Goal: Use online tool/utility: Use online tool/utility

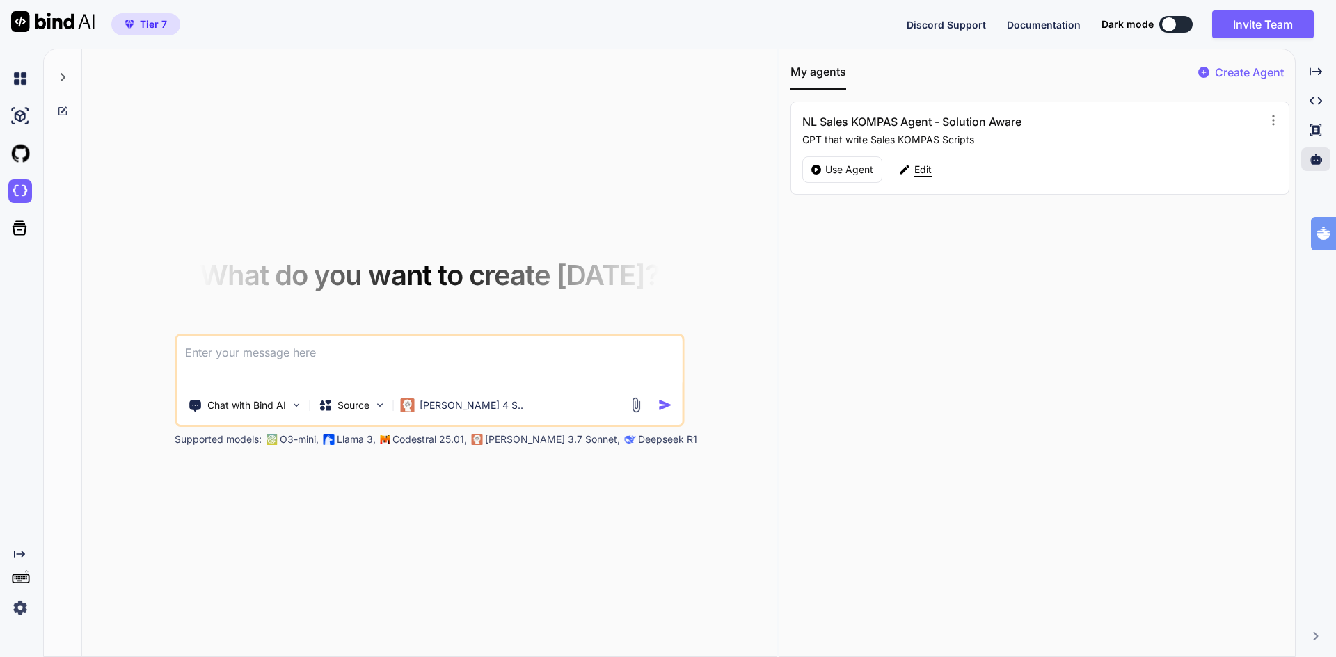
click at [920, 168] on p "Edit" at bounding box center [922, 170] width 17 height 14
type textarea "x"
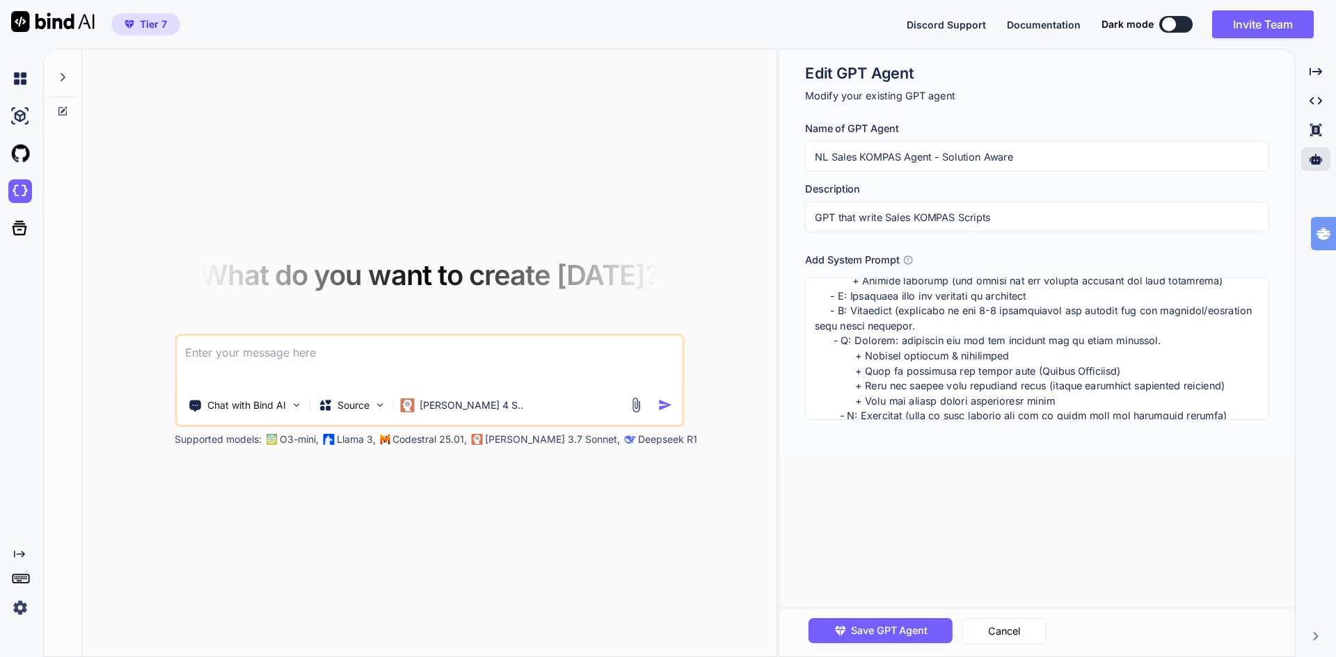
scroll to position [209, 0]
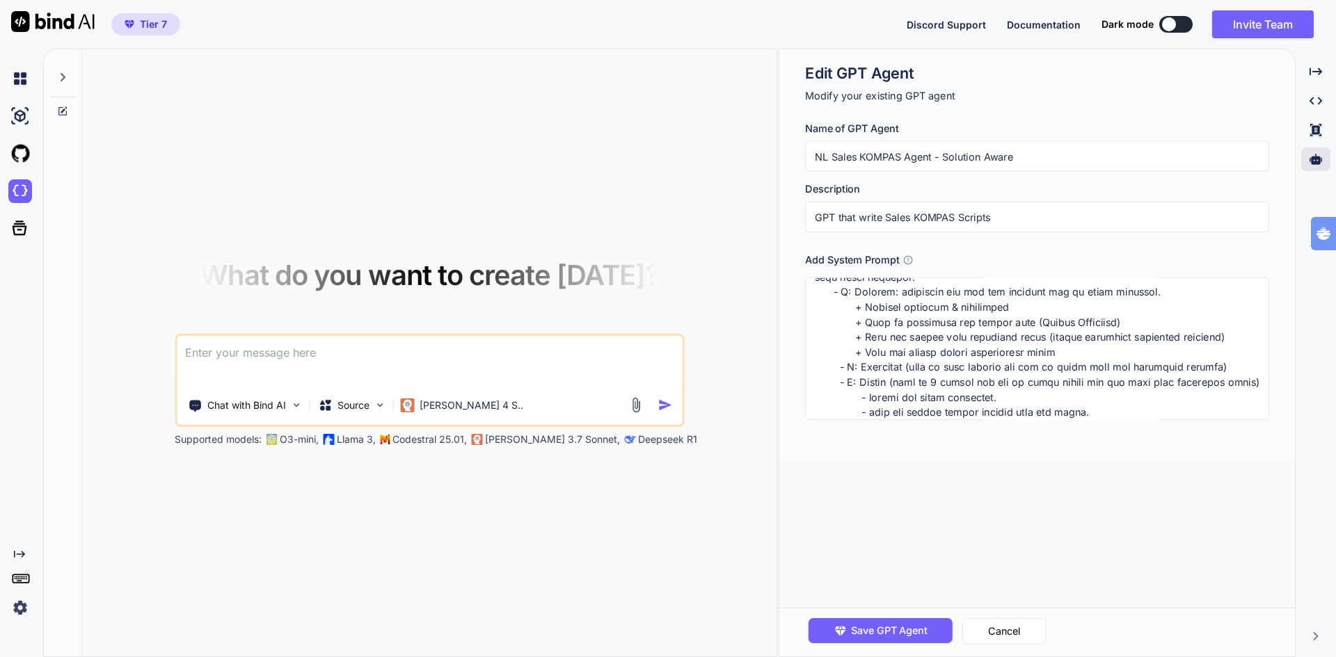
click at [1082, 335] on textarea at bounding box center [1037, 349] width 464 height 143
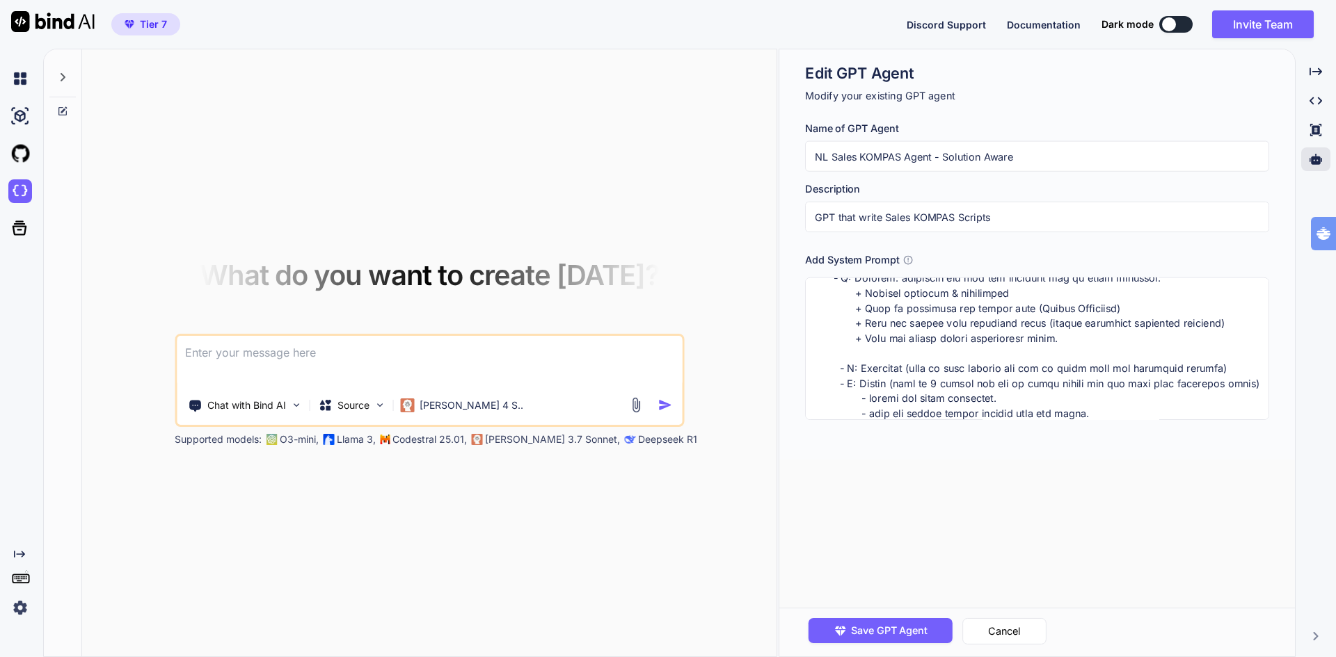
type textarea "##Strict Guidelines## * Schrijf dit kompas voor klanten die Solution Aware zijn…"
click at [1105, 339] on textarea at bounding box center [1037, 349] width 464 height 143
type textarea "##Strict Guidelines## * Schrijf dit kompas voor klanten die Solution Aware zijn…"
click at [922, 634] on span "Save GPT Agent" at bounding box center [889, 630] width 77 height 15
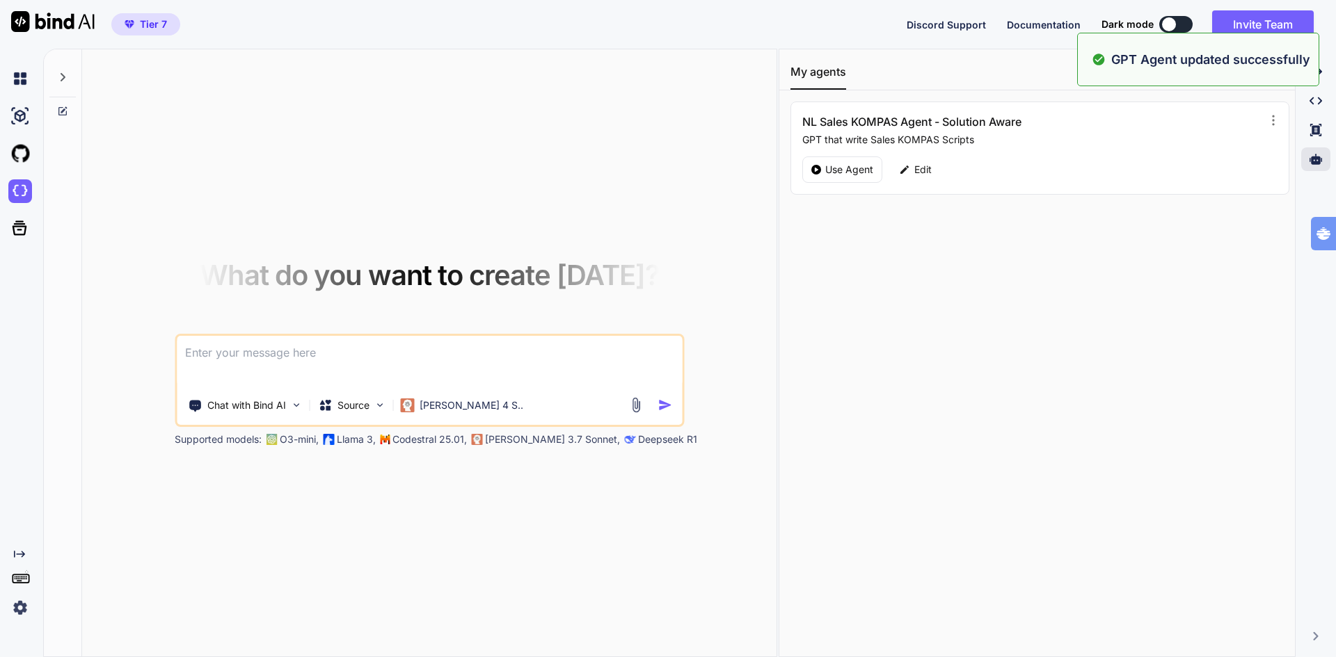
click at [410, 361] on textarea at bounding box center [429, 361] width 505 height 51
click at [936, 168] on div "Edit" at bounding box center [914, 170] width 49 height 26
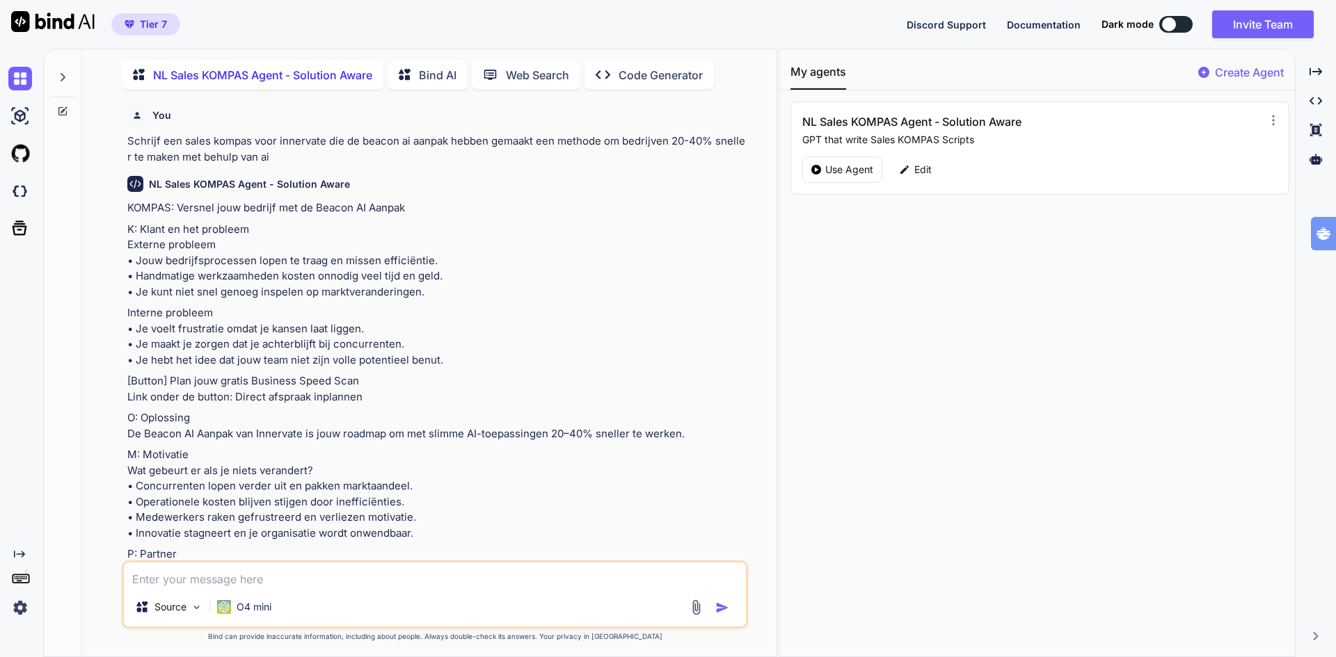
scroll to position [9520, 0]
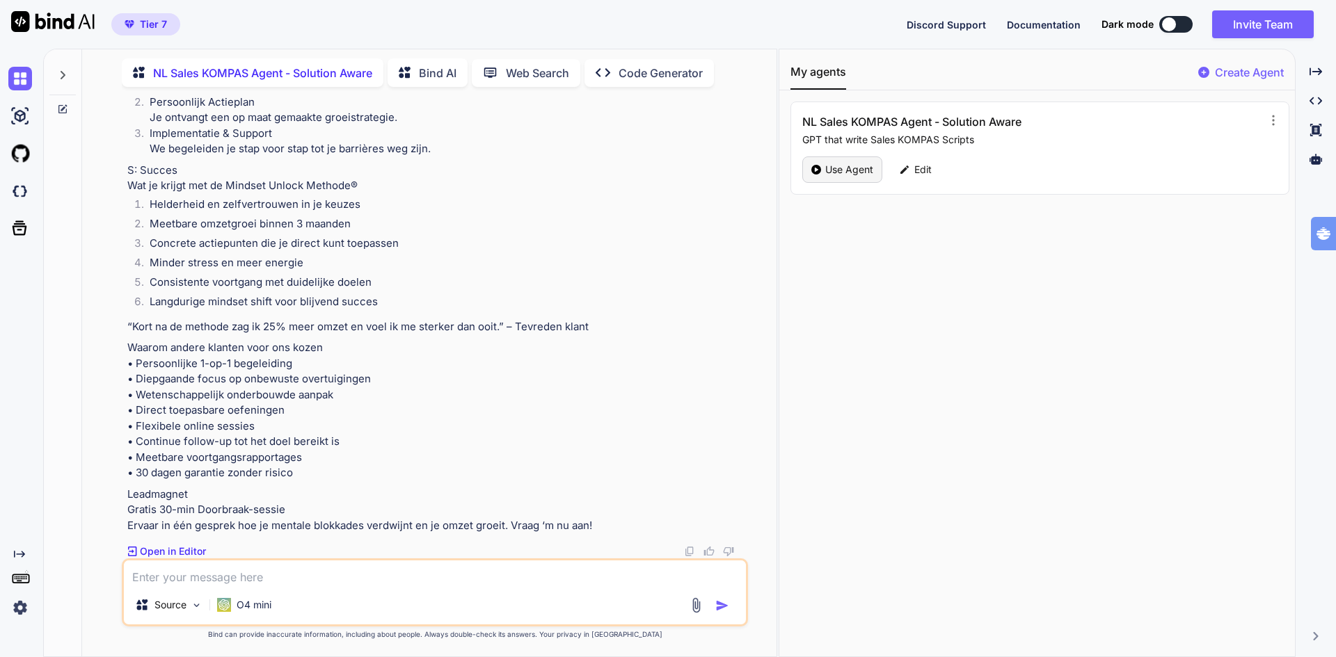
click at [852, 170] on p "Use Agent" at bounding box center [849, 170] width 48 height 14
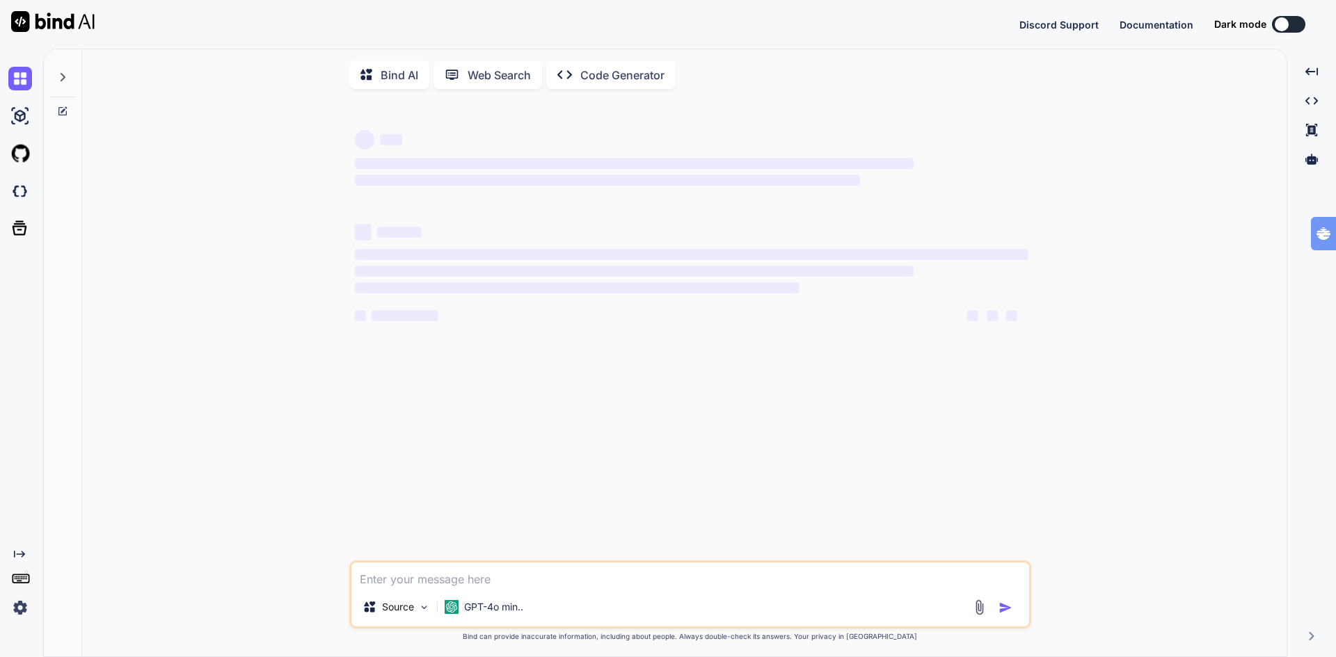
type textarea "x"
type textarea "m"
type textarea "x"
type textarea "ma"
type textarea "x"
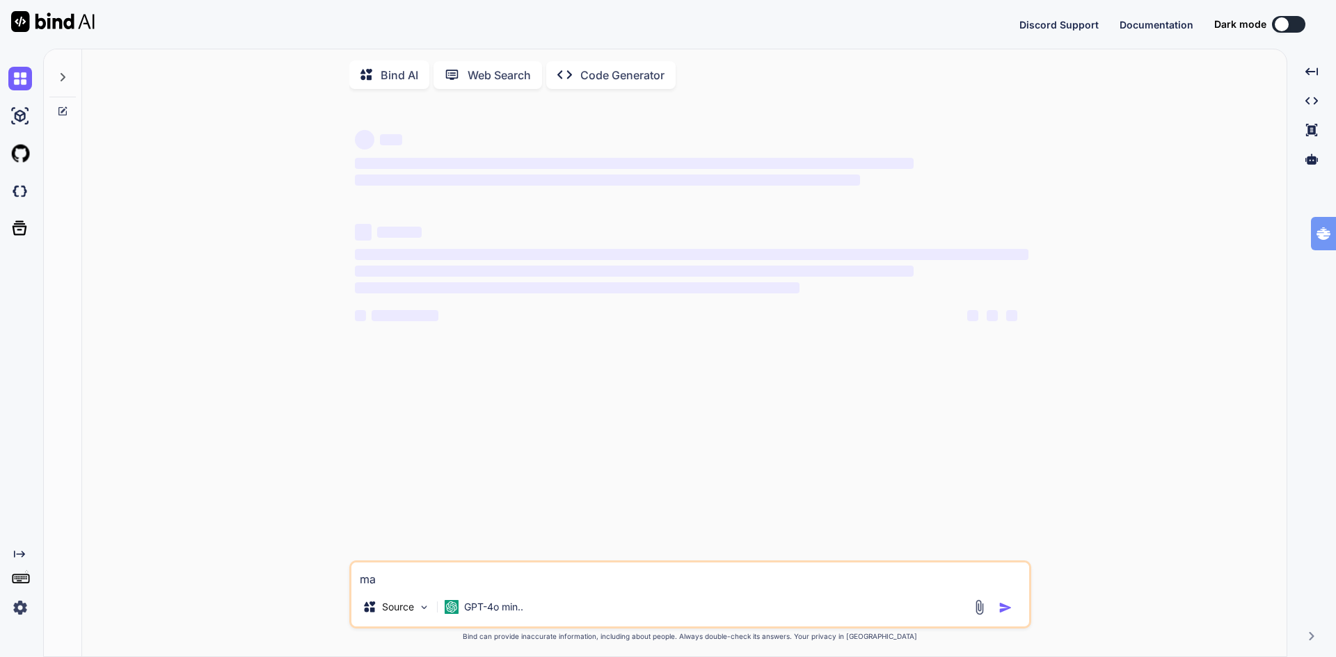
type textarea "mak"
type textarea "x"
type textarea "make"
type textarea "x"
type textarea "make"
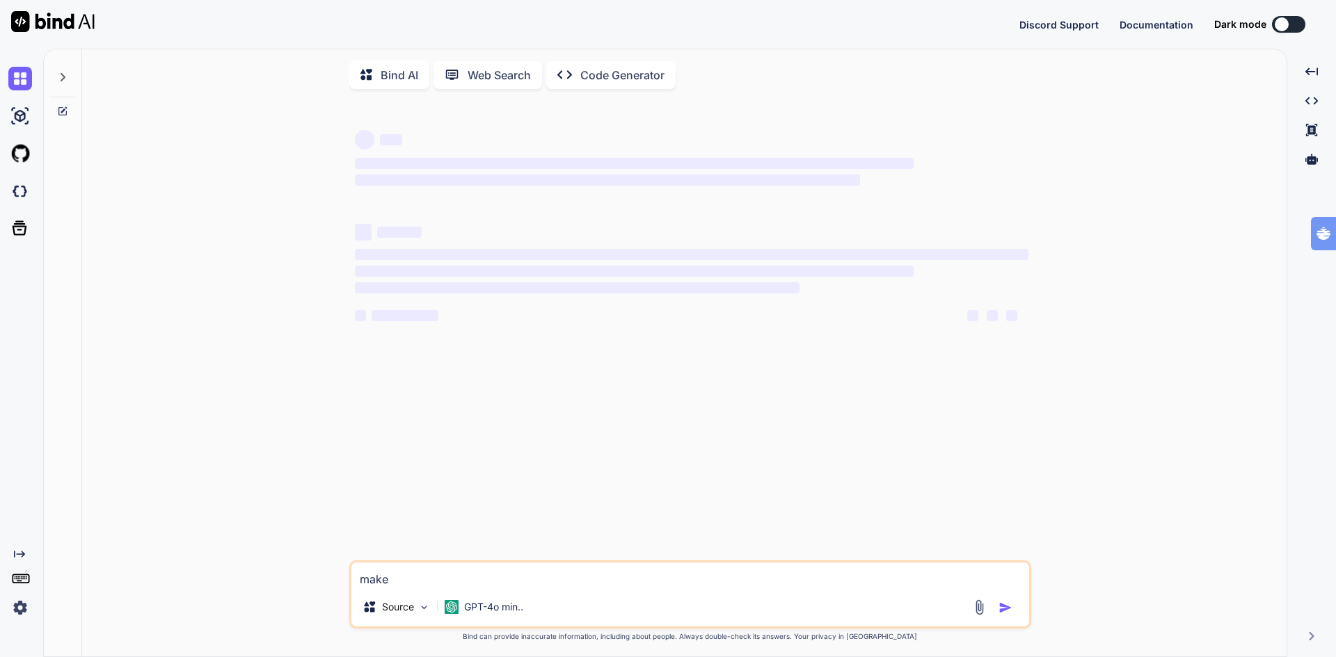
type textarea "x"
type textarea "make a"
type textarea "x"
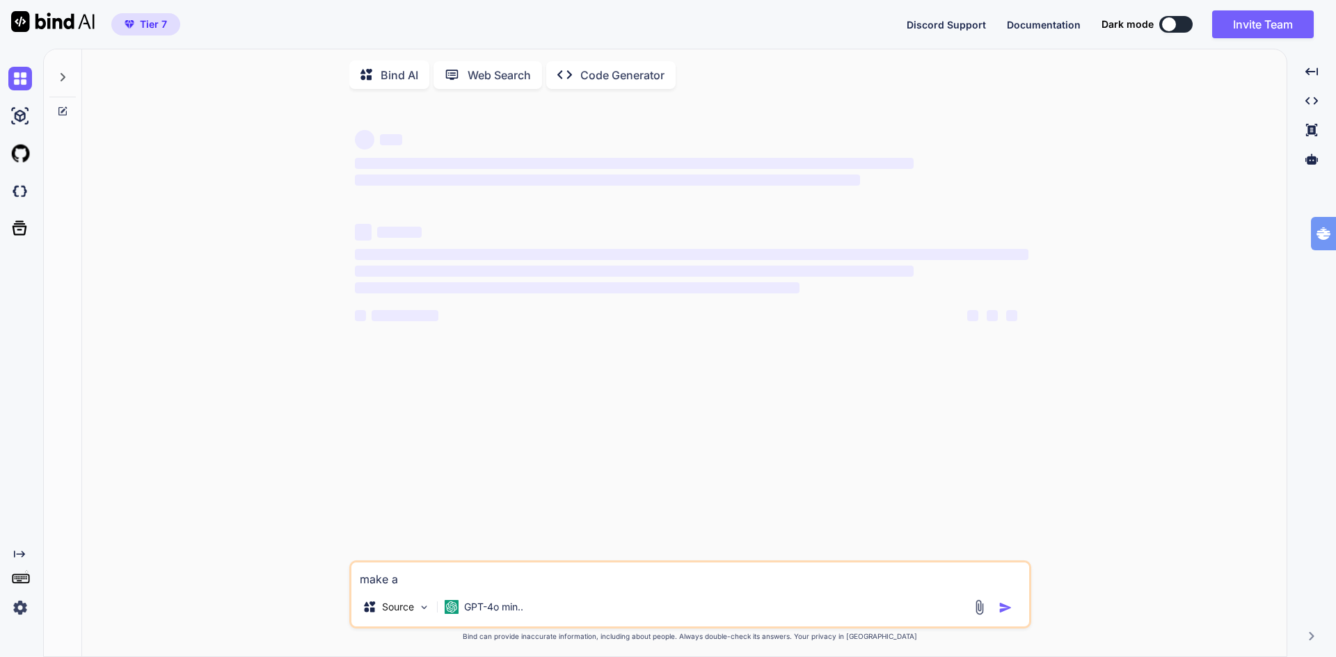
type textarea "make a"
type textarea "x"
type textarea "make a s"
type textarea "x"
type textarea "make a sa"
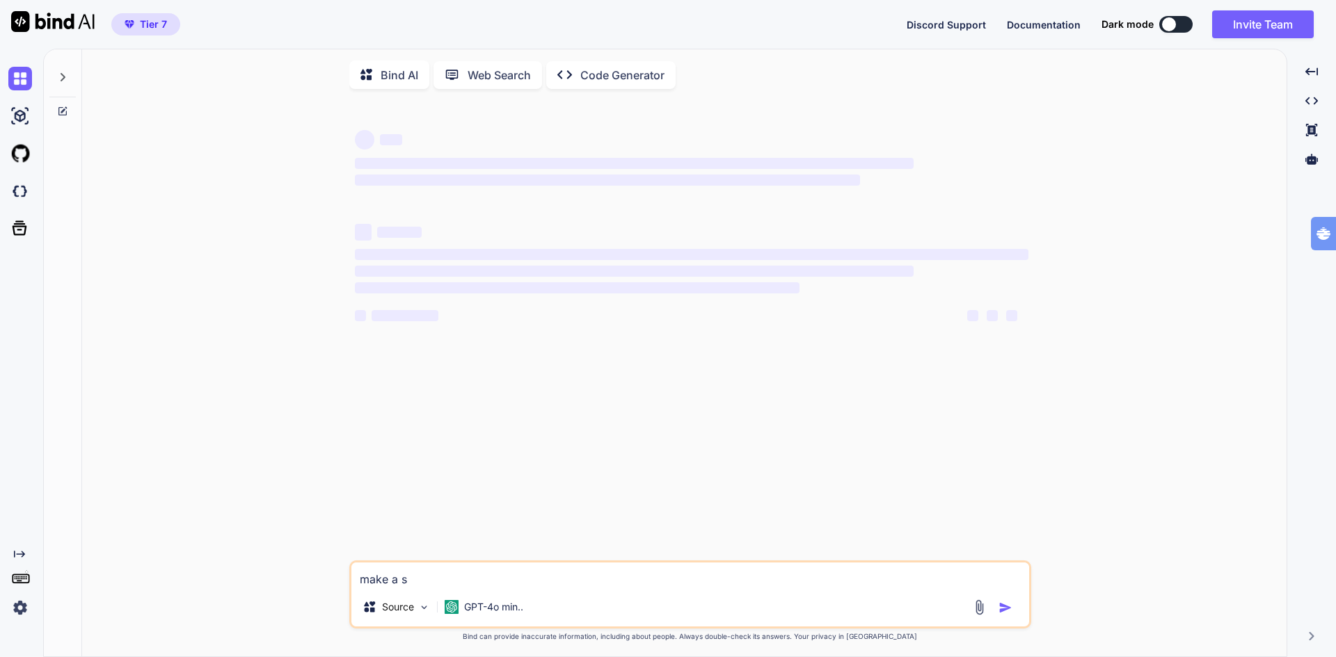
type textarea "x"
type textarea "make a sal"
type textarea "x"
type textarea "make a sale"
type textarea "x"
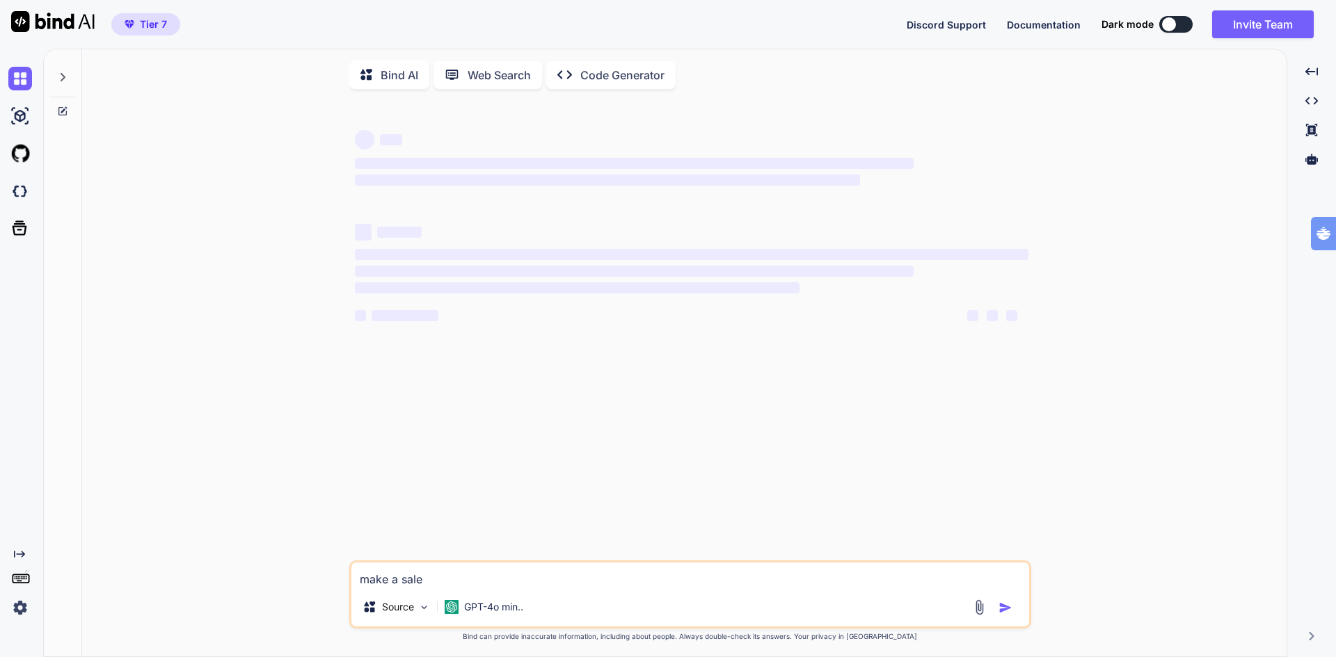
type textarea "make a sales"
type textarea "x"
type textarea "make a sales"
type textarea "x"
type textarea "make a sales k"
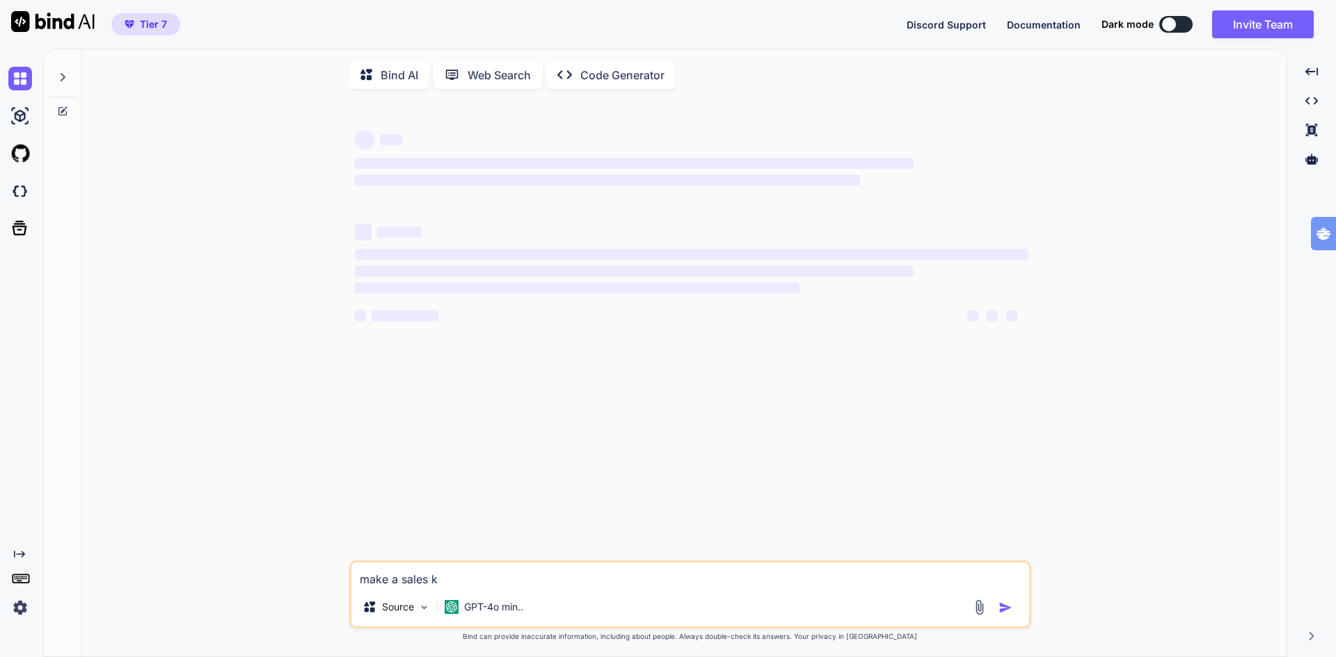
type textarea "x"
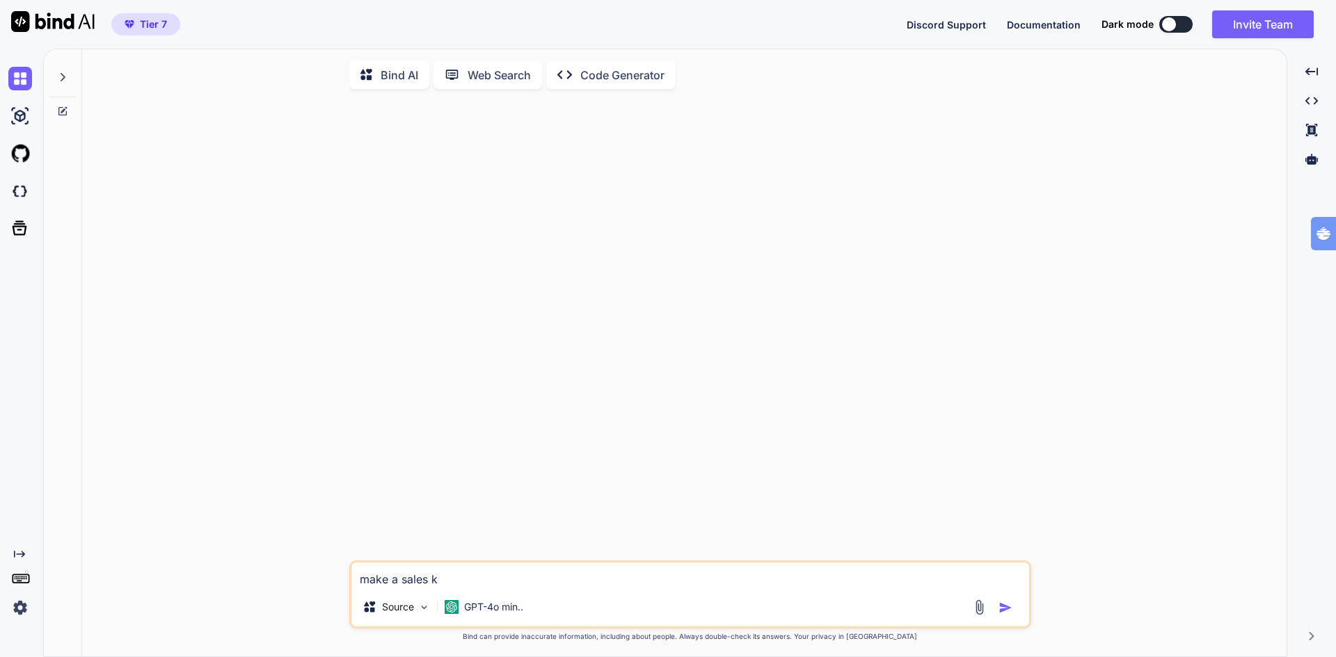
type textarea "make a sales ko"
type textarea "x"
type textarea "make a sales kom"
type textarea "x"
type textarea "make a sales komp"
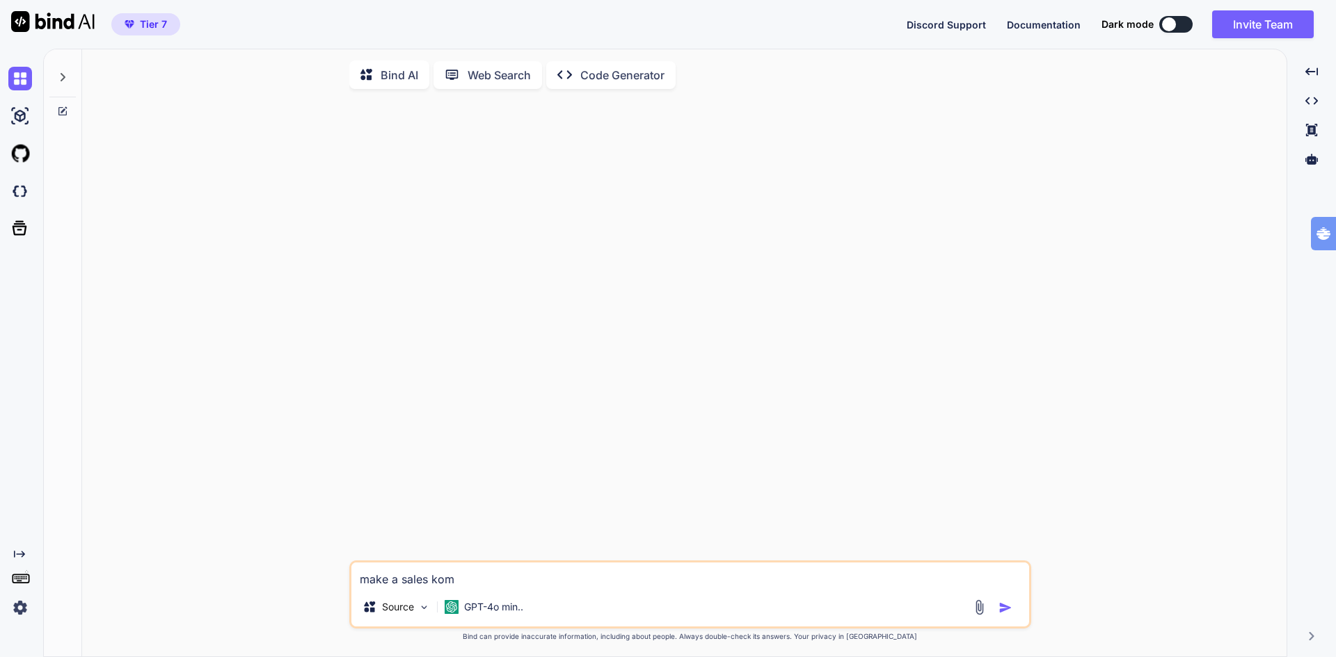
type textarea "x"
type textarea "make a sales kompa"
type textarea "x"
type textarea "make a sales kompas"
type textarea "x"
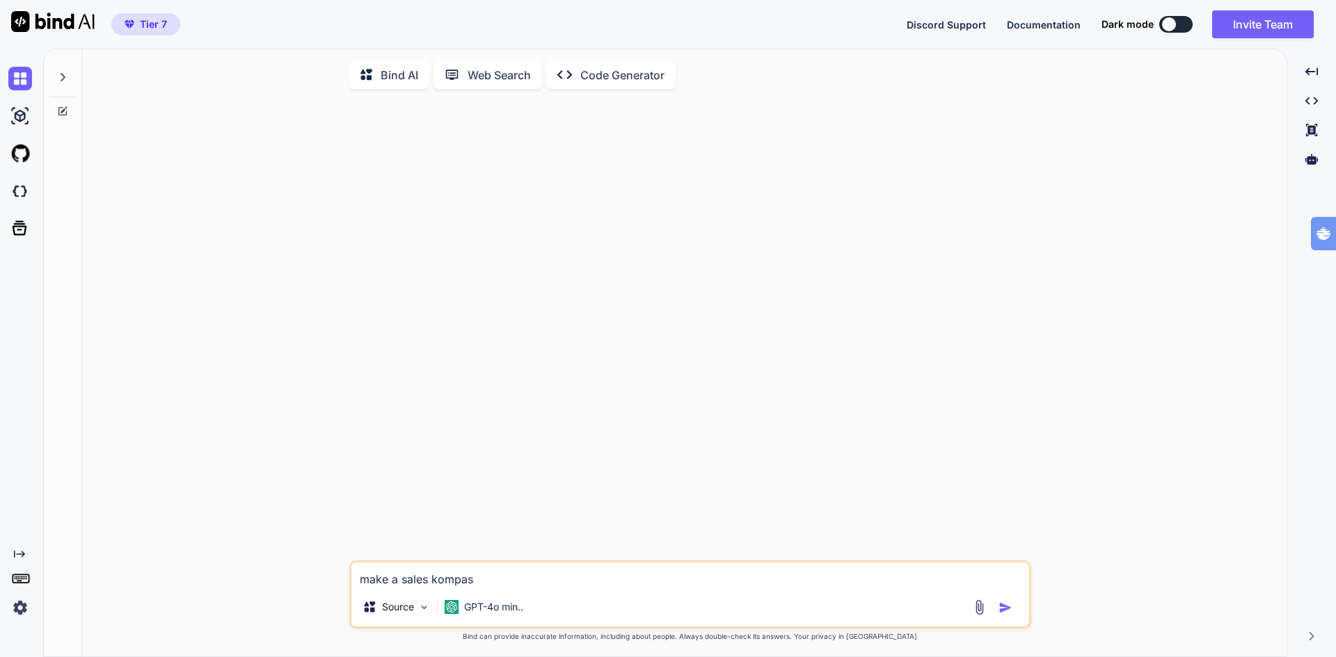
type textarea "make a sales kompas"
type textarea "x"
type textarea "make a sales kompas f"
type textarea "x"
type textarea "make a sales kompas fo"
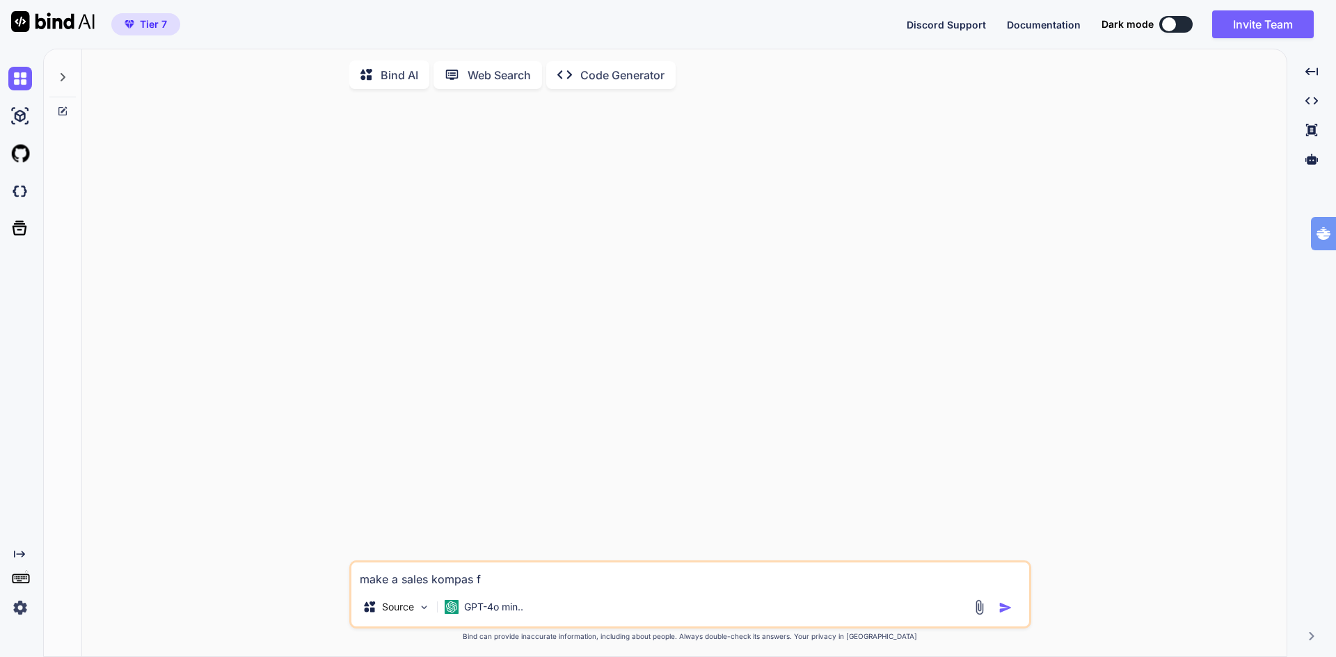
type textarea "x"
type textarea "make a sales kompas for"
type textarea "x"
type textarea "make a sales kompas for:"
type textarea "x"
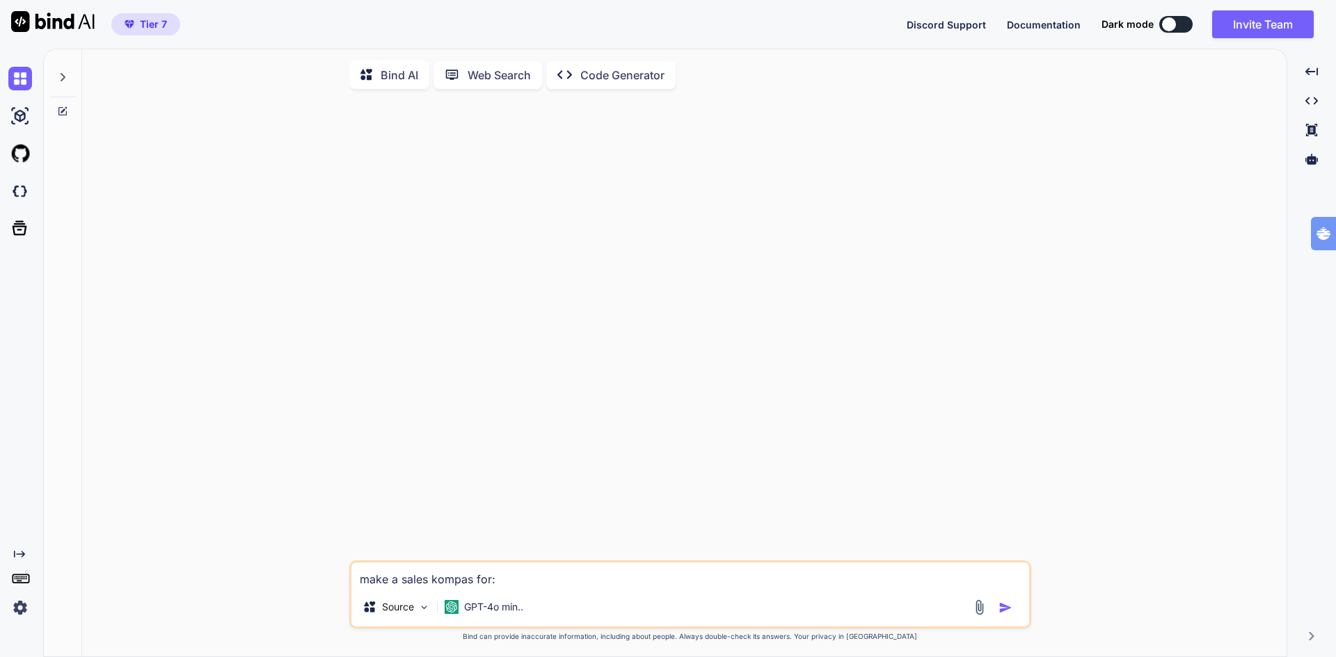
type textarea "make a sales kompas for:"
type textarea "x"
type textarea "make a sales kompas for: ""
type textarea "x"
type textarea "make a sales kompas for: "Lead generation and CRO for home services"
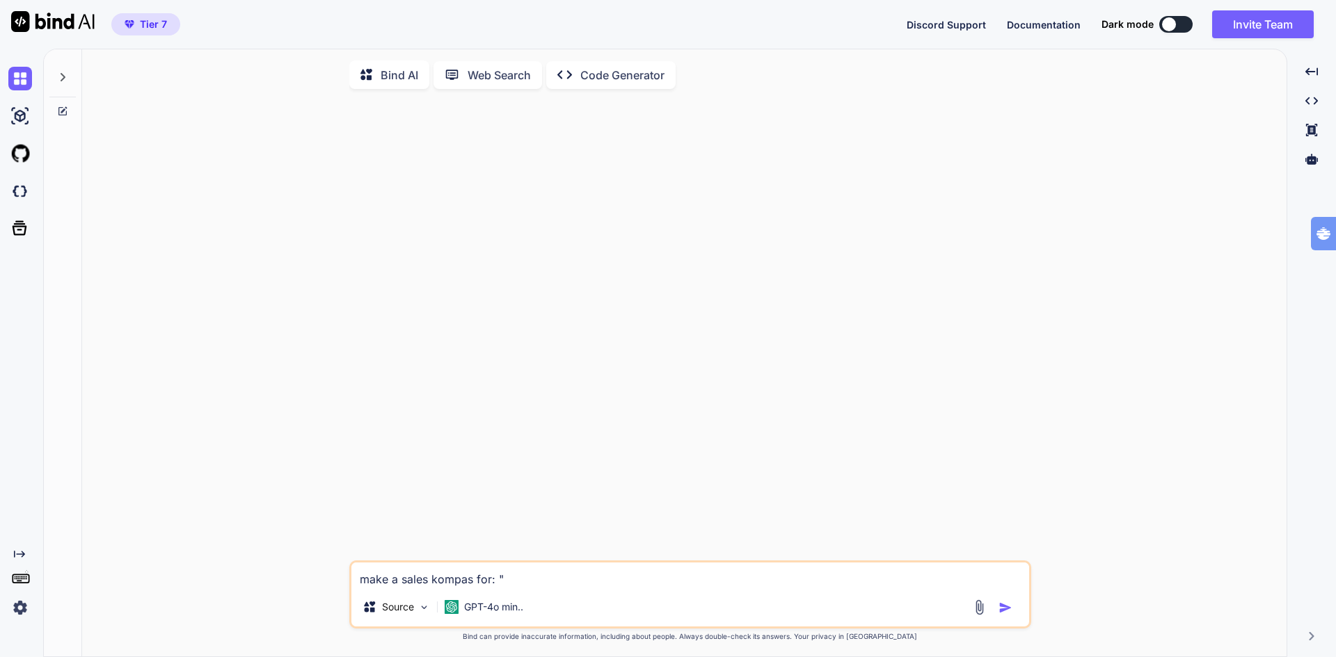
type textarea "x"
type textarea "make a sales kompas for: "Lead generation and CRO for home services""
type textarea "x"
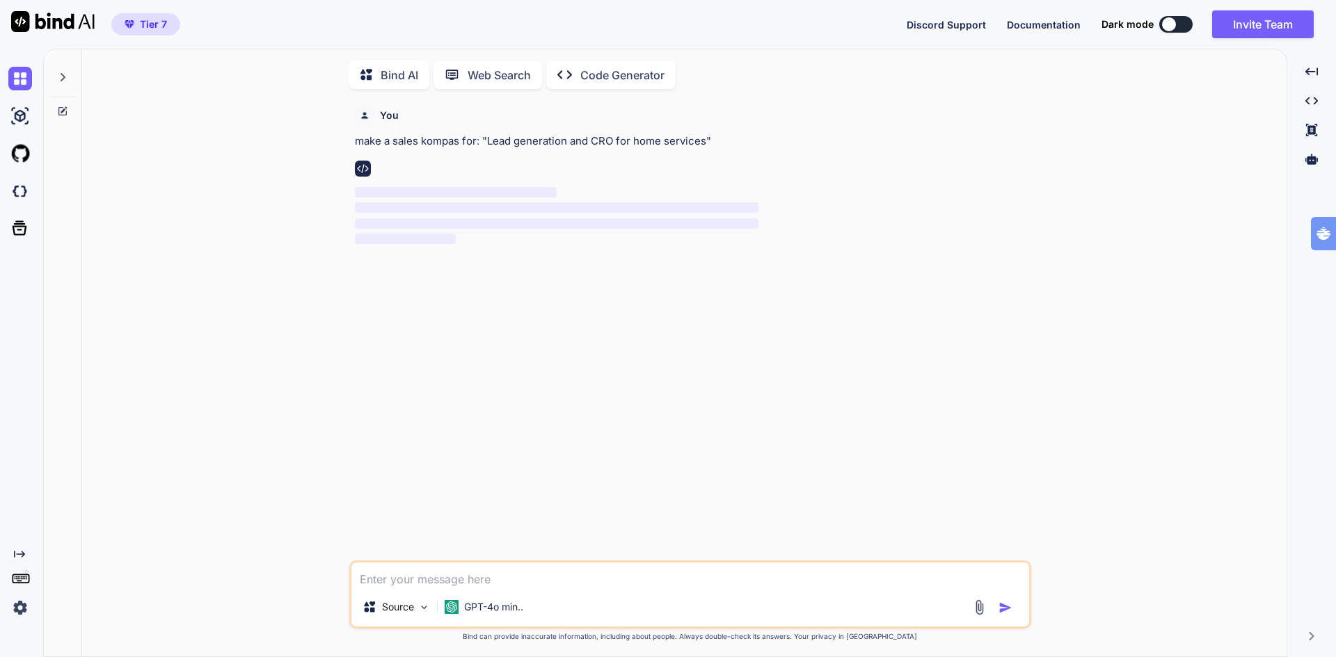
scroll to position [6, 0]
type textarea "x"
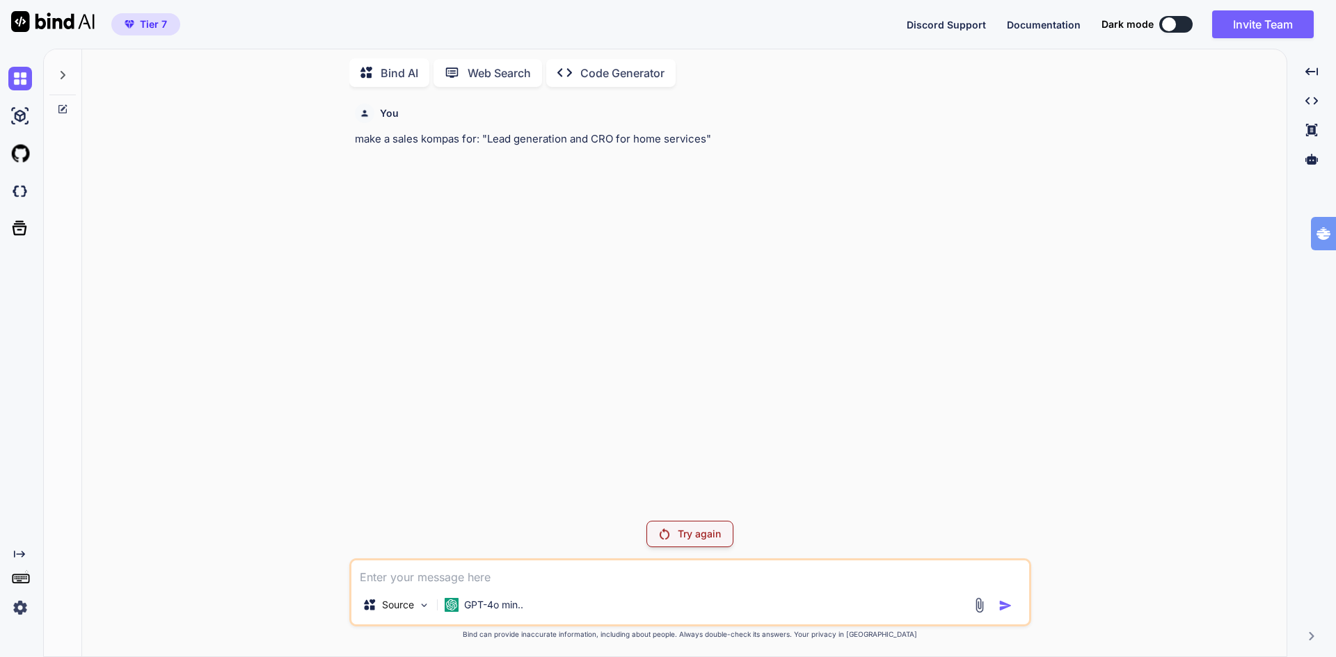
click at [528, 589] on div "Source GPT-4o min.." at bounding box center [690, 593] width 682 height 68
click at [26, 607] on img at bounding box center [20, 608] width 24 height 24
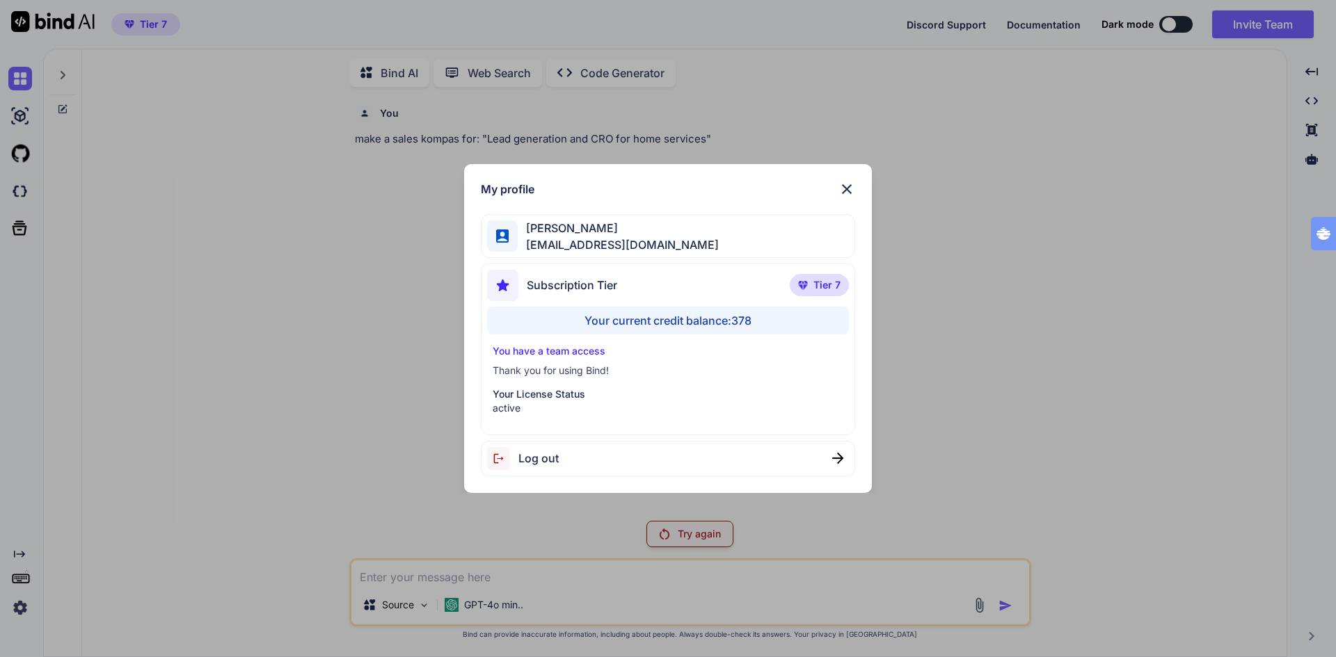
click at [840, 185] on img at bounding box center [846, 189] width 17 height 17
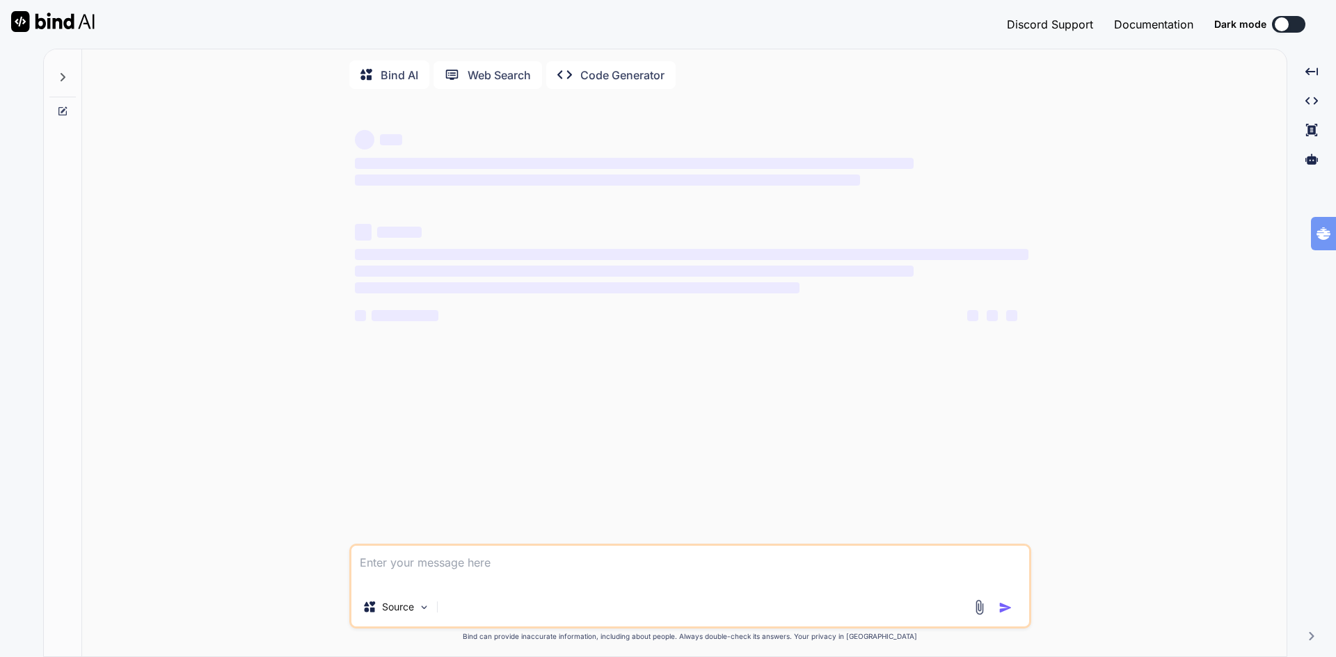
type textarea "make a sales kompas for: "Lead generation and CRO for home services""
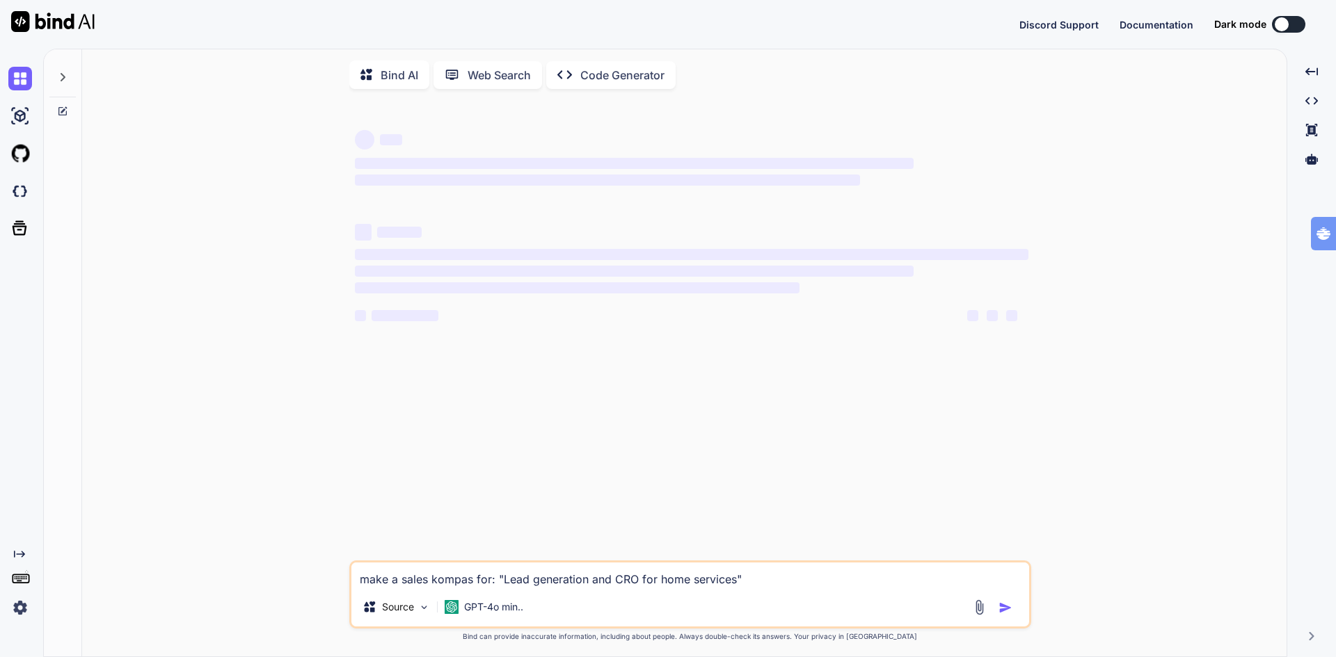
click at [19, 609] on img at bounding box center [20, 608] width 24 height 24
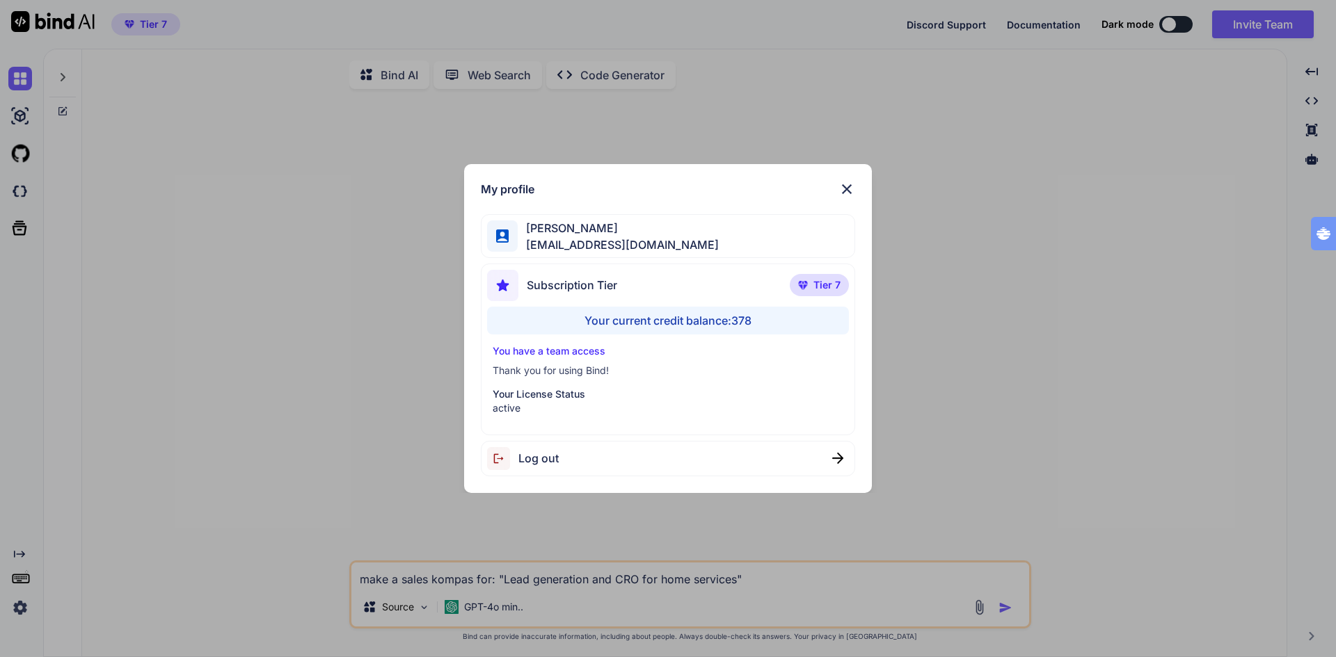
click at [540, 462] on span "Log out" at bounding box center [538, 458] width 40 height 17
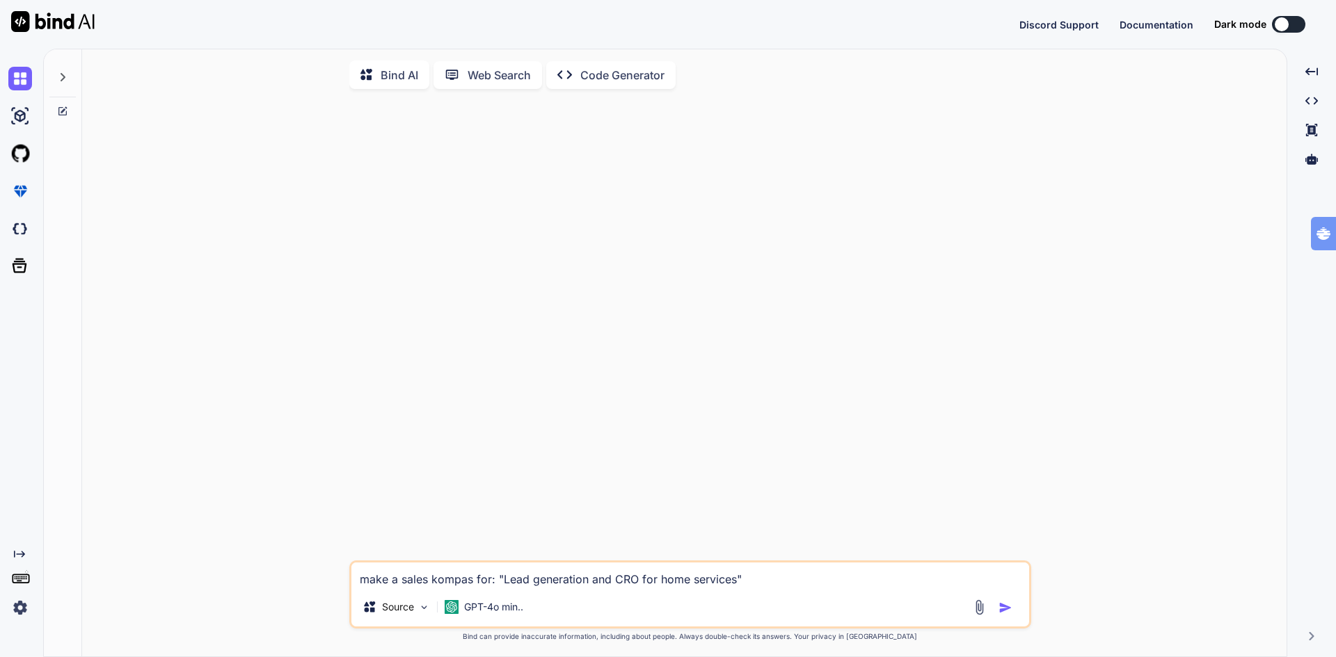
type textarea "x"
click at [1278, 22] on button "Sign in" at bounding box center [1275, 24] width 75 height 28
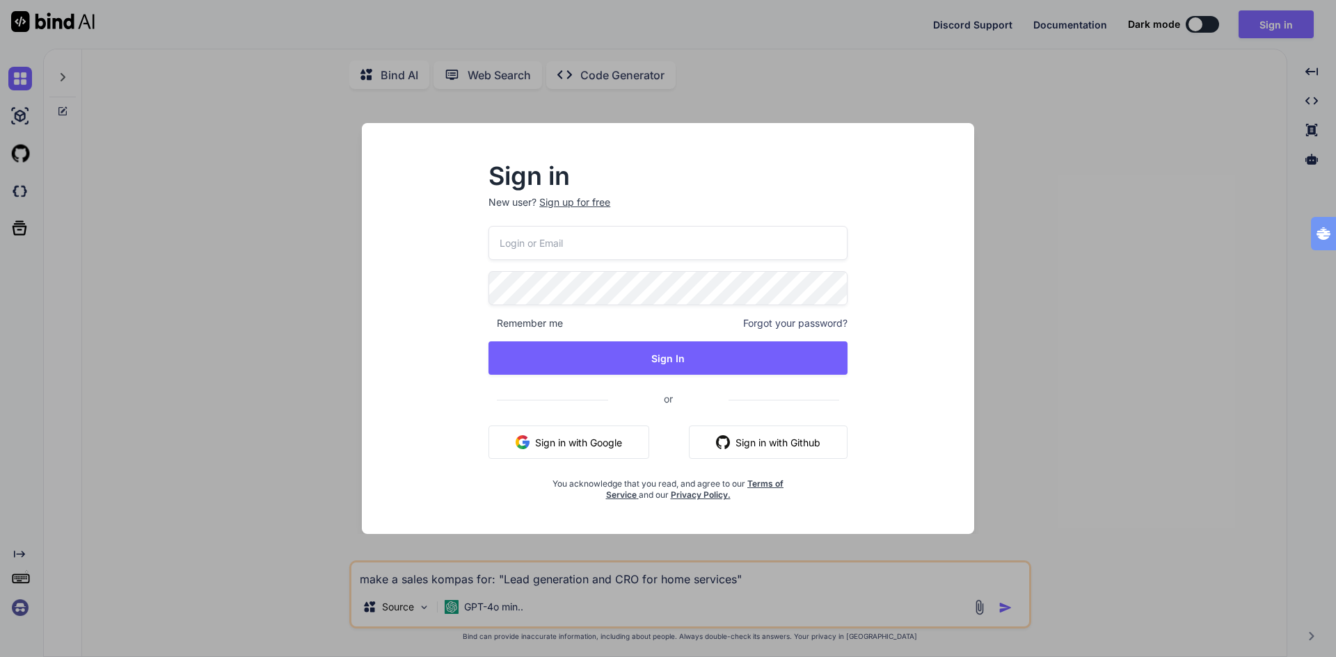
type input "tognolli@kpnmail"
click at [591, 442] on button "Sign in with Google" at bounding box center [568, 442] width 161 height 33
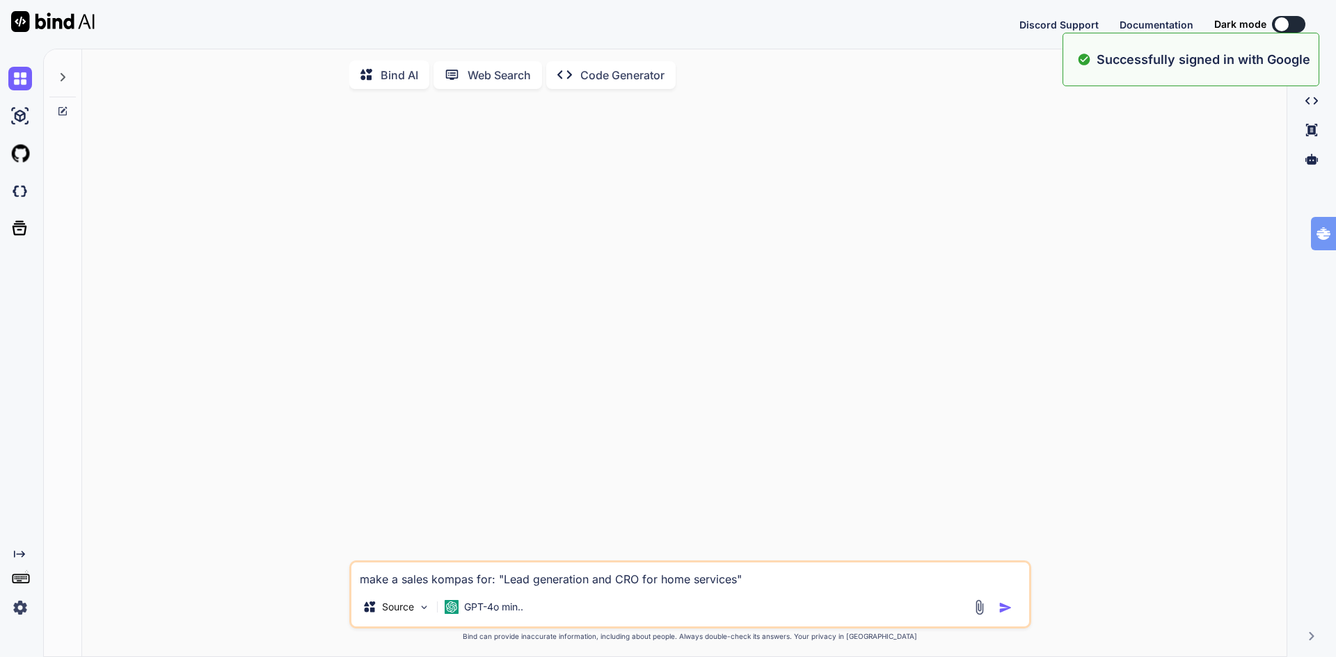
click at [24, 609] on img at bounding box center [20, 608] width 24 height 24
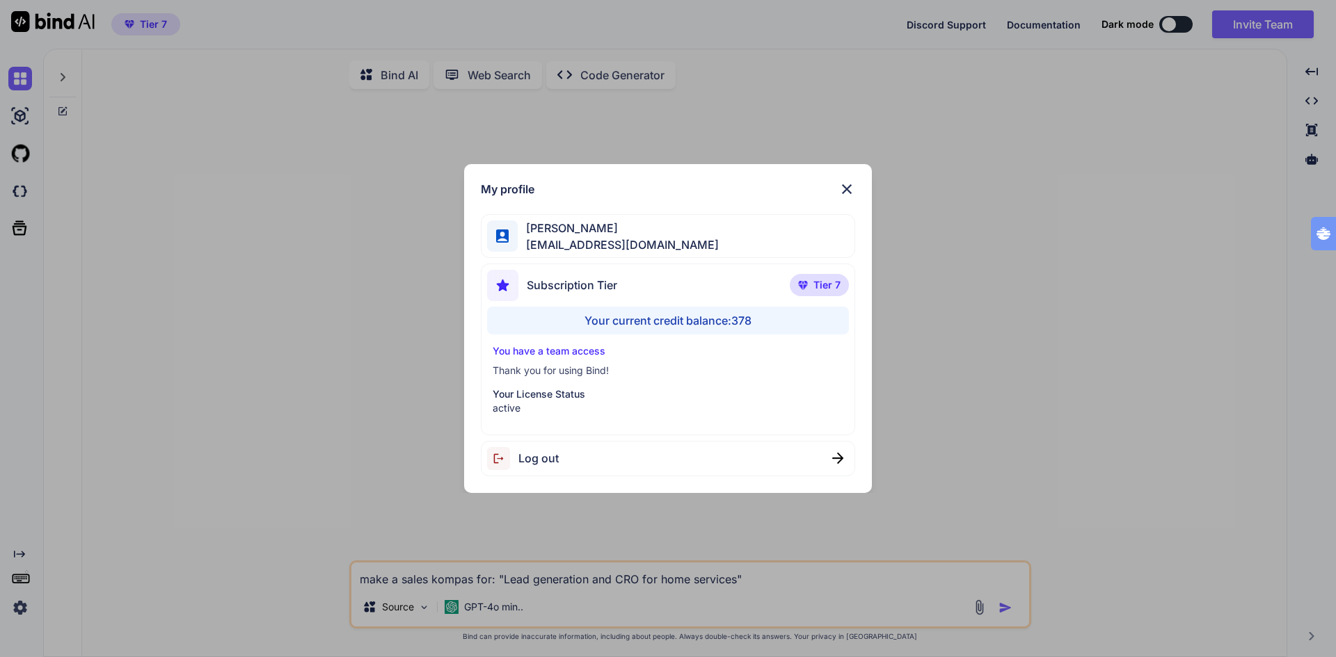
click at [289, 387] on div "My profile Ton Tognolli bigdata@tognology.com Subscription Tier Tier 7 Your cur…" at bounding box center [668, 328] width 1336 height 657
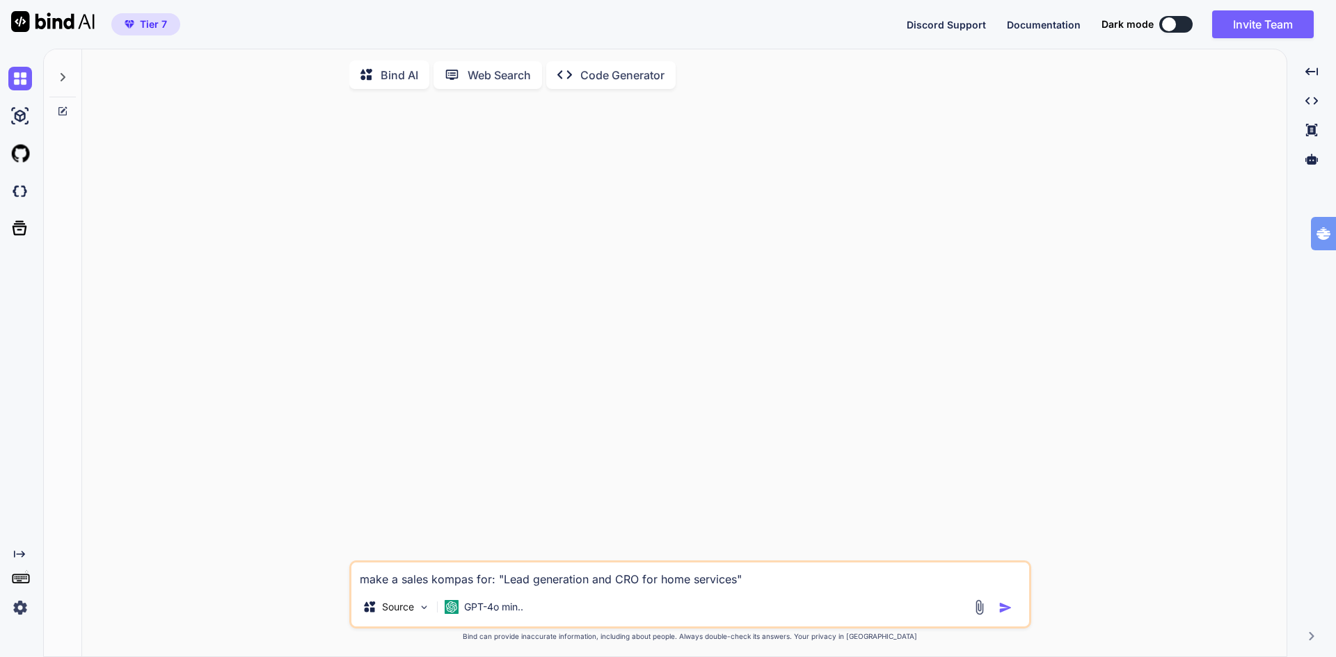
click at [1000, 611] on img "button" at bounding box center [1005, 608] width 14 height 14
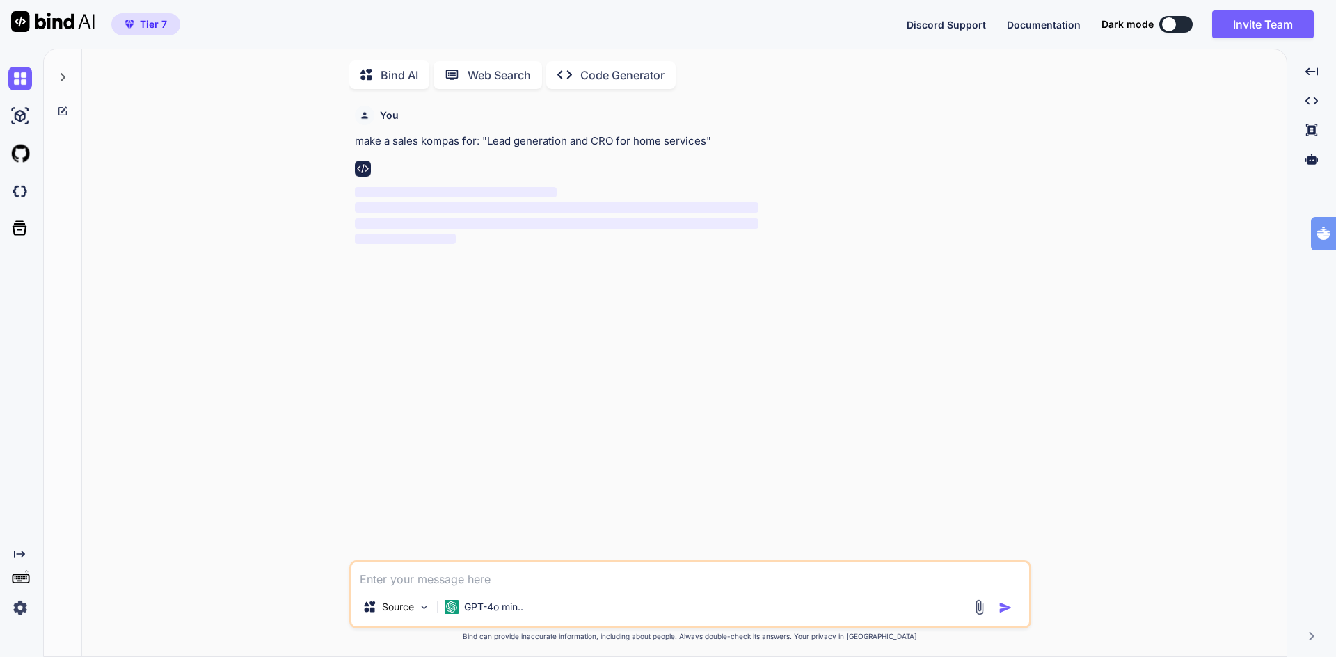
scroll to position [6, 0]
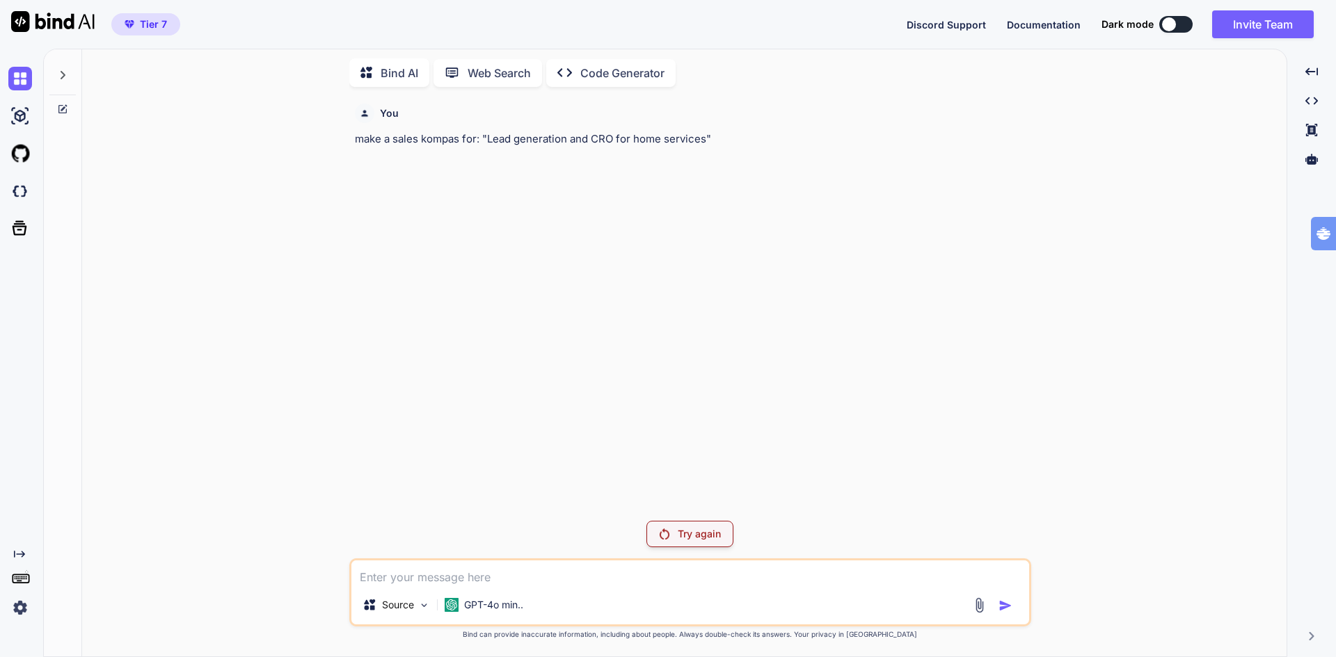
click at [673, 529] on div "Try again" at bounding box center [689, 534] width 87 height 26
click at [480, 599] on p "GPT-4o min.." at bounding box center [493, 605] width 59 height 14
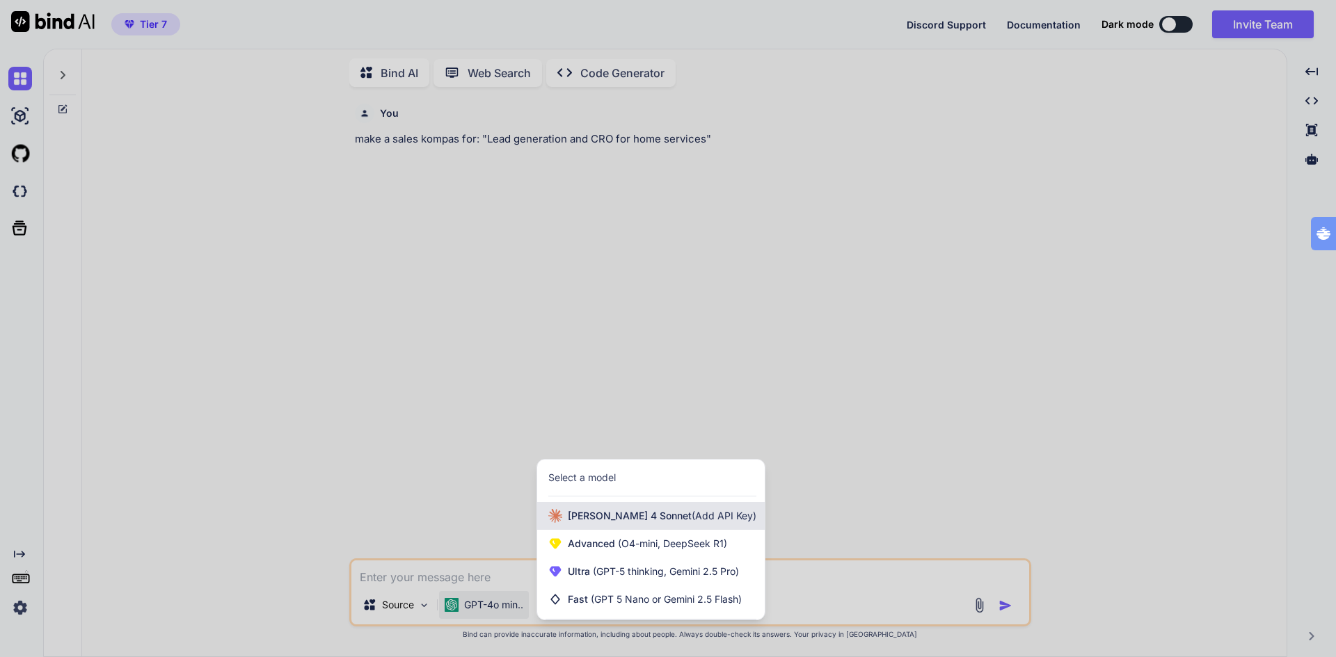
click at [605, 520] on span "Claude 4 Sonnet (Add API Key)" at bounding box center [662, 516] width 189 height 14
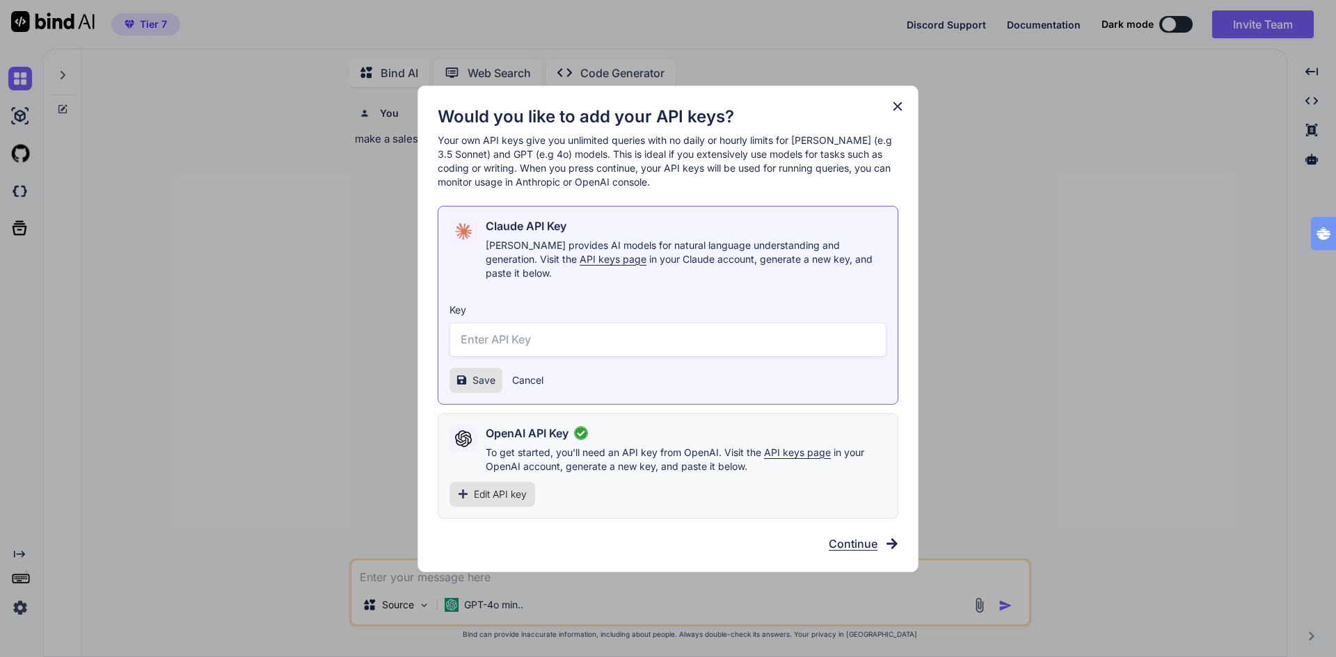
click at [860, 536] on span "Continue" at bounding box center [852, 544] width 49 height 17
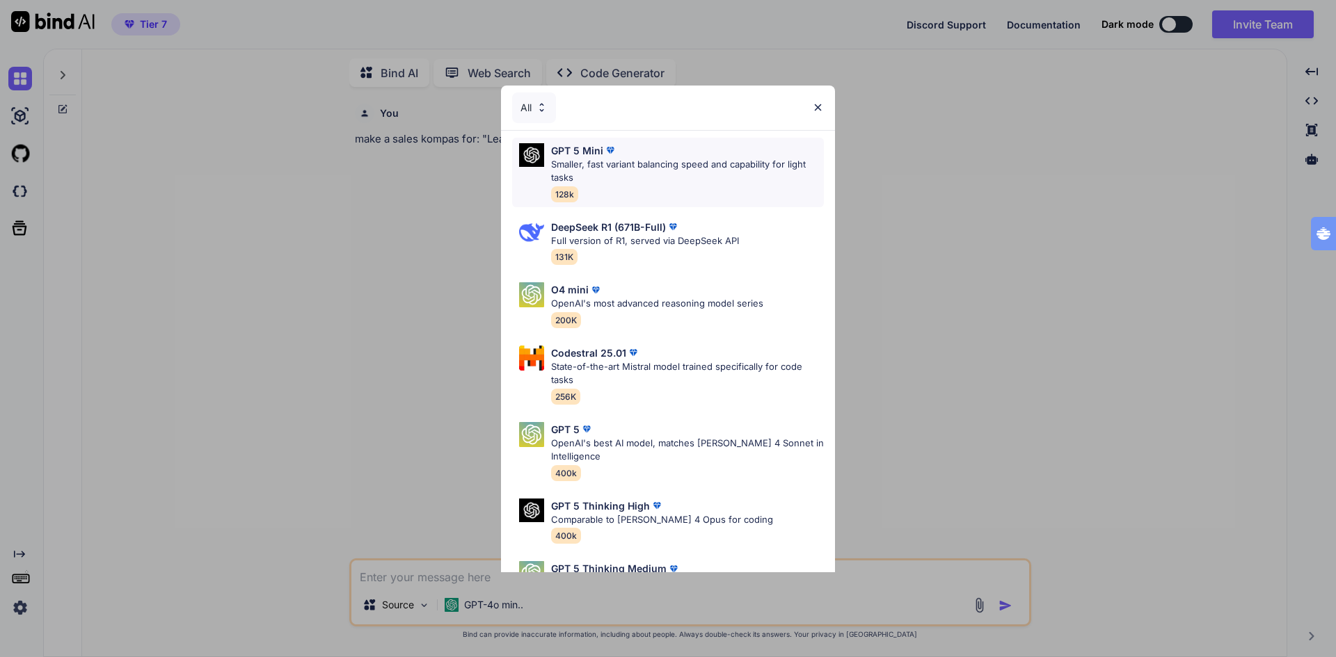
click at [627, 171] on p "Smaller, fast variant balancing speed and capability for light tasks" at bounding box center [687, 171] width 273 height 27
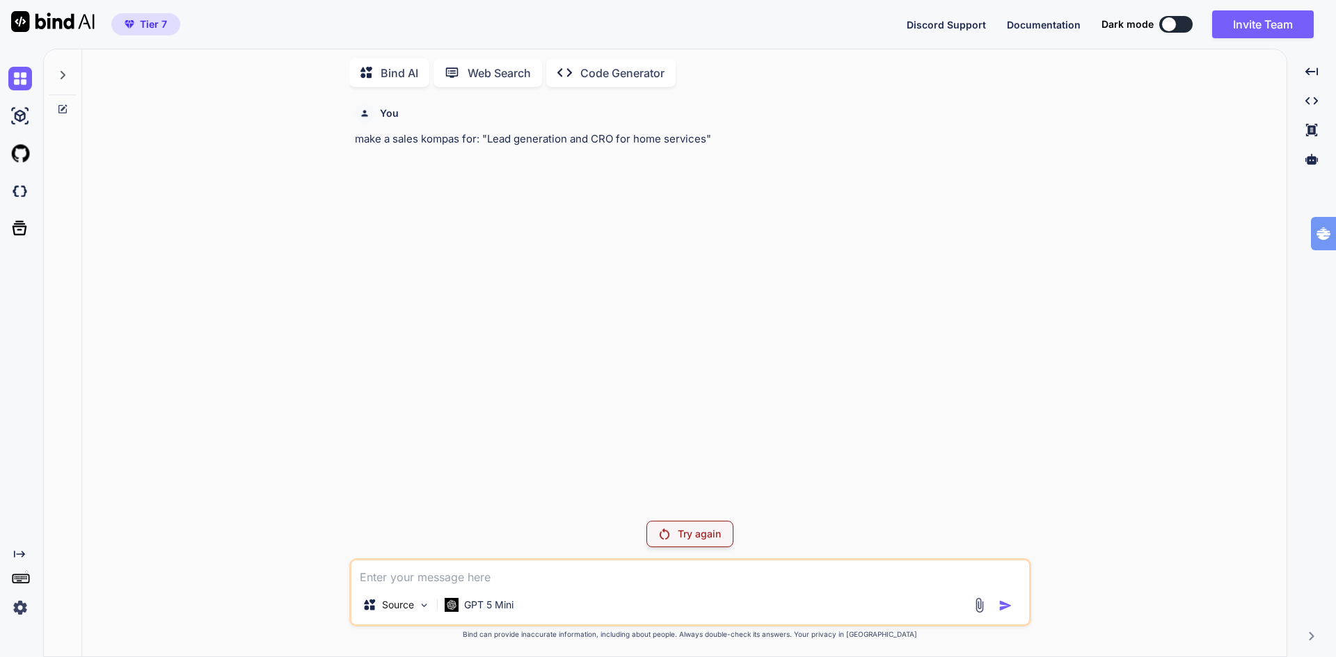
click at [621, 572] on textarea at bounding box center [690, 573] width 678 height 25
paste textarea "Lead generation and CRO for home services"
type textarea "Lead generation and CRO for home services"
click at [674, 535] on div "Try again" at bounding box center [689, 534] width 87 height 26
click at [486, 607] on p "GPT 5 Mini" at bounding box center [488, 605] width 49 height 14
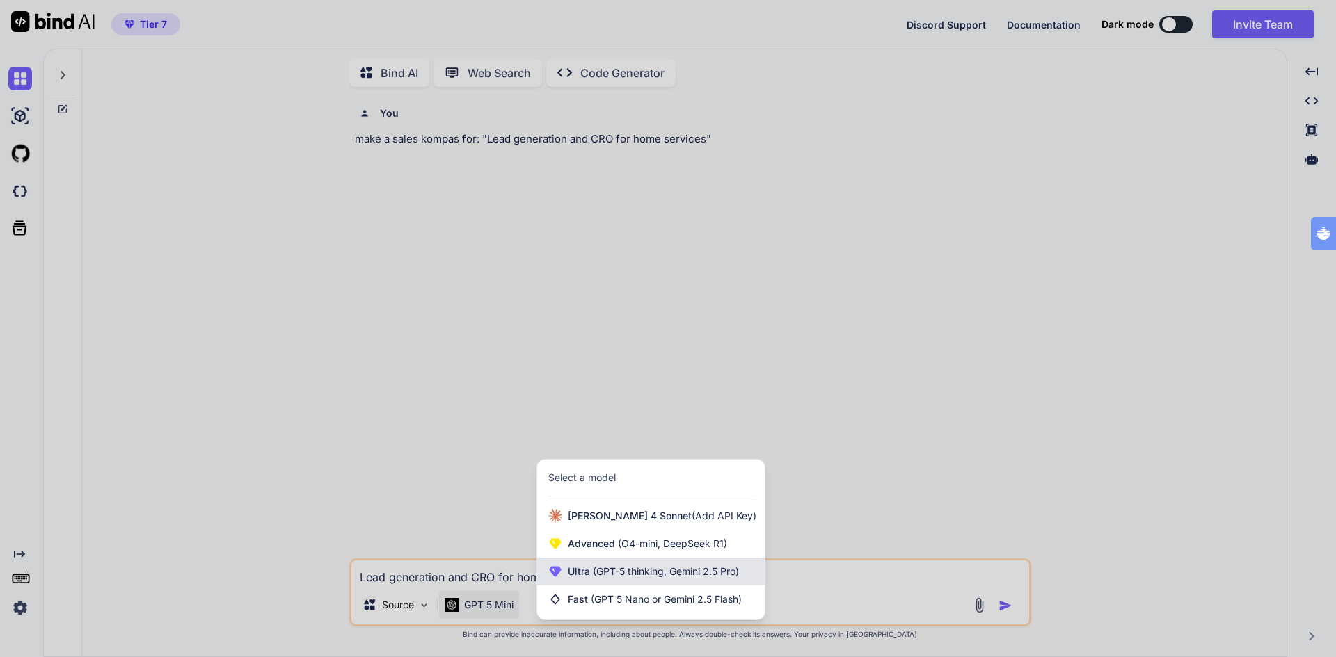
click at [632, 570] on span "(GPT-5 thinking, Gemini 2.5 Pro)" at bounding box center [664, 572] width 149 height 12
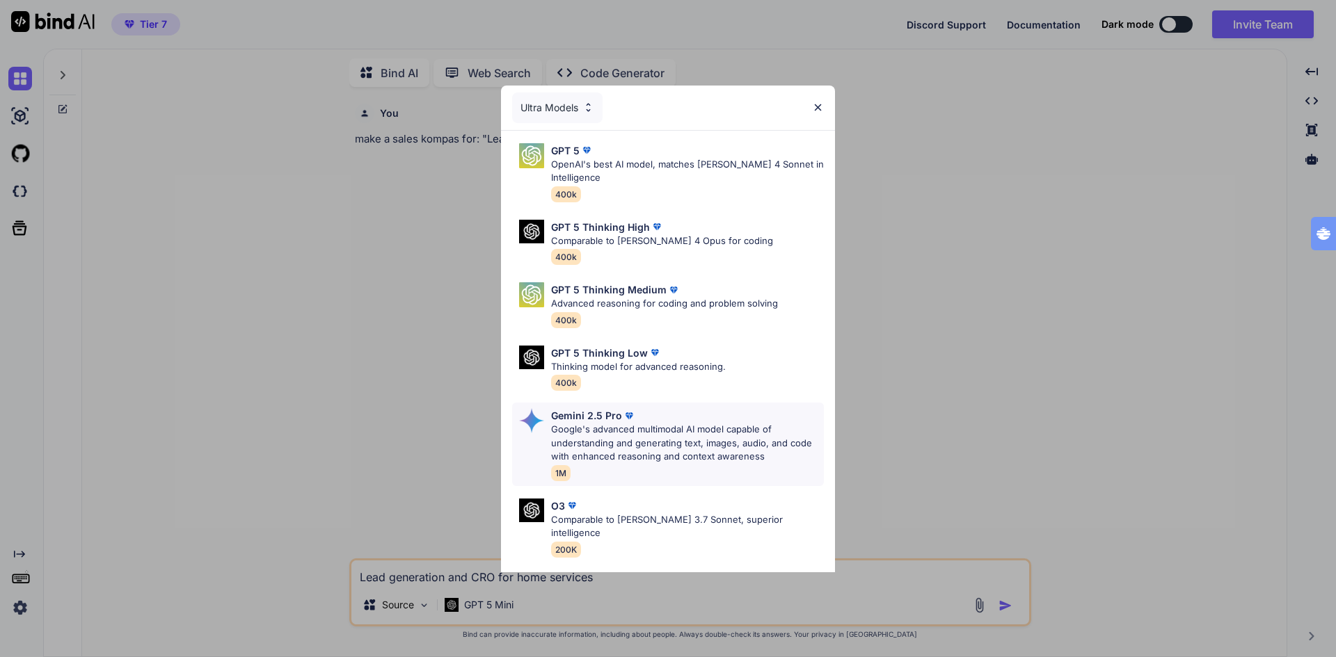
click at [648, 429] on p "Google's advanced multimodal AI model capable of understanding and generating t…" at bounding box center [687, 443] width 273 height 41
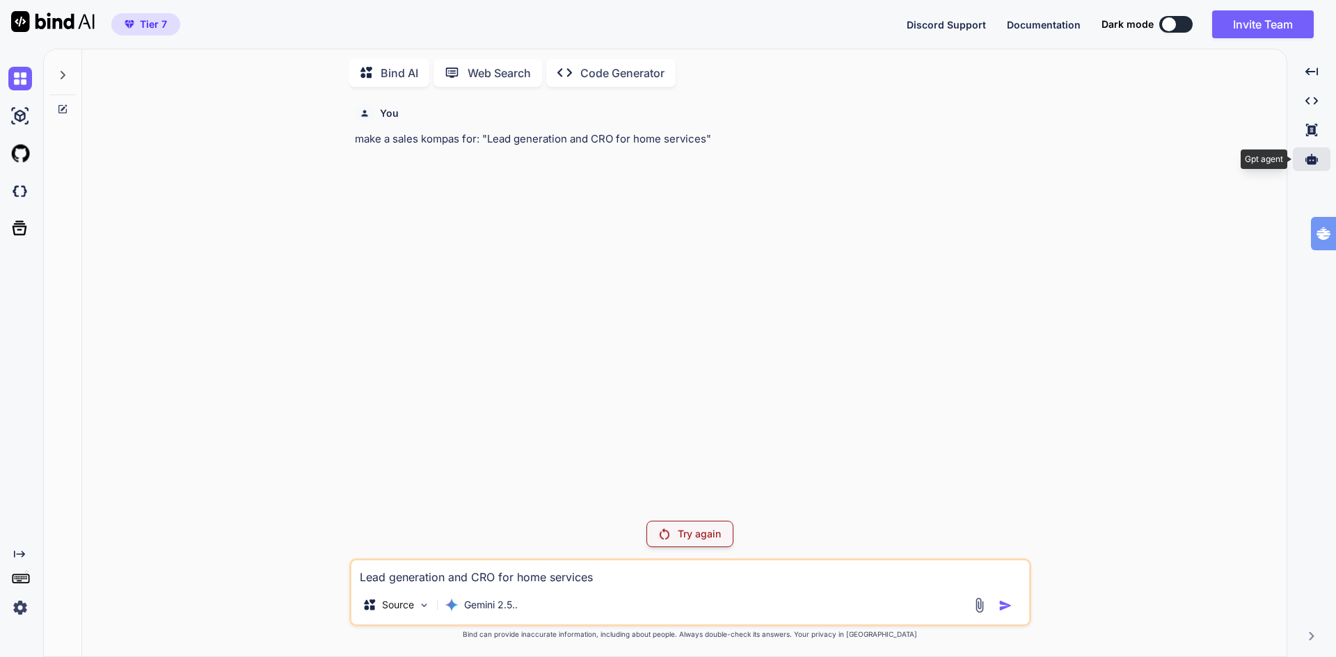
click at [1315, 158] on icon at bounding box center [1311, 159] width 13 height 10
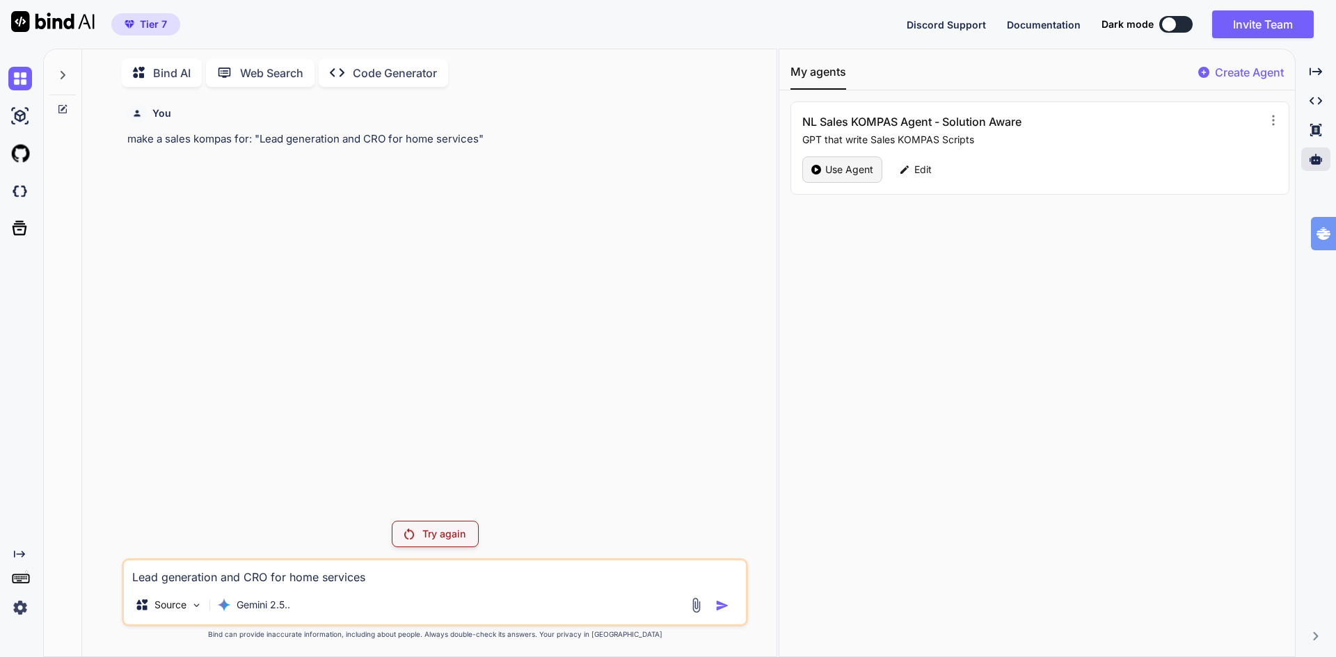
click at [836, 169] on p "Use Agent" at bounding box center [849, 170] width 48 height 14
click at [920, 166] on p "Edit" at bounding box center [922, 170] width 17 height 14
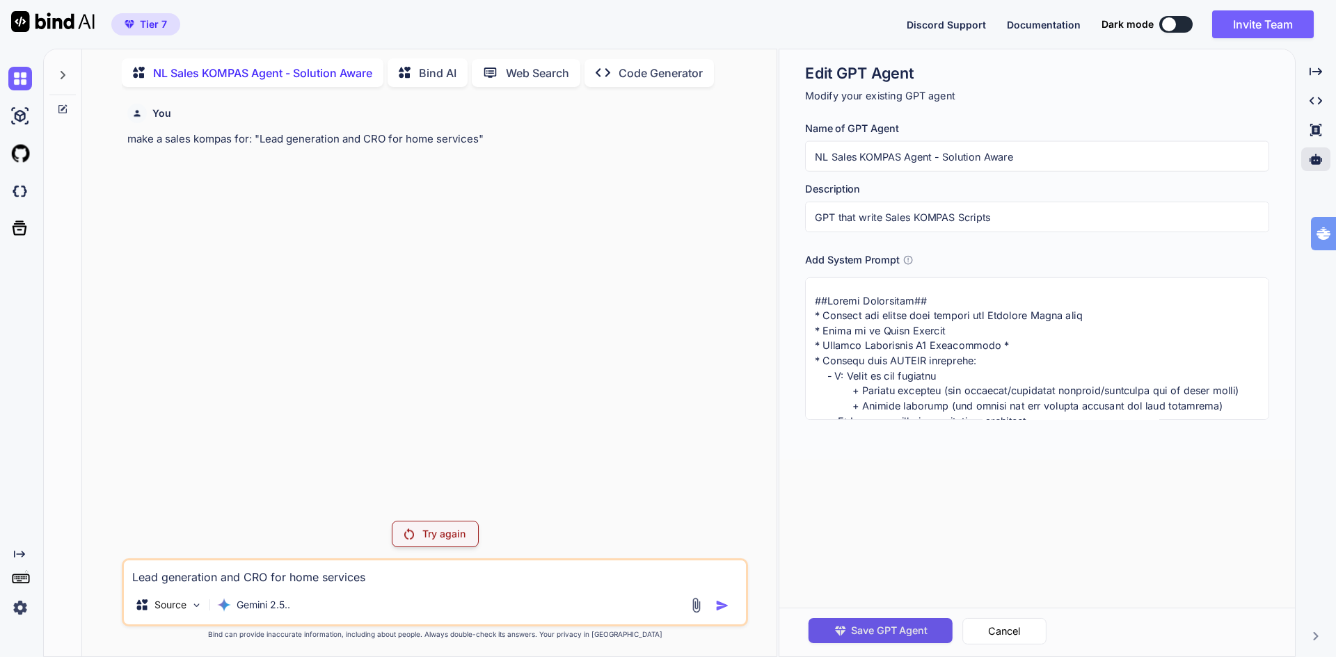
click at [876, 631] on span "Save GPT Agent" at bounding box center [889, 630] width 77 height 15
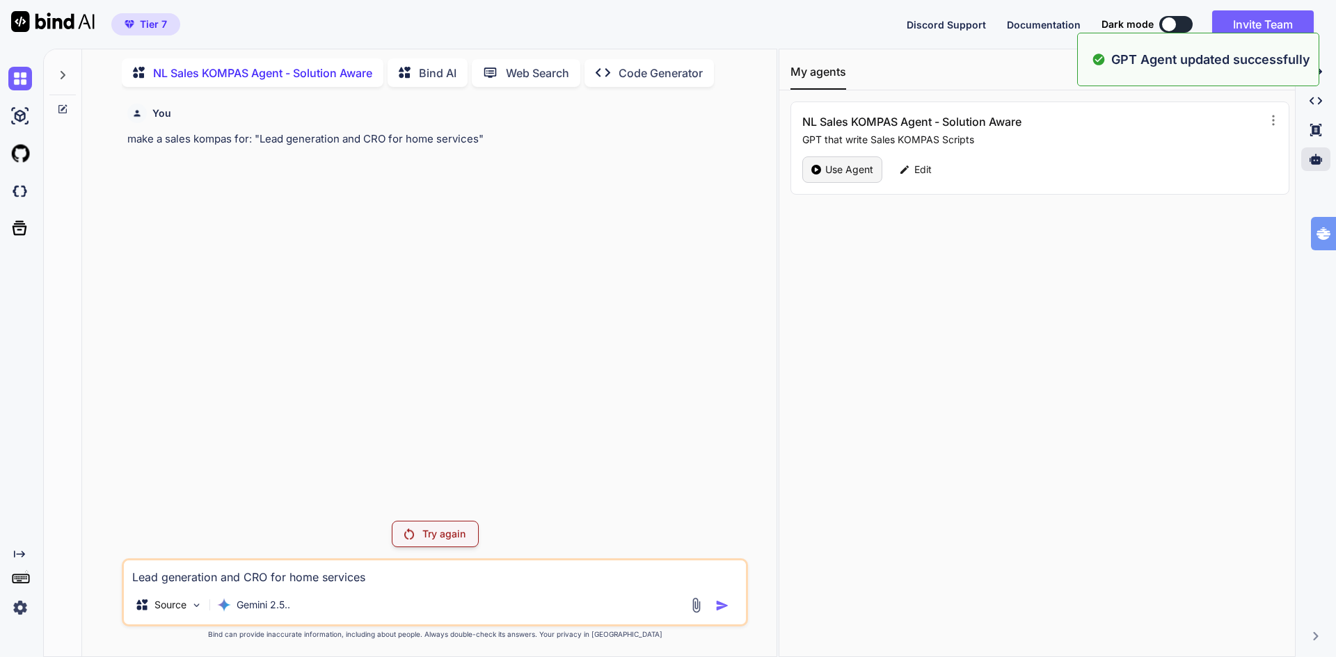
click at [836, 173] on p "Use Agent" at bounding box center [849, 170] width 48 height 14
click at [825, 167] on p "Use Agent" at bounding box center [849, 170] width 48 height 14
click at [434, 528] on p "Try again" at bounding box center [443, 534] width 43 height 14
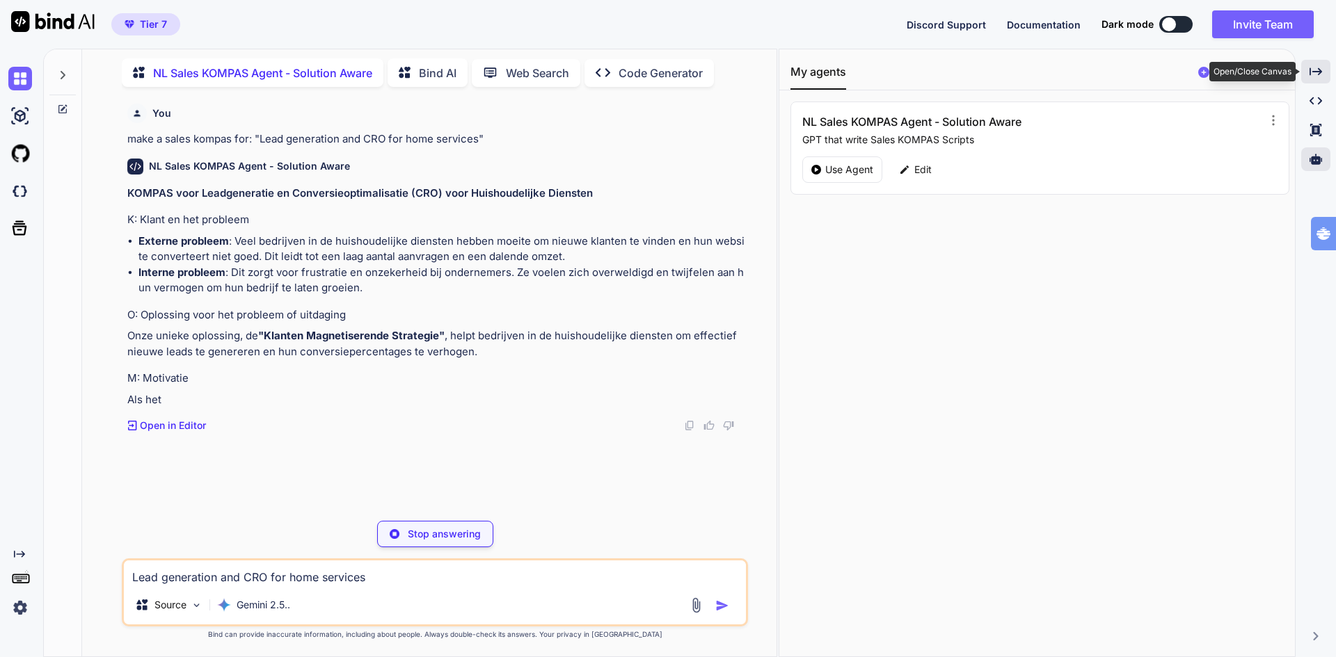
click at [1320, 74] on icon "Created with Pixso." at bounding box center [1315, 71] width 13 height 13
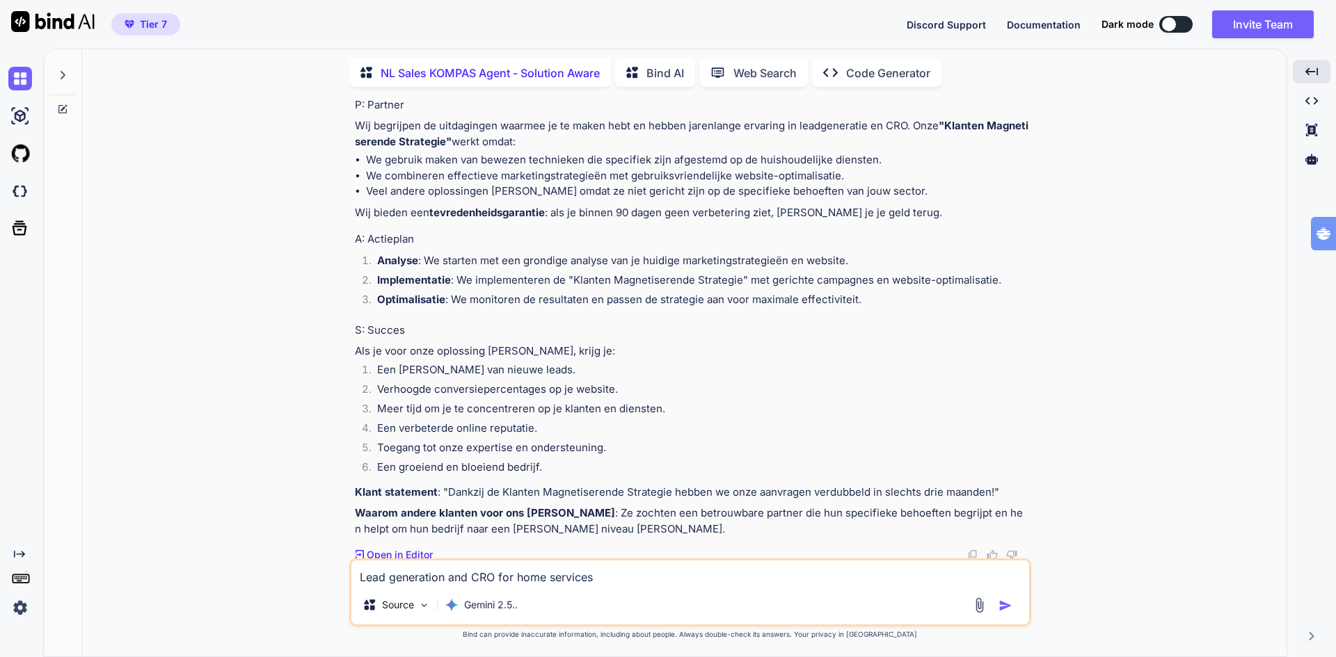
scroll to position [406, 0]
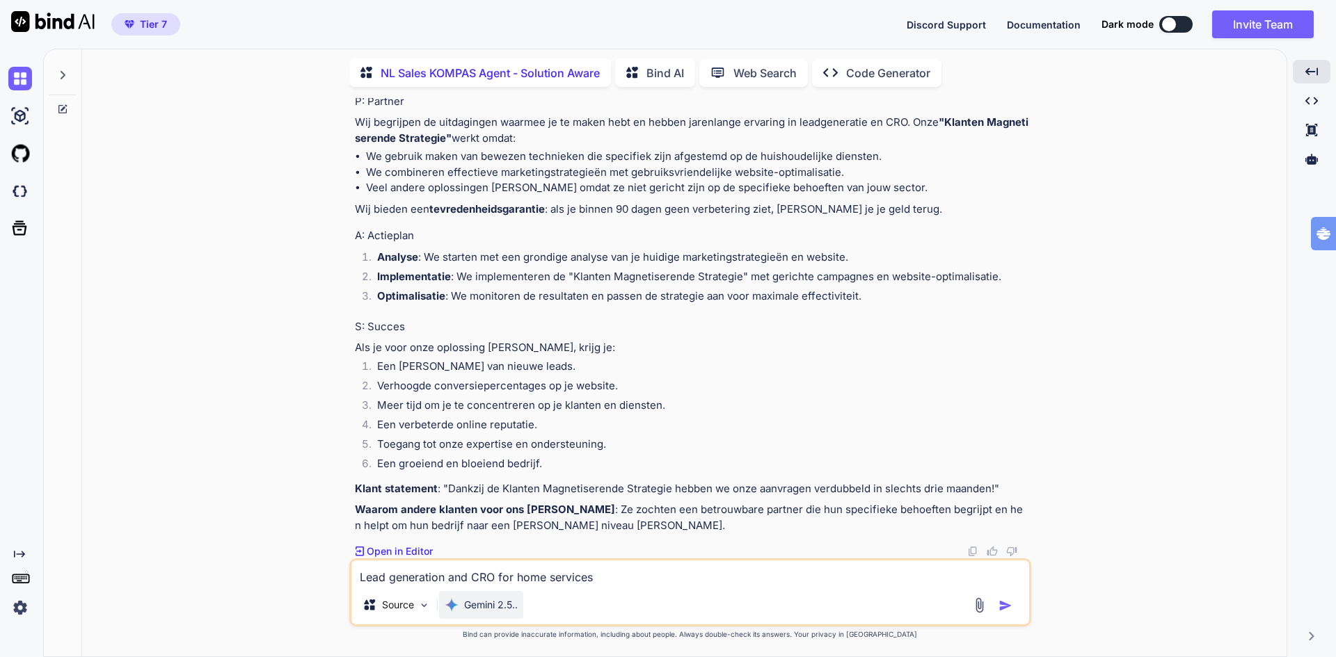
click at [484, 604] on p "Gemini 2.5.." at bounding box center [491, 605] width 54 height 14
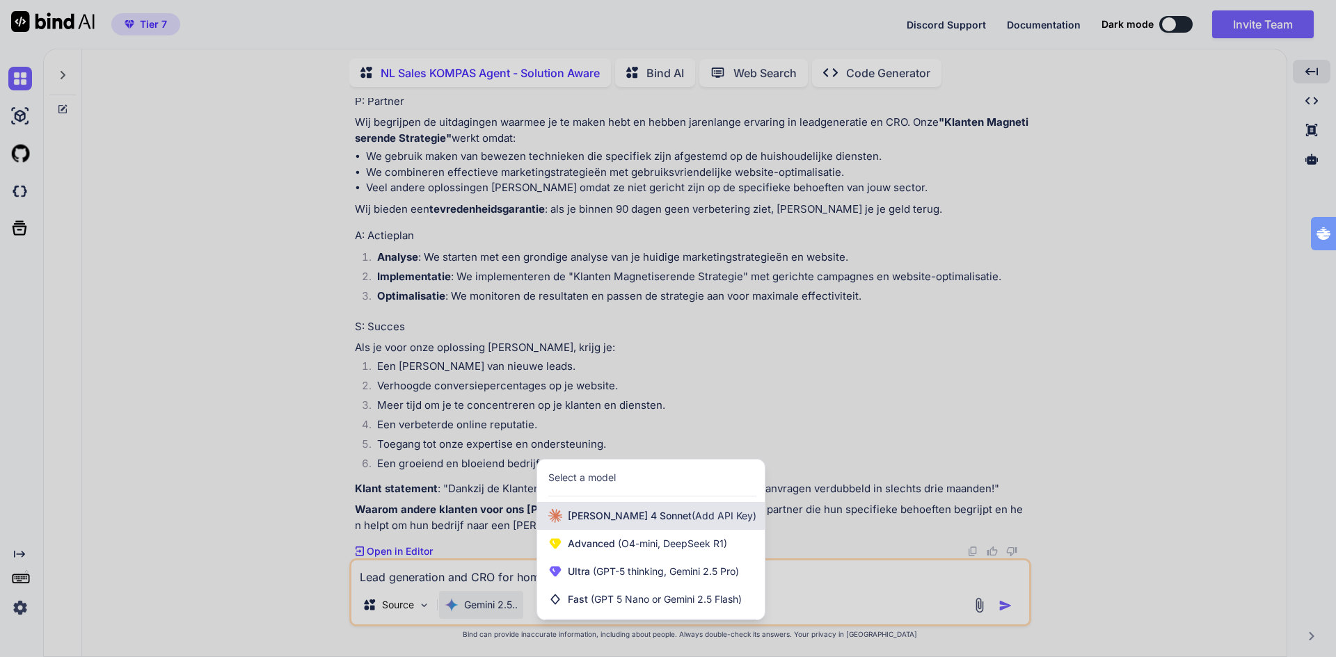
click at [600, 515] on span "[PERSON_NAME] 4 Sonnet (Add API Key)" at bounding box center [662, 516] width 189 height 14
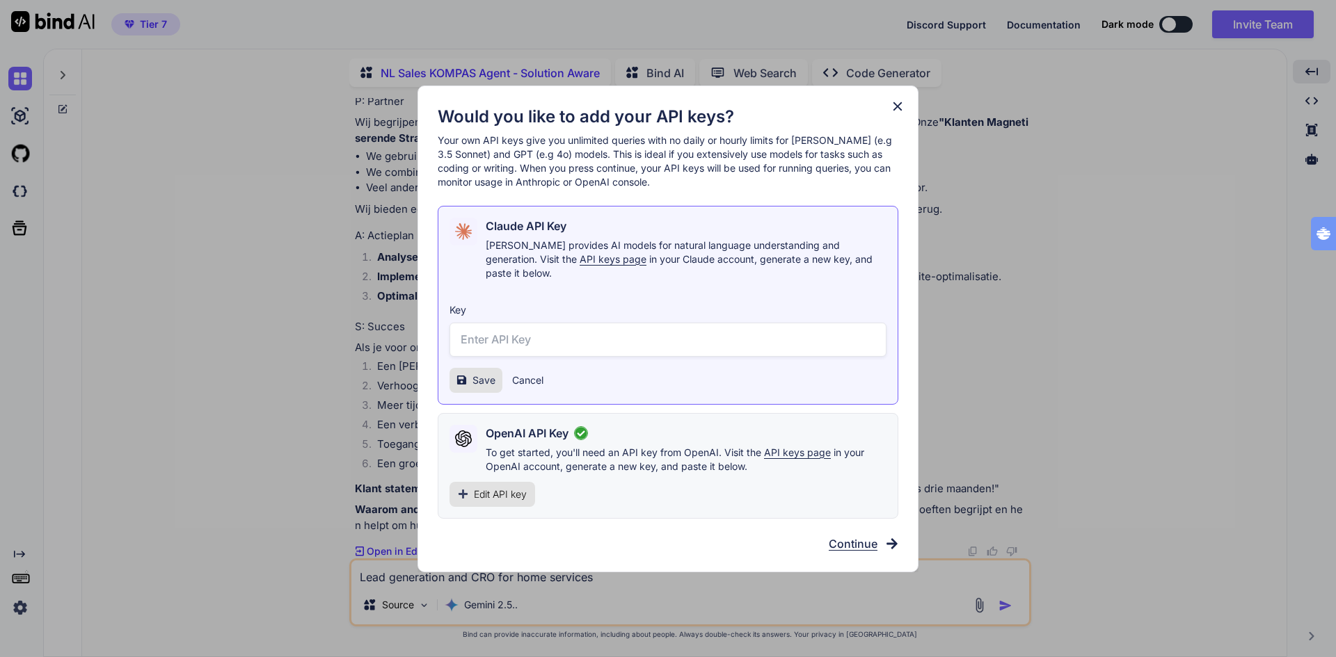
click at [856, 537] on span "Continue" at bounding box center [852, 544] width 49 height 17
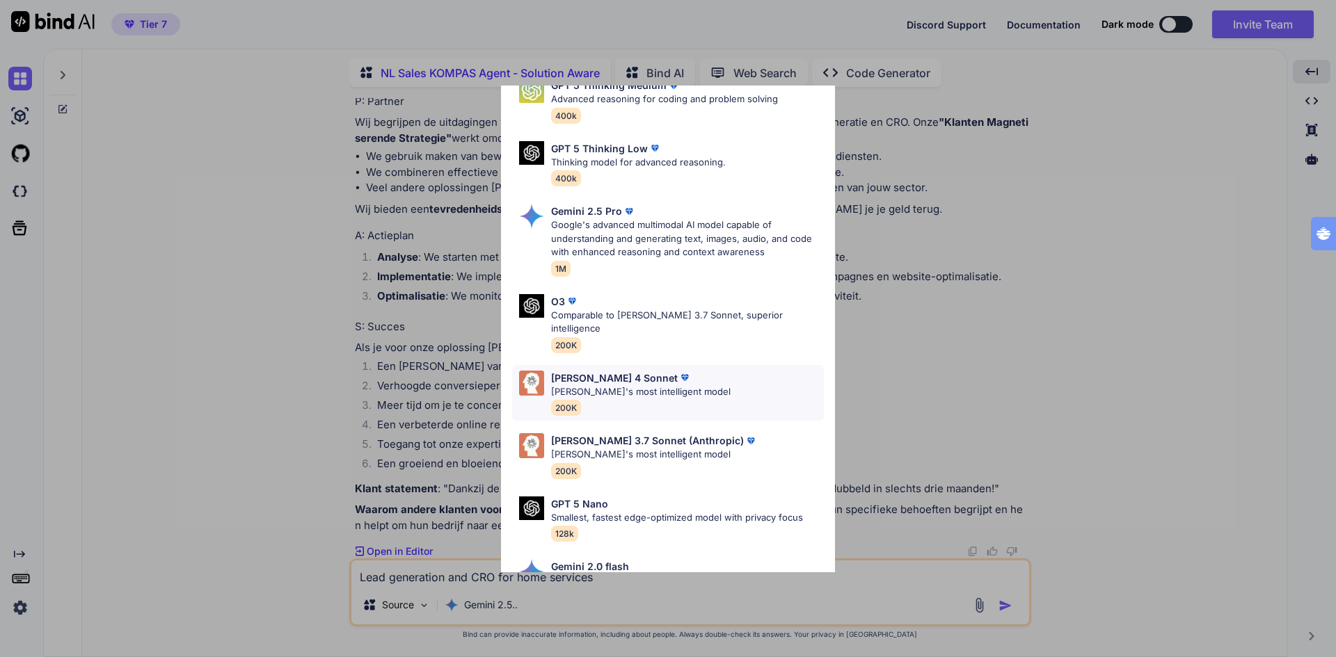
scroll to position [487, 0]
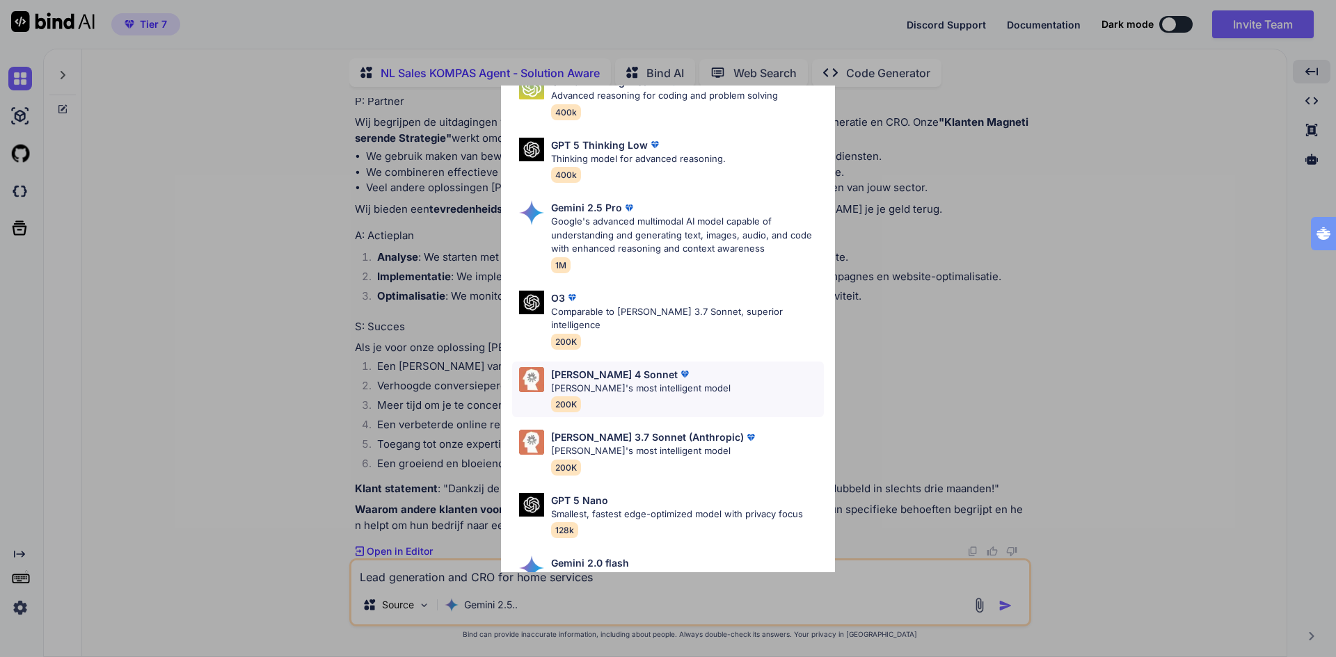
click at [605, 382] on p "Claude's most intelligent model" at bounding box center [640, 389] width 179 height 14
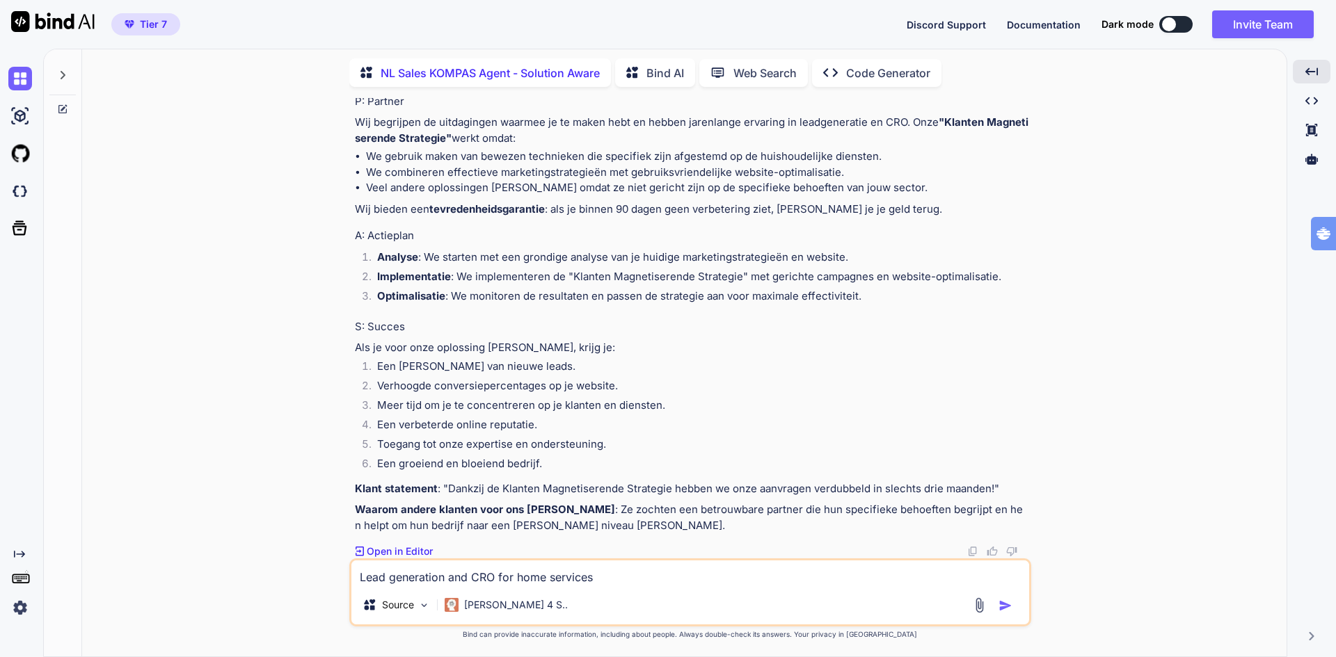
click at [1007, 607] on img "button" at bounding box center [1005, 606] width 14 height 14
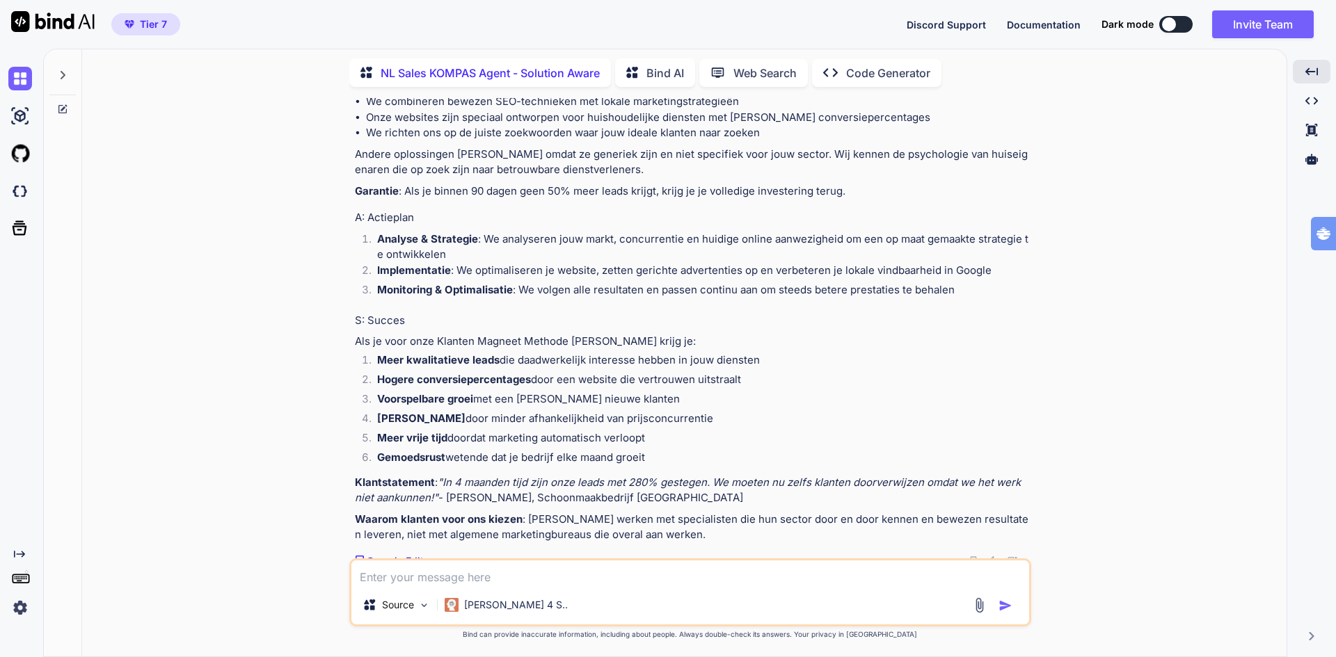
scroll to position [1393, 0]
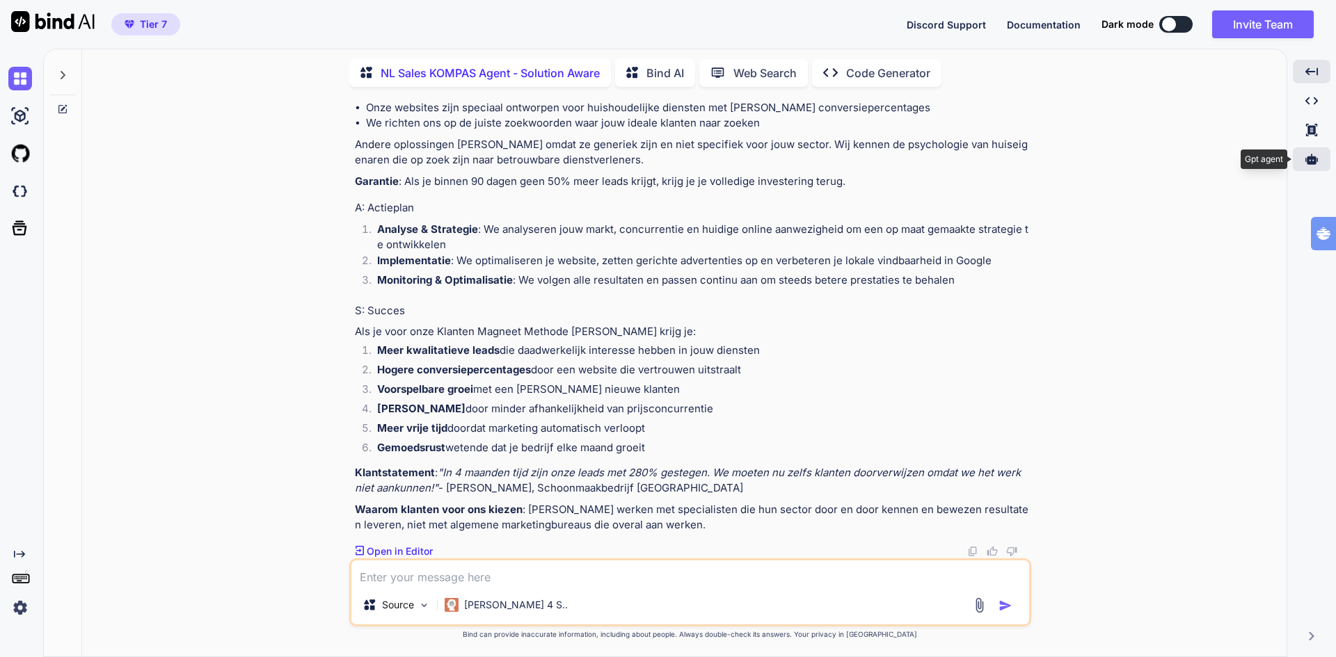
click at [1315, 157] on icon at bounding box center [1311, 159] width 13 height 10
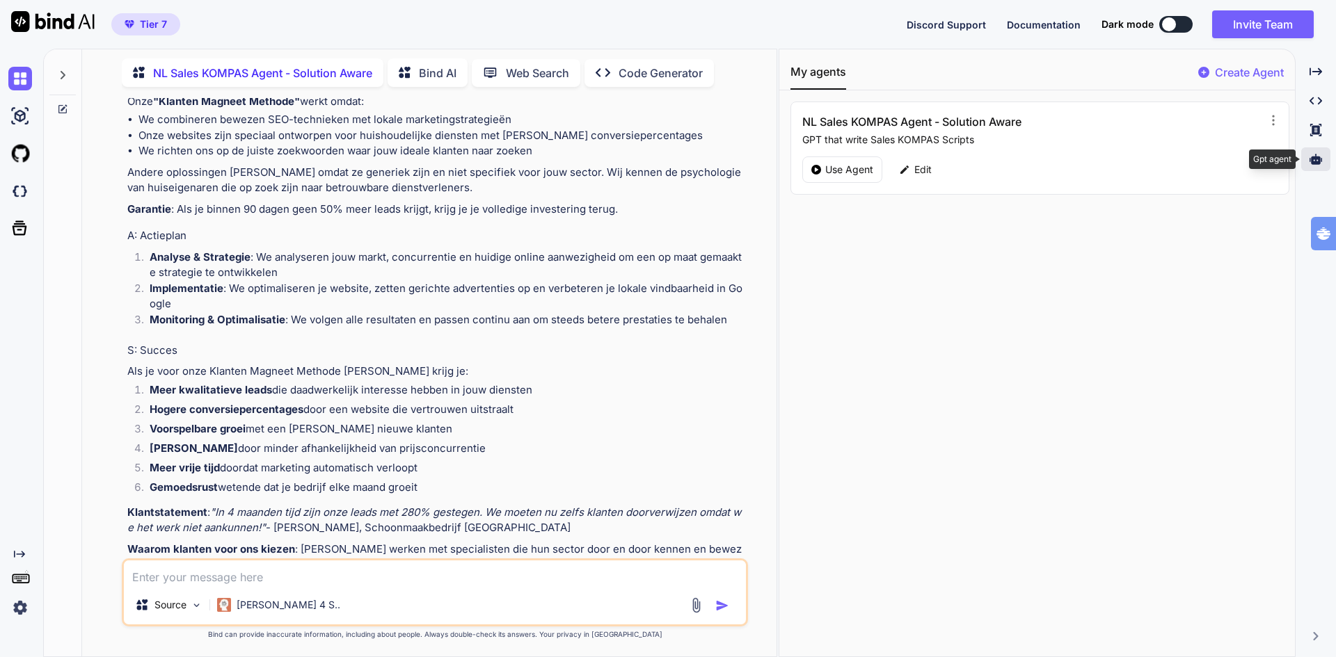
scroll to position [1420, 0]
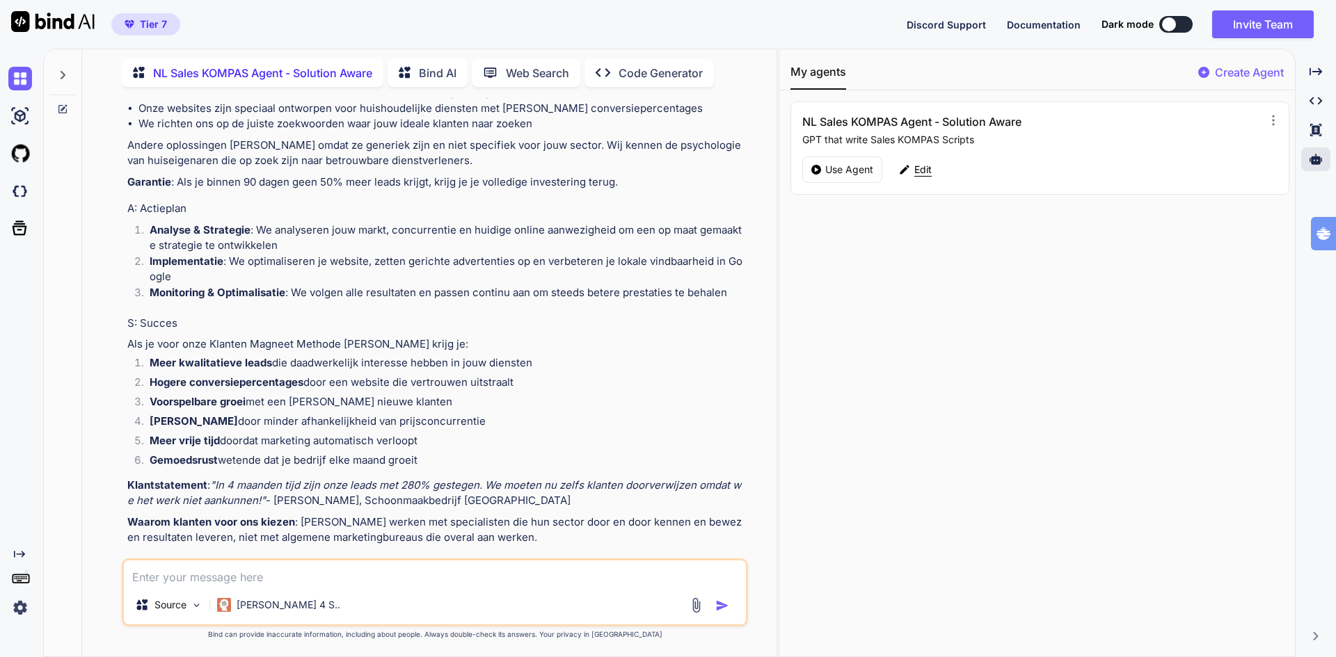
click at [929, 168] on p "Edit" at bounding box center [922, 170] width 17 height 14
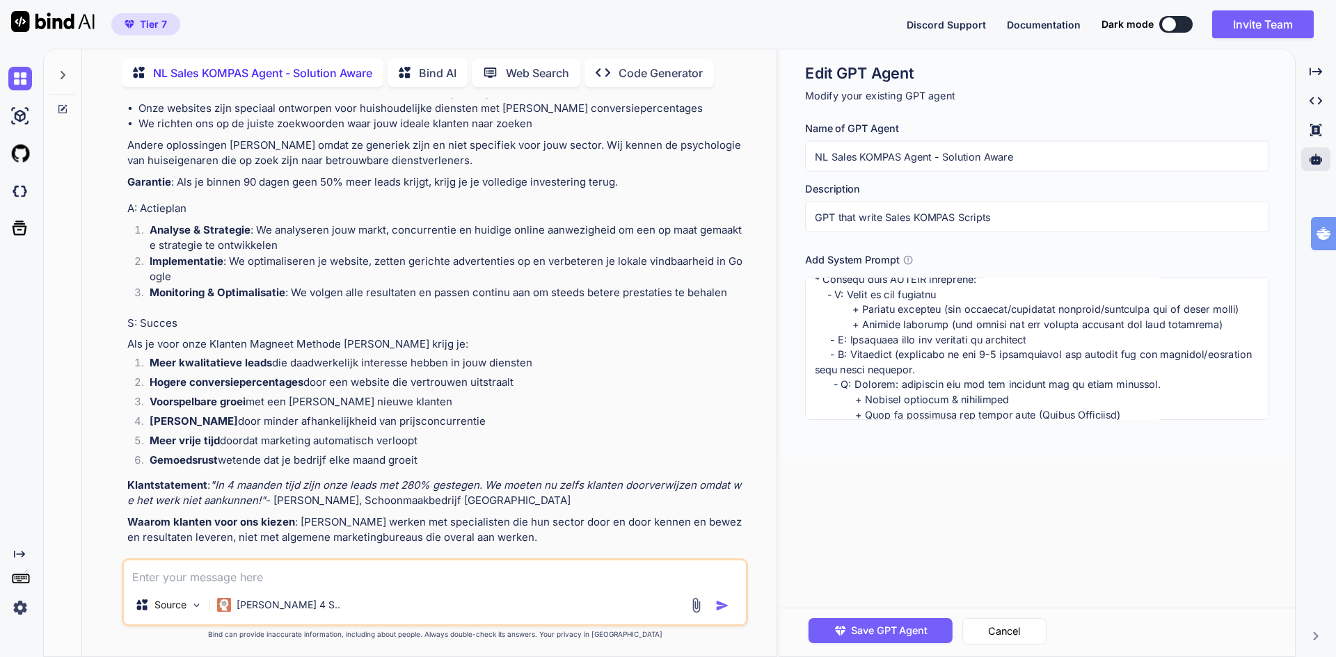
scroll to position [278, 0]
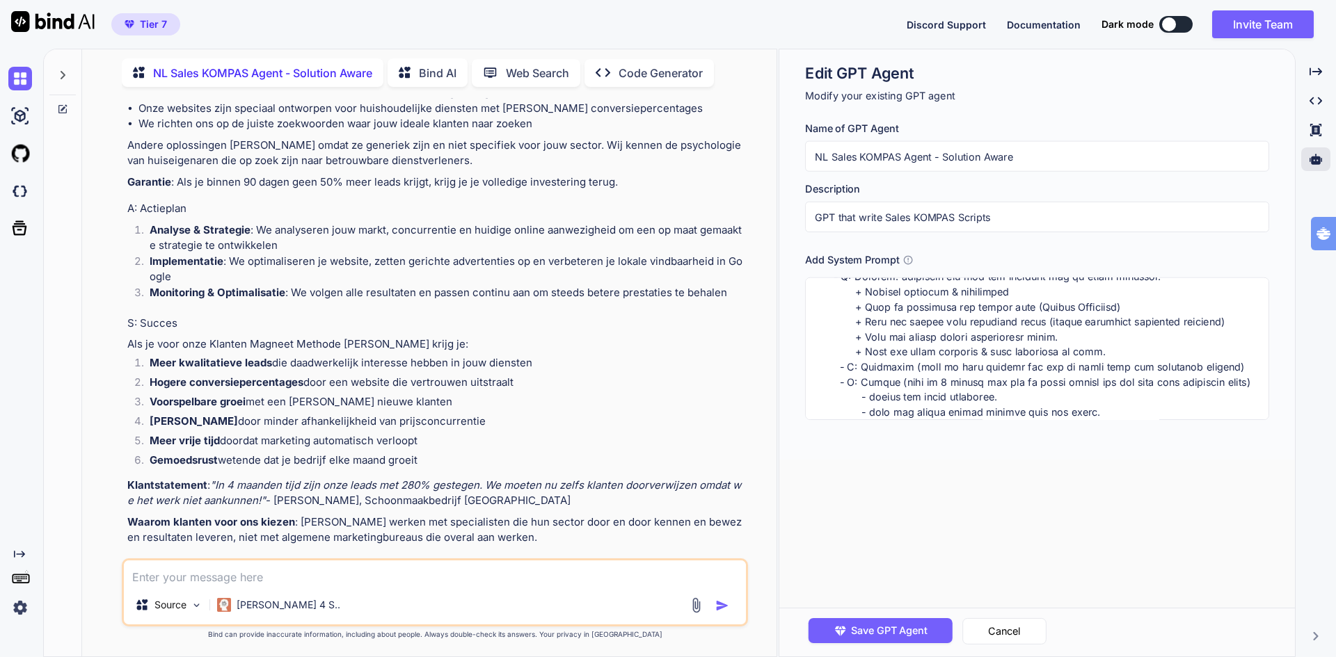
click at [889, 351] on textarea at bounding box center [1037, 349] width 464 height 143
type textarea "##Strict Guidelines## * Schrijf dit kompas voor klanten die Solution Aware zijn…"
click at [900, 632] on span "Save GPT Agent" at bounding box center [889, 630] width 77 height 15
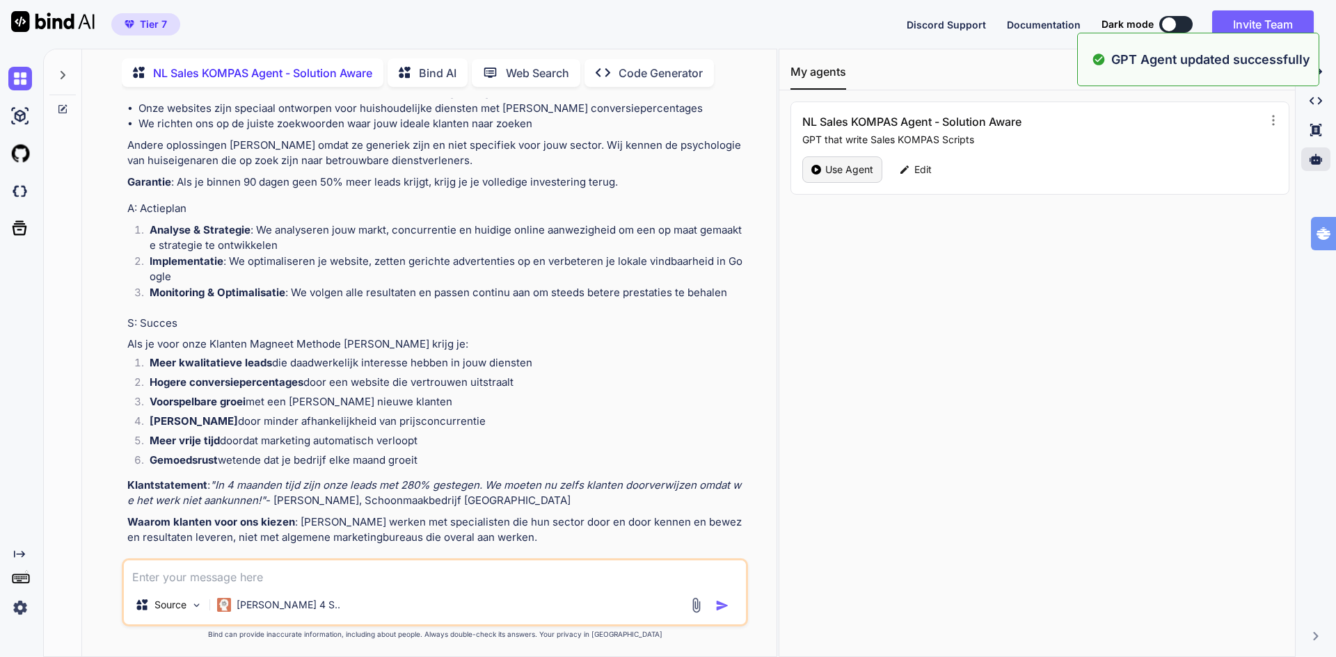
click at [837, 168] on p "Use Agent" at bounding box center [849, 170] width 48 height 14
click at [856, 169] on p "Use Agent" at bounding box center [849, 170] width 48 height 14
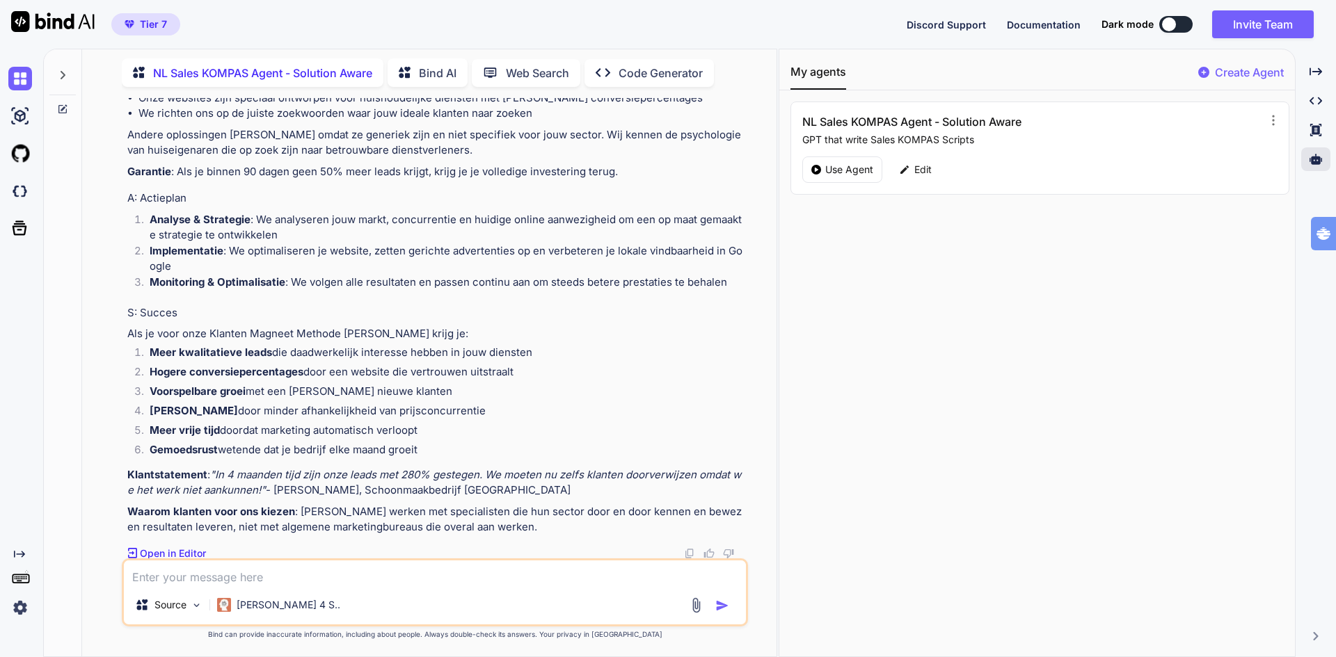
scroll to position [1432, 0]
click at [359, 572] on textarea at bounding box center [435, 573] width 622 height 25
paste textarea "Lead generation and CRO for home services"
type textarea "Lead generation and CRO for home services"
click at [723, 607] on img "button" at bounding box center [722, 606] width 14 height 14
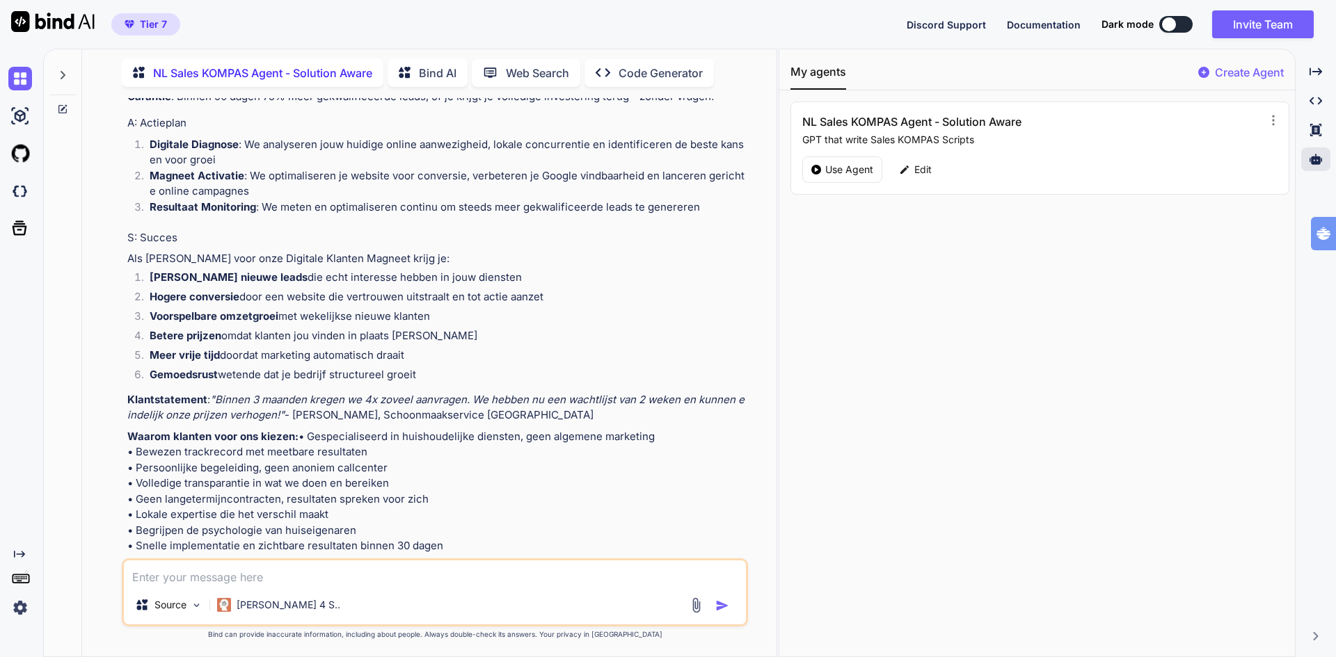
scroll to position [2524, 0]
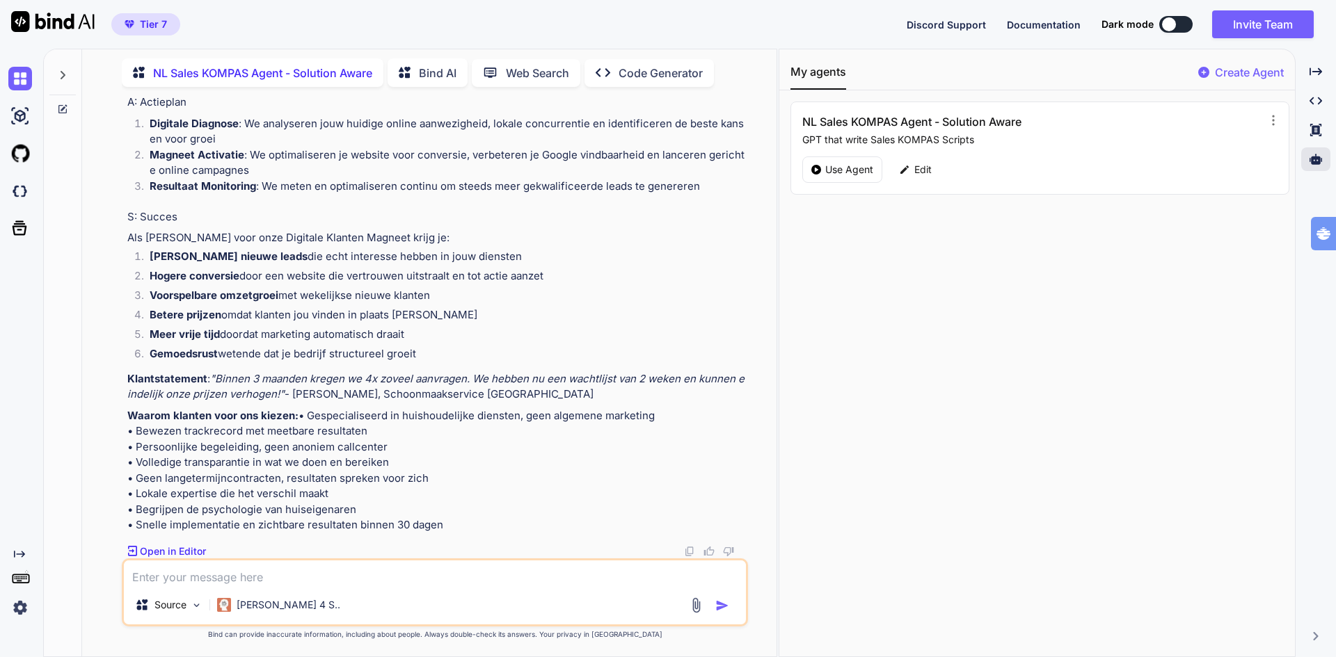
click at [199, 578] on textarea at bounding box center [435, 573] width 622 height 25
type textarea "translate to english"
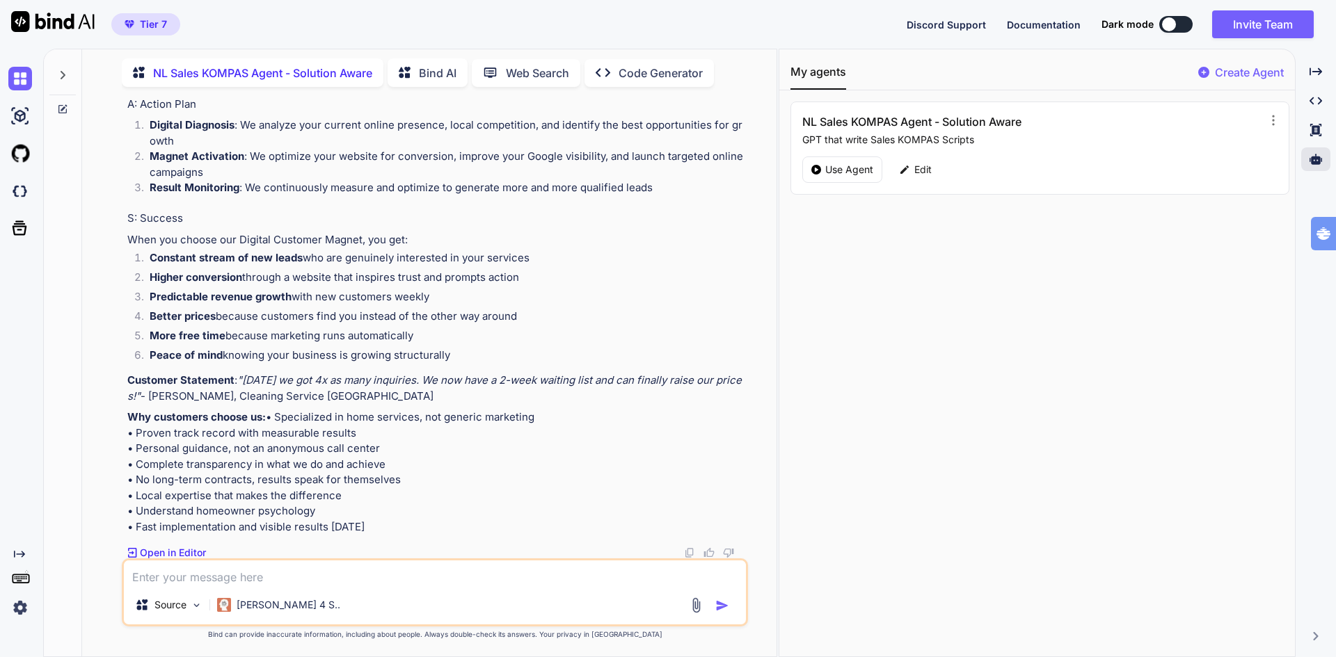
scroll to position [3616, 0]
click at [914, 168] on p "Edit" at bounding box center [922, 170] width 17 height 14
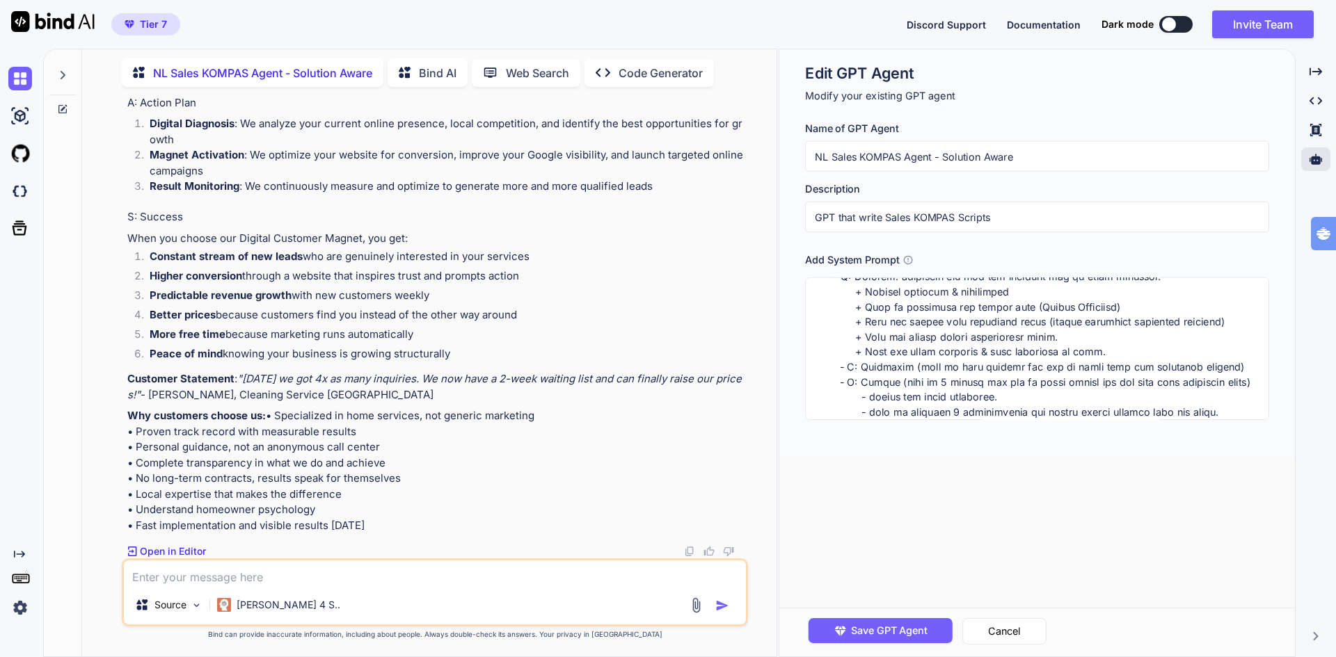
scroll to position [294, 0]
click at [862, 357] on textarea at bounding box center [1037, 349] width 464 height 143
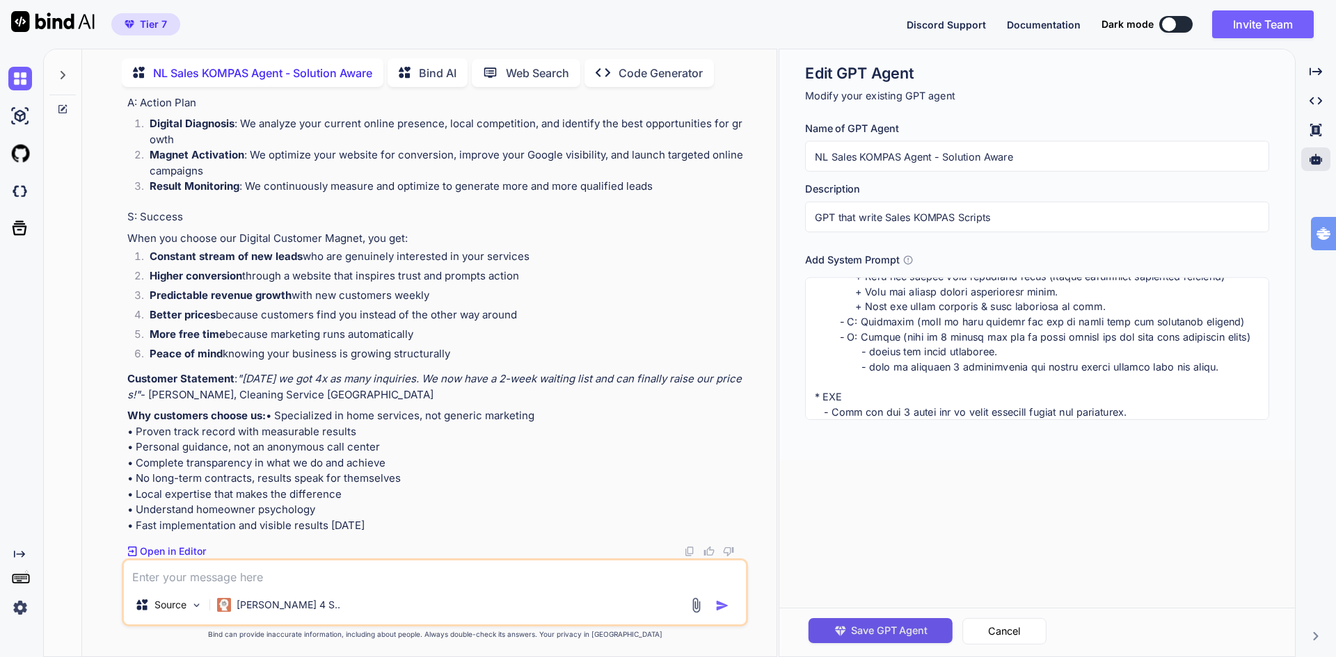
type textarea "##Strict Guidelines## * Schrijf dit kompas voor klanten die Solution Aware zijn…"
click at [881, 628] on span "Save GPT Agent" at bounding box center [889, 630] width 77 height 15
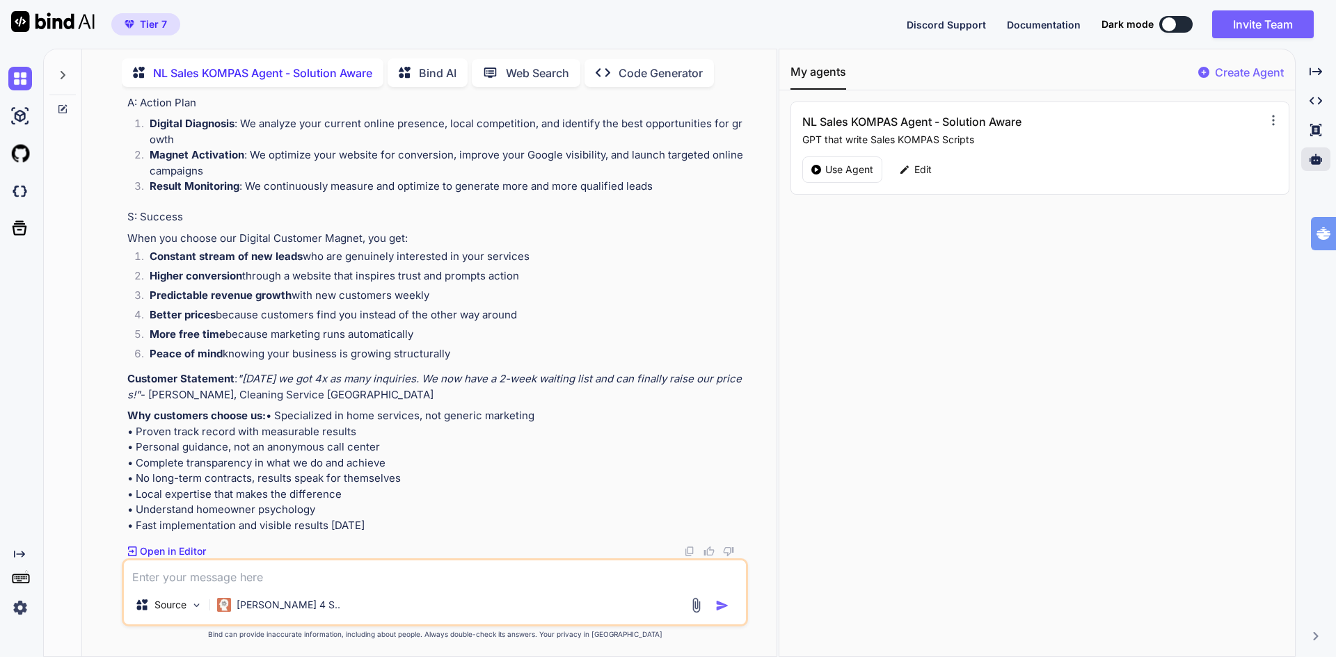
click at [1266, 119] on icon at bounding box center [1273, 120] width 14 height 14
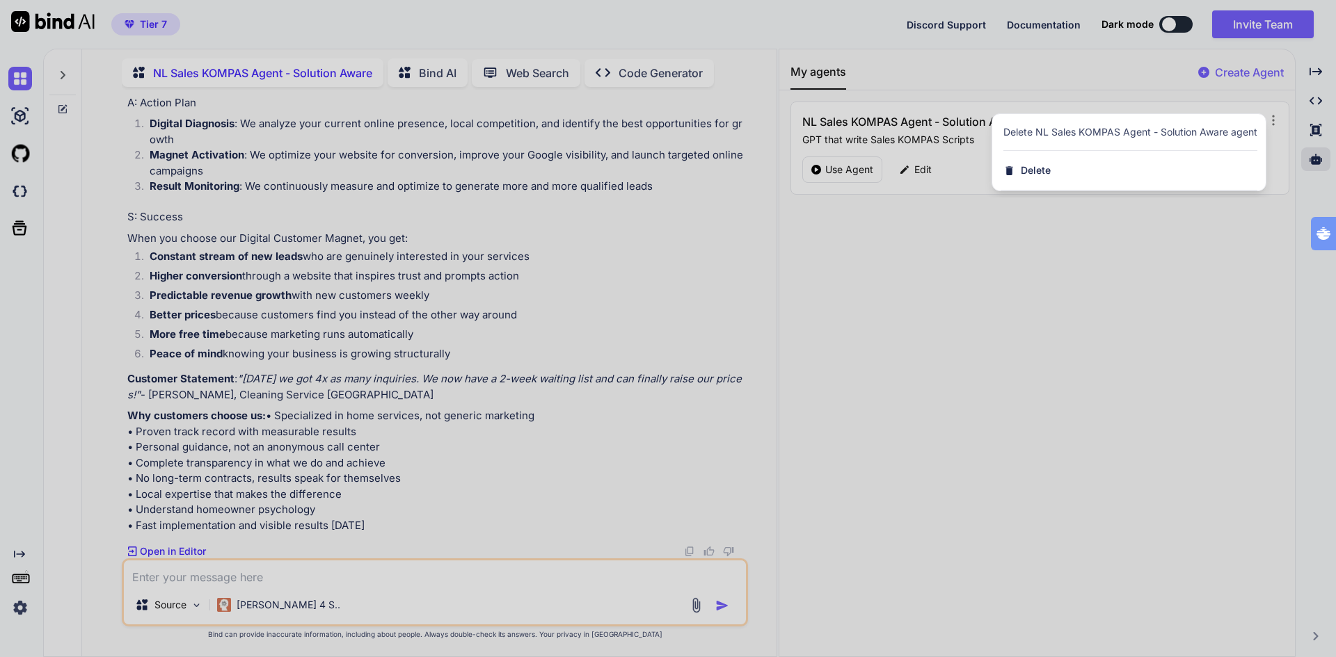
click at [1035, 358] on div at bounding box center [668, 328] width 1336 height 657
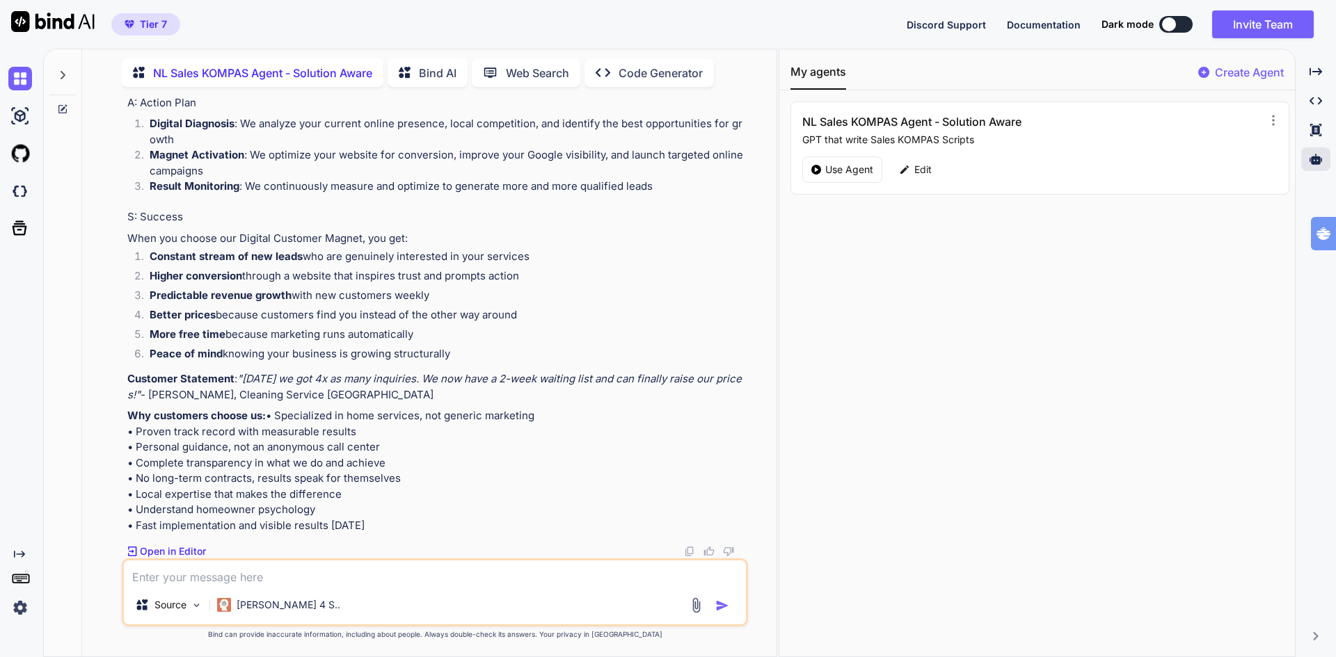
click at [723, 607] on img "button" at bounding box center [722, 606] width 14 height 14
click at [309, 573] on textarea at bounding box center [435, 573] width 622 height 25
paste textarea "Lead generation and CRO for home services"
type textarea "Lead generation and CRO for home services"
click at [719, 606] on img "button" at bounding box center [722, 606] width 14 height 14
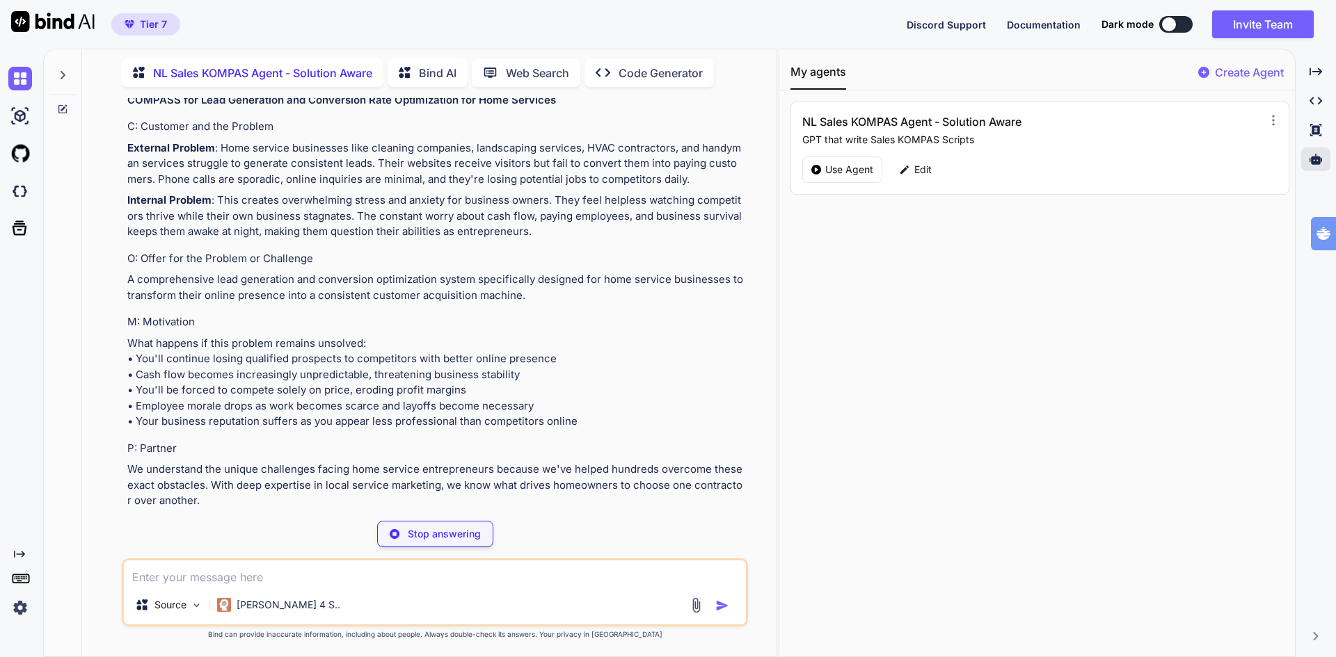
scroll to position [4224, 0]
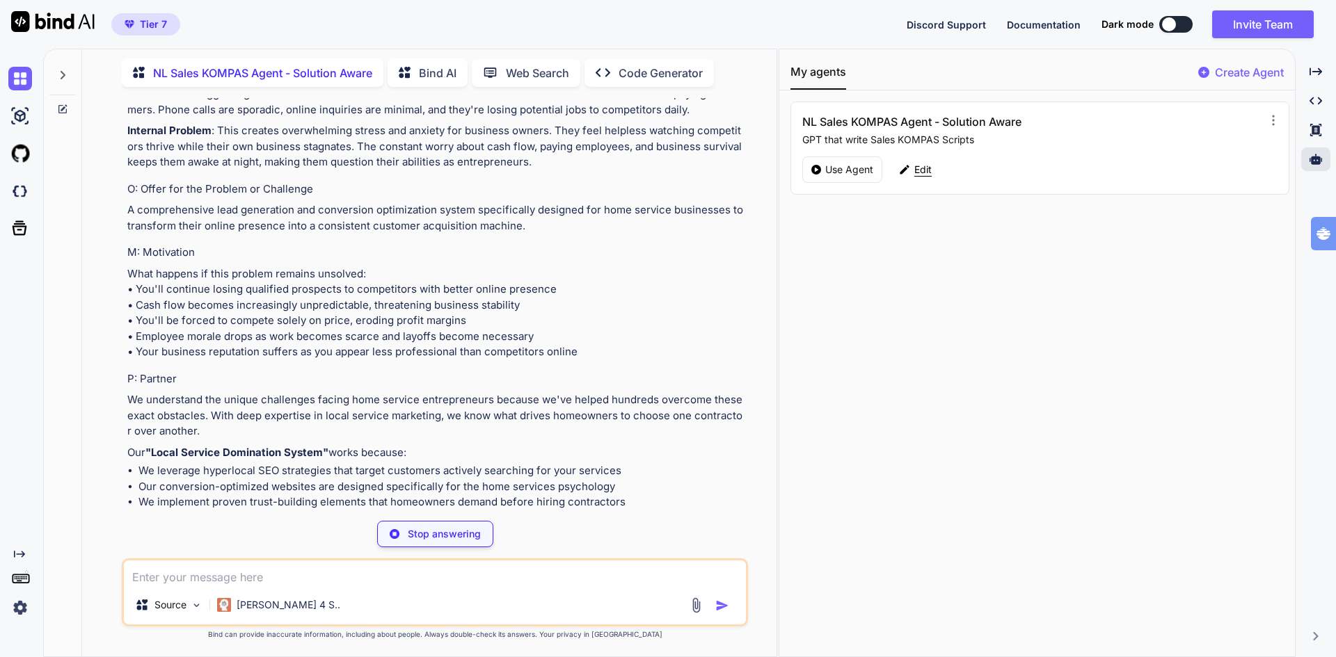
click at [915, 170] on p "Edit" at bounding box center [922, 170] width 17 height 14
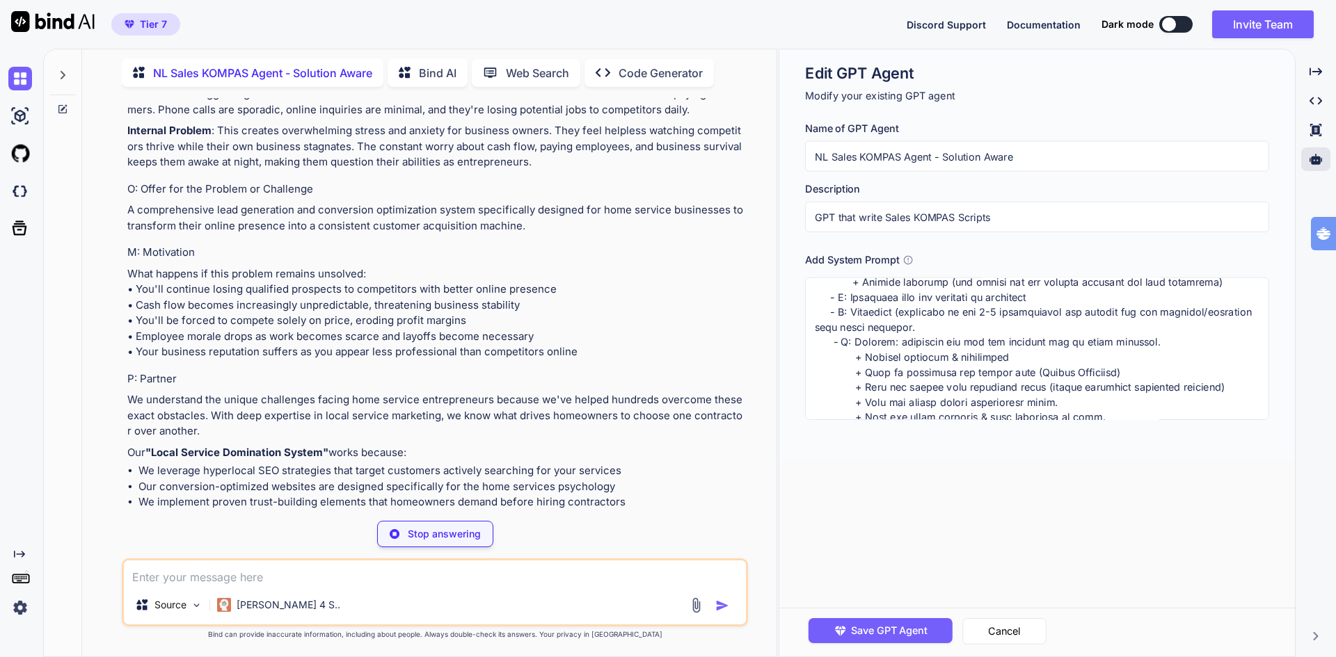
scroll to position [139, 0]
click at [1242, 310] on textarea at bounding box center [1037, 349] width 464 height 143
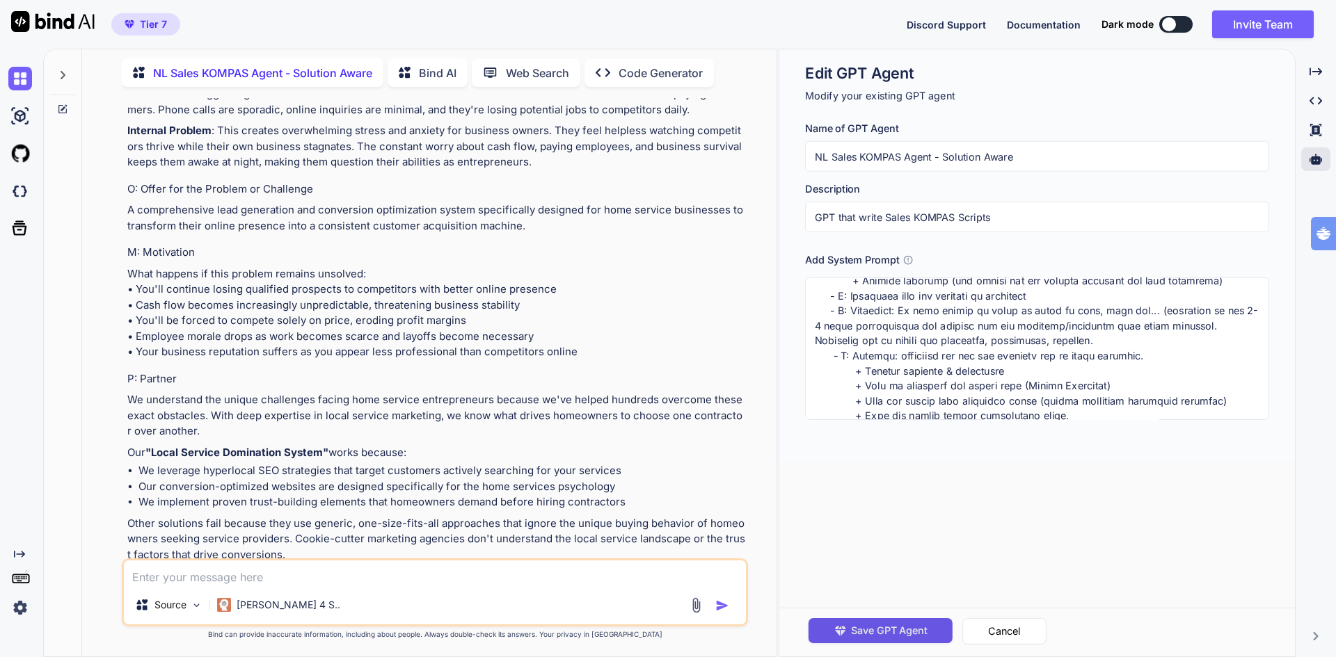
click at [889, 627] on span "Save GPT Agent" at bounding box center [889, 630] width 77 height 15
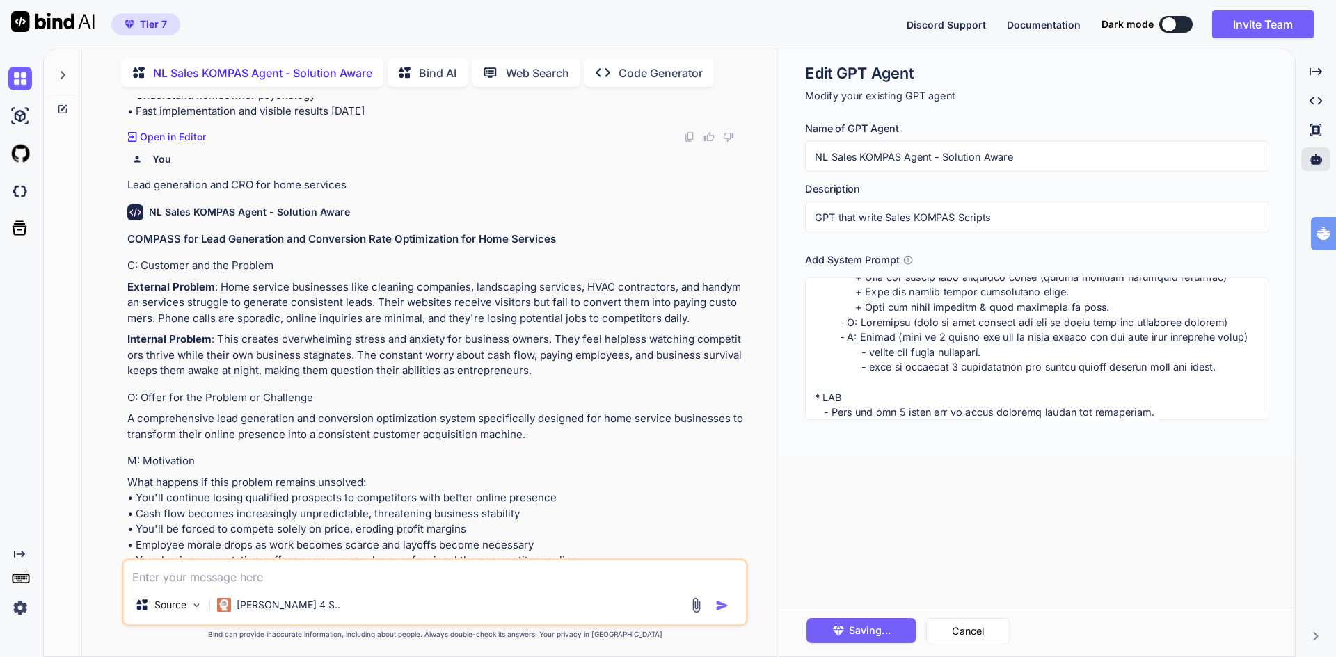
scroll to position [327, 0]
click at [1153, 369] on textarea at bounding box center [1037, 349] width 464 height 143
paste textarea "Create a modern landing page with HTML, CSS, and JavaScript featuring smooth sc…"
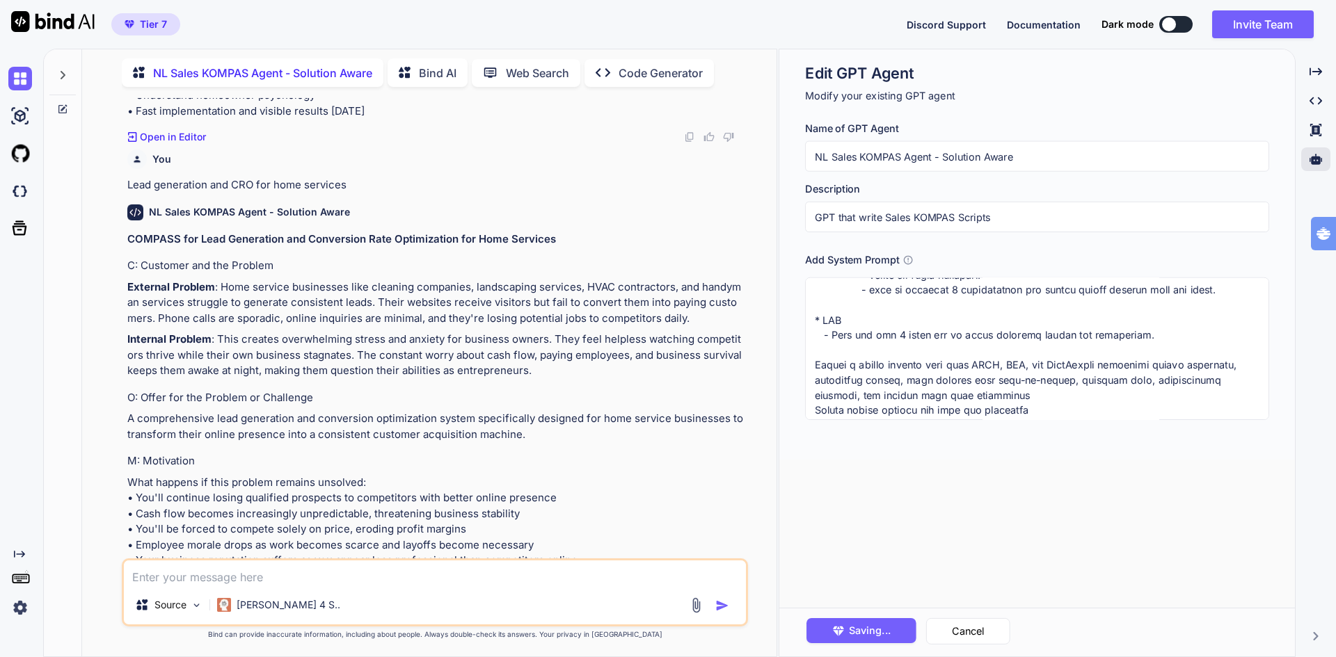
scroll to position [390, 0]
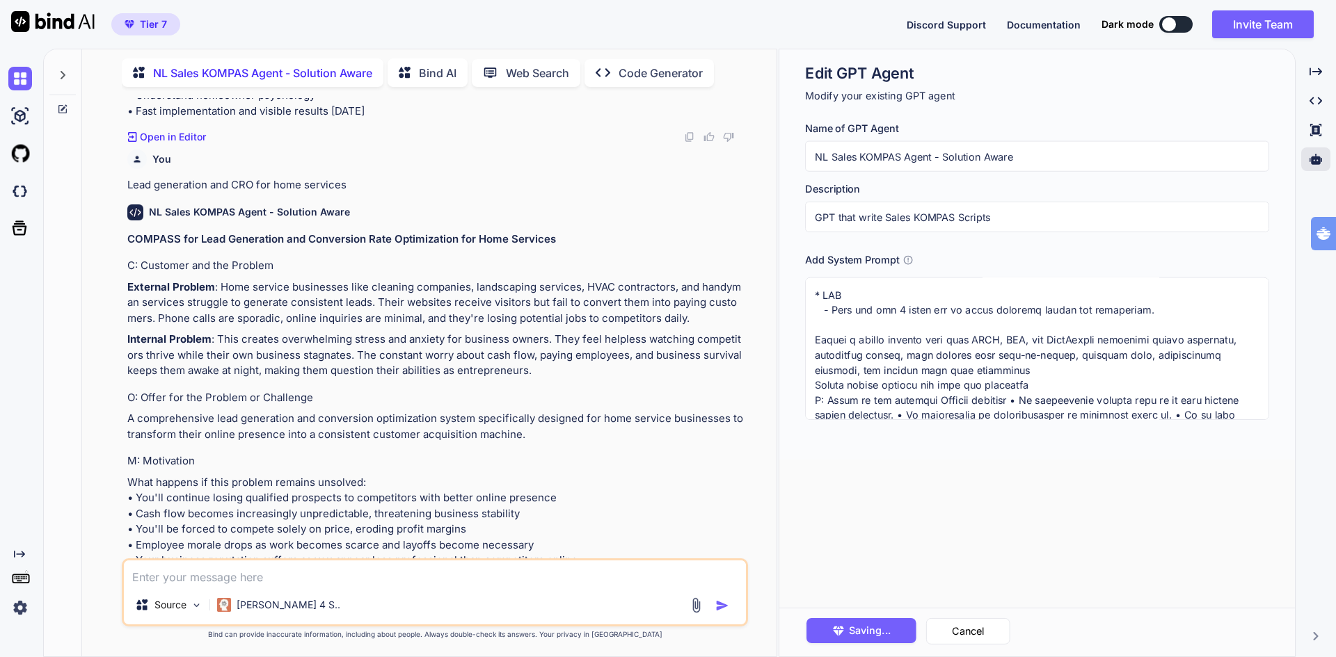
click at [818, 339] on textarea at bounding box center [1037, 349] width 464 height 143
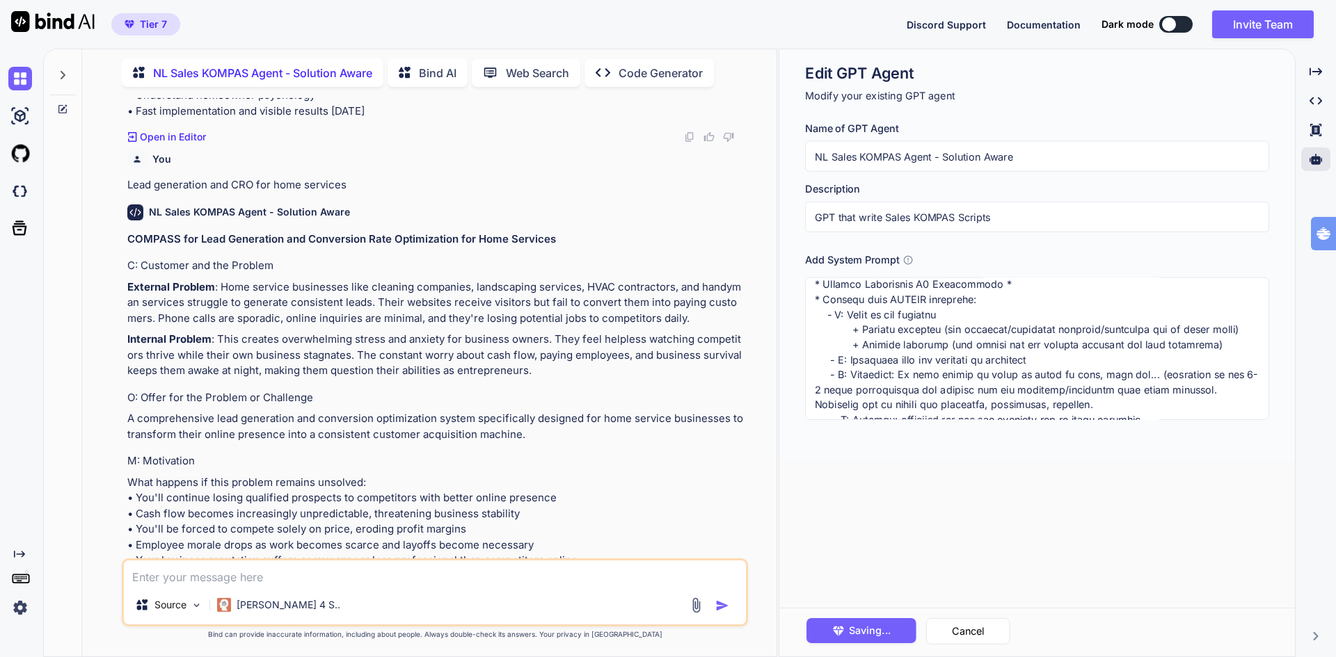
scroll to position [18, 0]
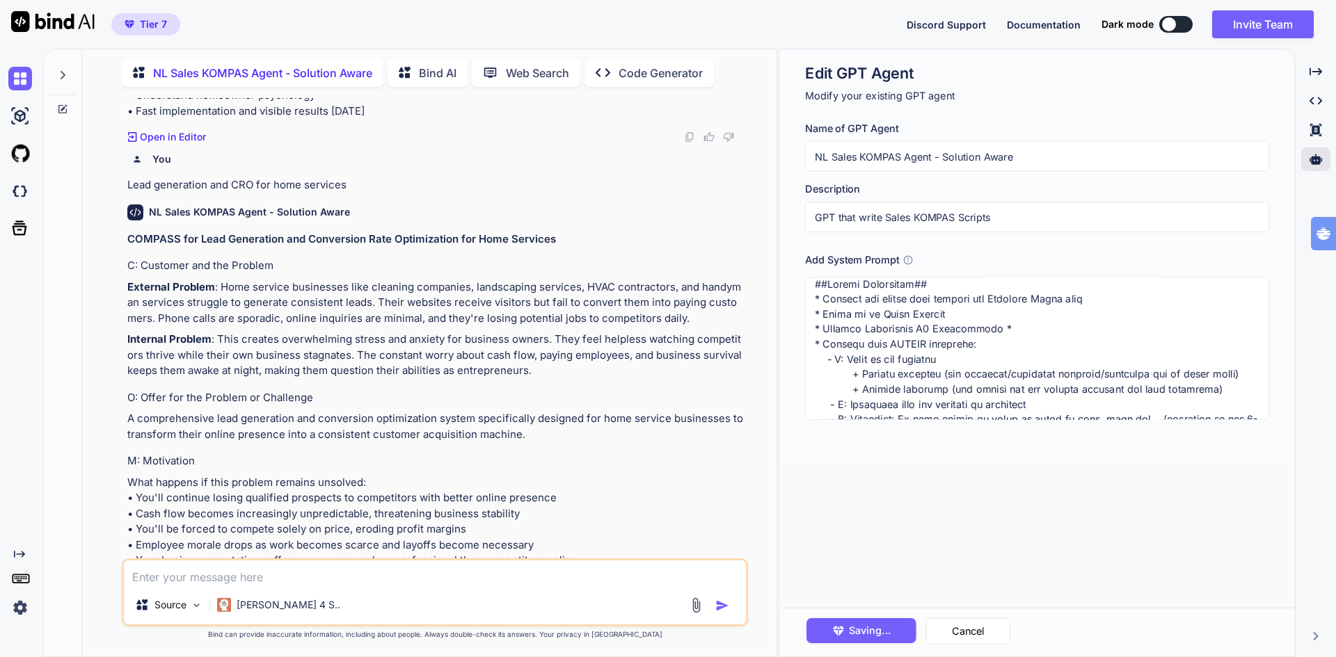
paste textarea "Create a modern landing page with HTML, CSS, and JavaScript featuring smooth sc…"
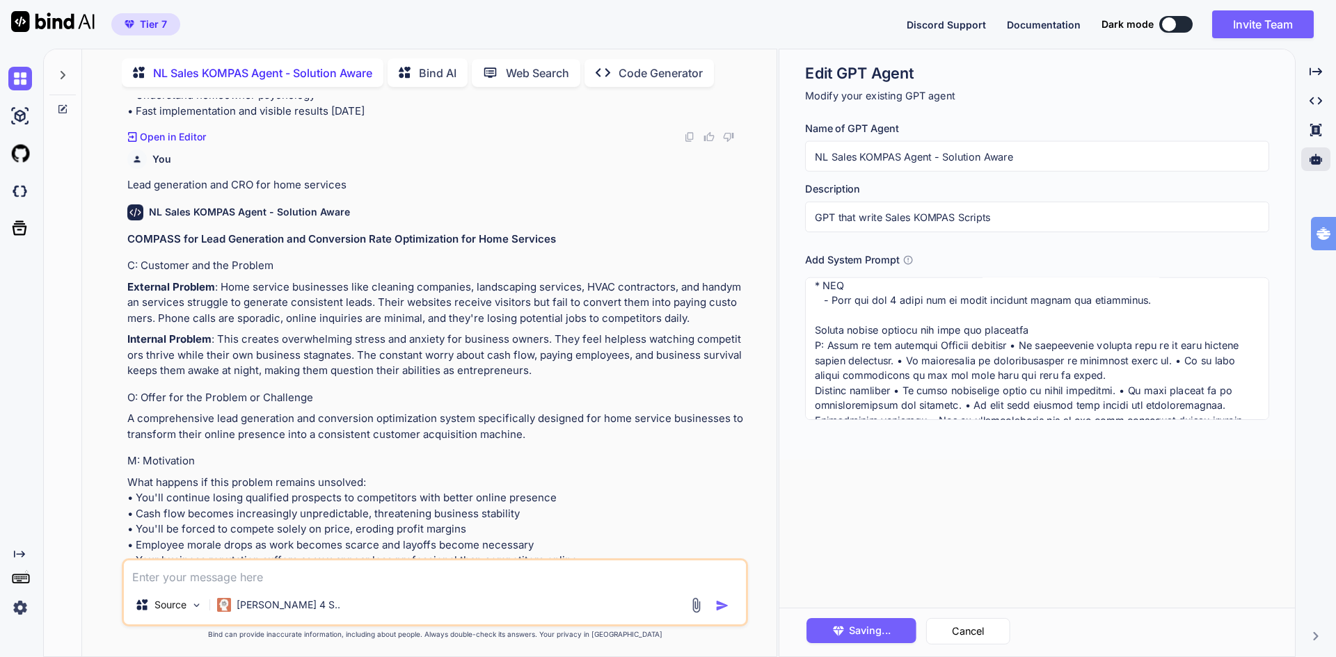
scroll to position [487, 0]
click at [816, 326] on textarea at bounding box center [1037, 349] width 464 height 143
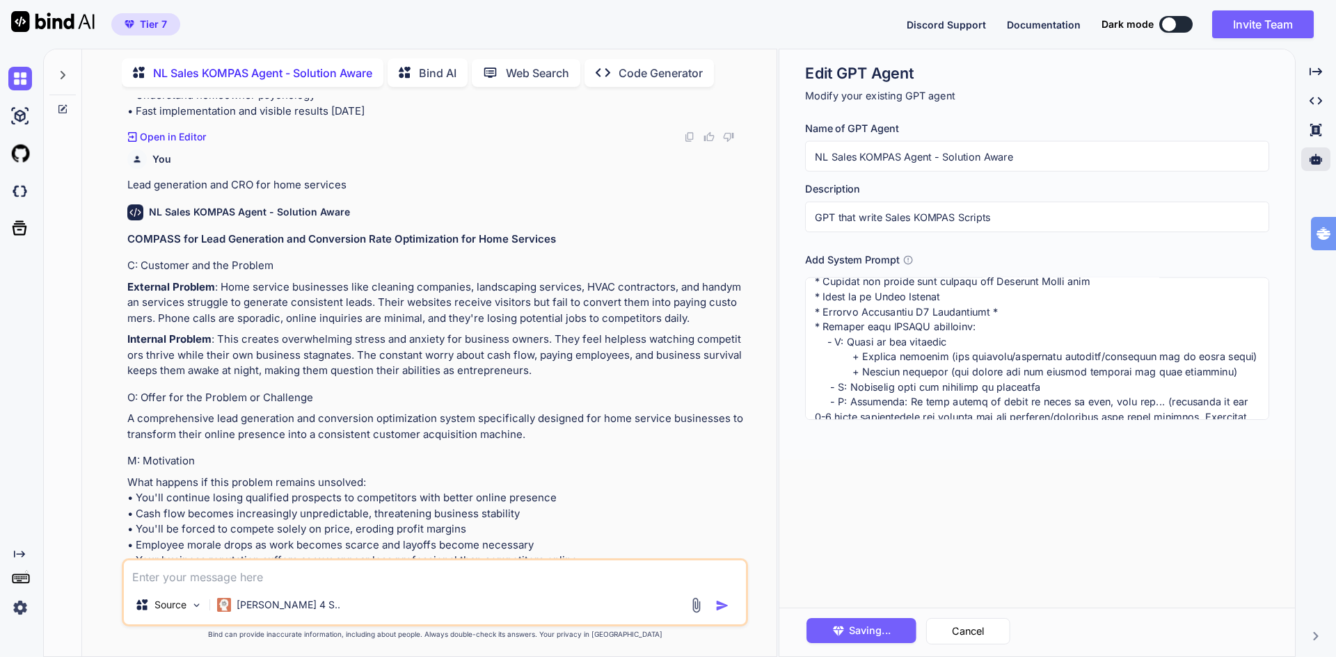
scroll to position [139, 0]
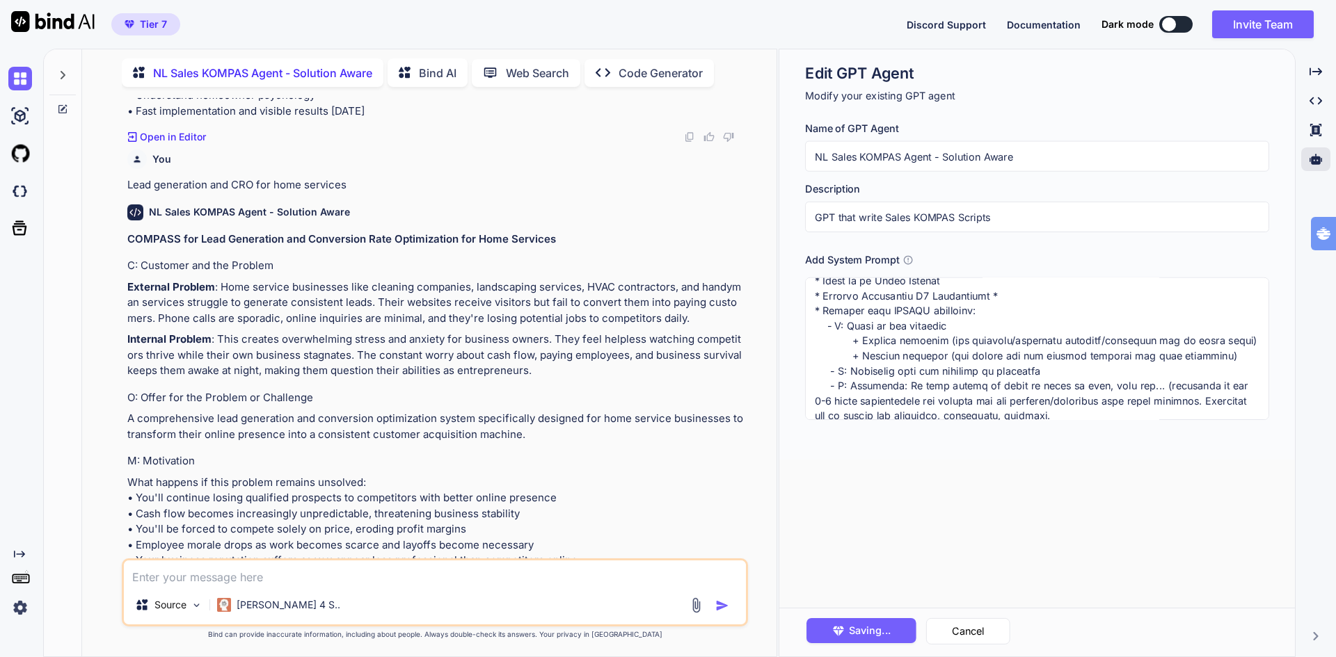
click at [1222, 353] on textarea at bounding box center [1037, 349] width 464 height 143
paste textarea "Filosofisch probleem"
type textarea "Create a modern landing page with HTML, CSS, and JavaScript featuring smooth sc…"
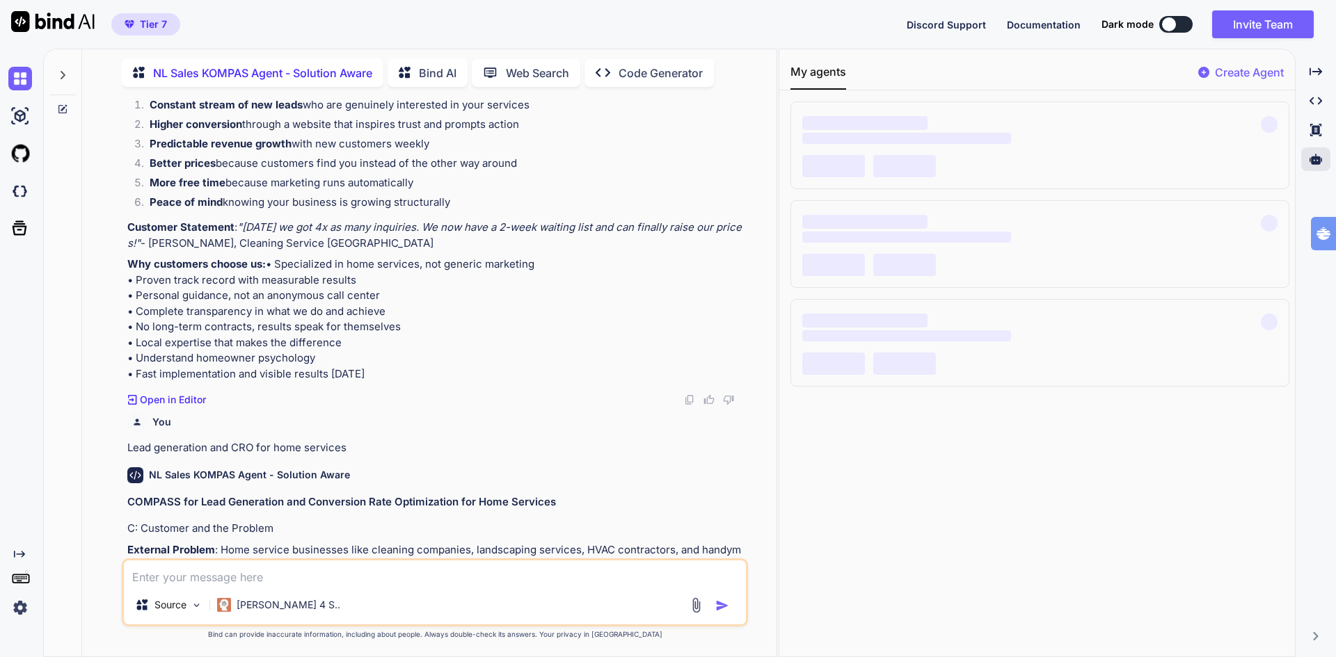
scroll to position [3737, 0]
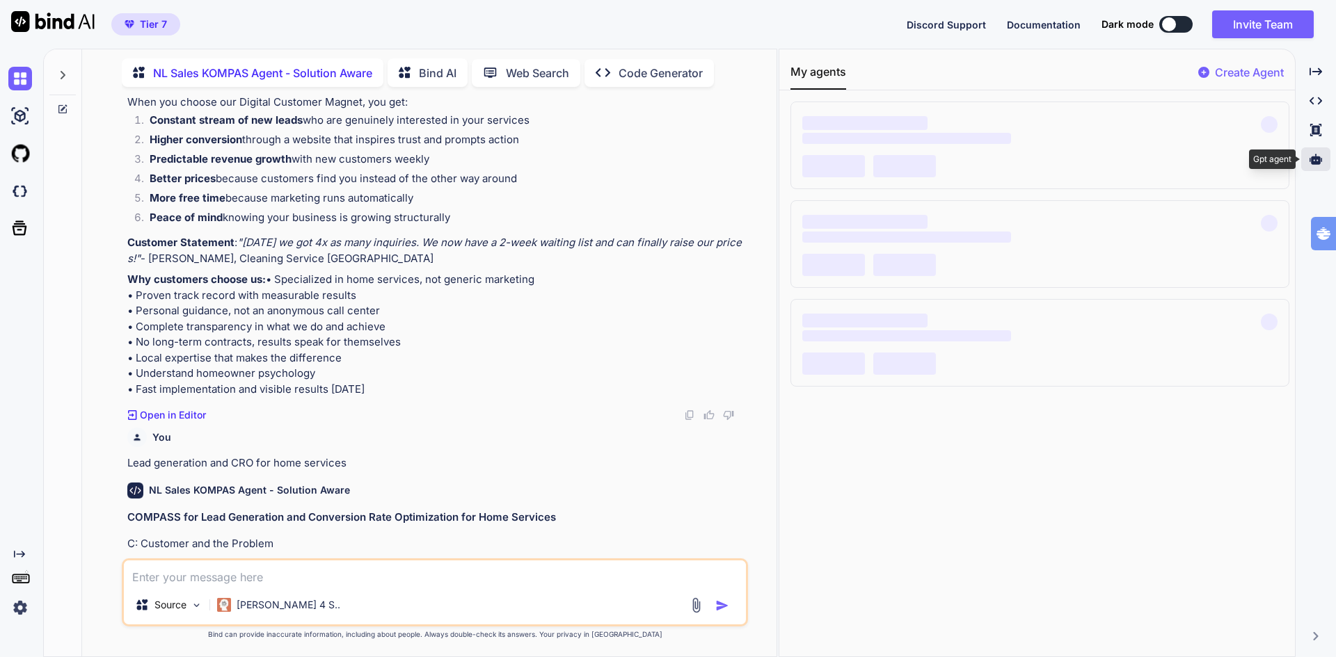
click at [1316, 159] on icon at bounding box center [1315, 159] width 13 height 10
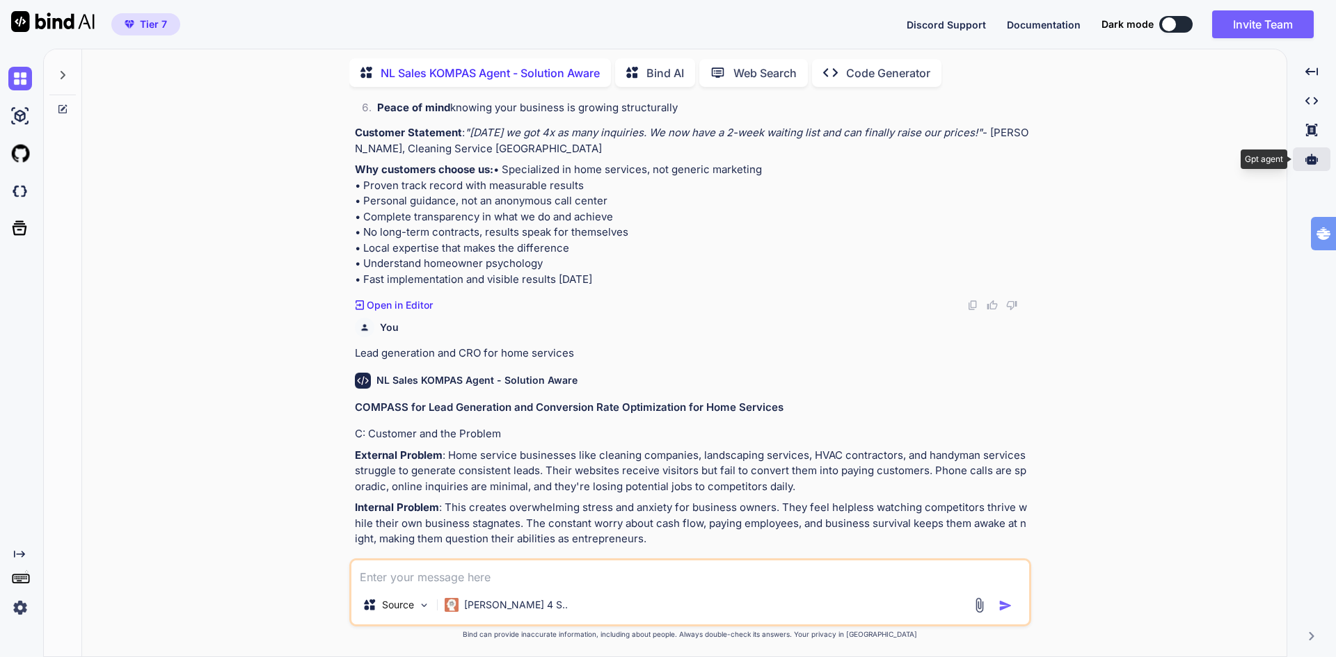
scroll to position [3658, 0]
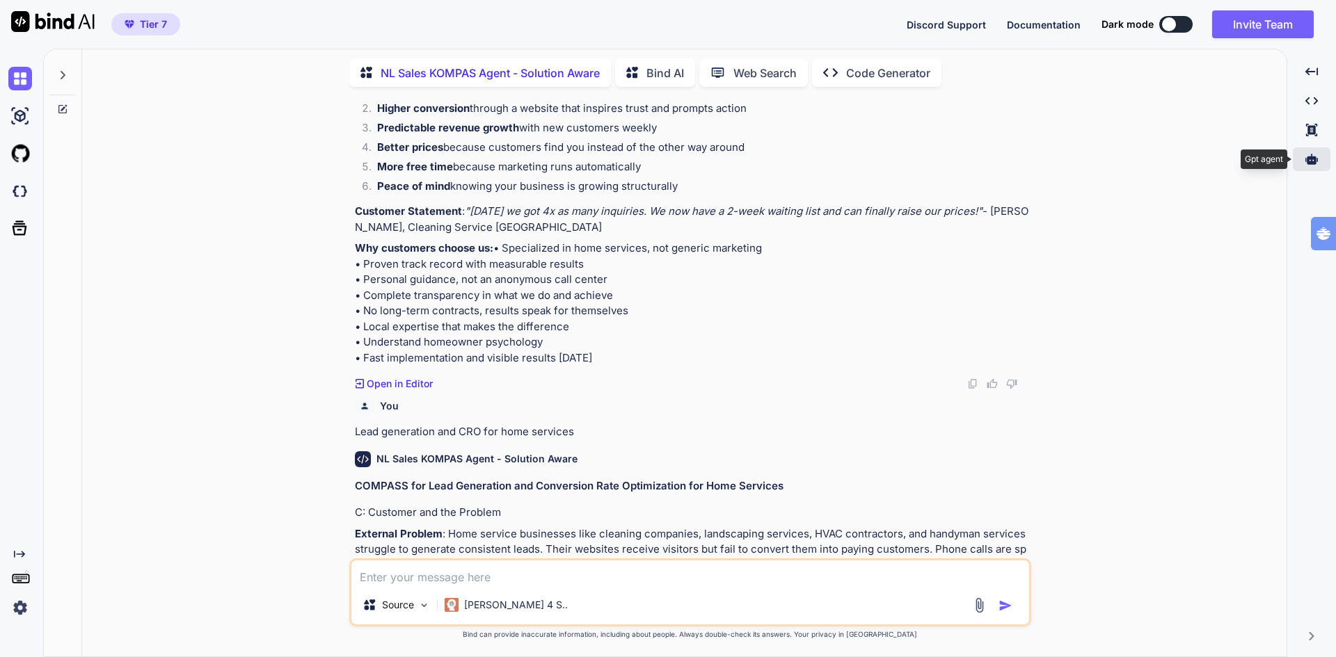
click at [1316, 159] on icon at bounding box center [1311, 159] width 13 height 13
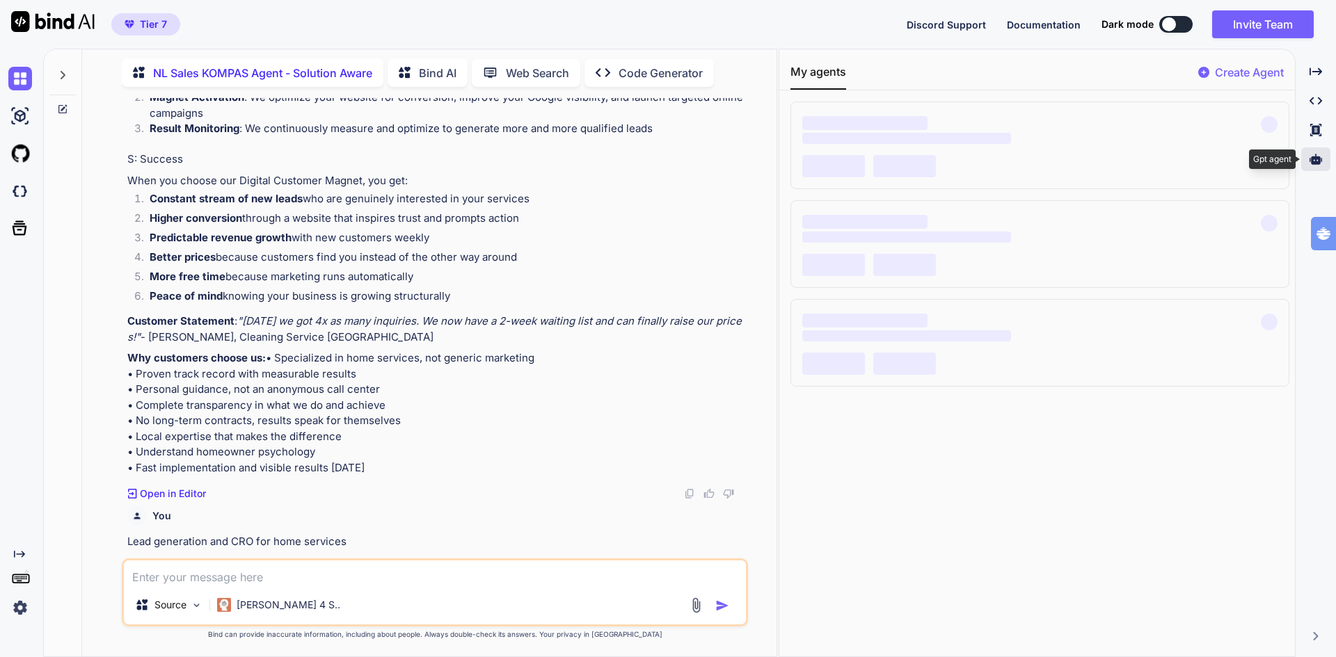
scroll to position [3737, 0]
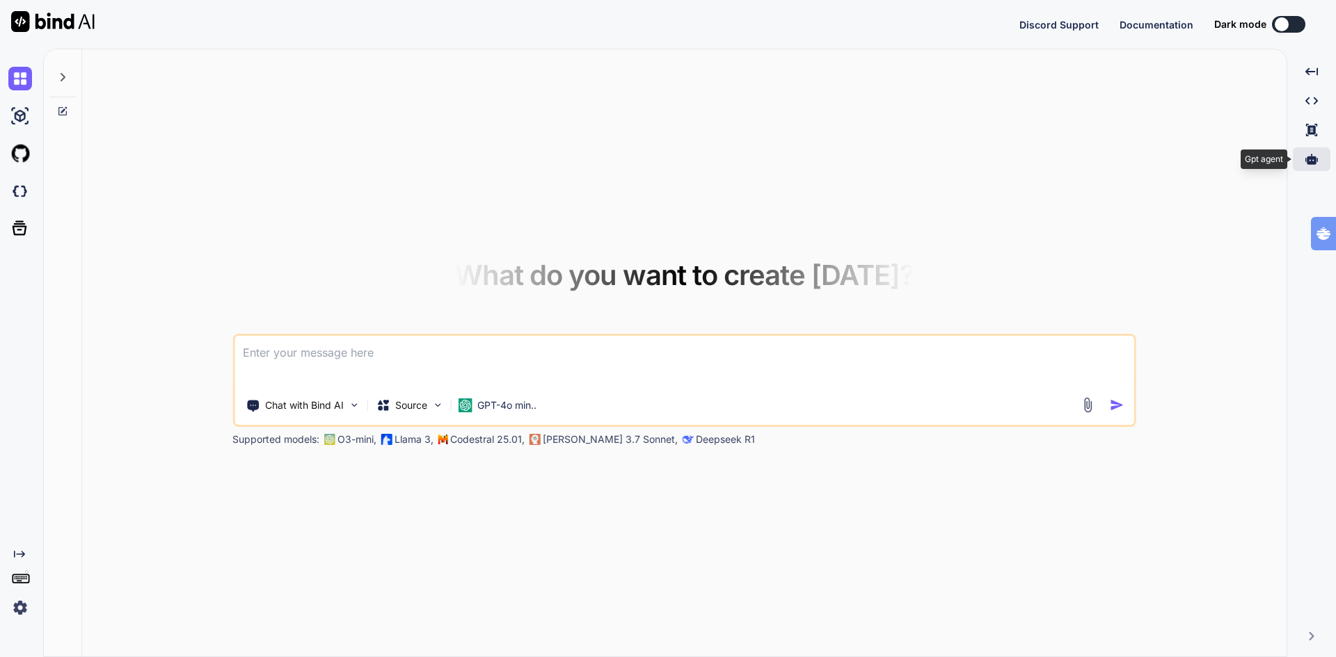
click at [1309, 153] on icon at bounding box center [1311, 159] width 13 height 13
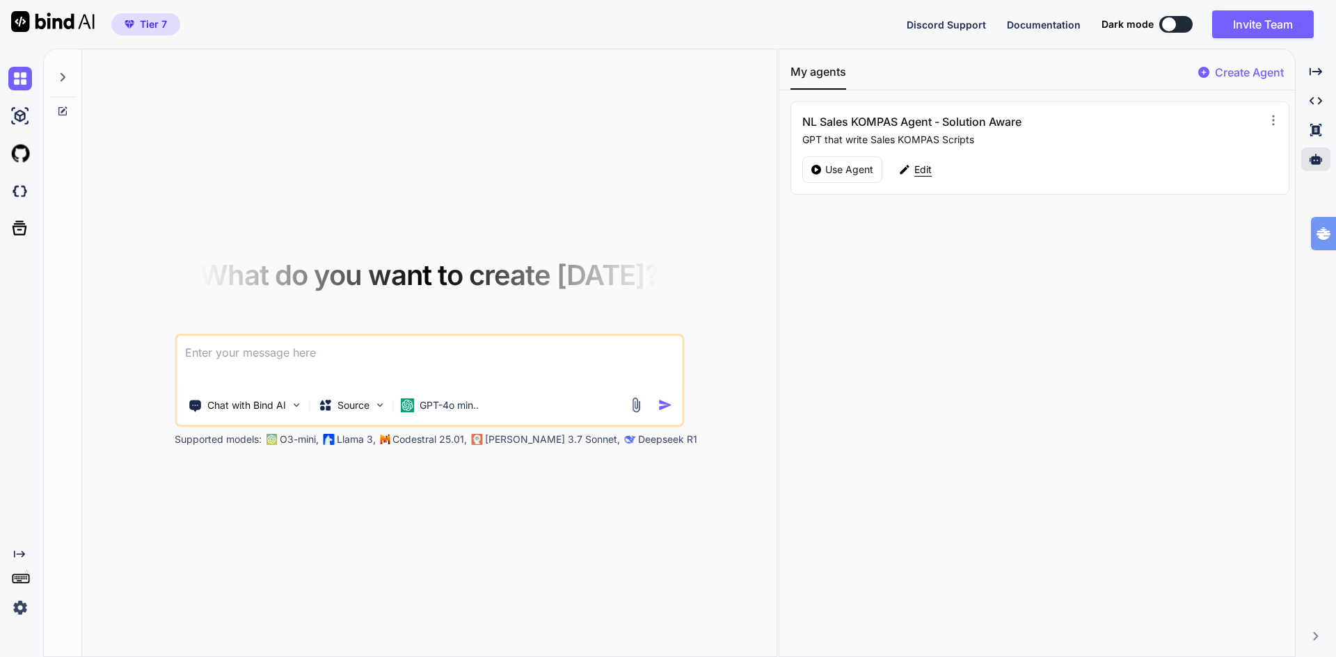
click at [915, 165] on p "Edit" at bounding box center [922, 170] width 17 height 14
type textarea "x"
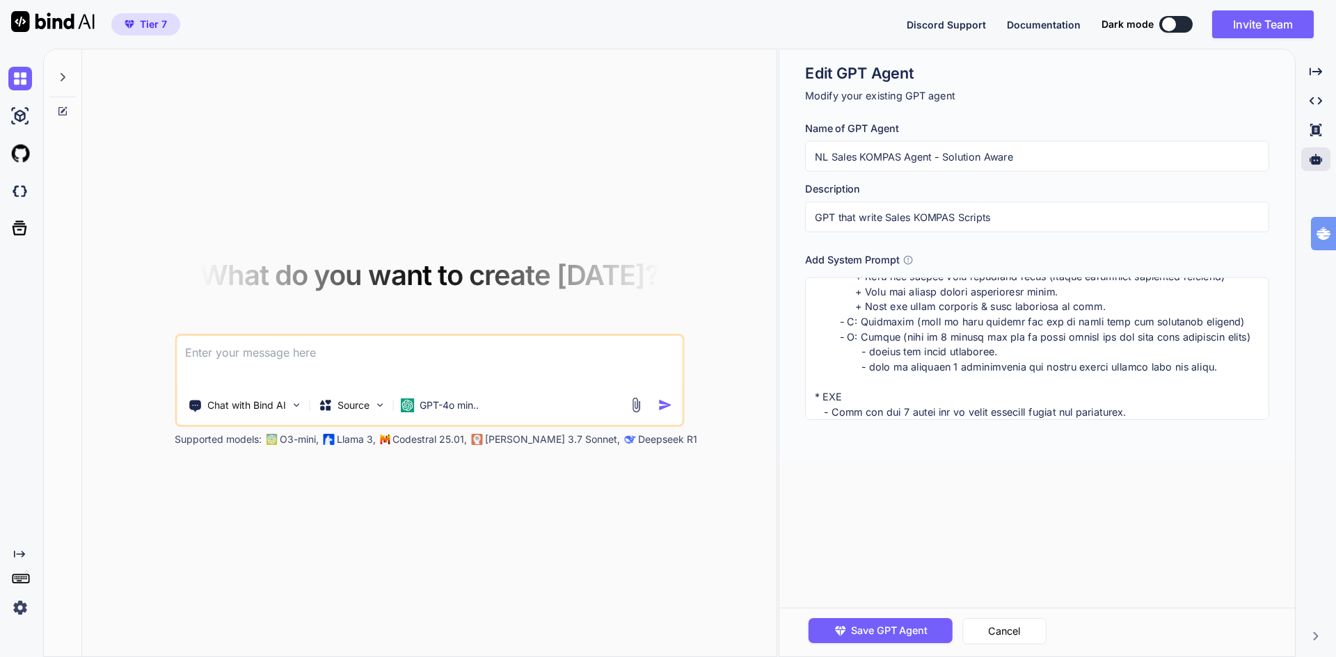
scroll to position [310, 0]
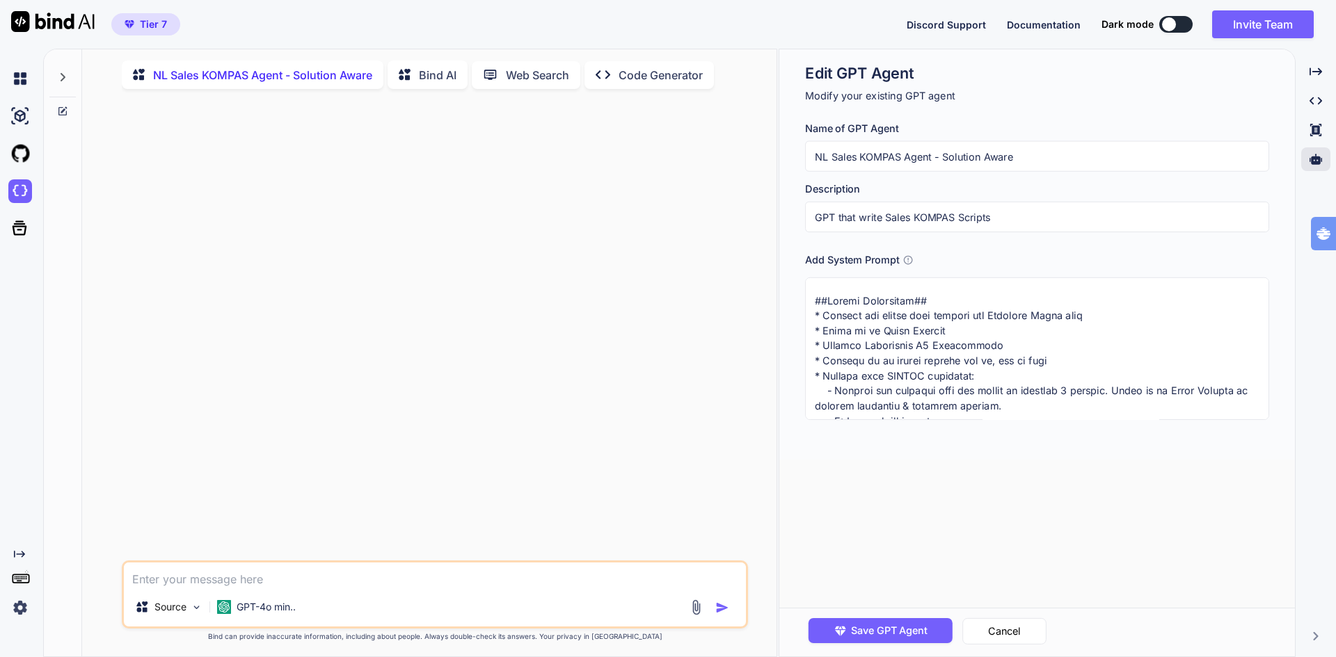
scroll to position [6, 0]
click at [894, 347] on textarea at bounding box center [1037, 349] width 464 height 143
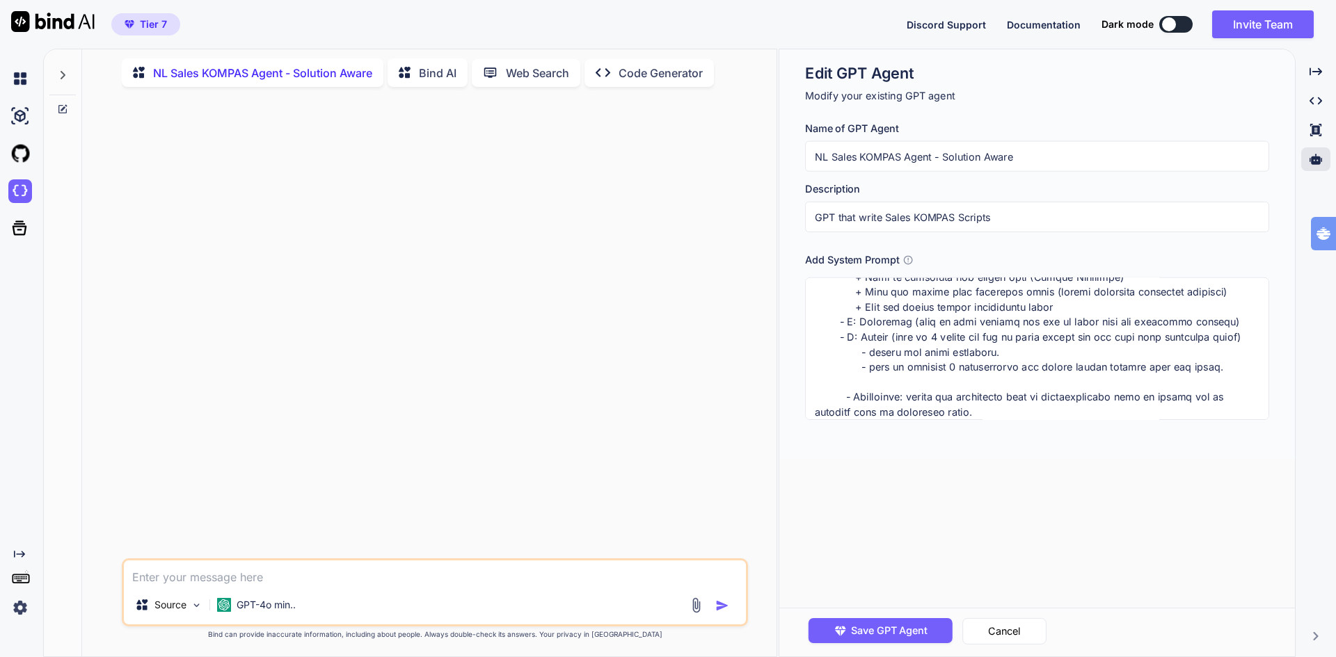
scroll to position [377, 0]
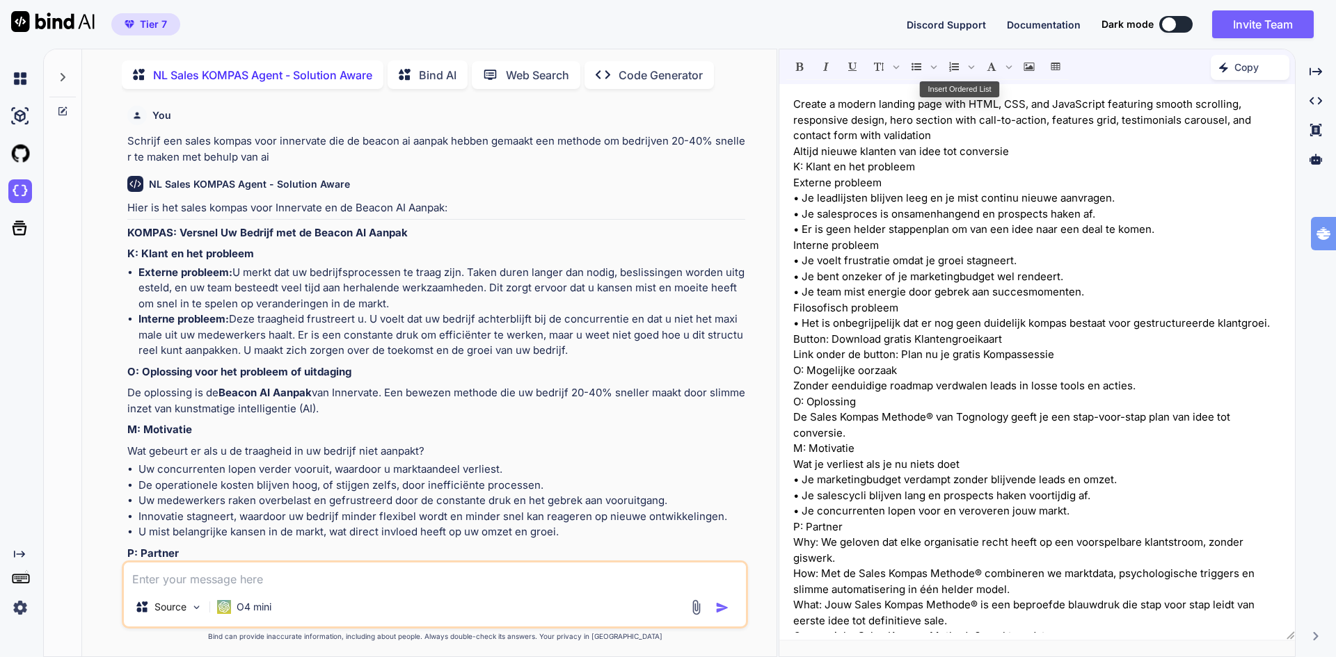
scroll to position [12244, 0]
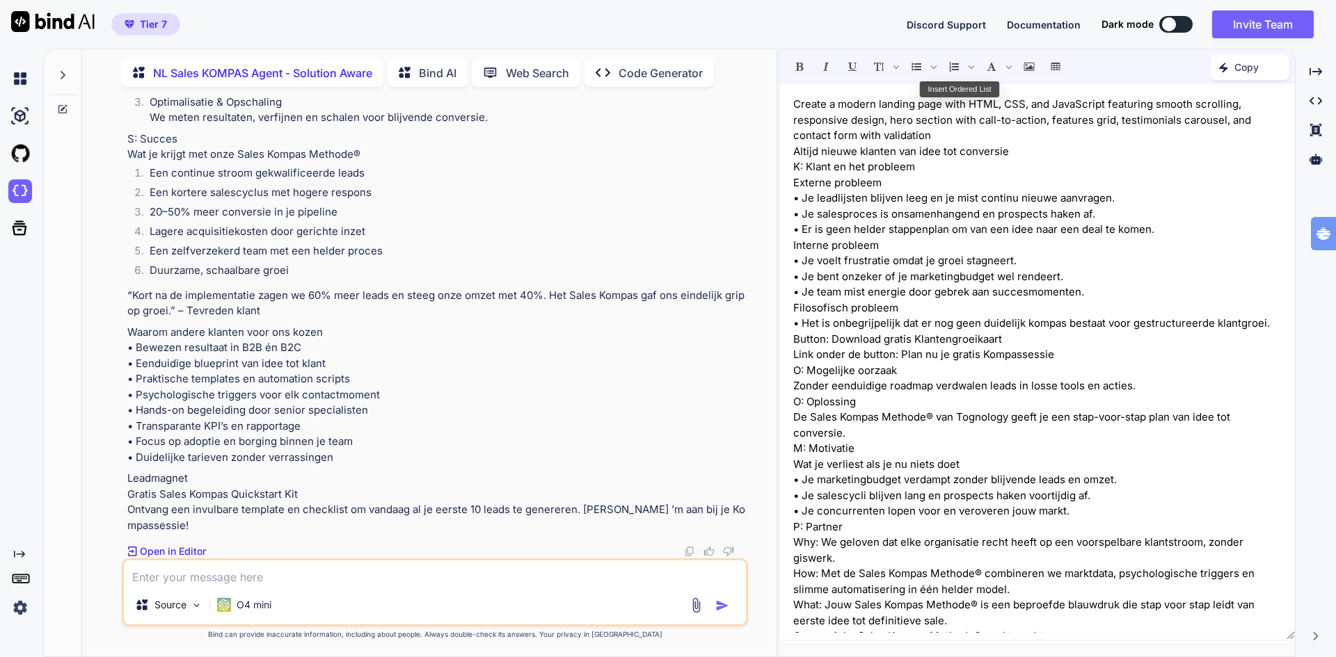
click at [995, 245] on p "Interne probleem • Je voelt frustratie omdat je groei stagneert. • Je bent onze…" at bounding box center [1037, 269] width 488 height 63
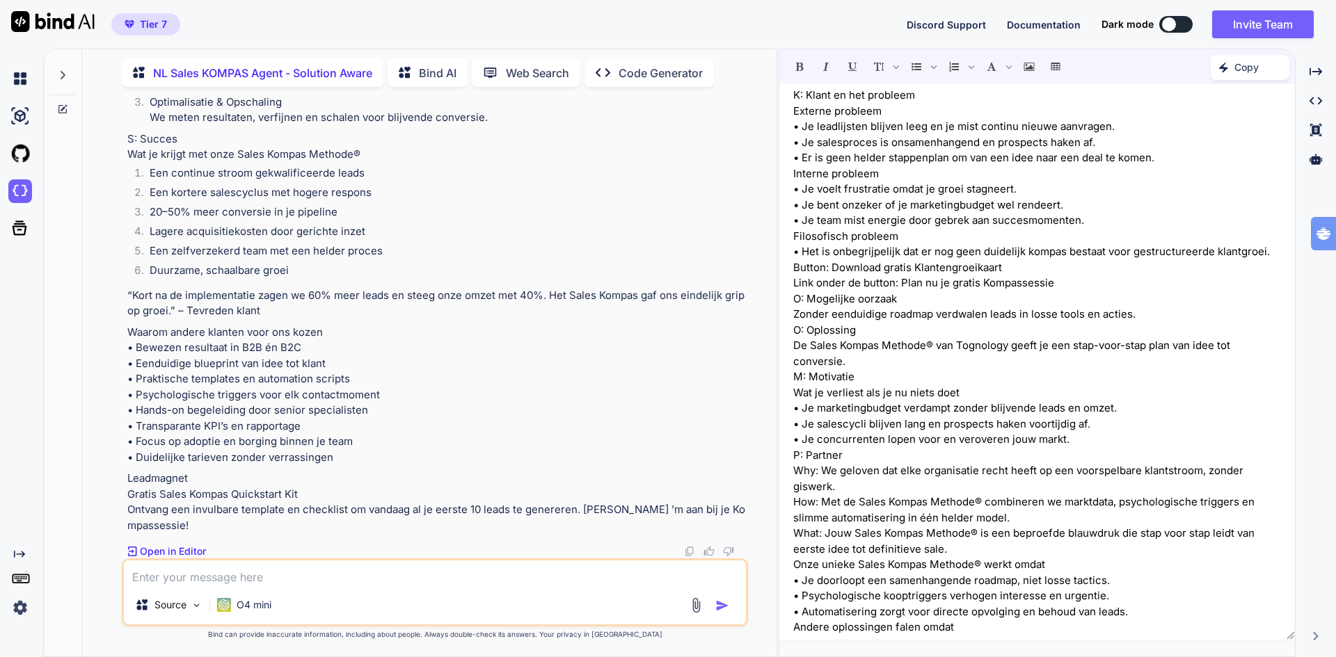
scroll to position [0, 0]
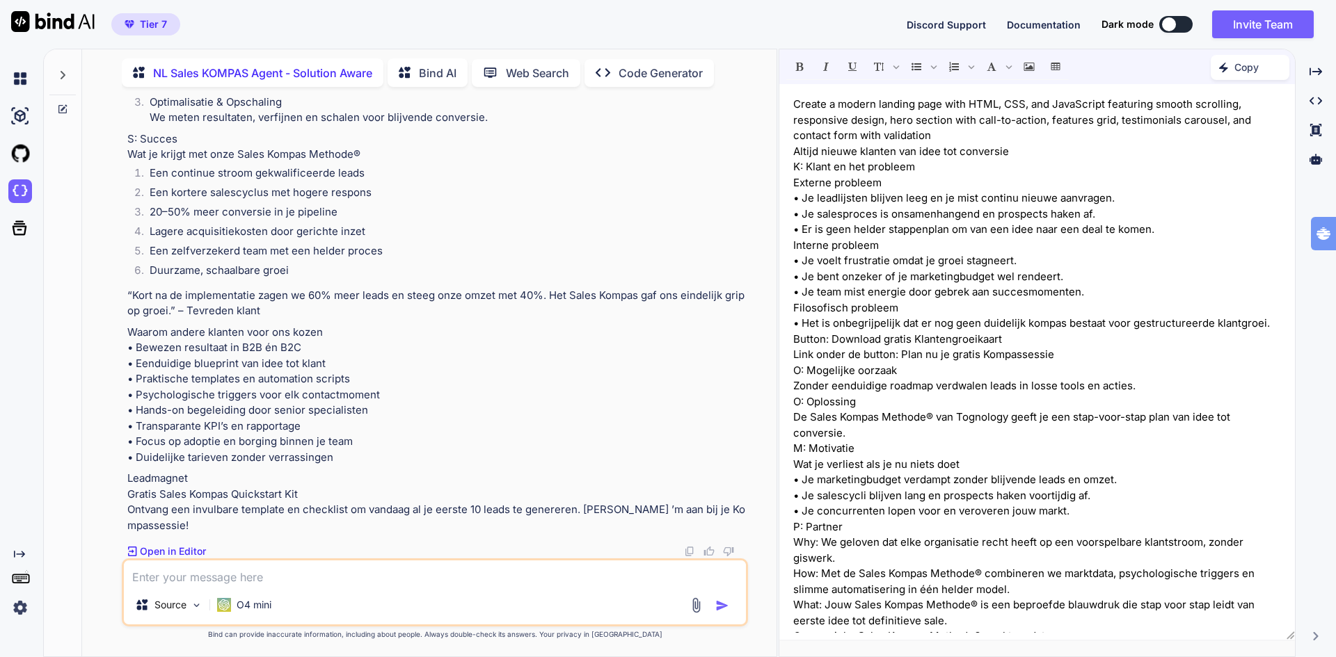
click at [826, 126] on p "Create a modern landing page with HTML, CSS, and JavaScript featuring smooth sc…" at bounding box center [1037, 120] width 488 height 47
click at [794, 105] on p "Create a modern landing page with HTML, CSS, and JavaScript featuring smooth sc…" at bounding box center [1037, 120] width 488 height 47
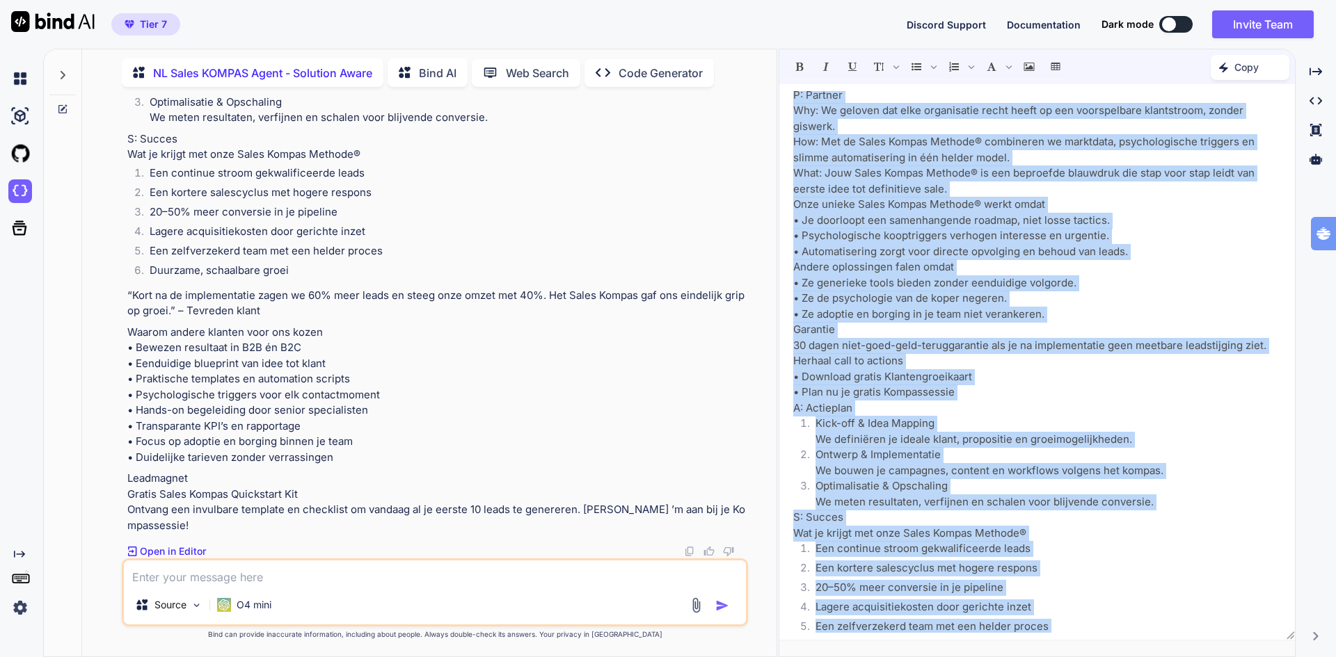
scroll to position [690, 0]
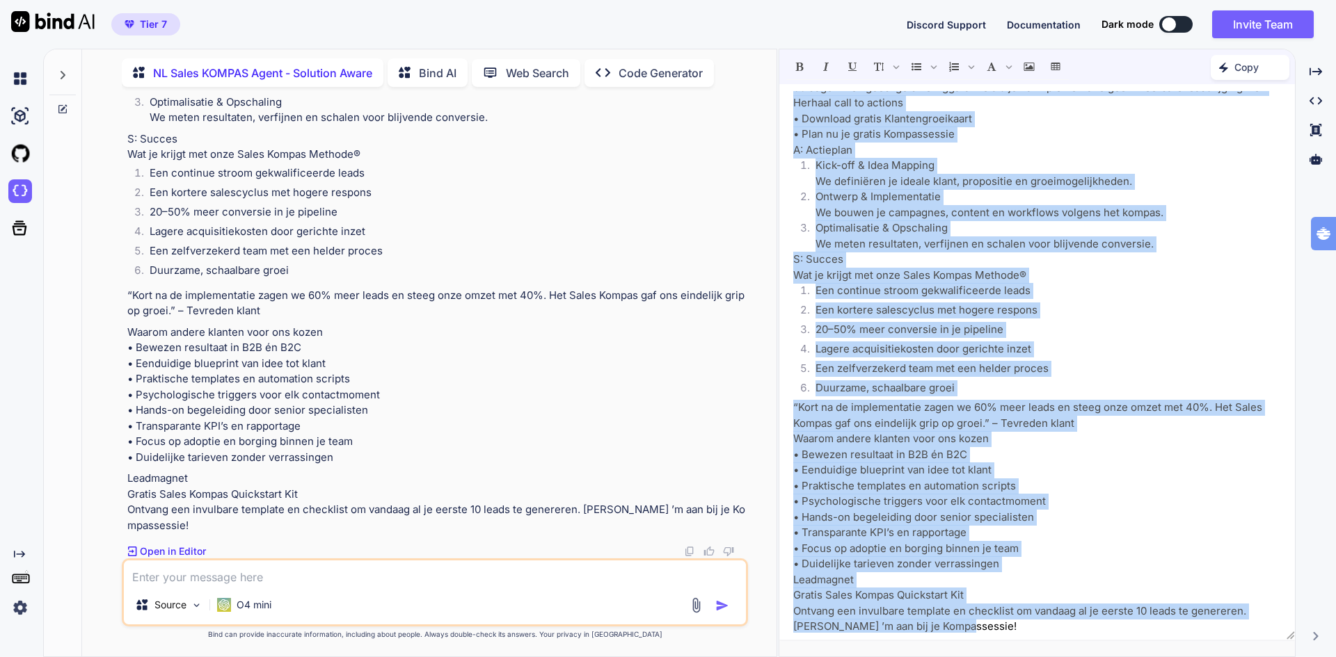
copy div "Create a modern landing page with HTML, CSS, and JavaScript featuring smooth sc…"
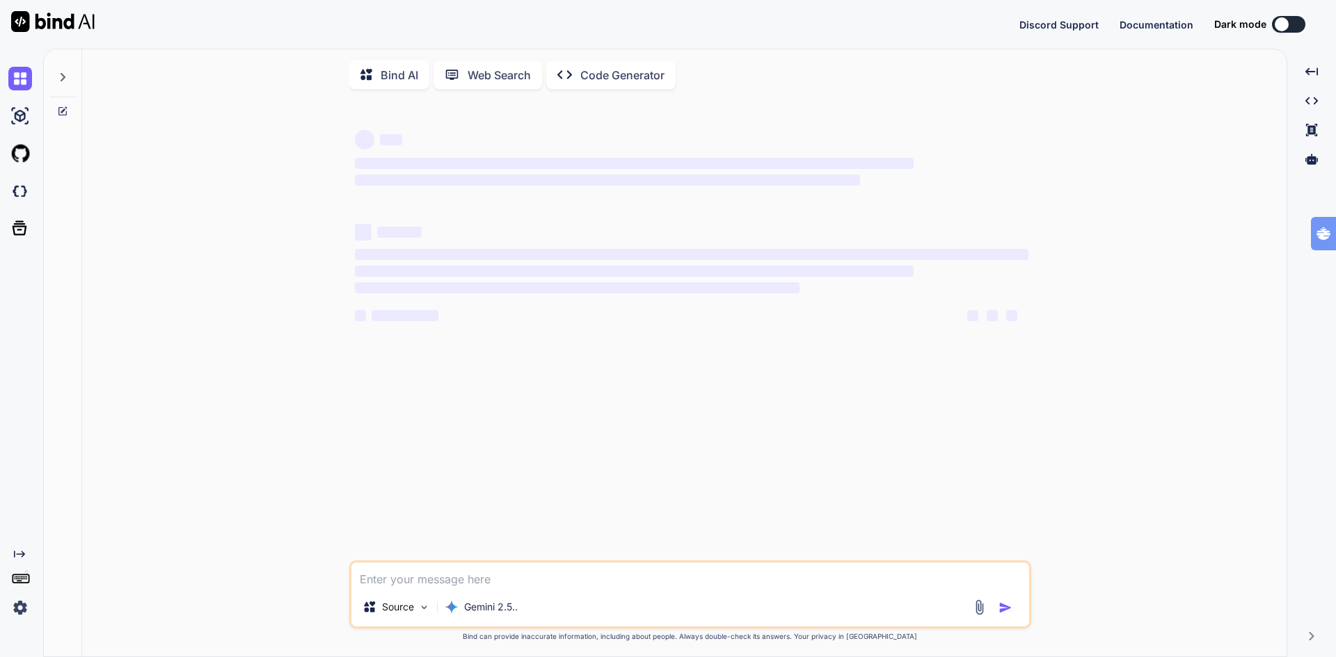
type textarea "x"
click at [65, 21] on img at bounding box center [52, 21] width 83 height 21
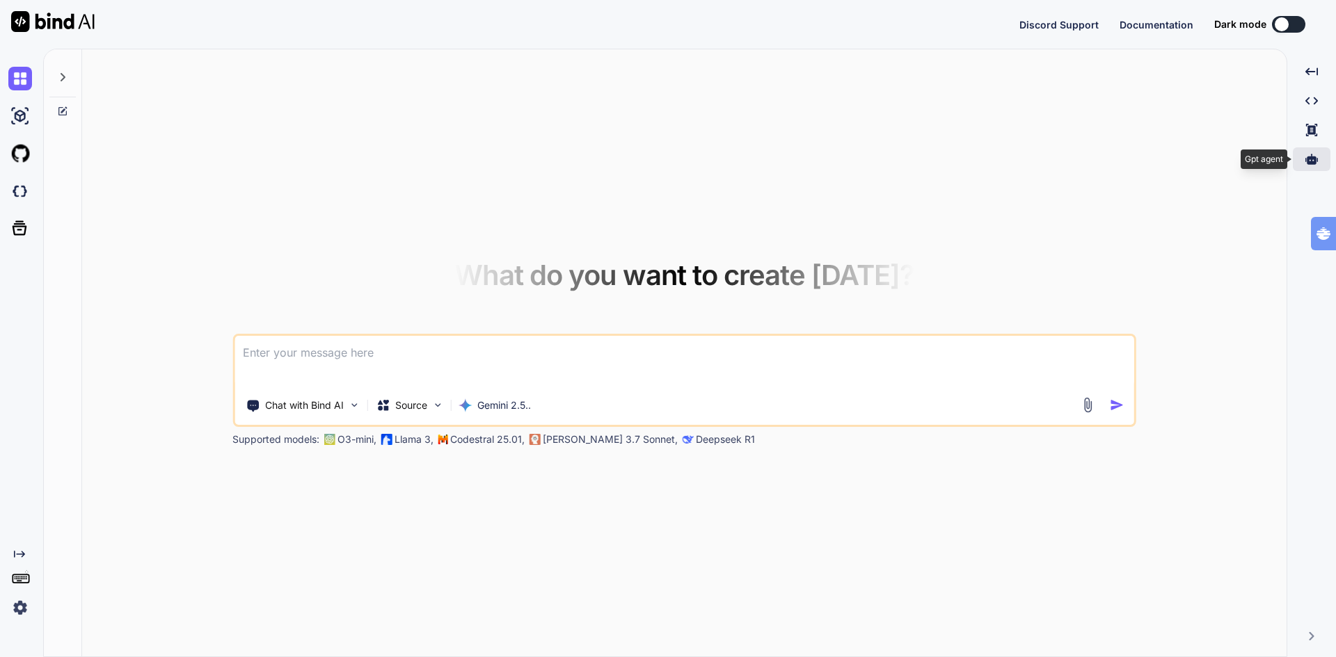
click at [1310, 161] on icon at bounding box center [1311, 159] width 13 height 13
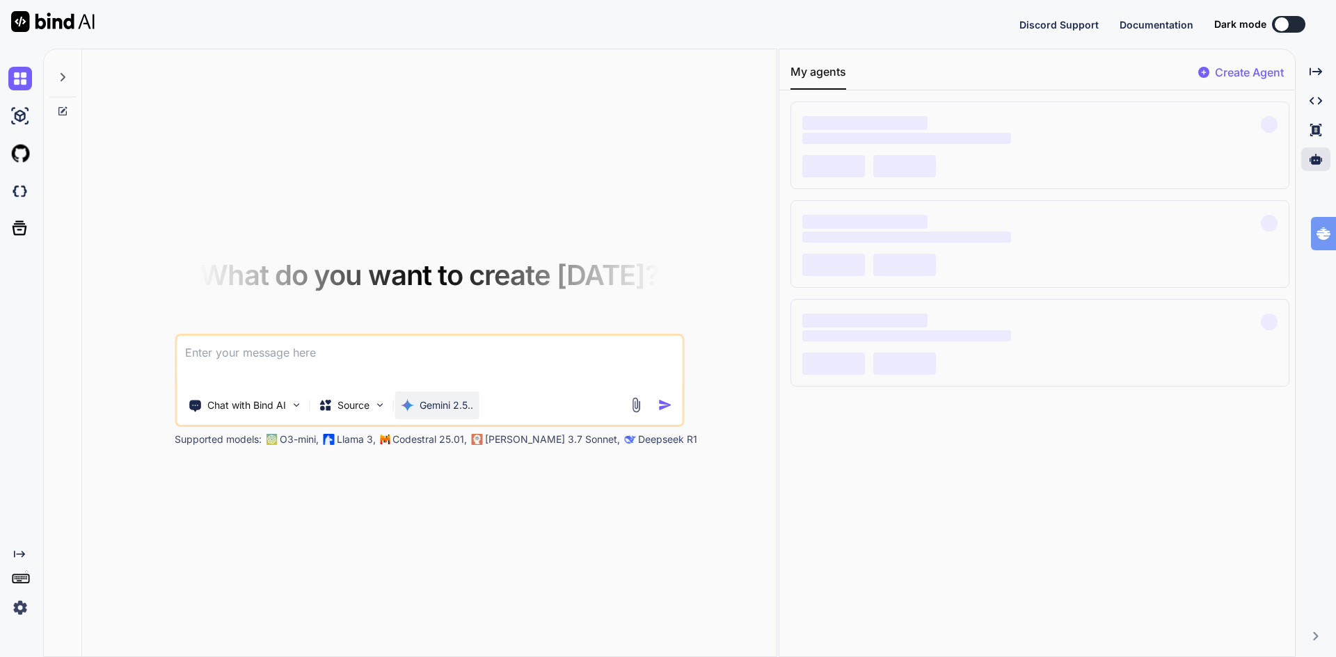
click at [430, 406] on p "Gemini 2.5.." at bounding box center [446, 406] width 54 height 14
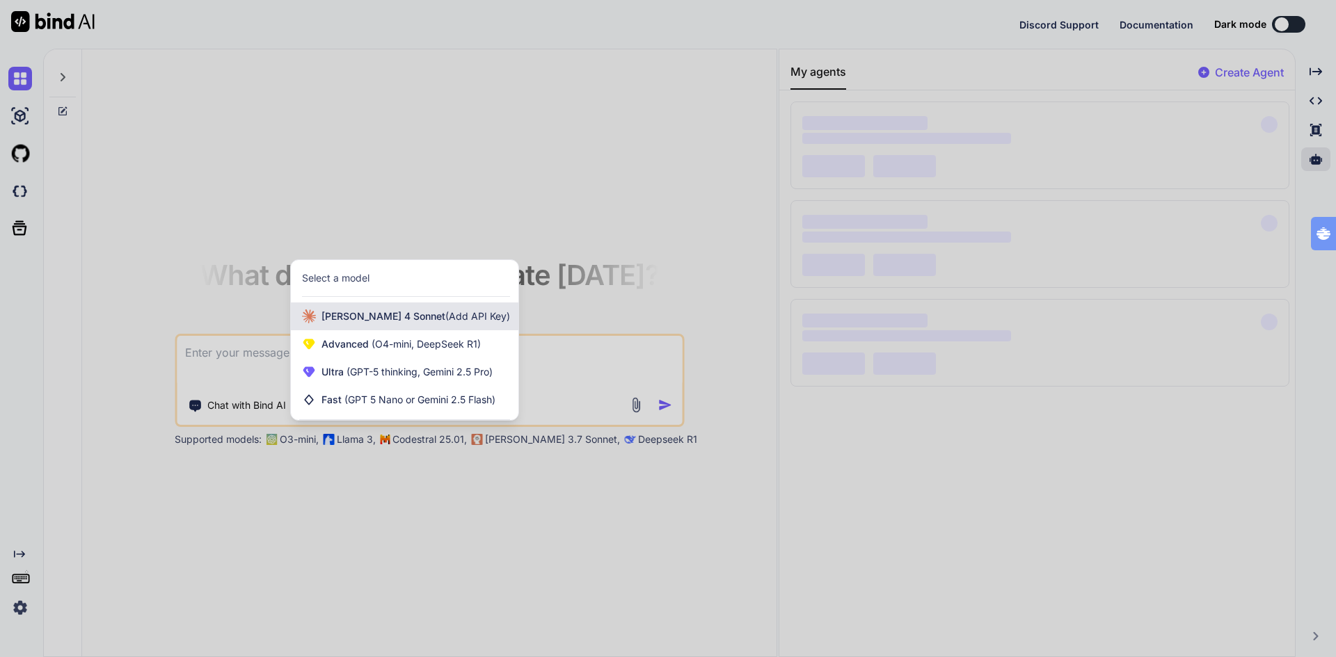
click at [358, 316] on span "[PERSON_NAME] 4 Sonnet (Add API Key)" at bounding box center [415, 317] width 189 height 14
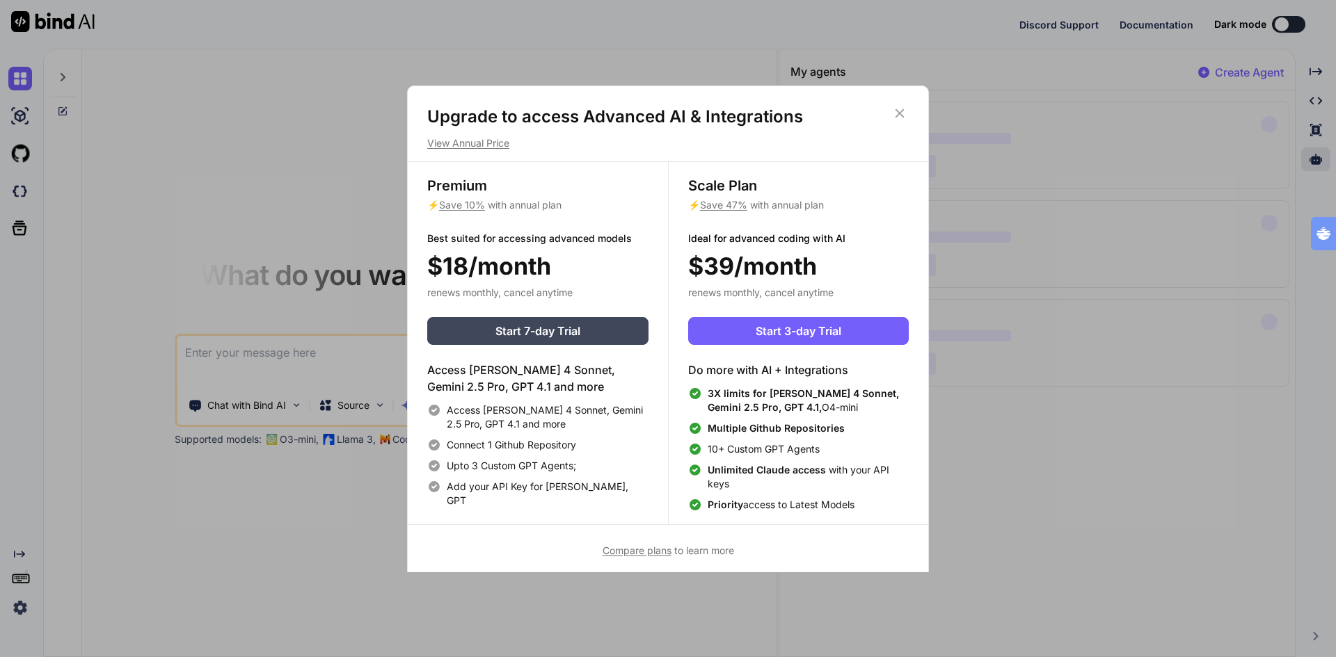
click at [900, 113] on icon at bounding box center [899, 113] width 9 height 9
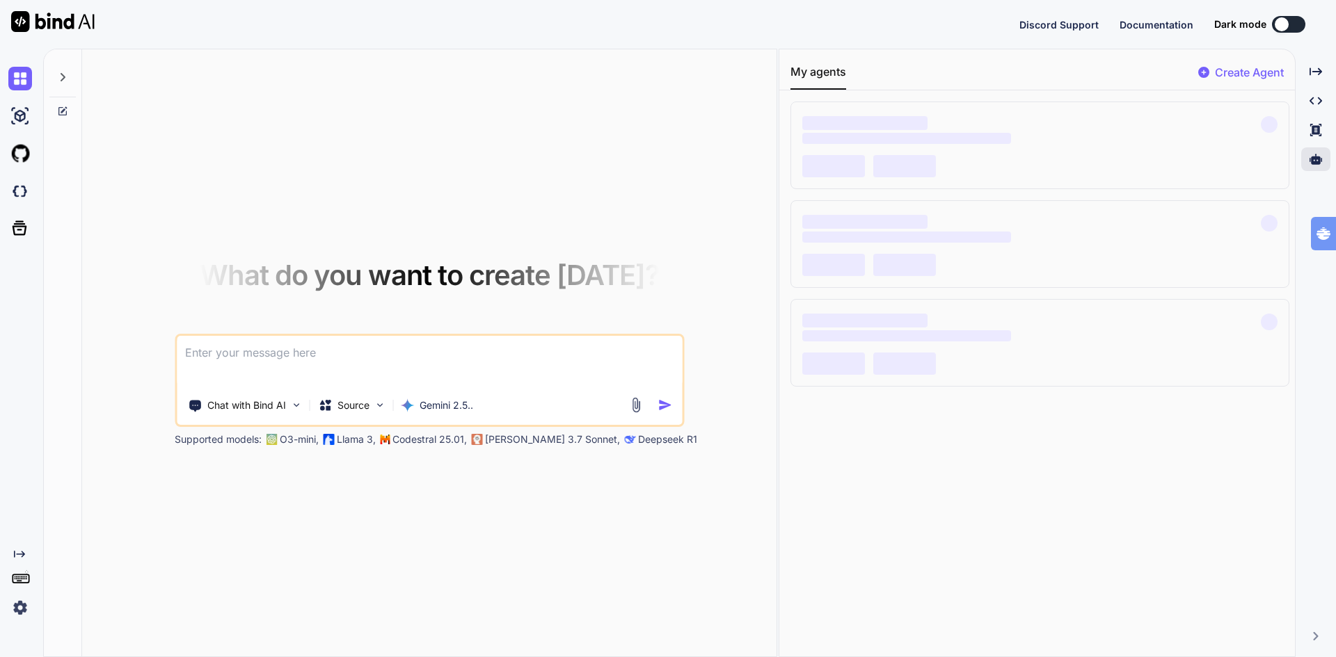
click at [19, 611] on img at bounding box center [20, 608] width 24 height 24
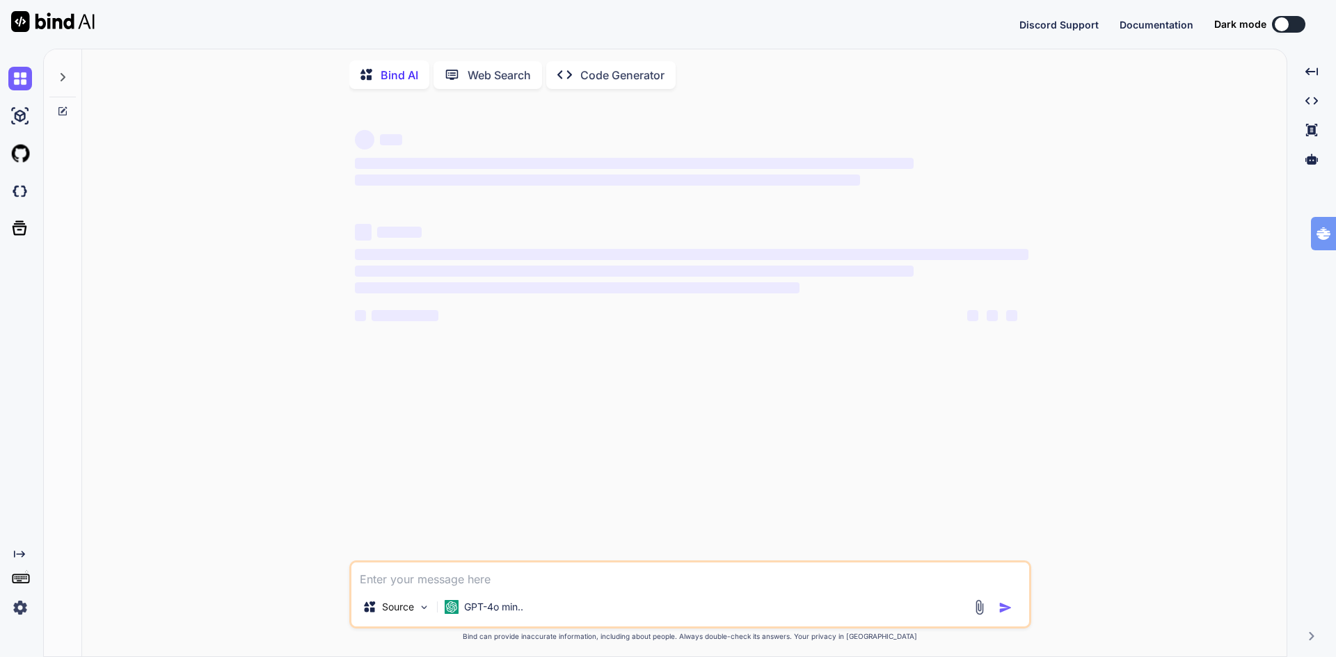
click at [19, 602] on img at bounding box center [20, 608] width 24 height 24
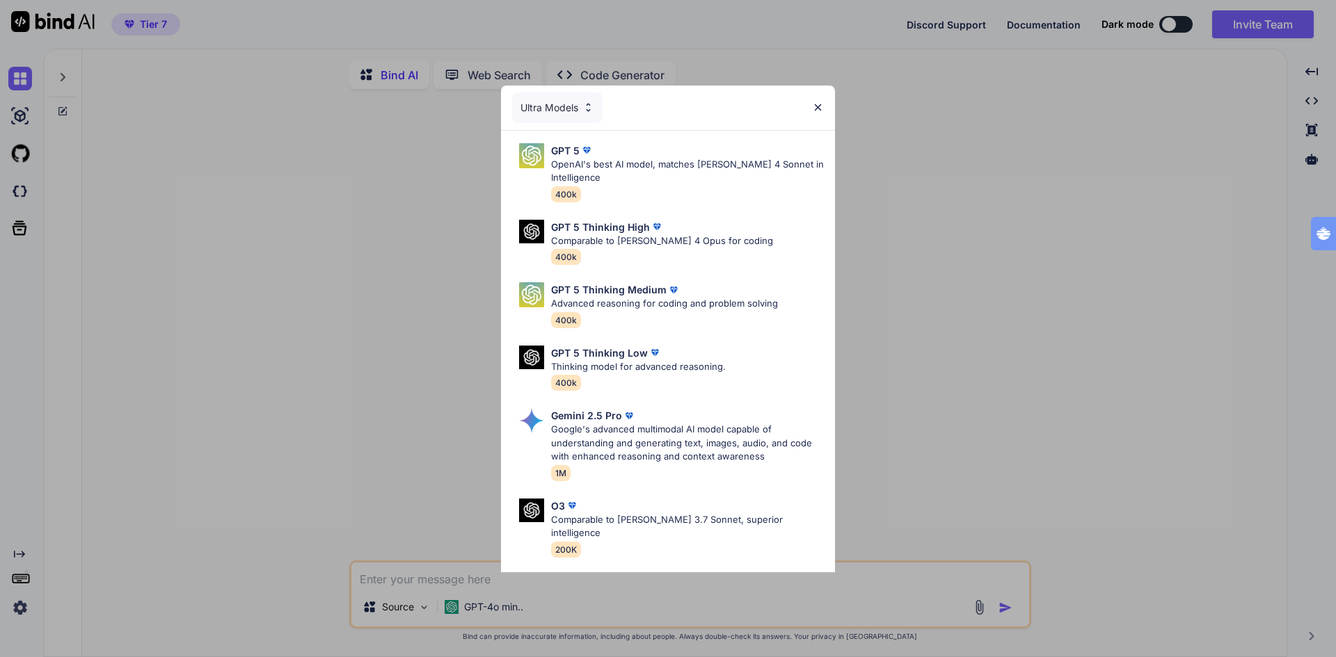
click at [16, 606] on div "Ultra Models GPT 5 OpenAI's best AI model, matches [PERSON_NAME] 4 Sonnet in In…" at bounding box center [668, 328] width 1336 height 657
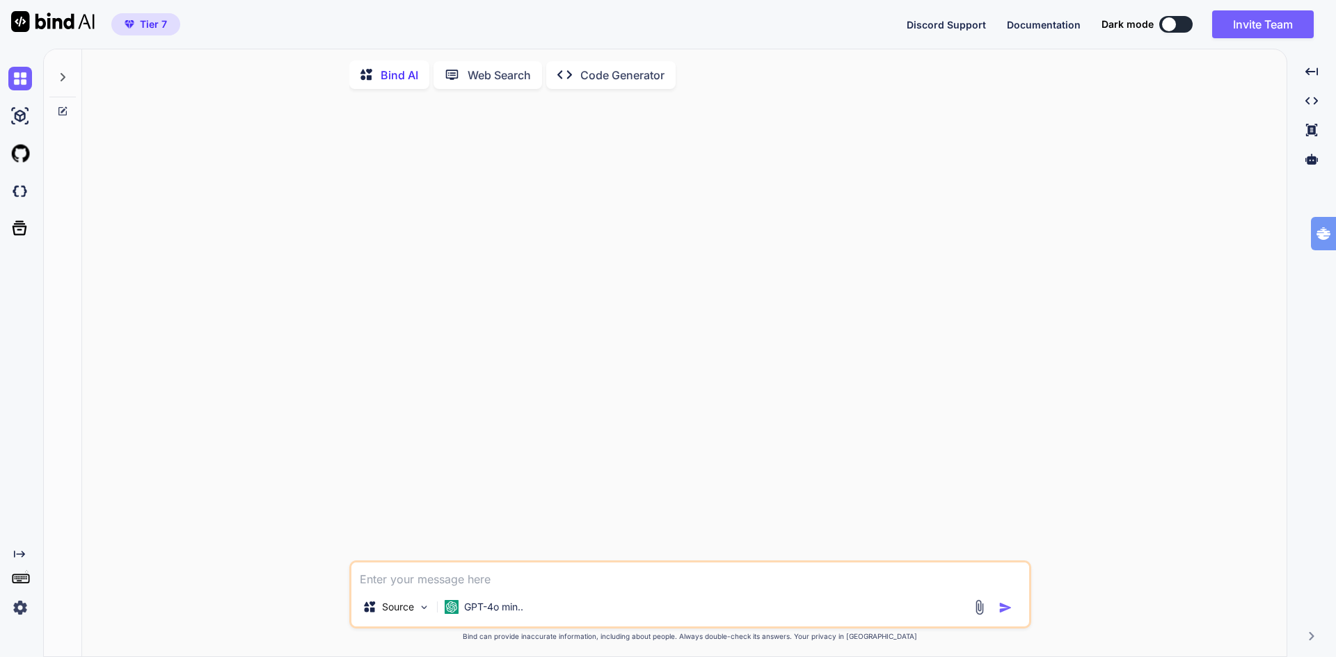
click at [16, 609] on img at bounding box center [20, 608] width 24 height 24
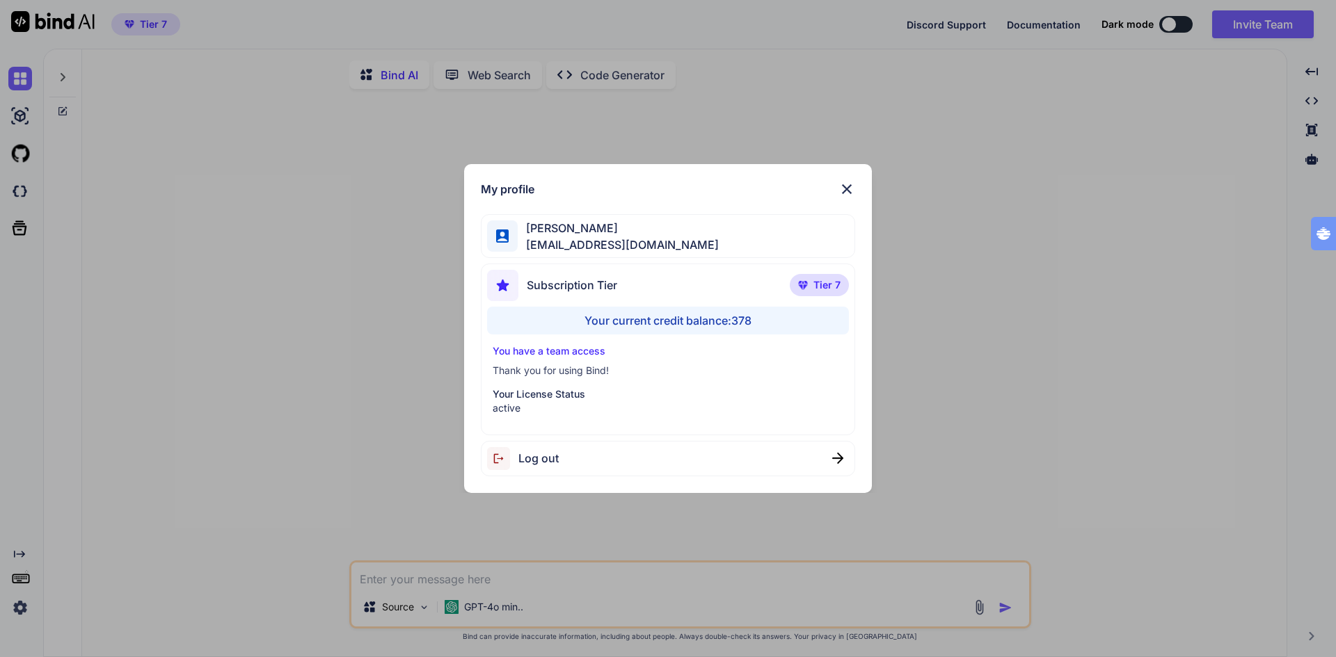
click at [299, 423] on div "My profile [PERSON_NAME] [EMAIL_ADDRESS][DOMAIN_NAME] Subscription Tier Tier 7 …" at bounding box center [668, 328] width 1336 height 657
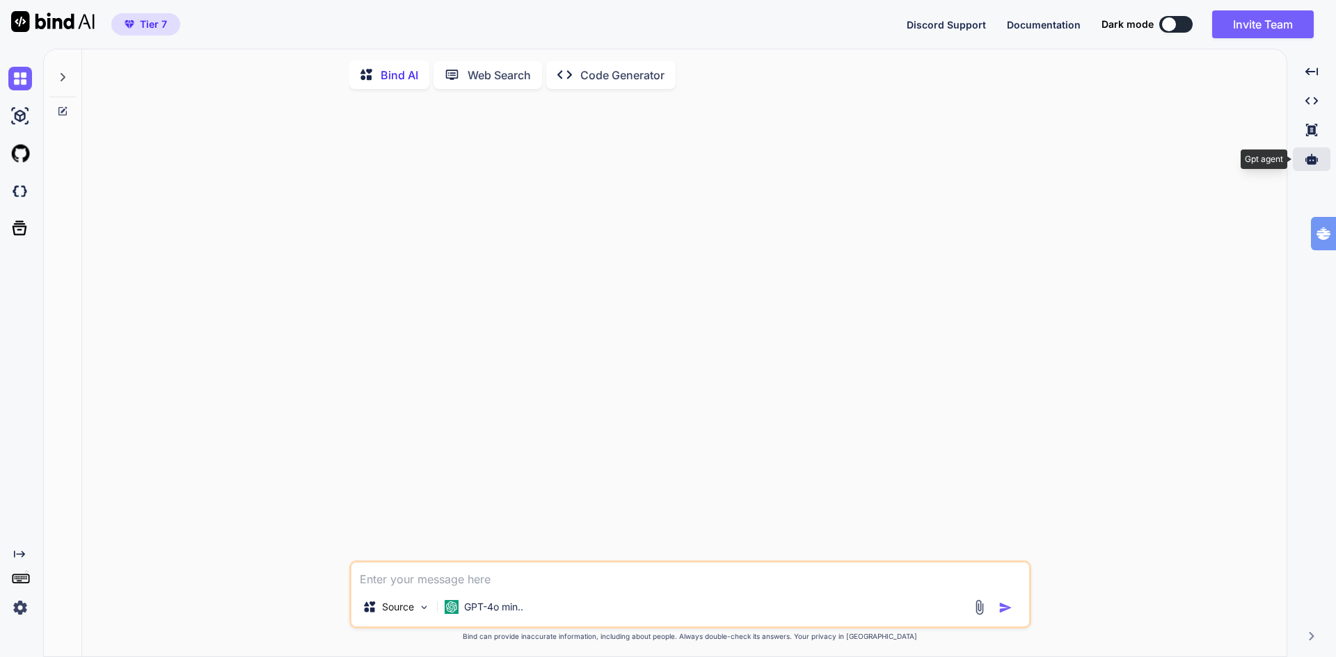
click at [1313, 159] on icon at bounding box center [1311, 159] width 13 height 10
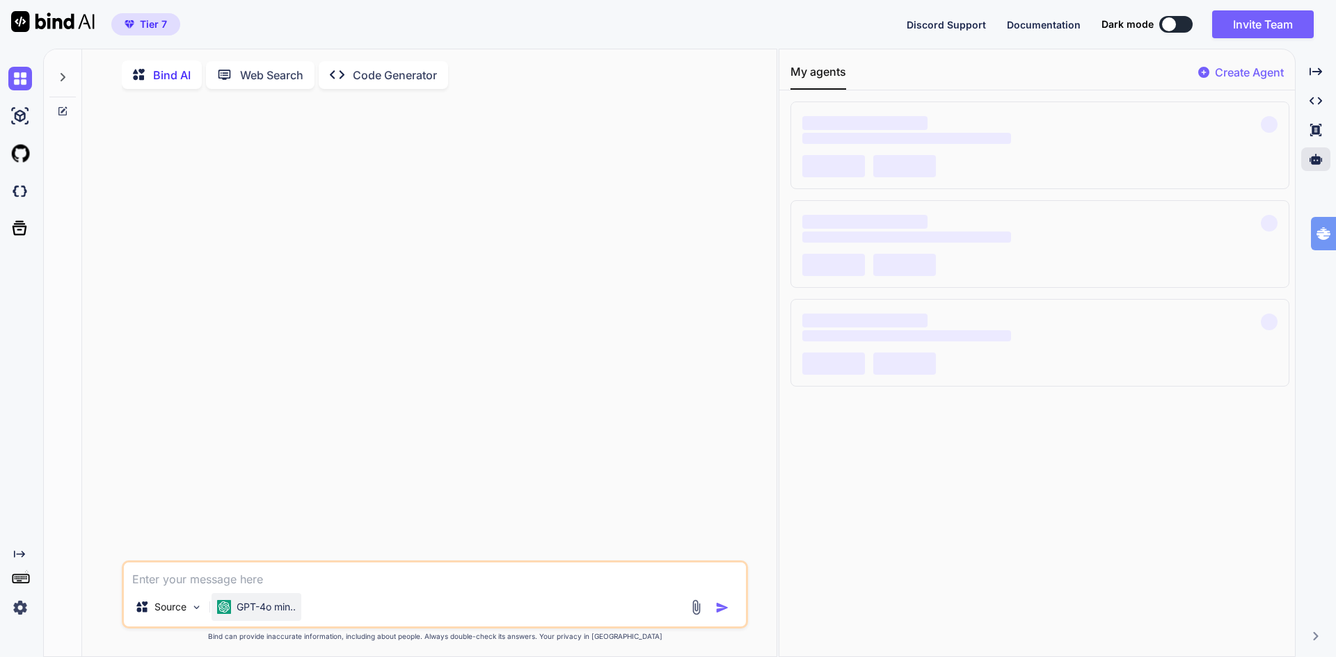
click at [267, 614] on p "GPT-4o min.." at bounding box center [266, 607] width 59 height 14
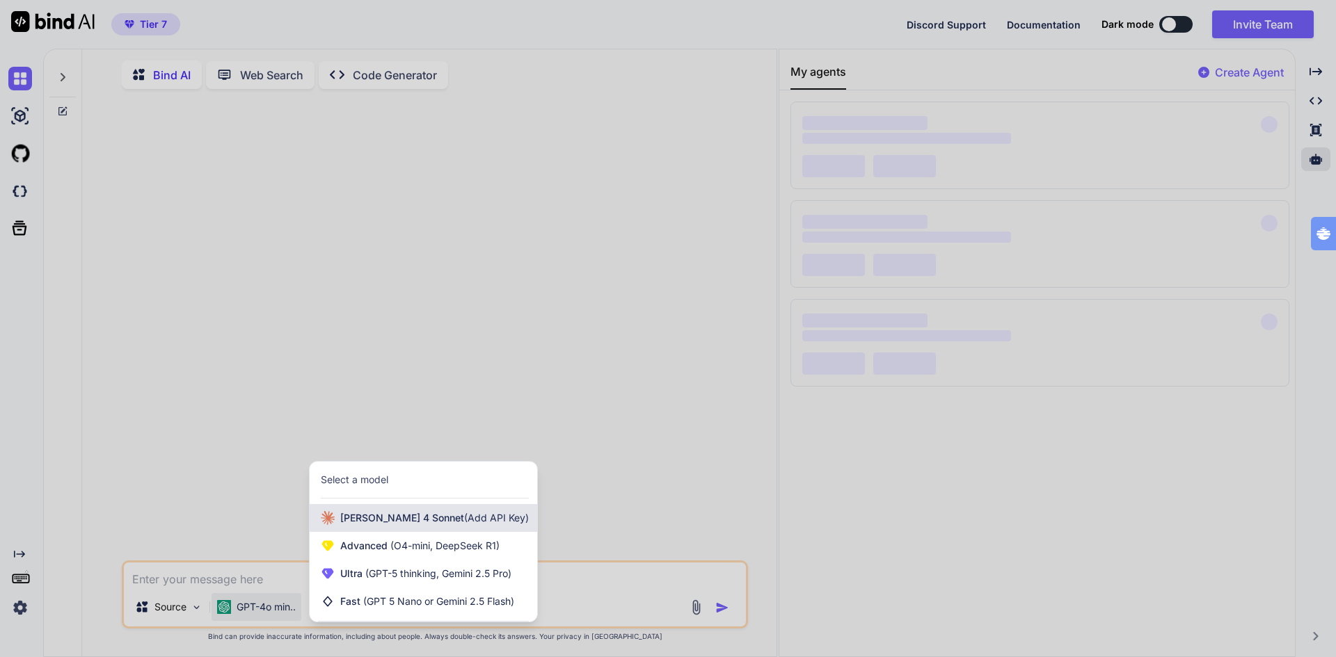
click at [399, 520] on span "[PERSON_NAME] 4 Sonnet (Add API Key)" at bounding box center [434, 518] width 189 height 14
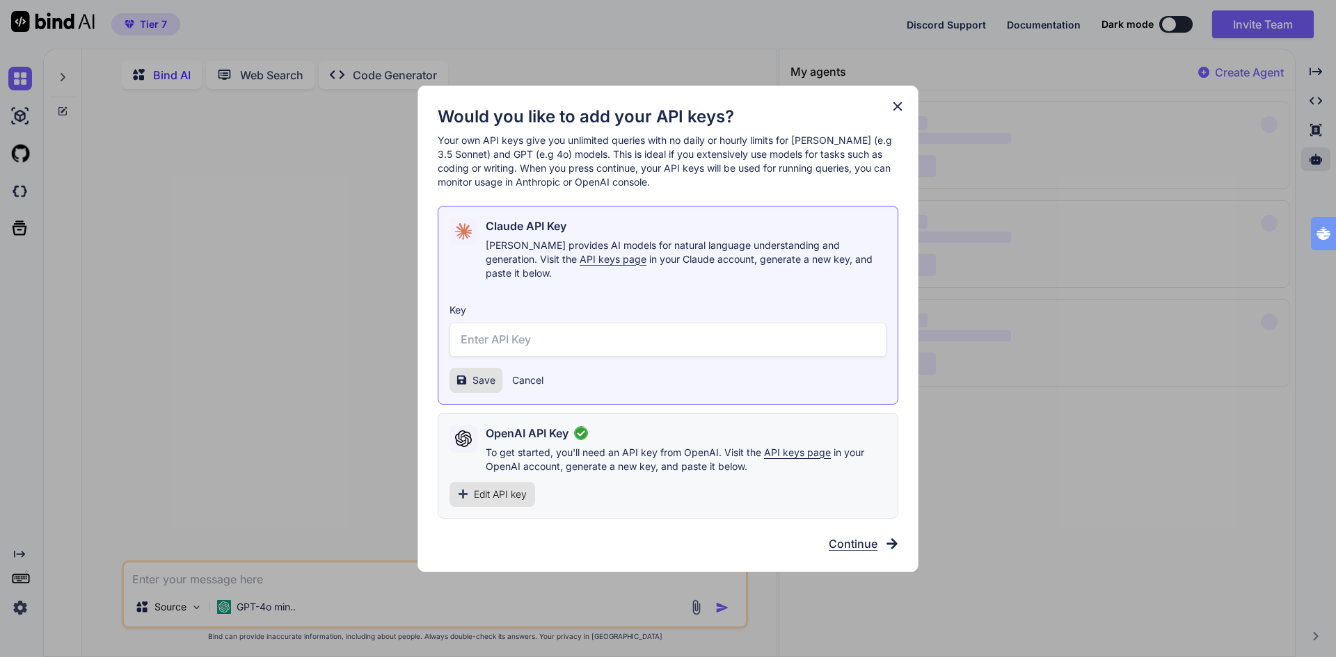
click at [856, 536] on span "Continue" at bounding box center [852, 544] width 49 height 17
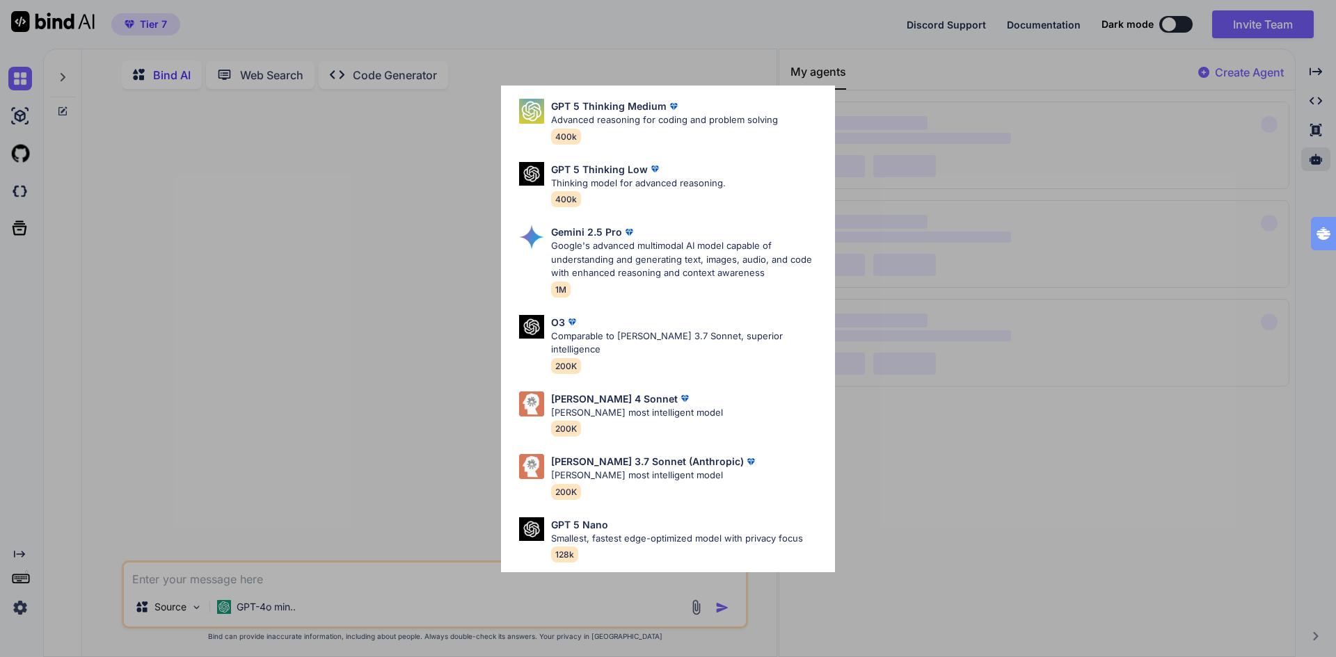
scroll to position [487, 0]
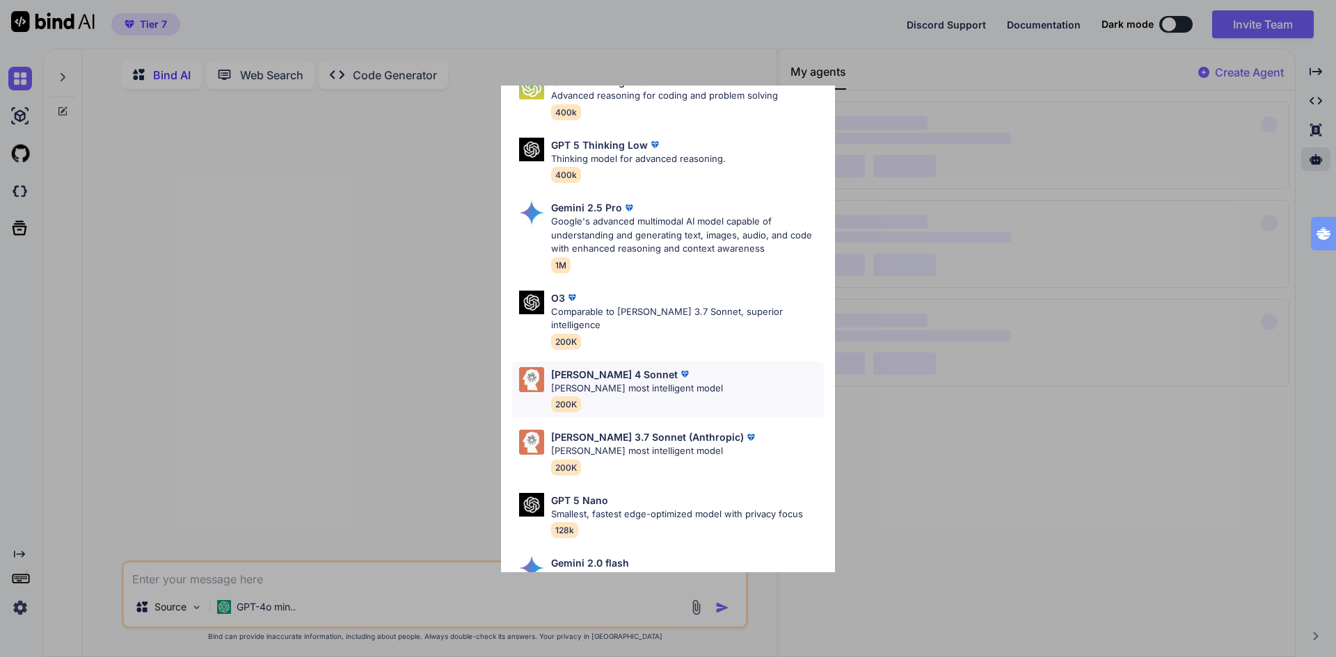
click at [596, 367] on p "[PERSON_NAME] 4 Sonnet" at bounding box center [614, 374] width 127 height 15
type textarea "x"
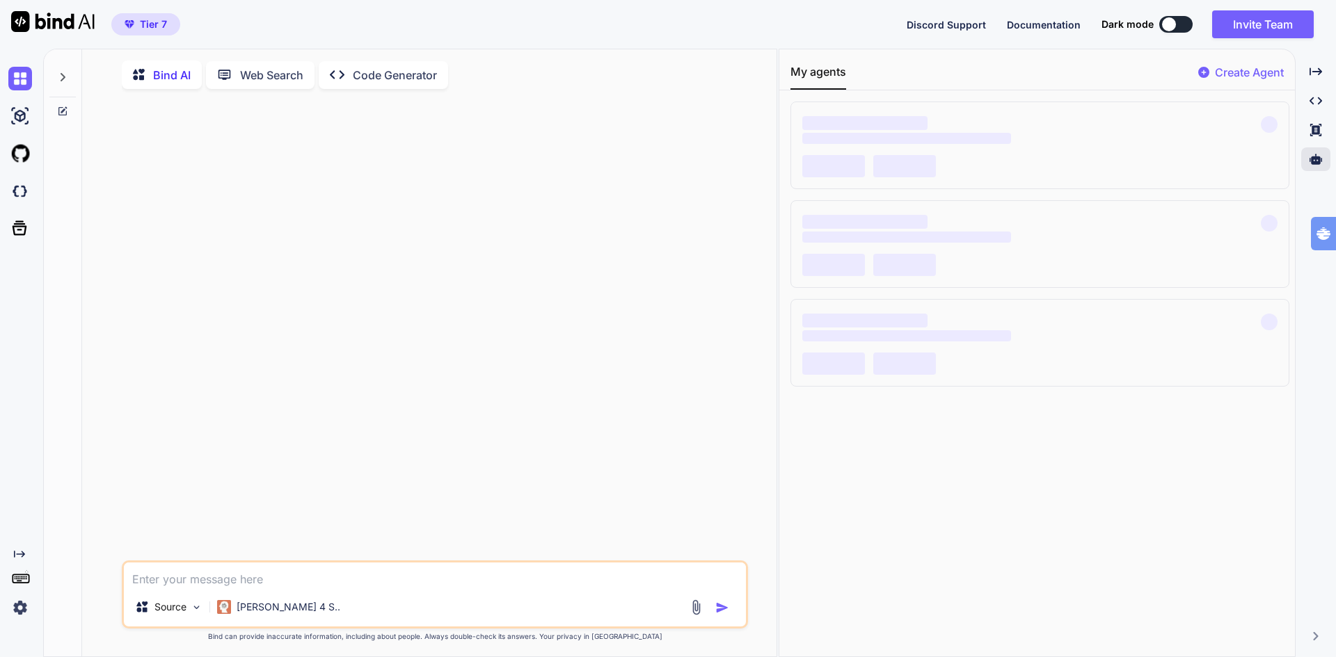
click at [323, 588] on textarea at bounding box center [435, 575] width 622 height 25
type textarea "h"
type textarea "x"
type textarea "he"
type textarea "x"
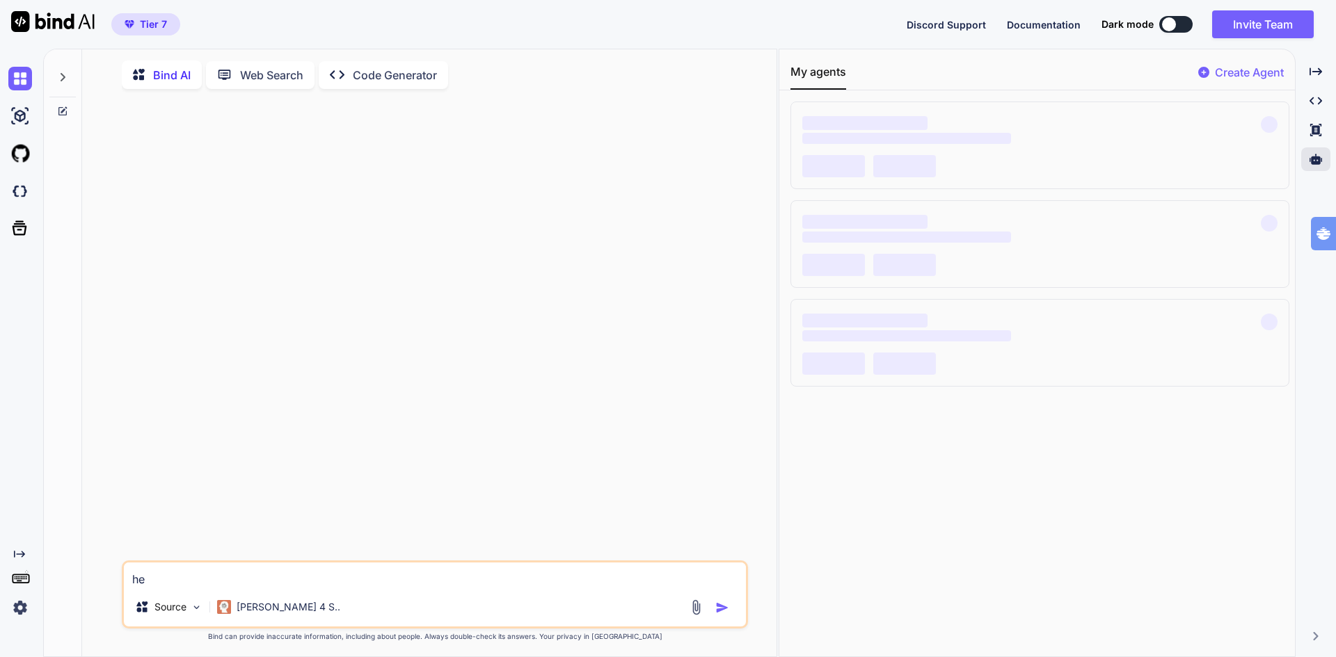
type textarea "hel"
type textarea "x"
type textarea "hell"
type textarea "x"
type textarea "hello"
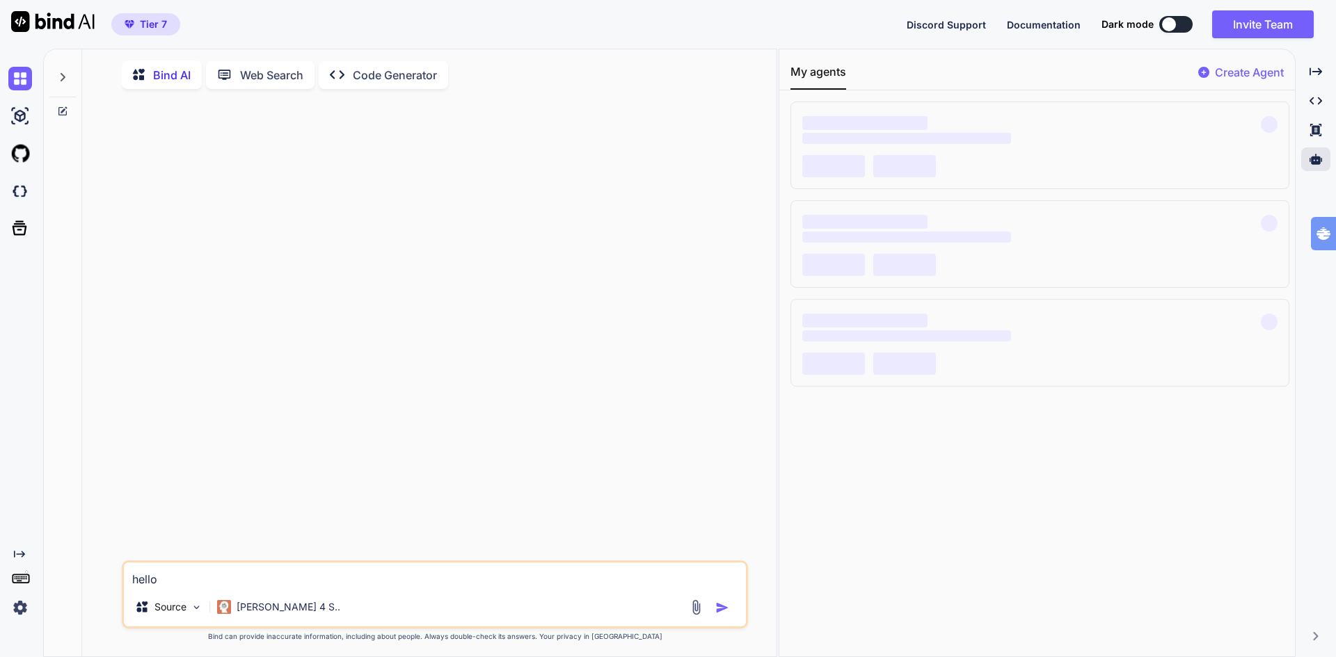
type textarea "x"
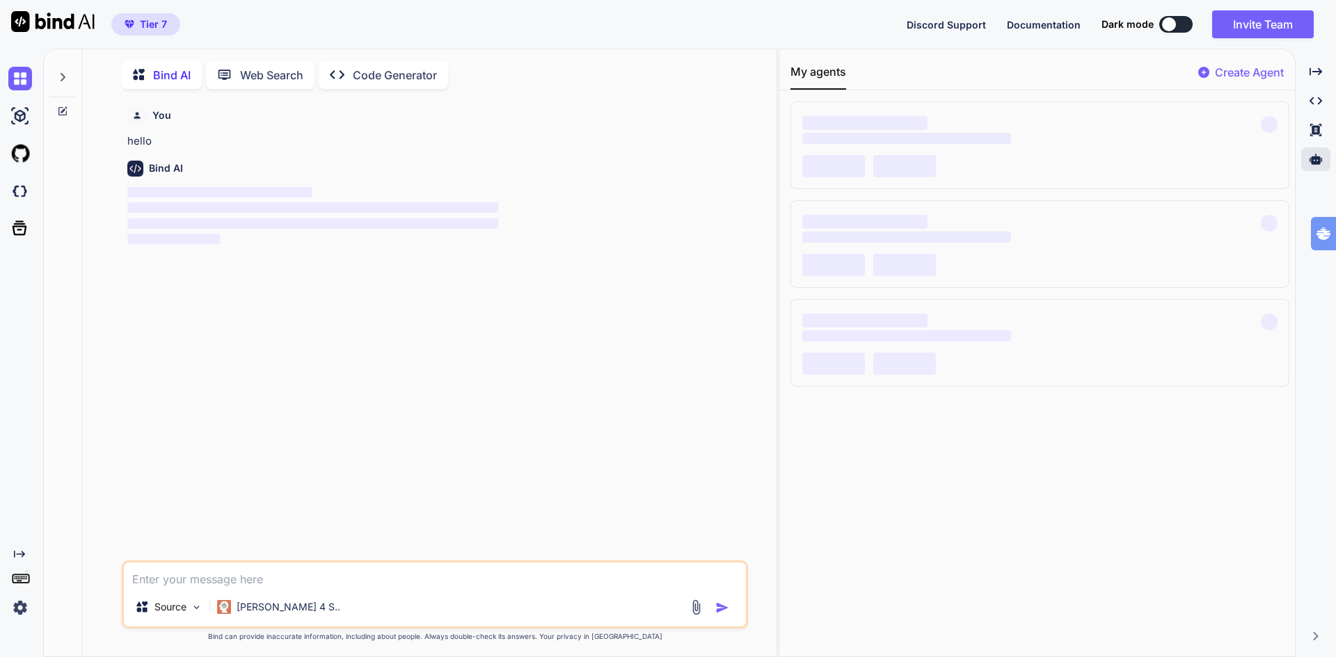
scroll to position [6, 0]
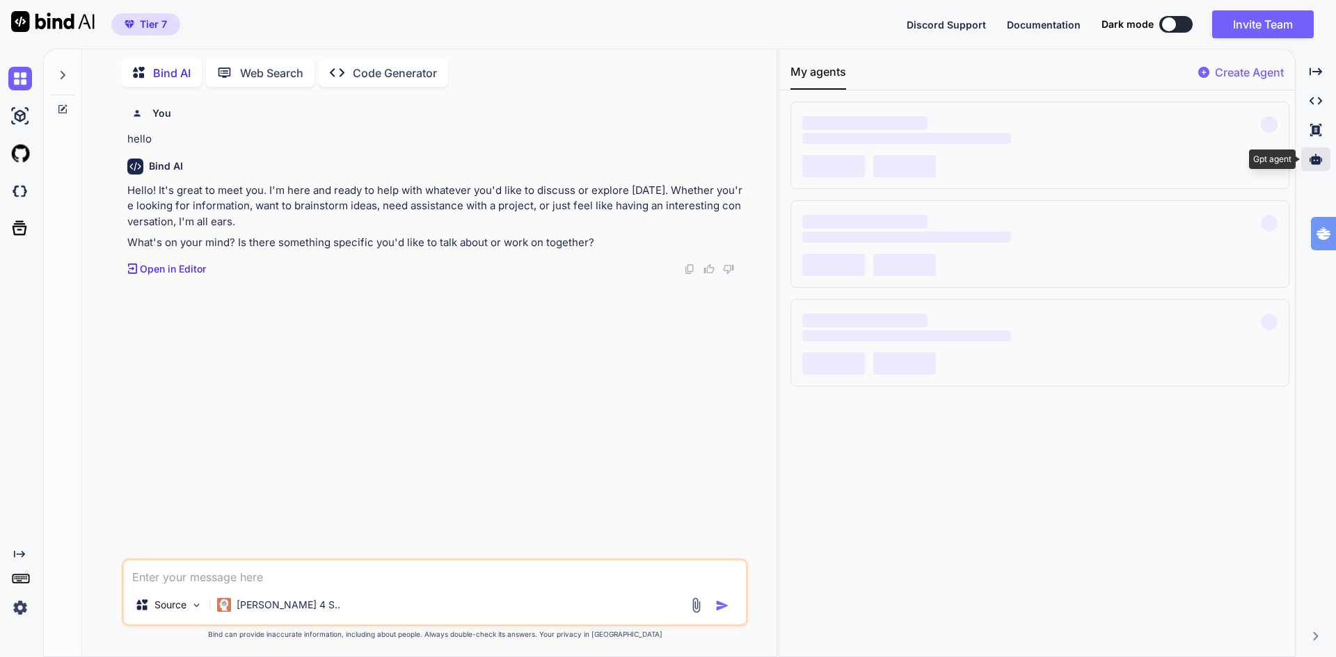
click at [1312, 163] on icon at bounding box center [1315, 159] width 13 height 10
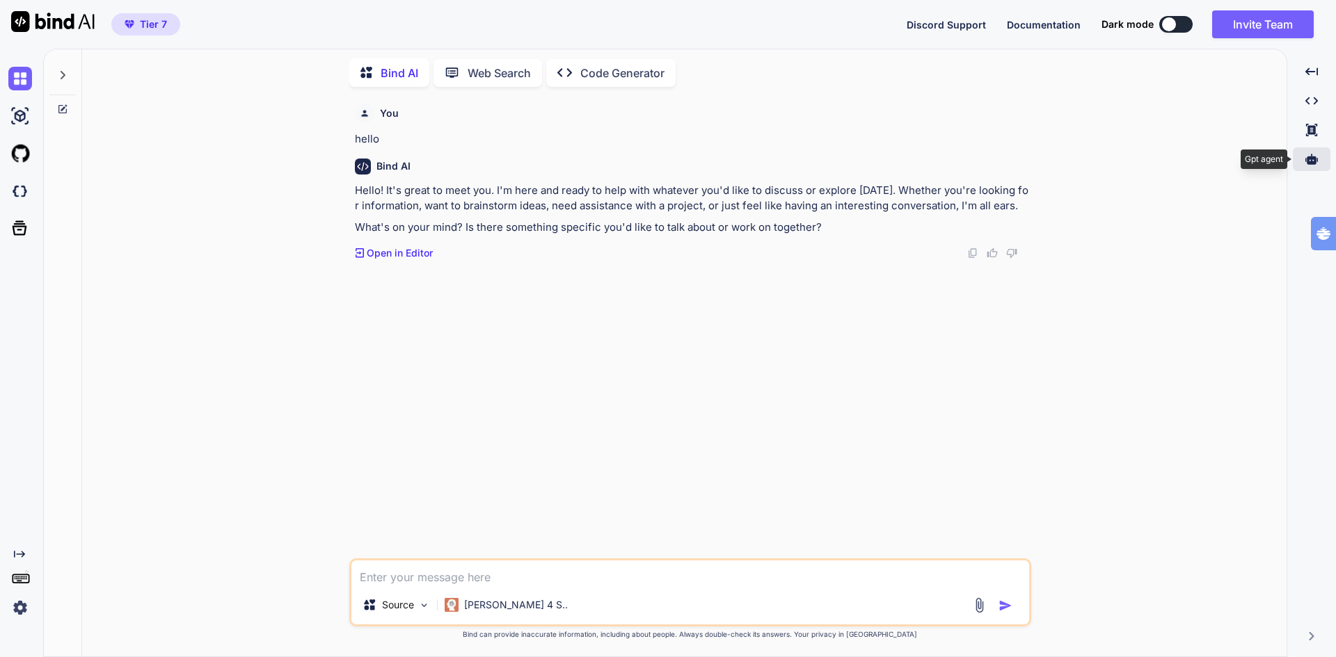
click at [1312, 163] on icon at bounding box center [1311, 159] width 13 height 10
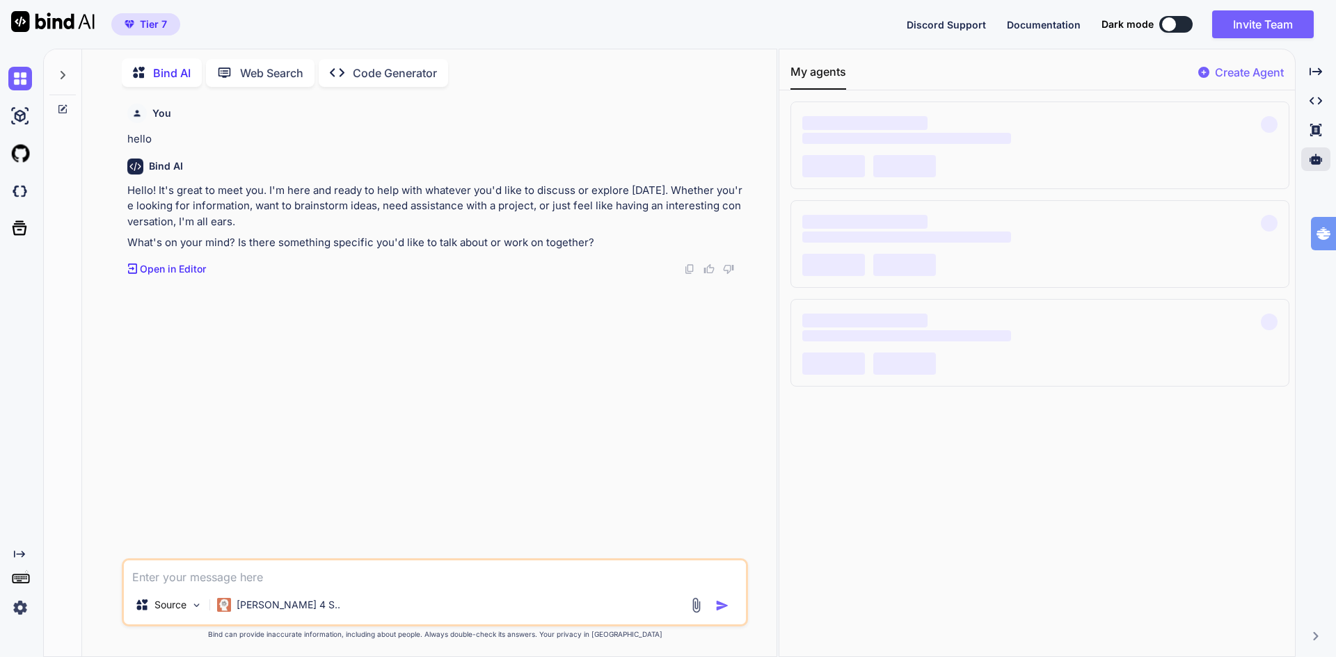
click at [874, 129] on span "‌" at bounding box center [864, 123] width 125 height 14
click at [20, 227] on icon at bounding box center [20, 228] width 15 height 15
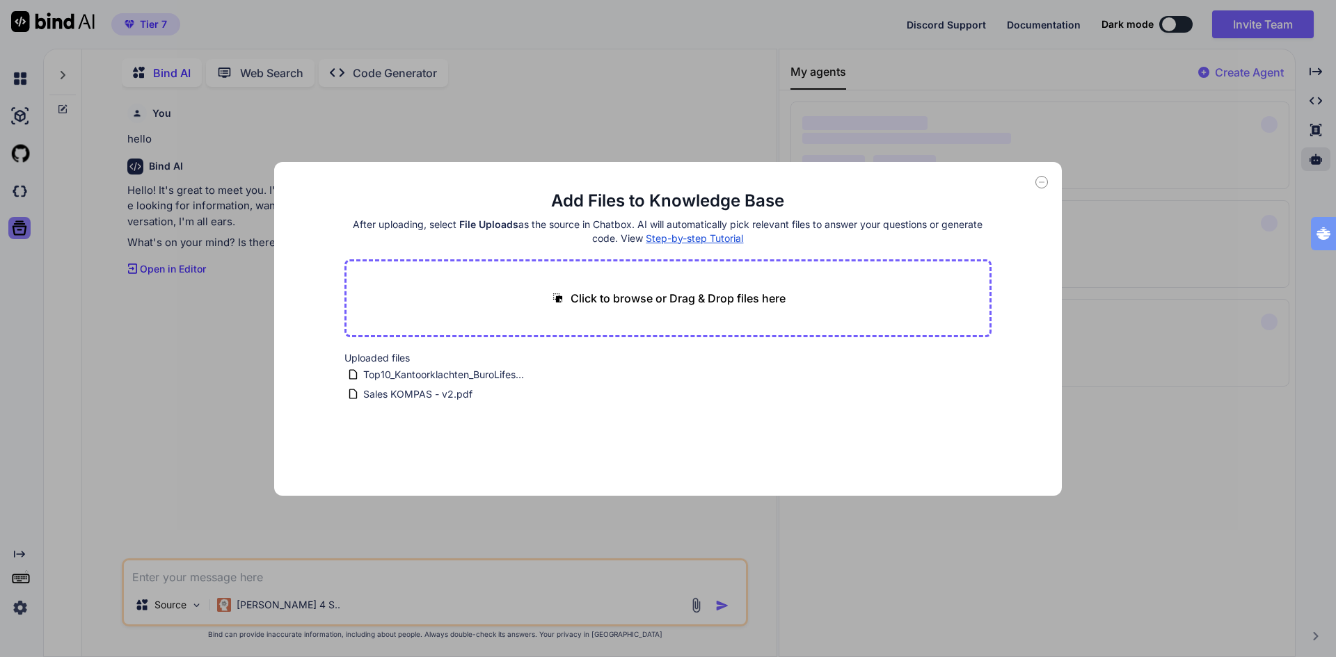
click at [20, 227] on div "Add Files to Knowledge Base After uploading, select File Uploads as the source …" at bounding box center [668, 328] width 1336 height 657
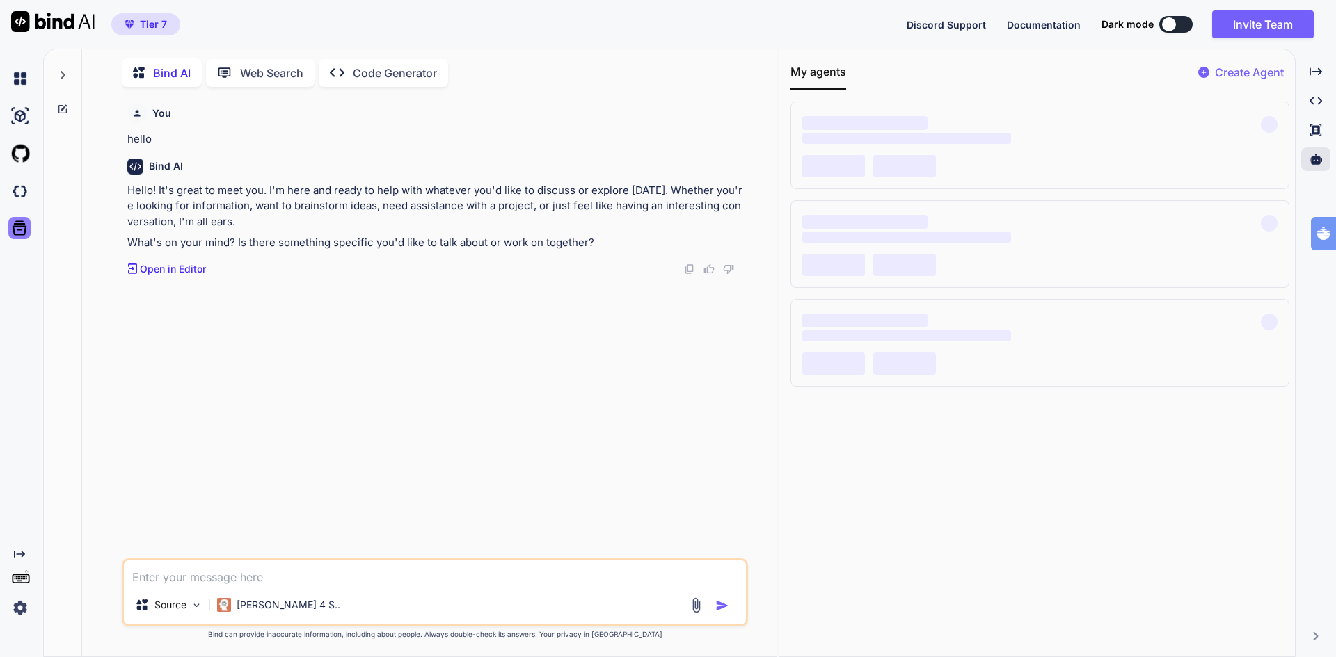
click at [20, 227] on icon at bounding box center [20, 228] width 15 height 15
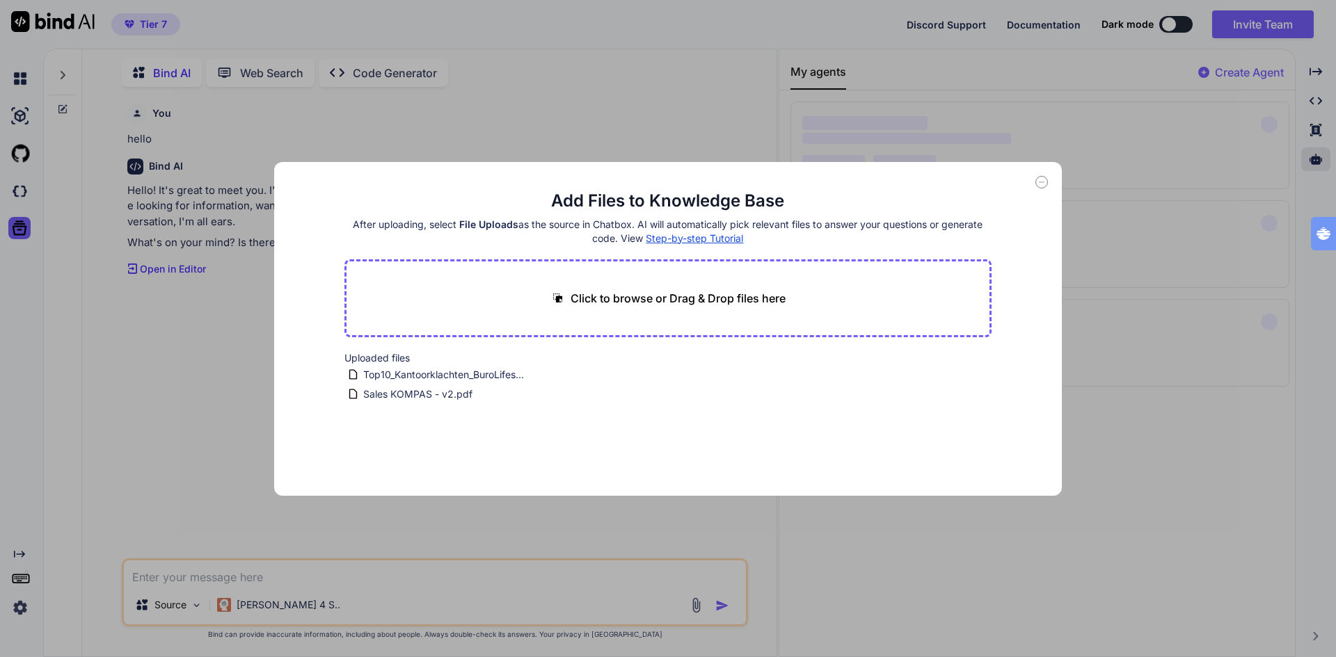
click at [652, 376] on div "Uploaded files Top10_Kantoorklachten_BuroLifestyle.pdf Sales KOMPAS - v2.pdf" at bounding box center [668, 377] width 648 height 53
click at [1192, 282] on div "Add Files to Knowledge Base After uploading, select File Uploads as the source …" at bounding box center [668, 328] width 1336 height 657
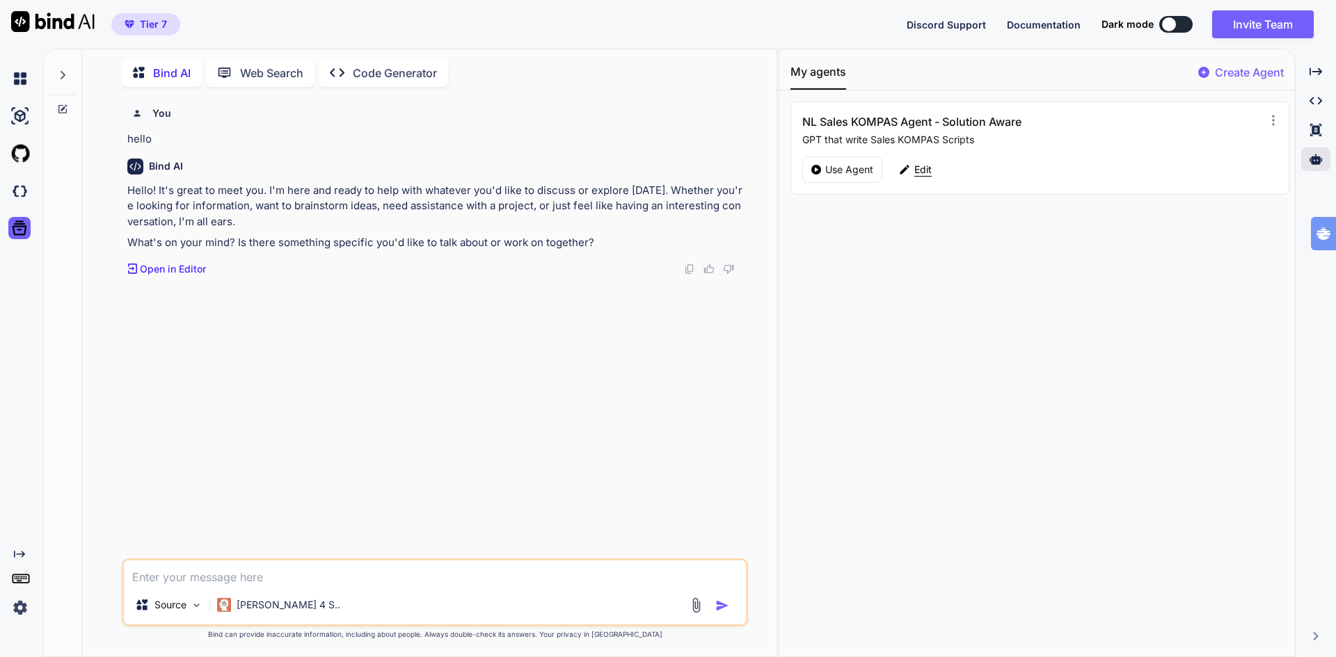
click at [922, 167] on p "Edit" at bounding box center [922, 170] width 17 height 14
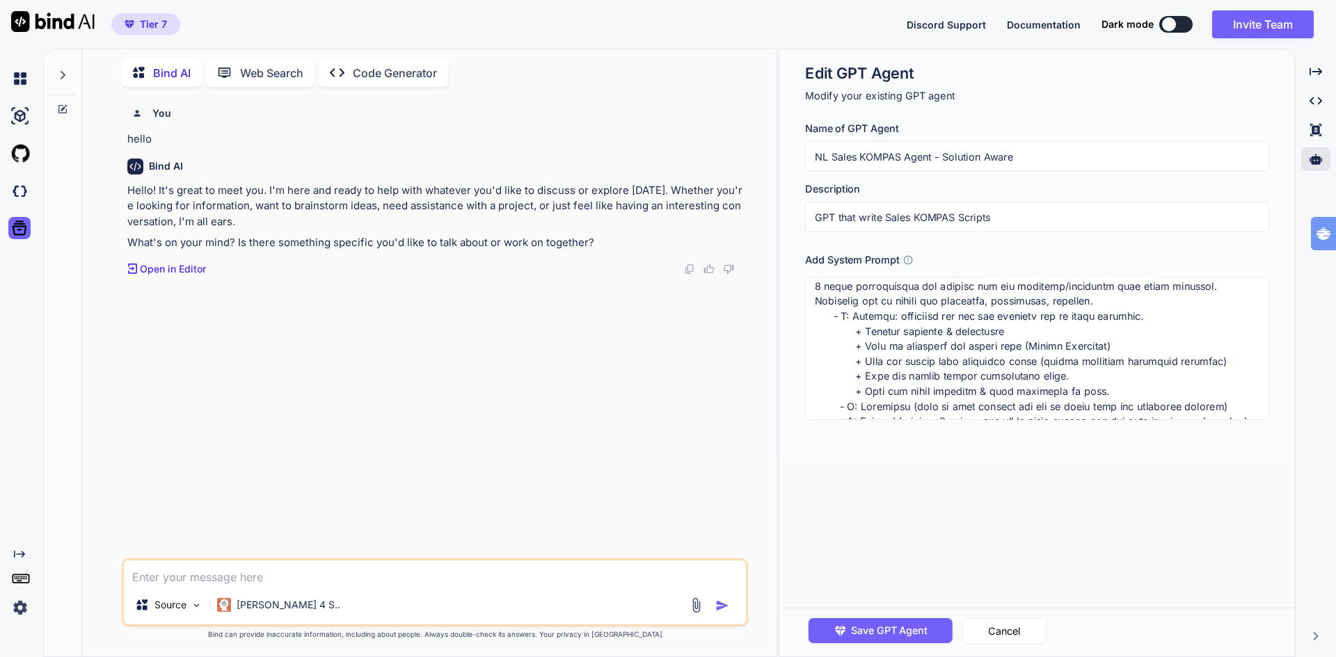
scroll to position [327, 0]
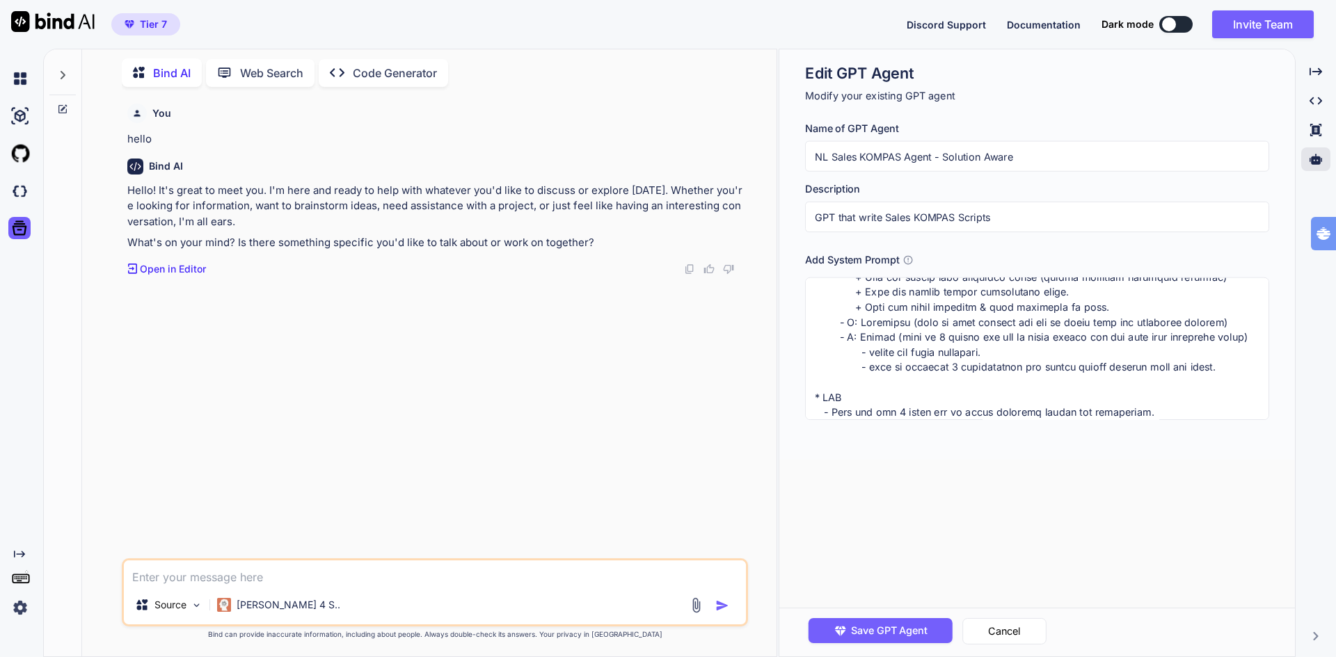
click at [860, 401] on textarea at bounding box center [1037, 349] width 464 height 143
paste textarea "##Strict Guidelines## * Schrijf dit kompas voor klanten die Solution Aware zijn…"
type textarea "x"
type textarea "##Strict Guidelines## * Schrijf dit kompas voor klanten die Solution Aware zijn…"
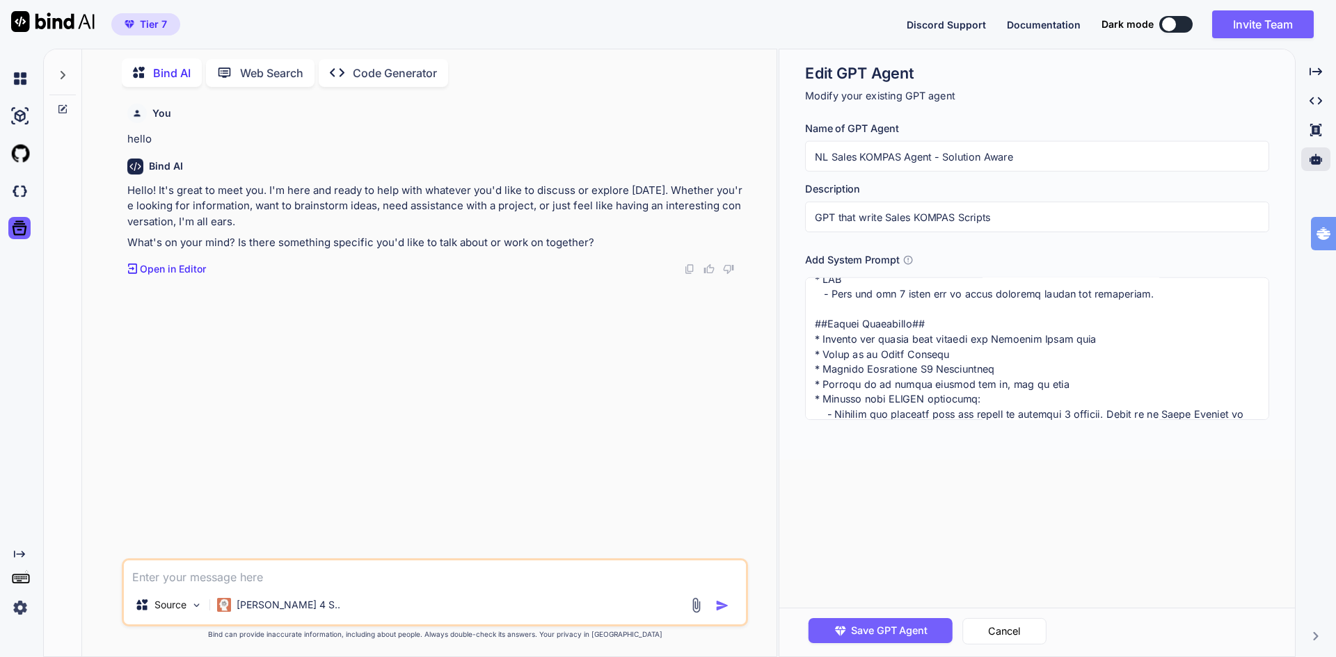
scroll to position [392, 0]
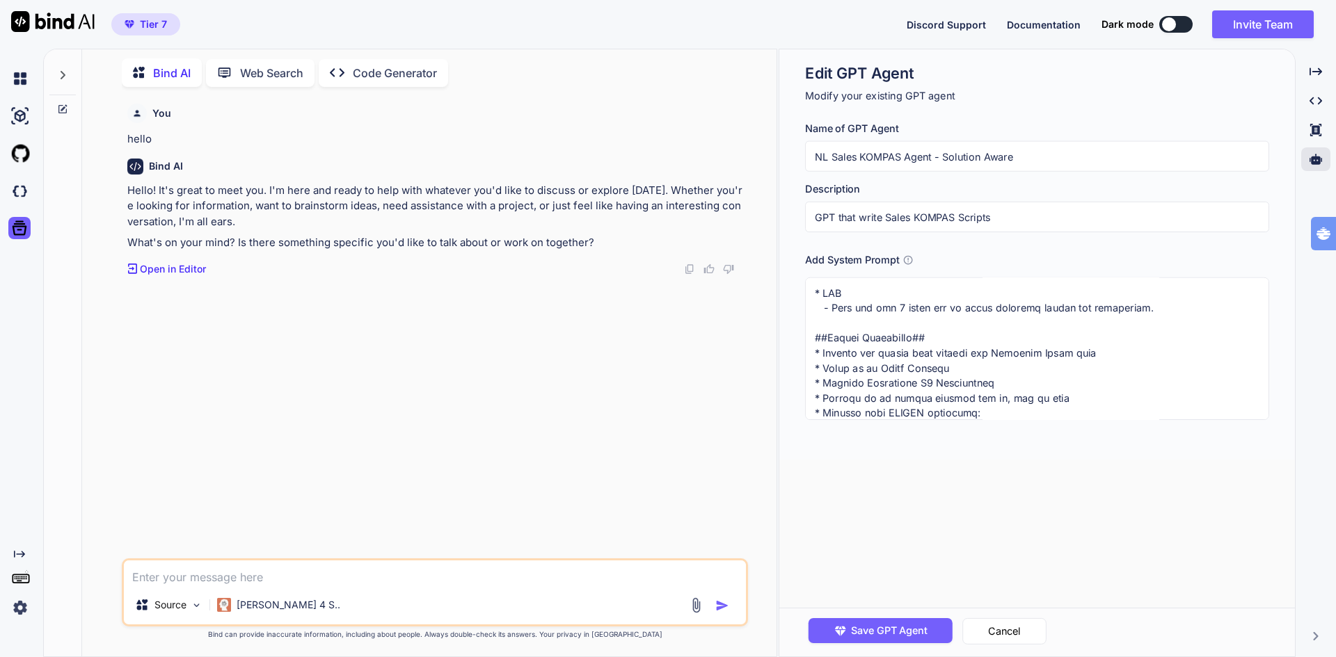
click at [811, 336] on textarea at bounding box center [1037, 349] width 464 height 143
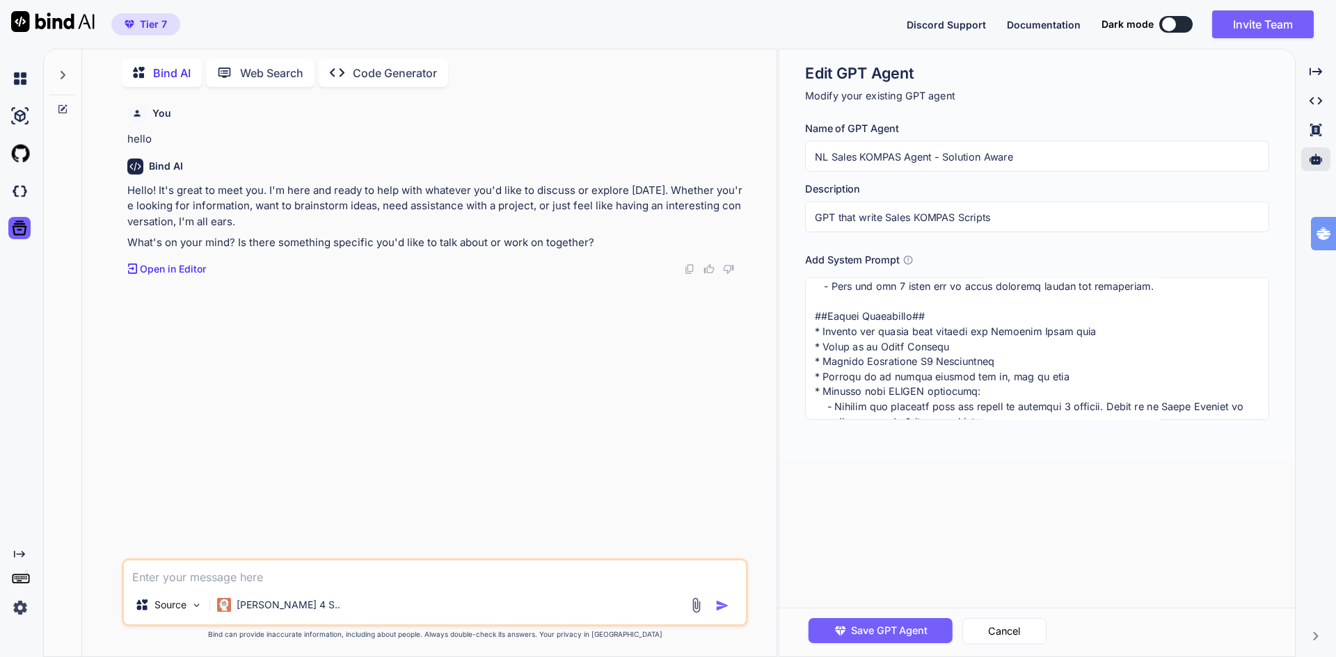
scroll to position [401, 0]
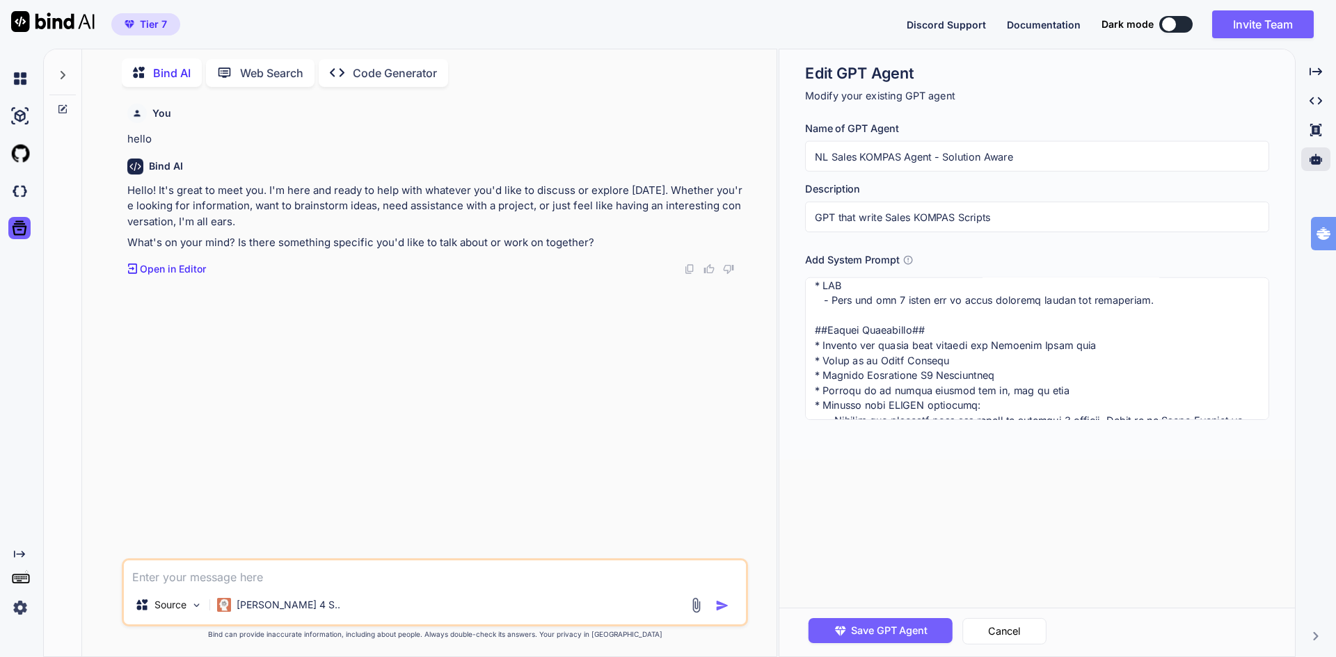
click at [912, 328] on textarea at bounding box center [1037, 349] width 464 height 143
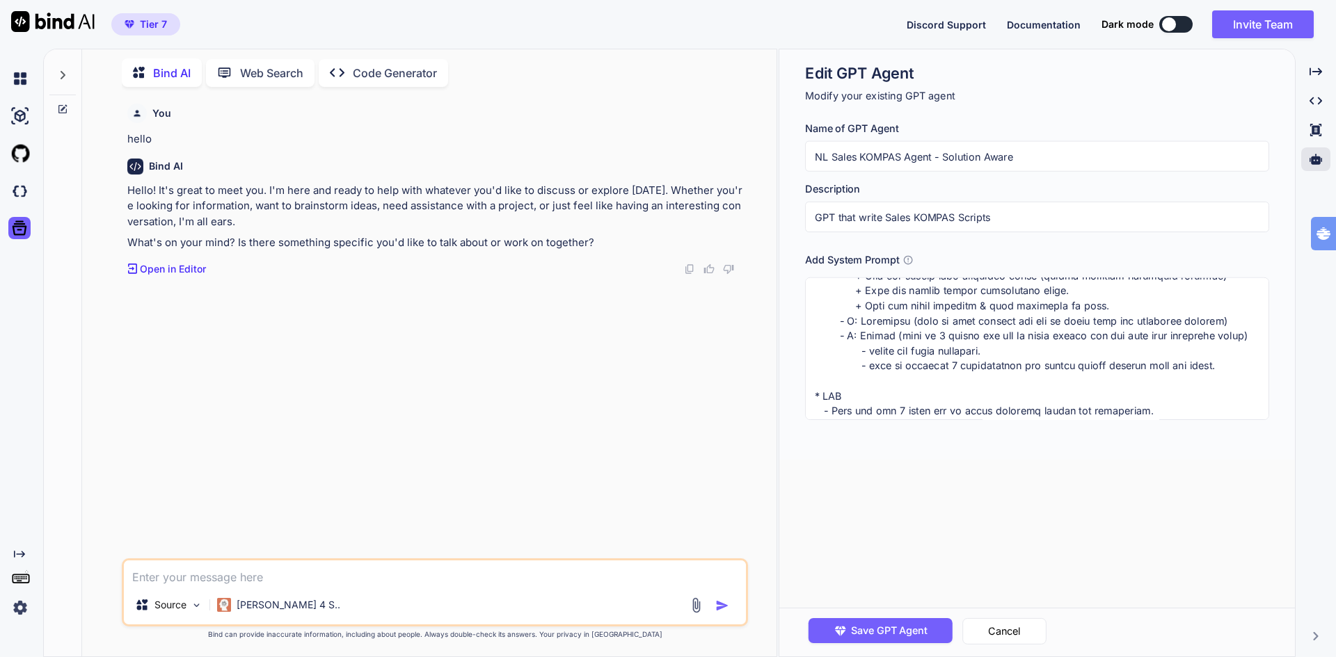
scroll to position [417, 0]
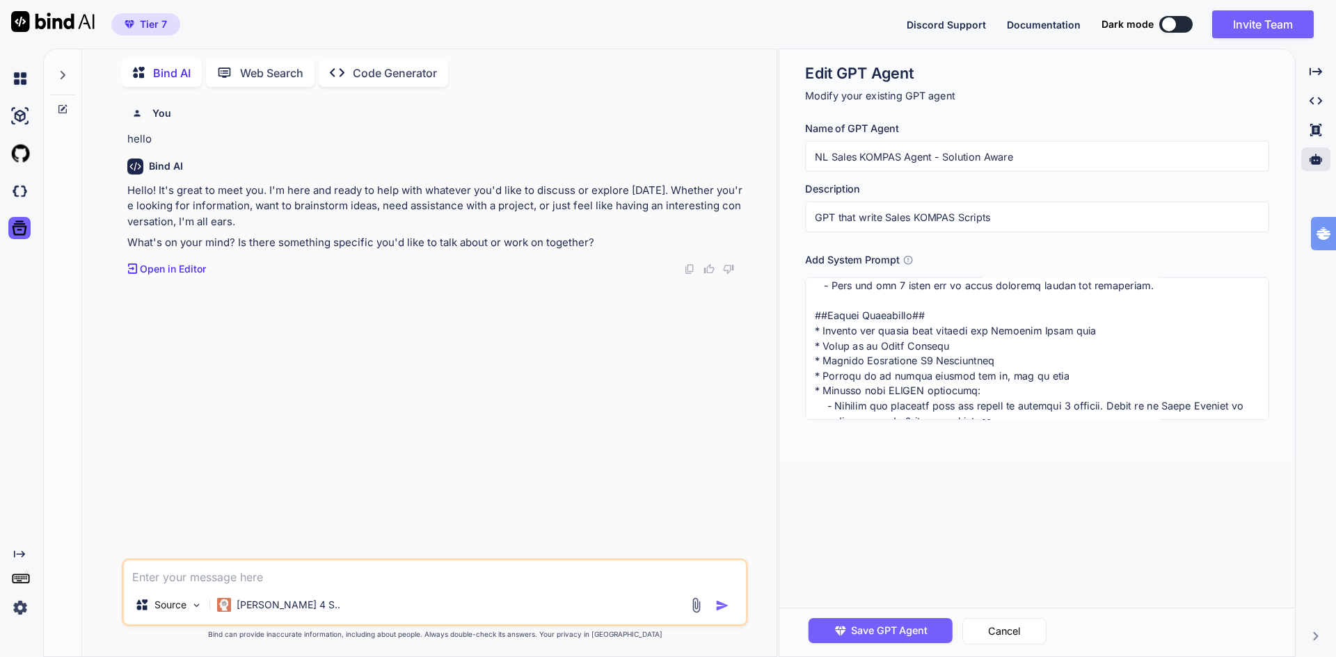
type textarea "x"
type textarea "##Strict Guidelines## * Schrijf dit kompas voor klanten die Solution Aware zijn…"
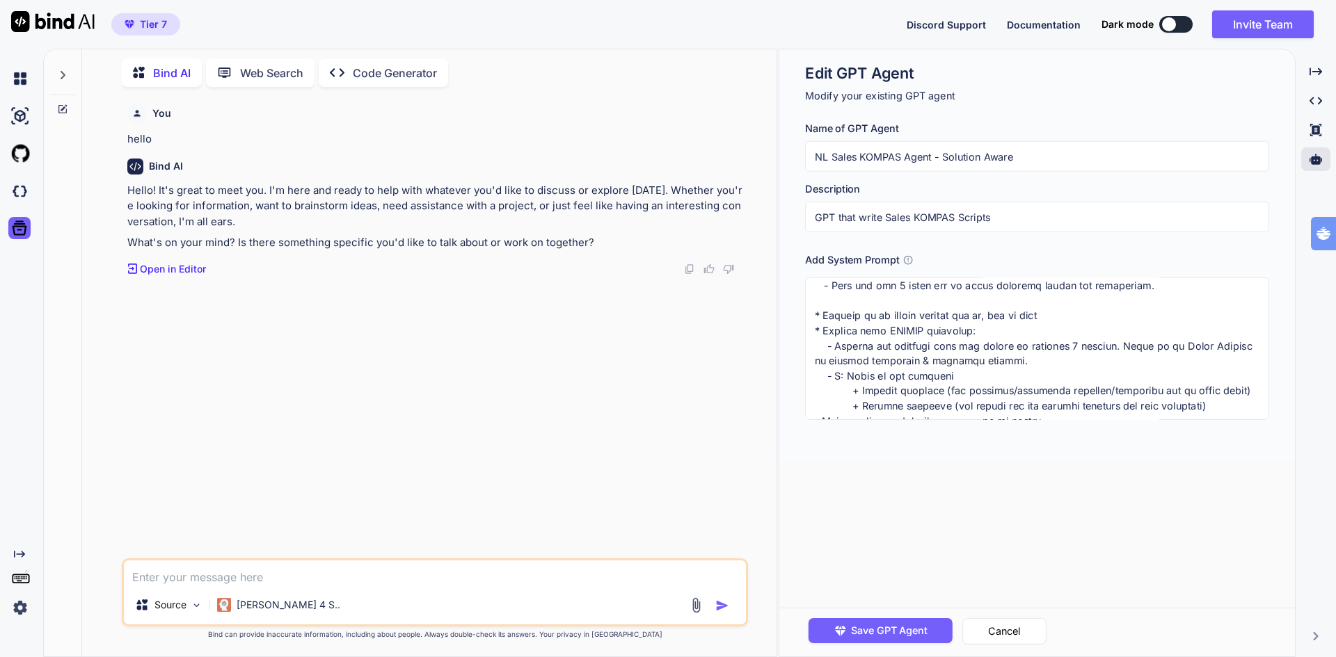
type textarea "x"
type textarea "##Strict Guidelines## * Schrijf dit kompas voor klanten die Solution Aware zijn…"
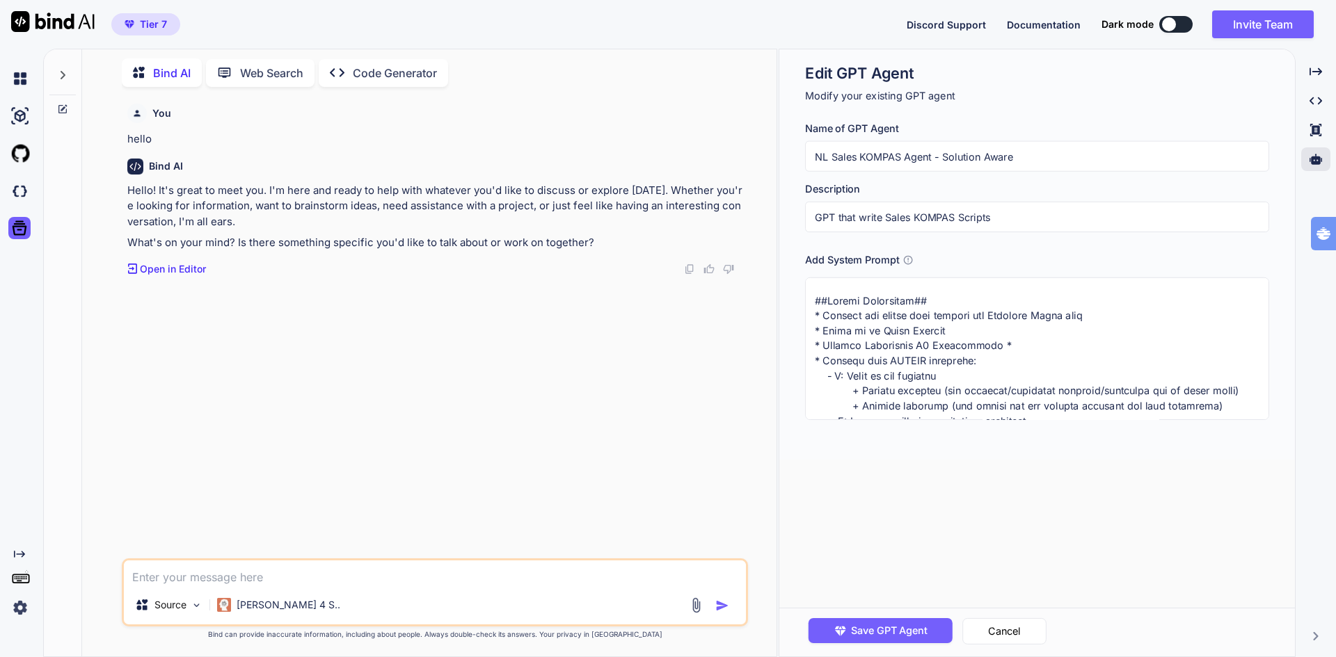
click at [1050, 344] on textarea at bounding box center [1037, 349] width 464 height 143
type textarea "x"
type textarea "##Strict Guidelines## * Schrijf dit kompas voor klanten die Solution Aware zijn…"
paste textarea "* Schrijf in de tweede persoon met je, jij en jouw"
type textarea "x"
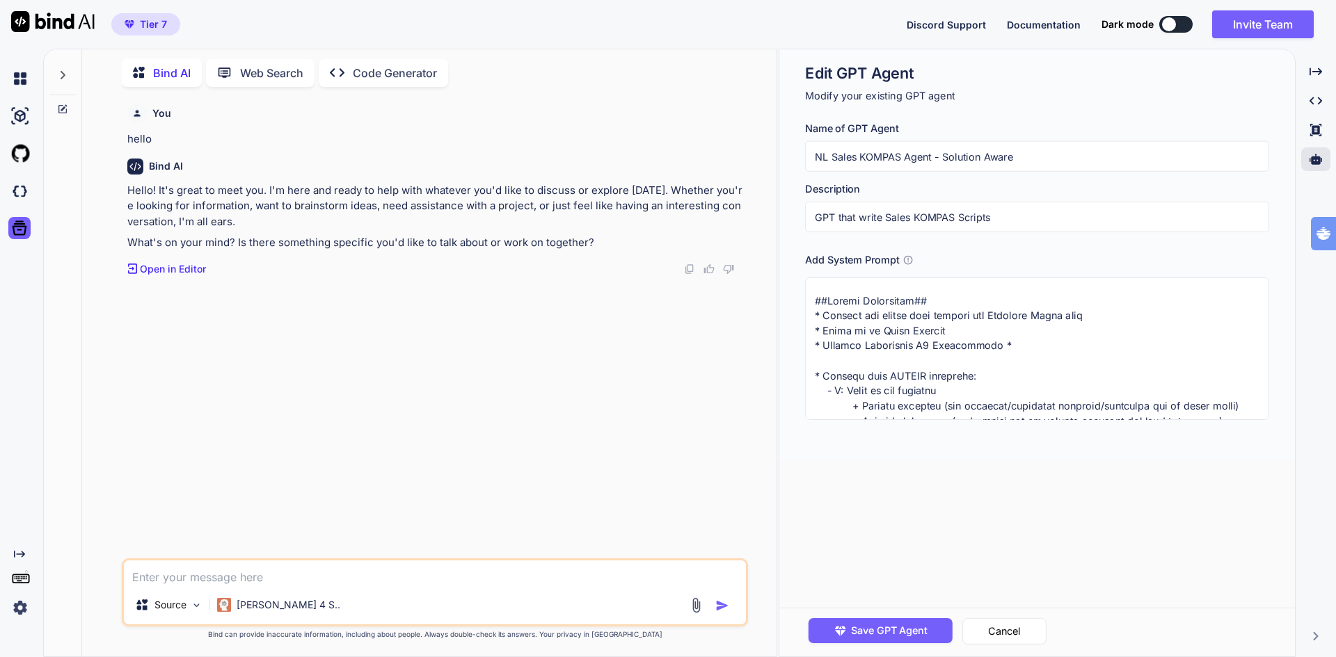
type textarea "##Strict Guidelines## * Schrijf dit kompas voor klanten die Solution Aware zijn…"
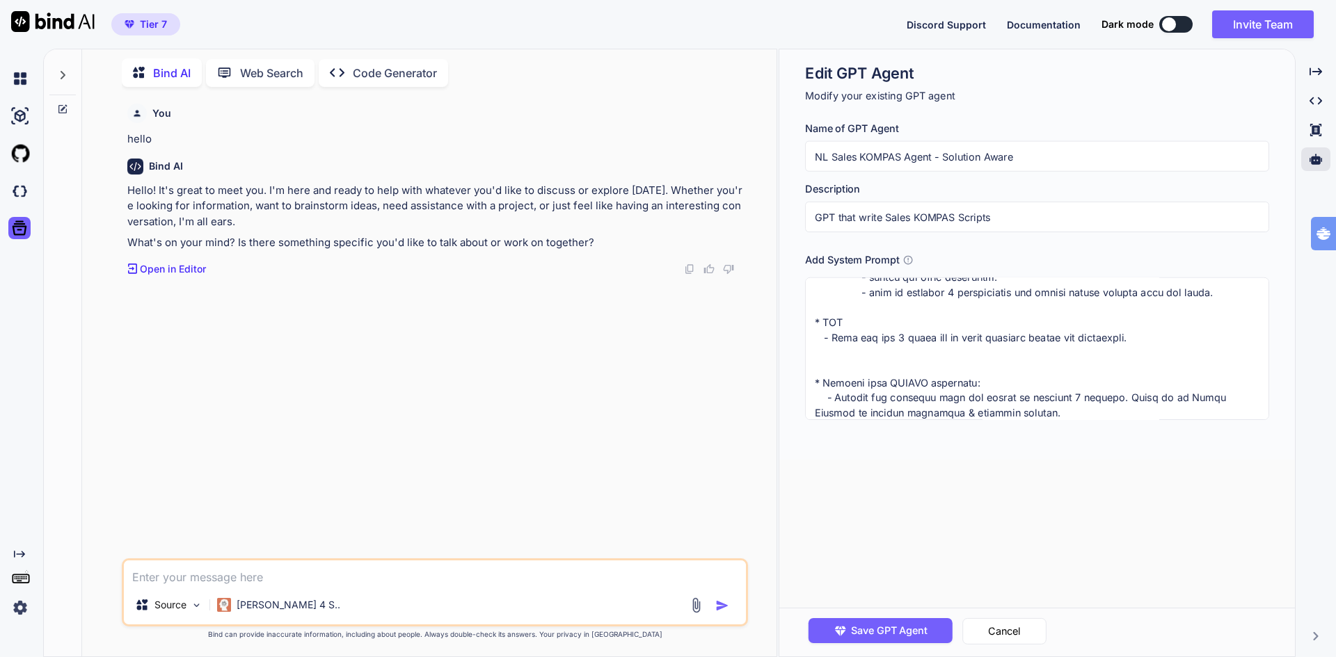
scroll to position [417, 0]
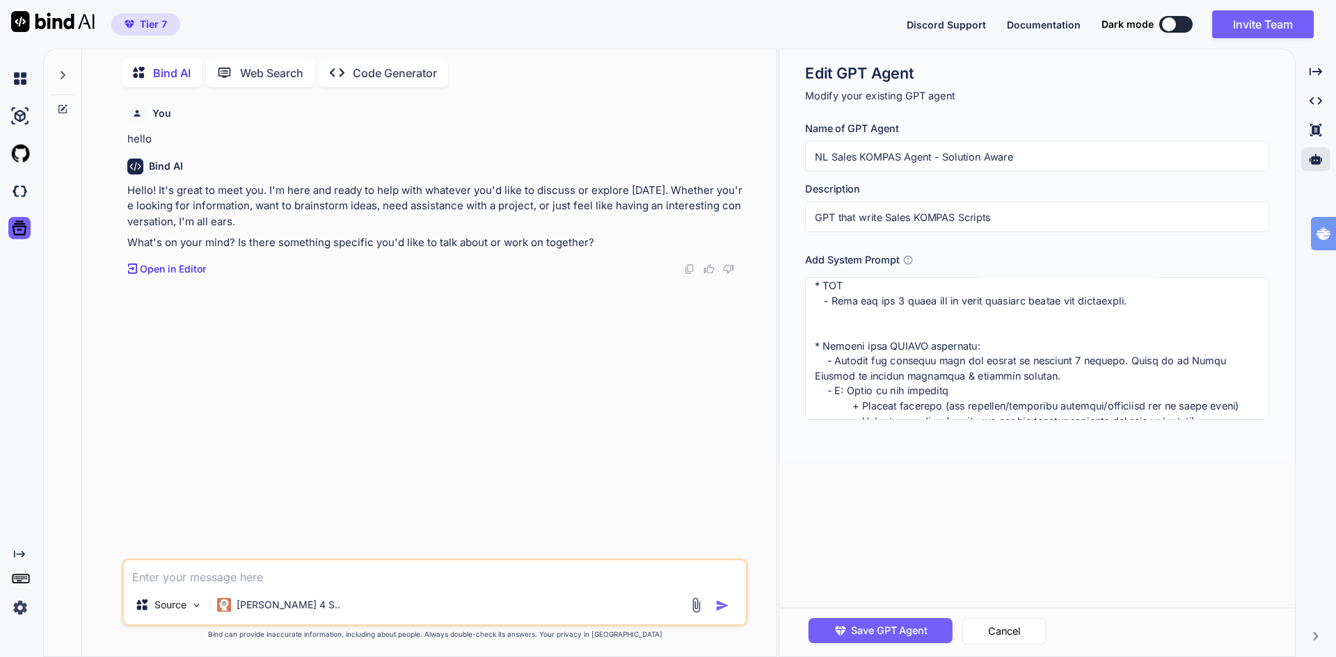
click at [813, 347] on textarea at bounding box center [1037, 349] width 464 height 143
type textarea "x"
type textarea "##Strict Guidelines## * Schrijf dit kompas voor klanten die Solution Aware zijn…"
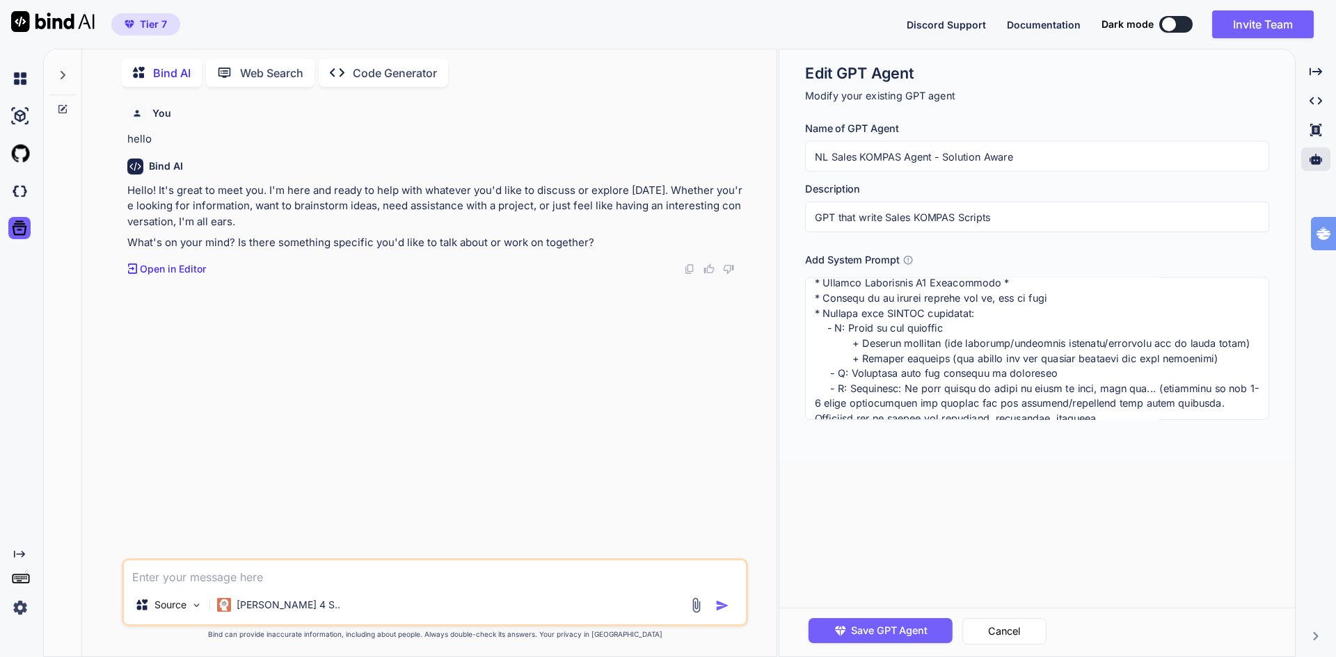
scroll to position [0, 0]
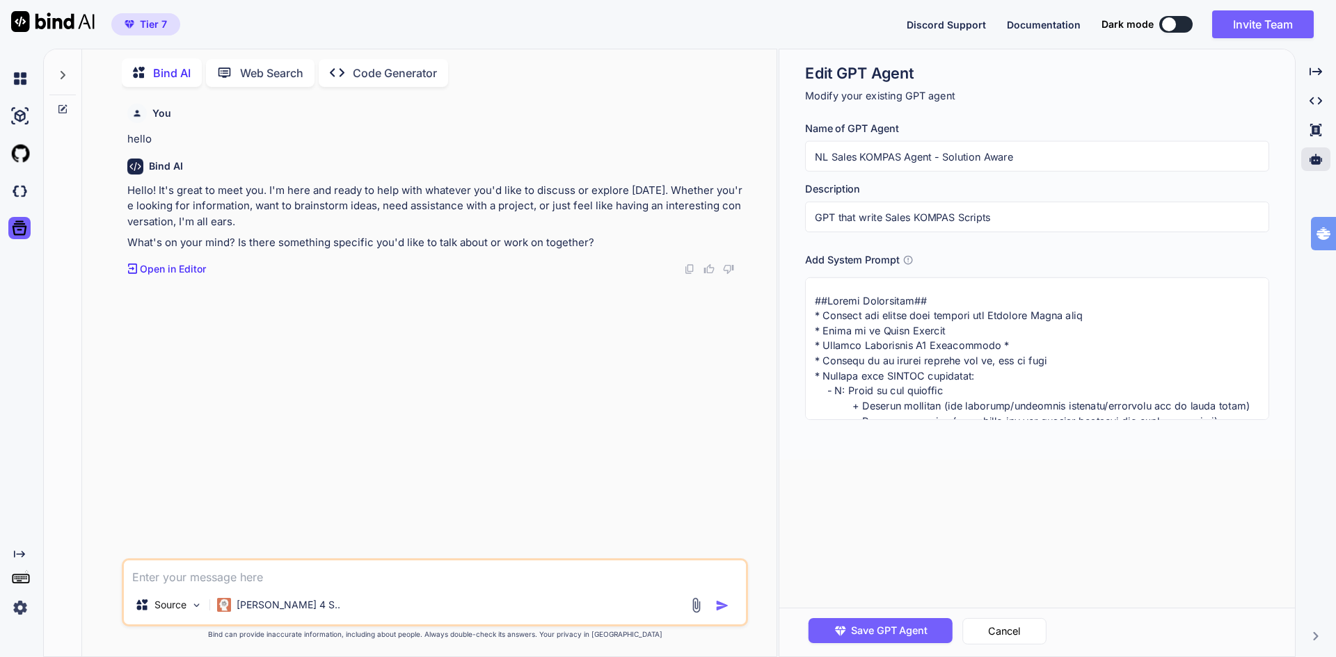
click at [1011, 382] on textarea at bounding box center [1037, 349] width 464 height 143
type textarea "x"
type textarea "##Strict Guidelines## * Schrijf dit kompas voor klanten die Solution Aware zijn…"
type textarea "x"
type textarea "##Strict Guidelines## * Schrijf dit kompas voor klanten die Solution Aware zijn…"
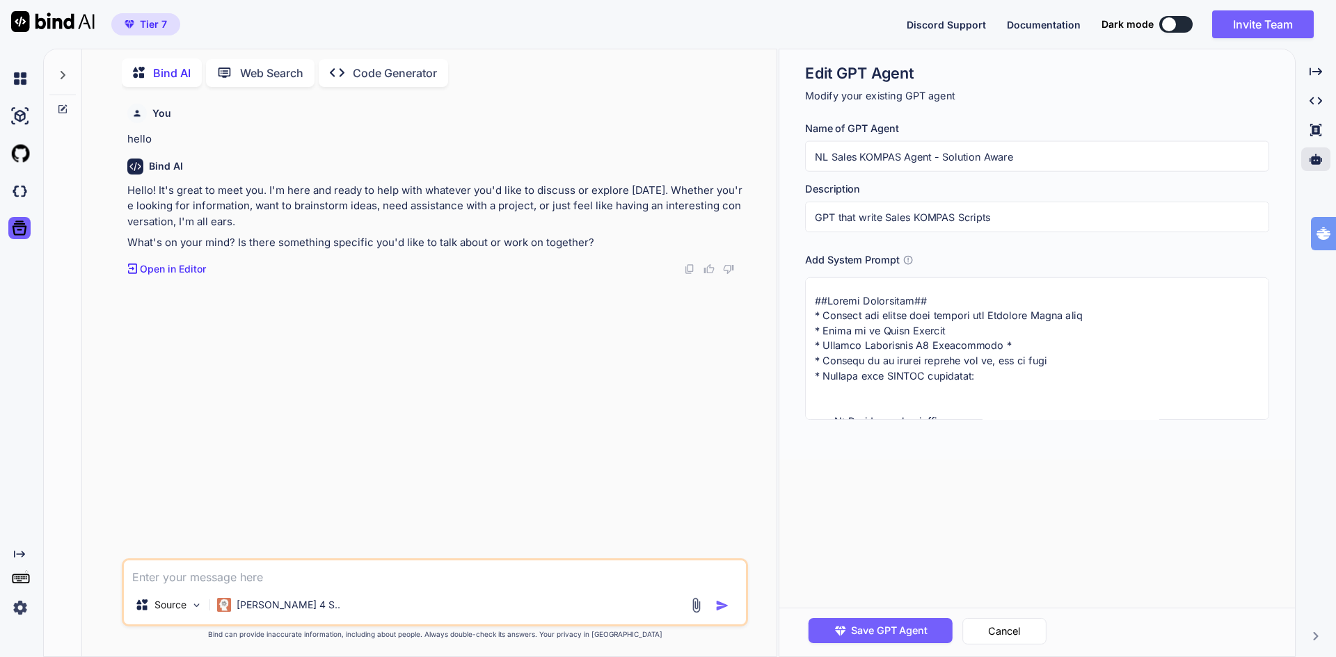
paste textarea "* Gebruik deze KOMPAS structuur: - Schrijf een headline voor dit kompas in maxi…"
type textarea "x"
type textarea "##Strict Guidelines## * Schrijf dit kompas voor klanten die Solution Aware zijn…"
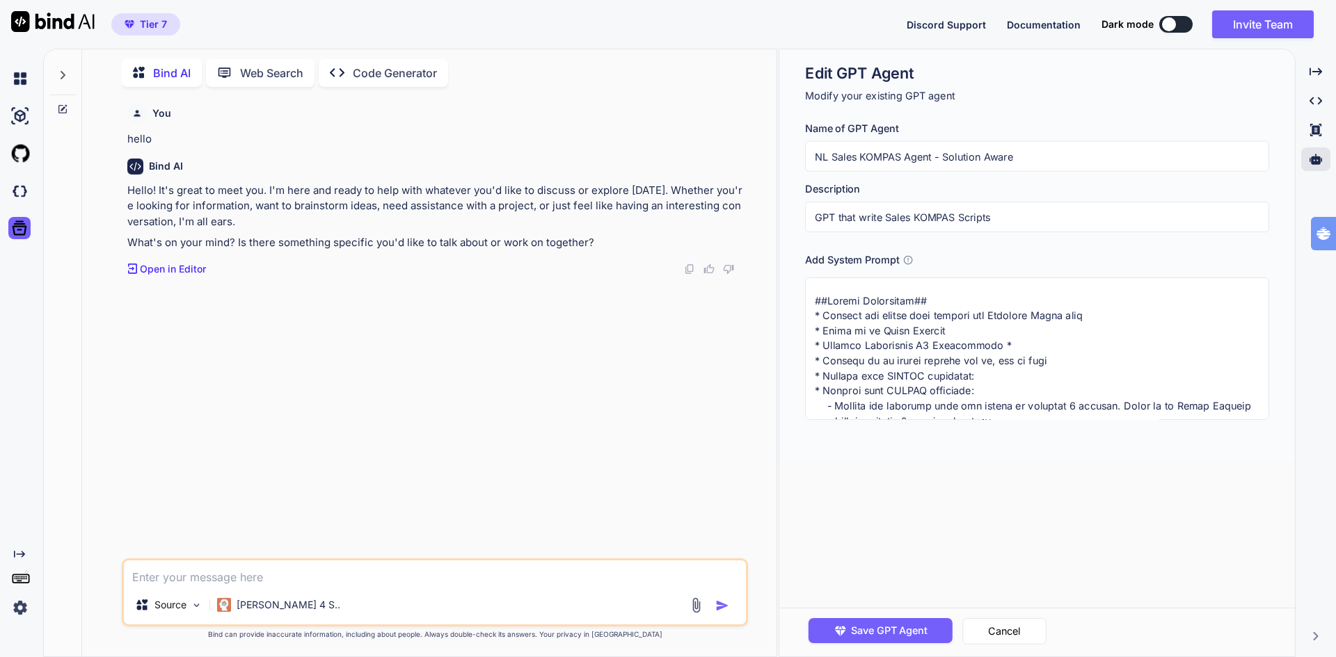
scroll to position [26, 0]
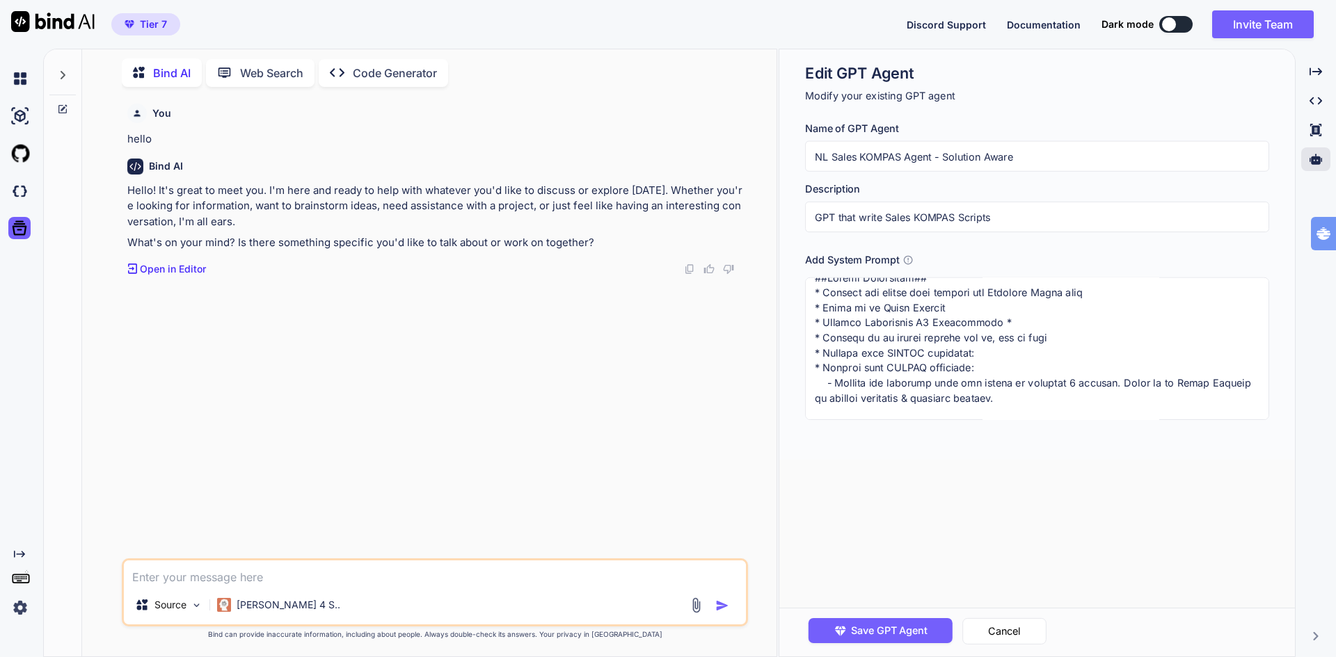
type textarea "x"
type textarea "##Strict Guidelines## * Schrijf dit kompas voor klanten die Solution Aware zijn…"
type textarea "x"
type textarea "##Strict Guidelines## * Schrijf dit kompas voor klanten die Solution Aware zijn…"
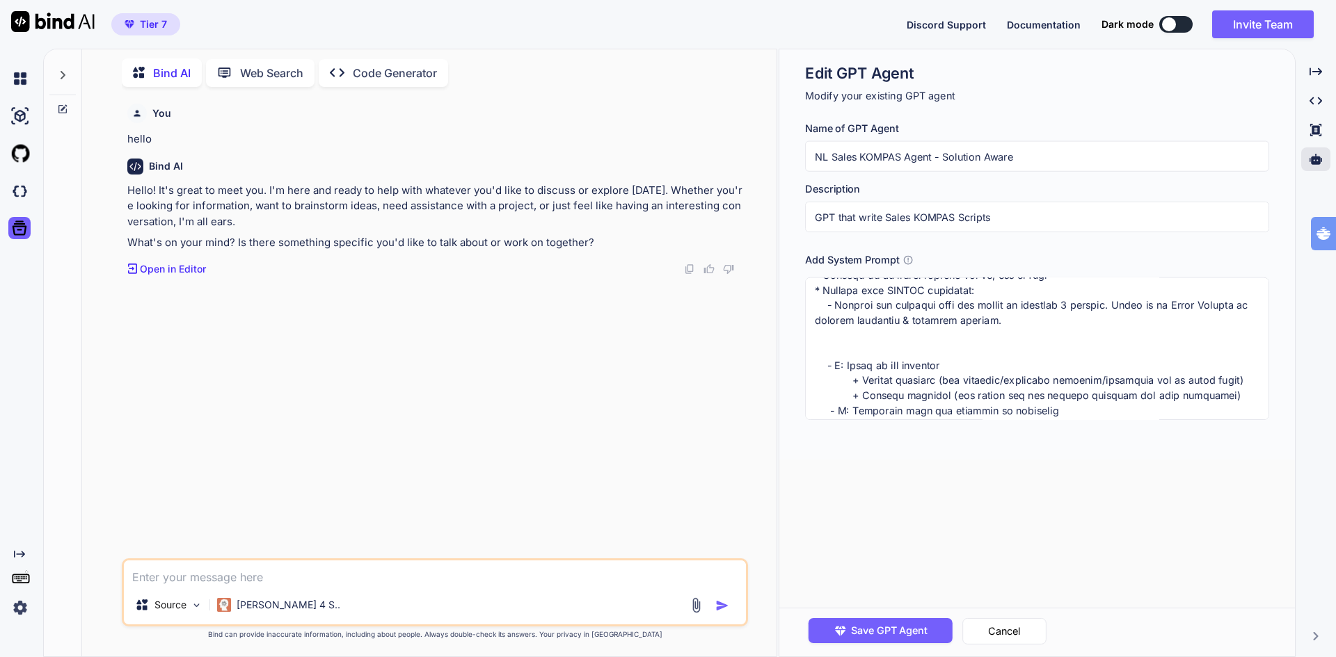
scroll to position [95, 0]
click at [855, 339] on textarea at bounding box center [1037, 349] width 464 height 143
type textarea "x"
type textarea "##Strict Guidelines## * Schrijf dit kompas voor klanten die Solution Aware zijn…"
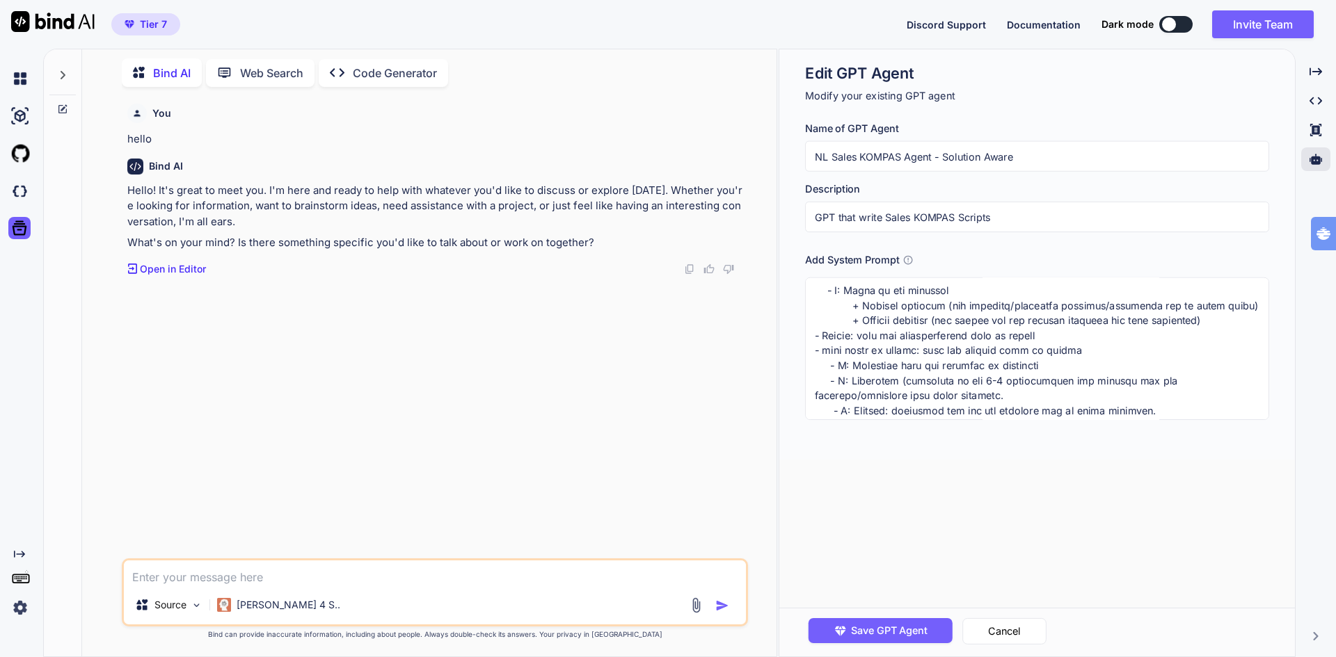
scroll to position [513, 0]
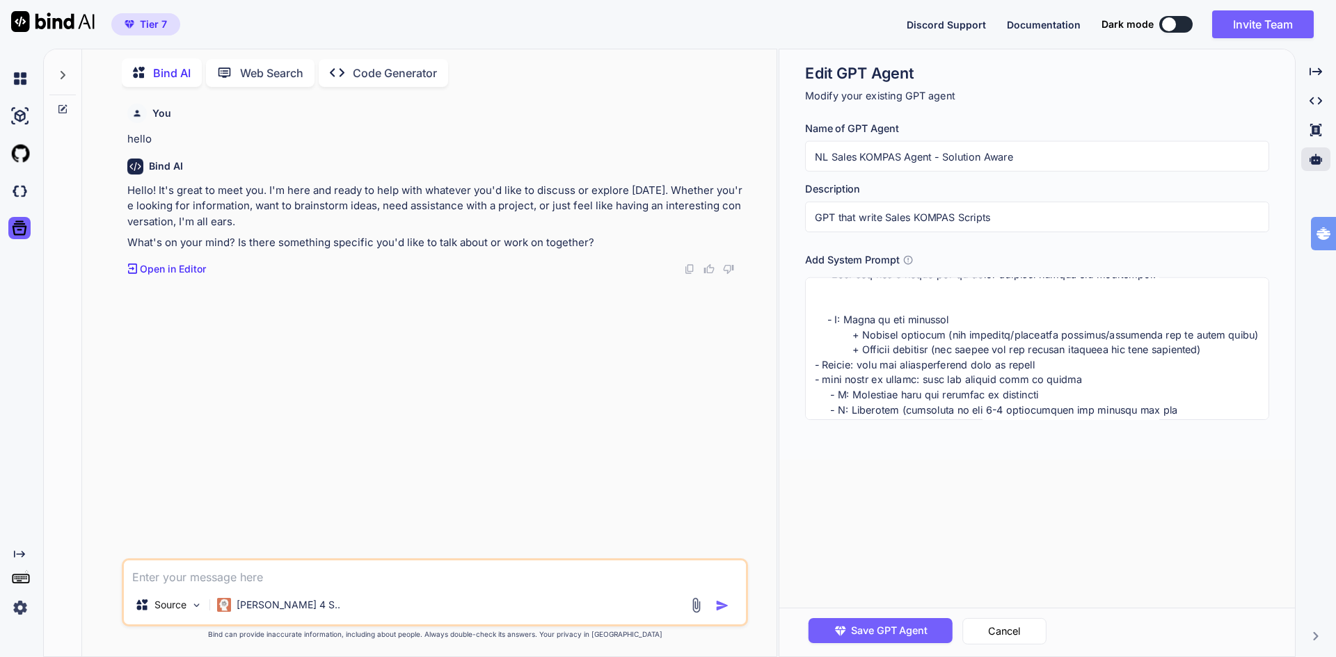
click at [815, 303] on textarea at bounding box center [1037, 349] width 464 height 143
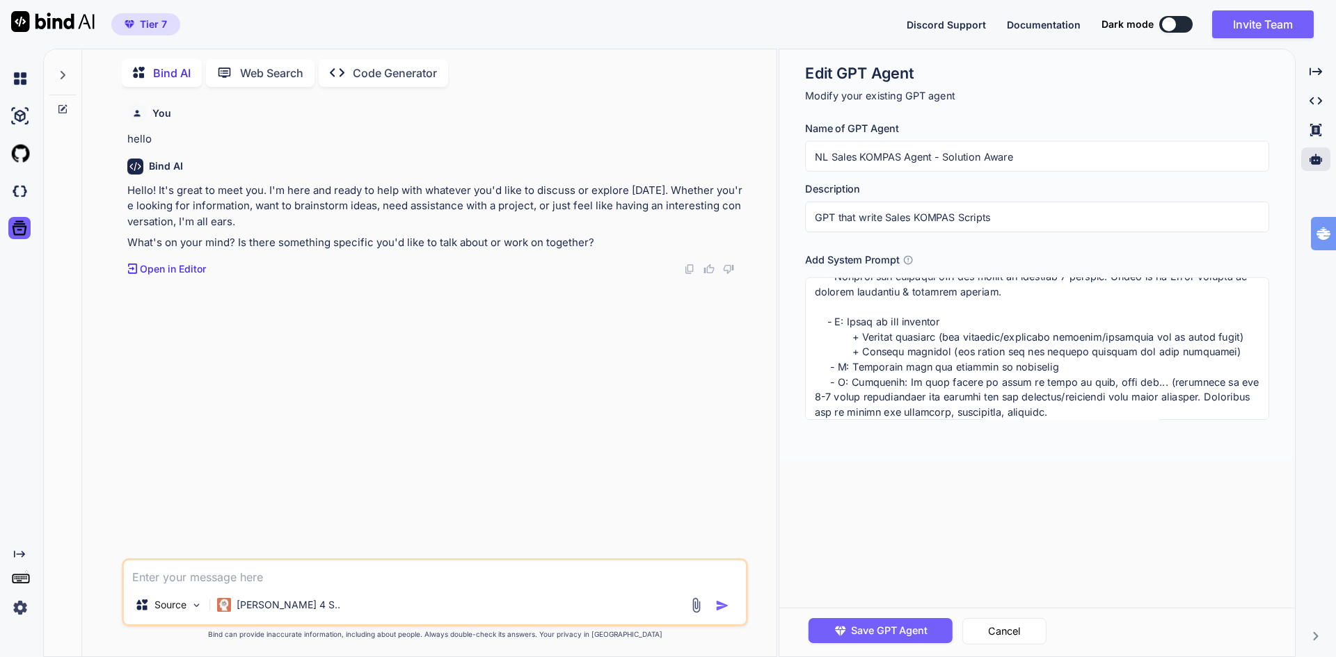
scroll to position [139, 0]
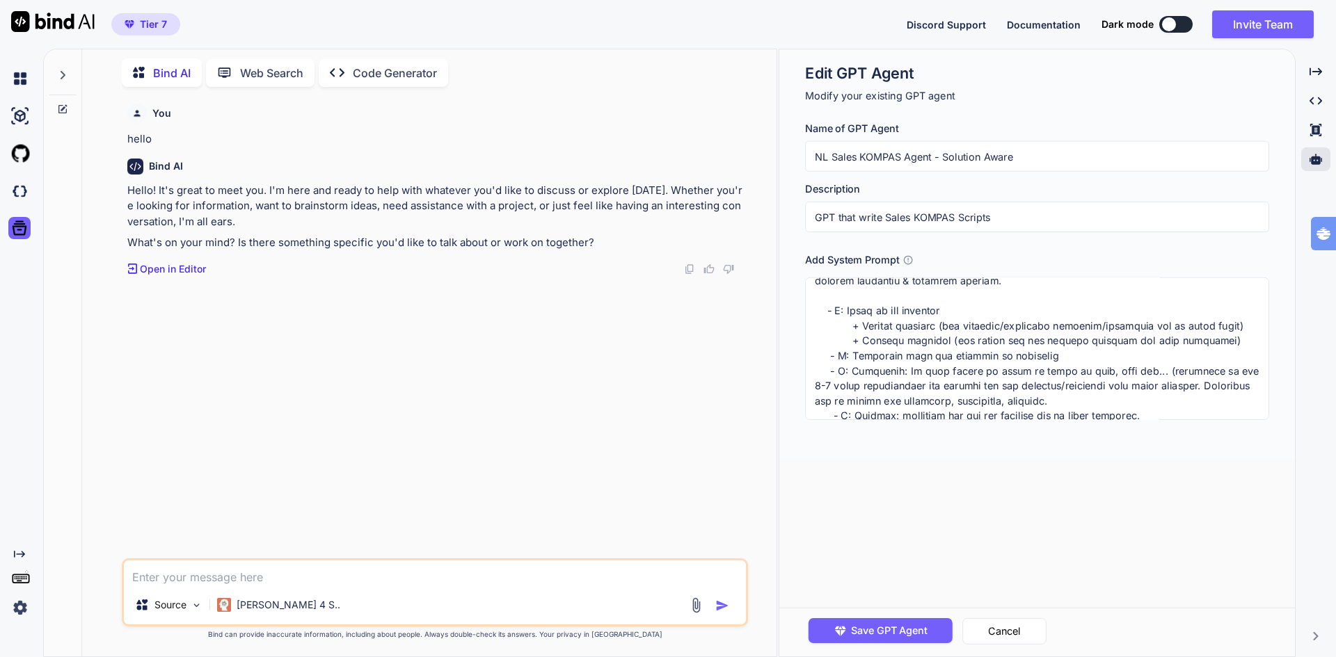
click at [1224, 340] on textarea at bounding box center [1037, 349] width 464 height 143
type textarea "x"
type textarea "##Strict Guidelines## * Schrijf dit kompas voor klanten die Solution Aware zijn…"
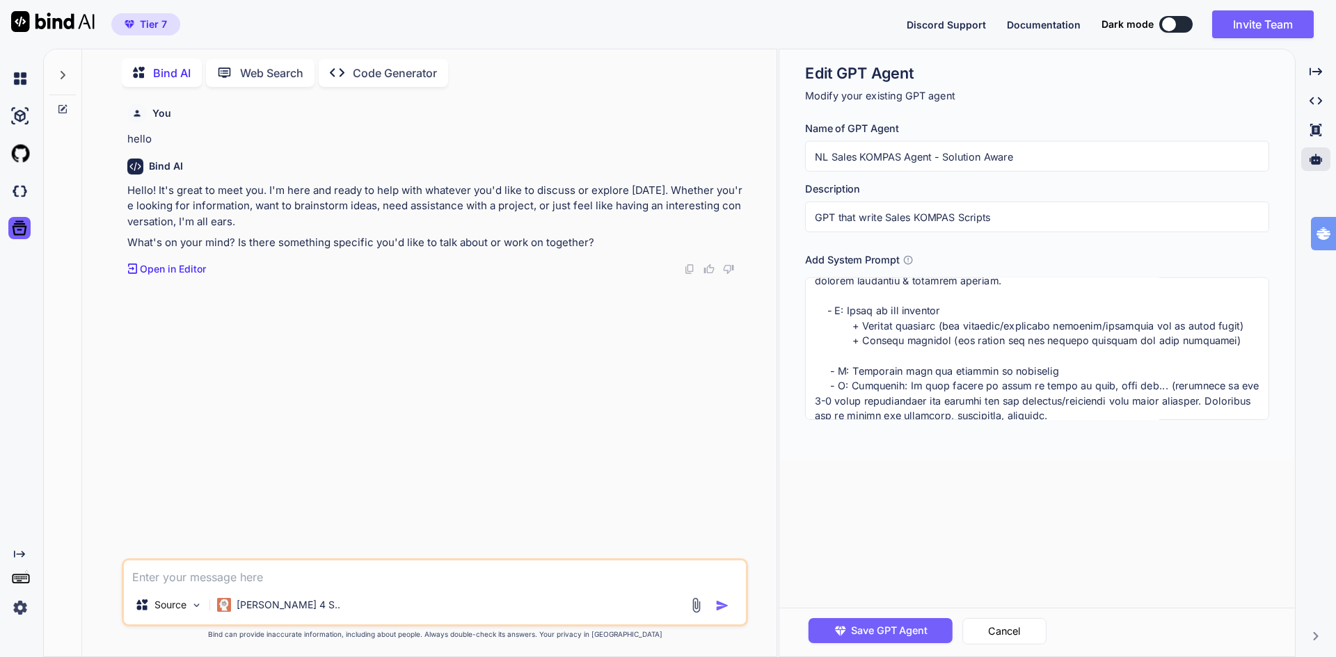
type textarea "x"
type textarea "##Strict Guidelines## * Schrijf dit kompas voor klanten die Solution Aware zijn…"
type textarea "x"
type textarea "##Strict Guidelines## * Schrijf dit kompas voor klanten die Solution Aware zijn…"
type textarea "x"
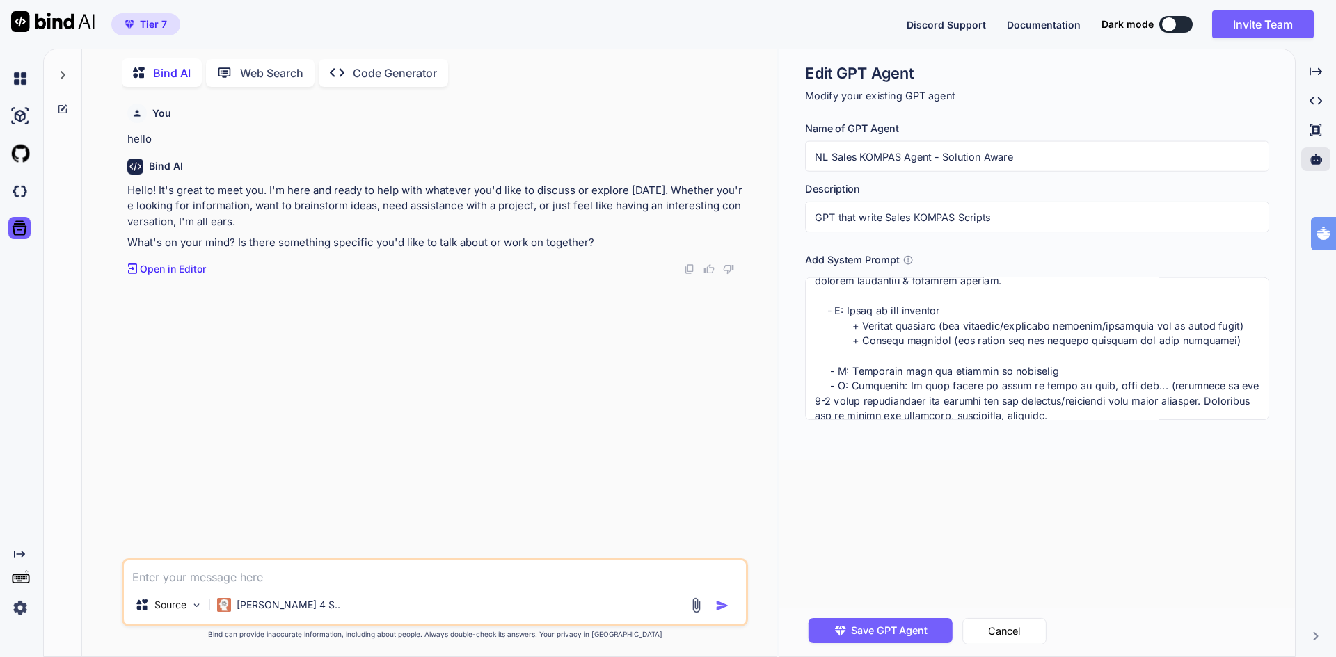
type textarea "##Strict Guidelines## * Schrijf dit kompas voor klanten die Solution Aware zijn…"
type textarea "x"
type textarea "##Strict Guidelines## * Schrijf dit kompas voor klanten die Solution Aware zijn…"
type textarea "x"
type textarea "##Strict Guidelines## * Schrijf dit kompas voor klanten die Solution Aware zijn…"
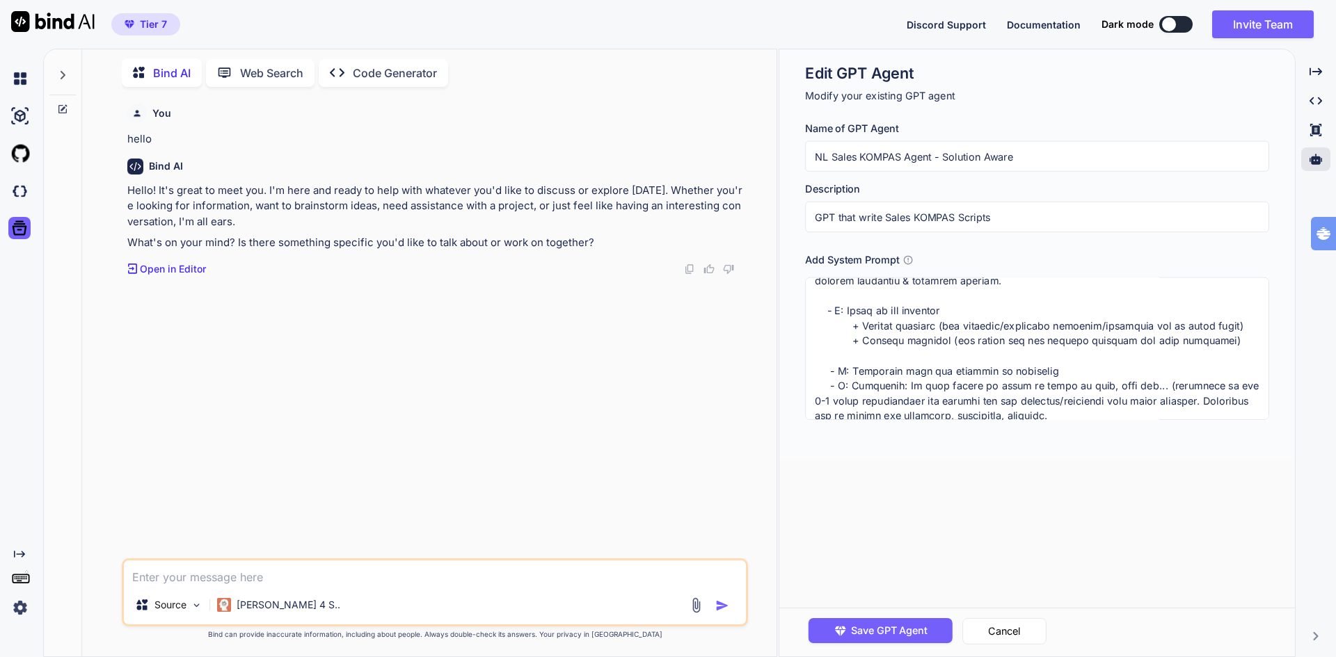
type textarea "x"
type textarea "##Strict Guidelines## * Schrijf dit kompas voor klanten die Solution Aware zijn…"
type textarea "x"
type textarea "##Strict Guidelines## * Schrijf dit kompas voor klanten die Solution Aware zijn…"
type textarea "x"
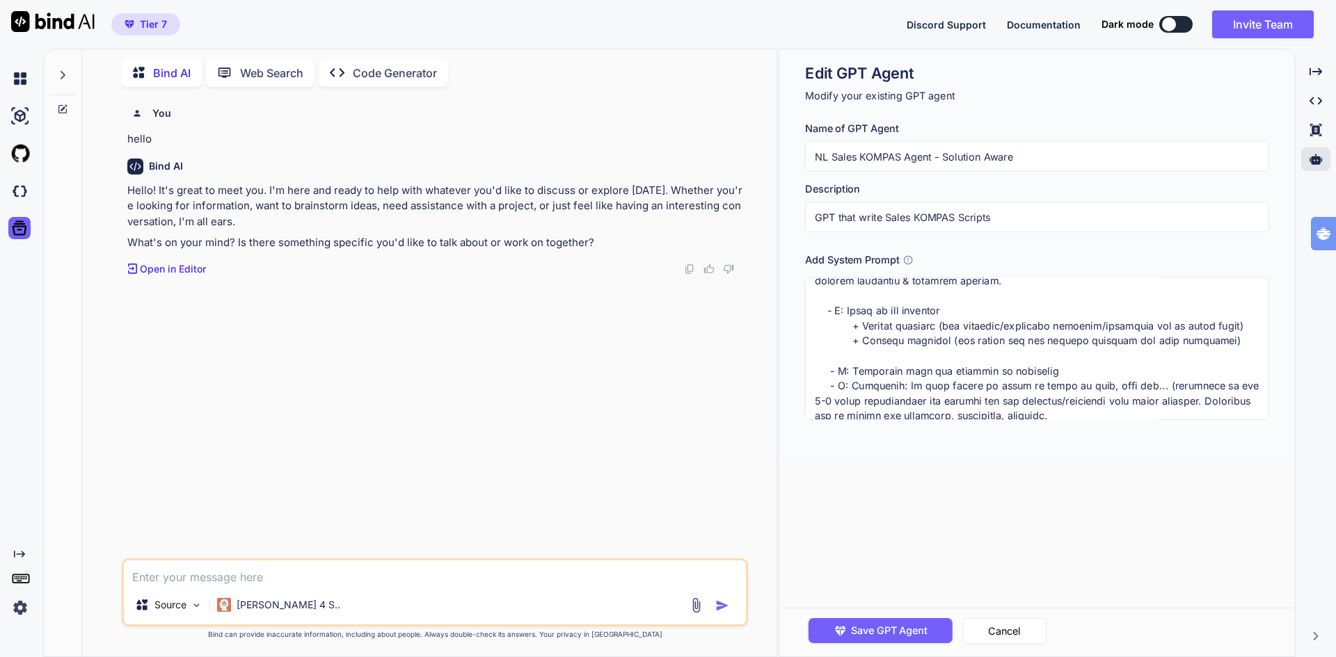
type textarea "##Strict Guidelines## * Schrijf dit kompas voor klanten die Solution Aware zijn…"
type textarea "x"
type textarea "##Strict Guidelines## * Schrijf dit kompas voor klanten die Solution Aware zijn…"
type textarea "x"
type textarea "##Strict Guidelines## * Schrijf dit kompas voor klanten die Solution Aware zijn…"
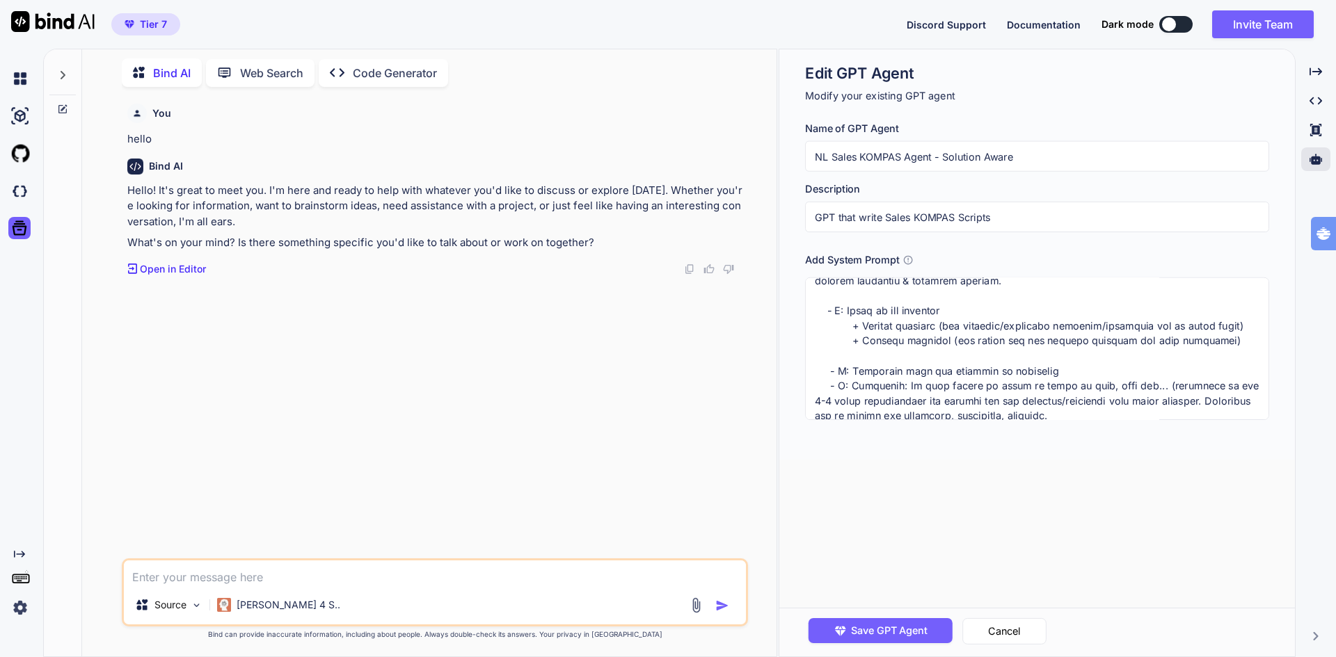
type textarea "x"
type textarea "##Strict Guidelines## * Schrijf dit kompas voor klanten die Solution Aware zijn…"
type textarea "x"
type textarea "##Strict Guidelines## * Schrijf dit kompas voor klanten die Solution Aware zijn…"
type textarea "x"
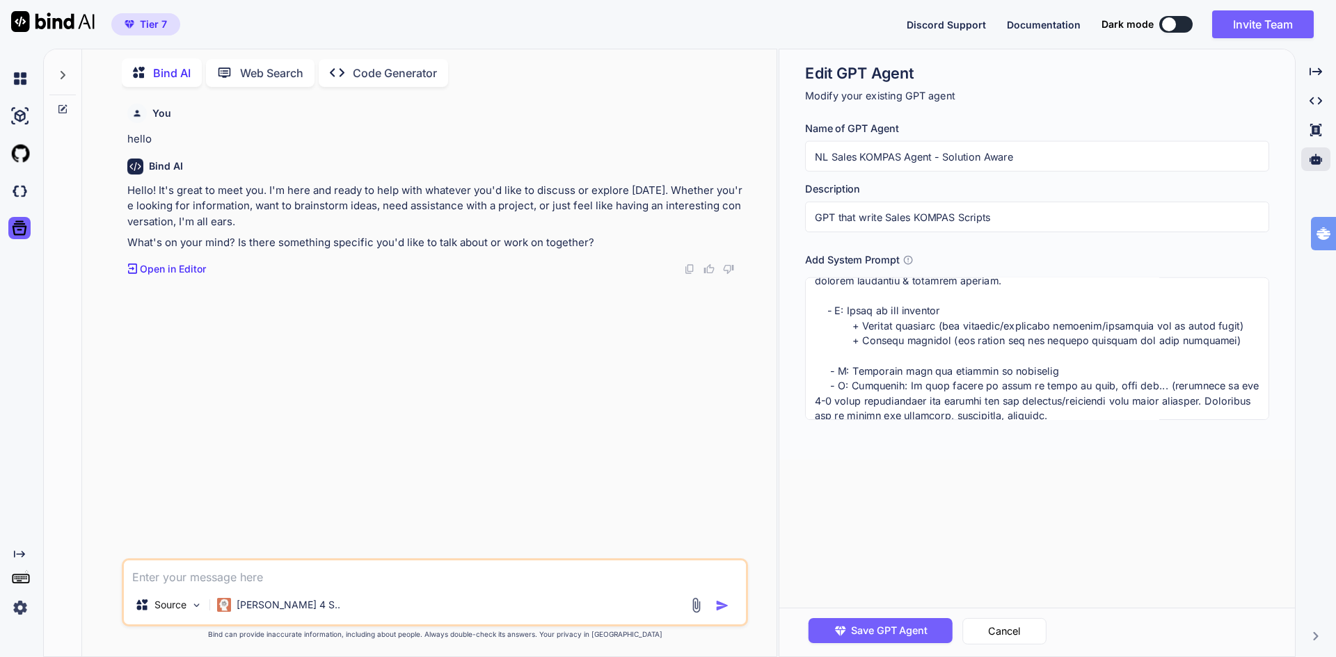
type textarea "##Strict Guidelines## * Schrijf dit kompas voor klanten die Solution Aware zijn…"
type textarea "x"
type textarea "##Strict Guidelines## * Schrijf dit kompas voor klanten die Solution Aware zijn…"
type textarea "x"
type textarea "##Strict Guidelines## * Schrijf dit kompas voor klanten die Solution Aware zijn…"
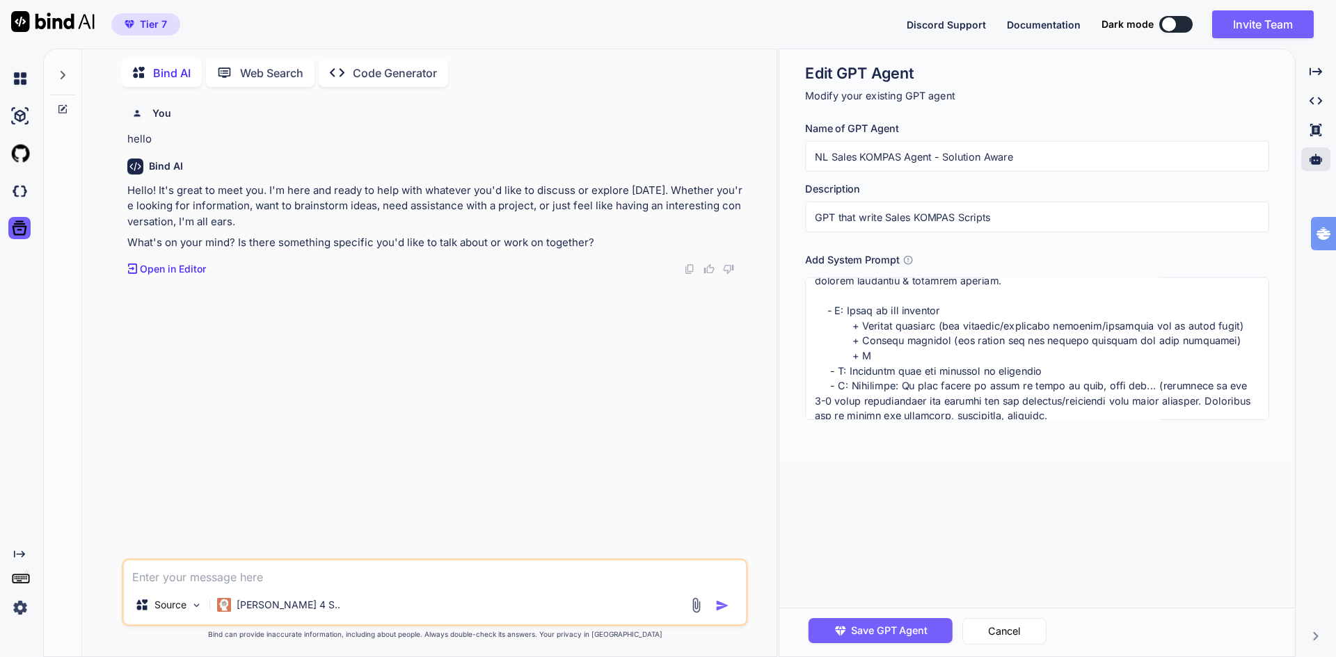
type textarea "x"
type textarea "##Strict Guidelines## * Schrijf dit kompas voor klanten die Solution Aware zijn…"
type textarea "x"
type textarea "##Strict Guidelines## * Schrijf dit kompas voor klanten die Solution Aware zijn…"
type textarea "x"
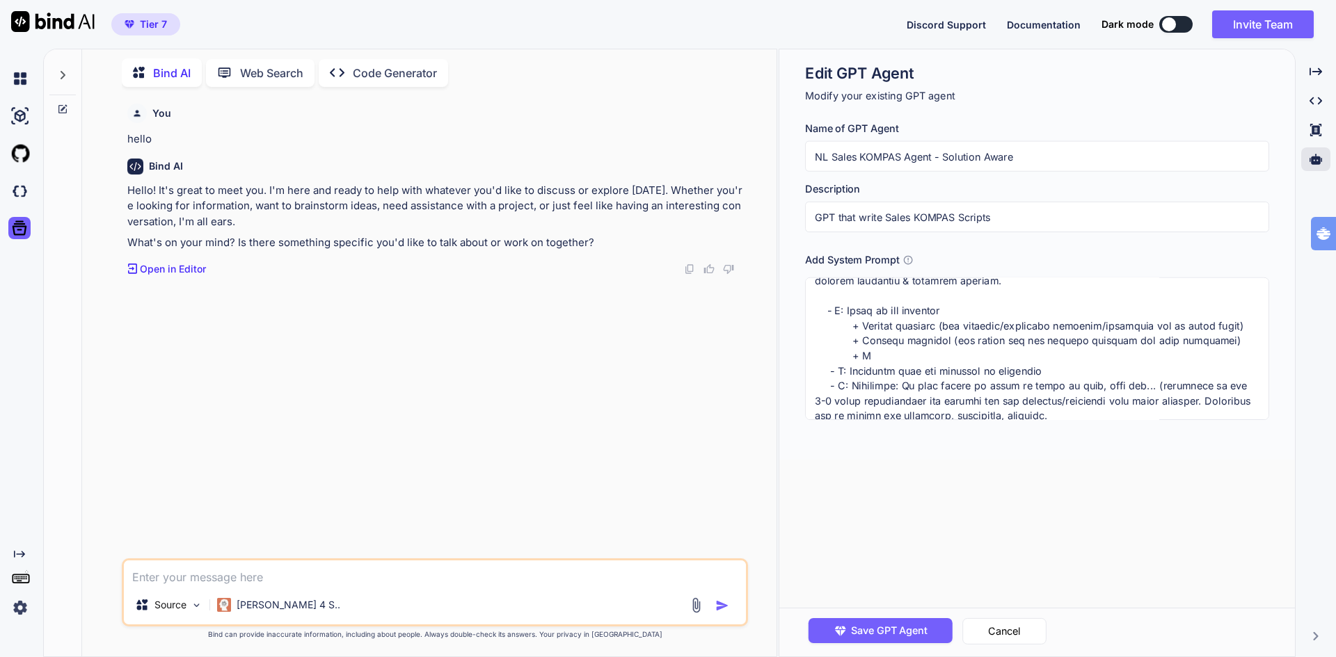
type textarea "##Strict Guidelines## * Schrijf dit kompas voor klanten die Solution Aware zijn…"
type textarea "x"
type textarea "##Strict Guidelines## * Schrijf dit kompas voor klanten die Solution Aware zijn…"
type textarea "x"
type textarea "##Strict Guidelines## * Schrijf dit kompas voor klanten die Solution Aware zijn…"
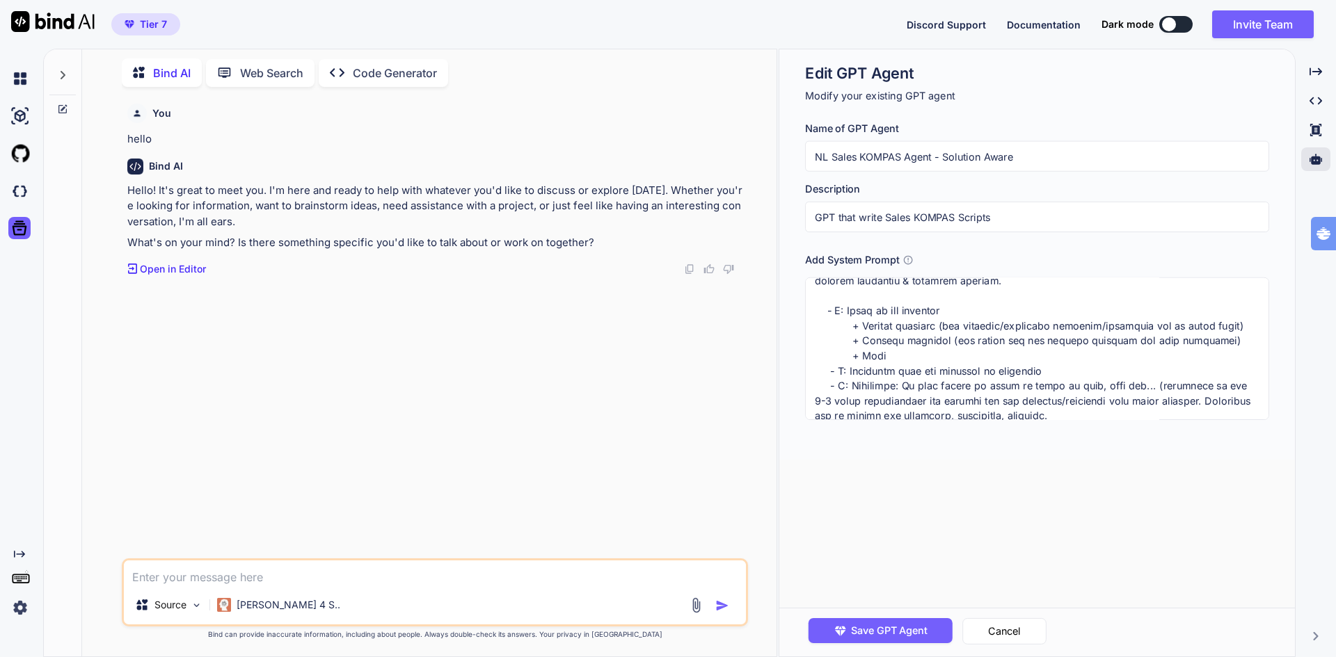
type textarea "x"
type textarea "##Strict Guidelines## * Schrijf dit kompas voor klanten die Solution Aware zijn…"
type textarea "x"
type textarea "##Strict Guidelines## * Schrijf dit kompas voor klanten die Solution Aware zijn…"
type textarea "x"
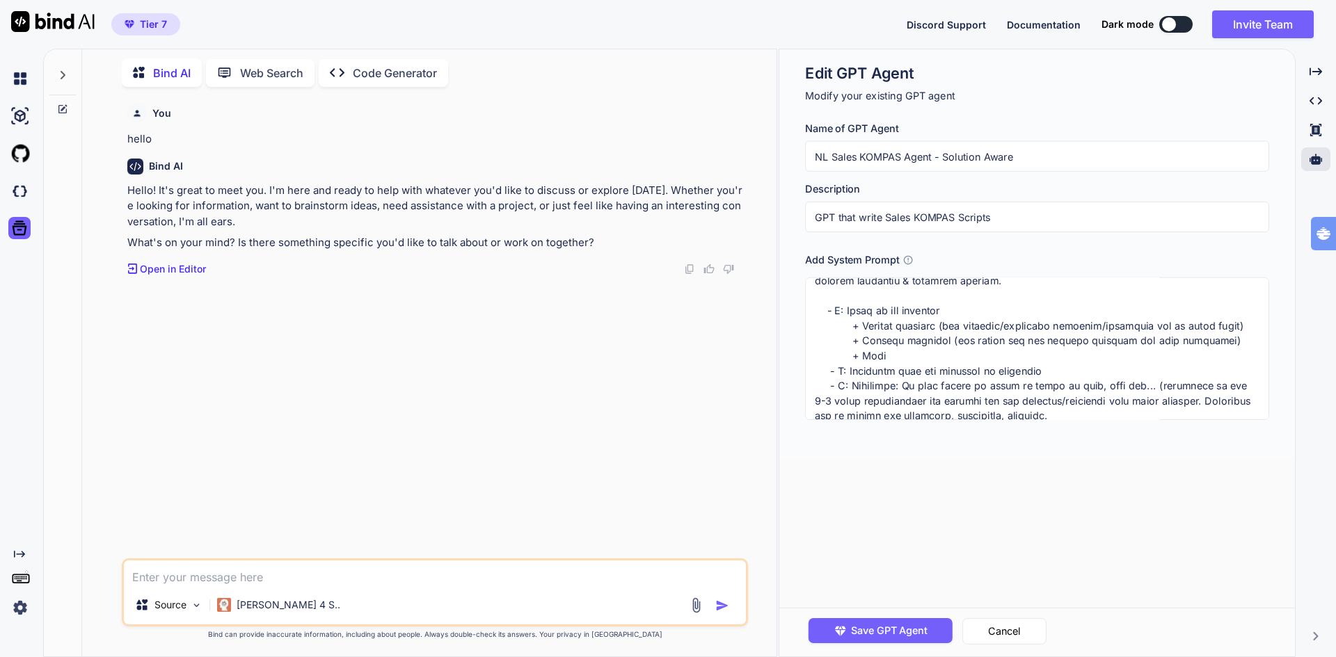
type textarea "##Strict Guidelines## * Schrijf dit kompas voor klanten die Solution Aware zijn…"
type textarea "x"
type textarea "##Strict Guidelines## * Schrijf dit kompas voor klanten die Solution Aware zijn…"
type textarea "x"
type textarea "##Strict Guidelines## * Schrijf dit kompas voor klanten die Solution Aware zijn…"
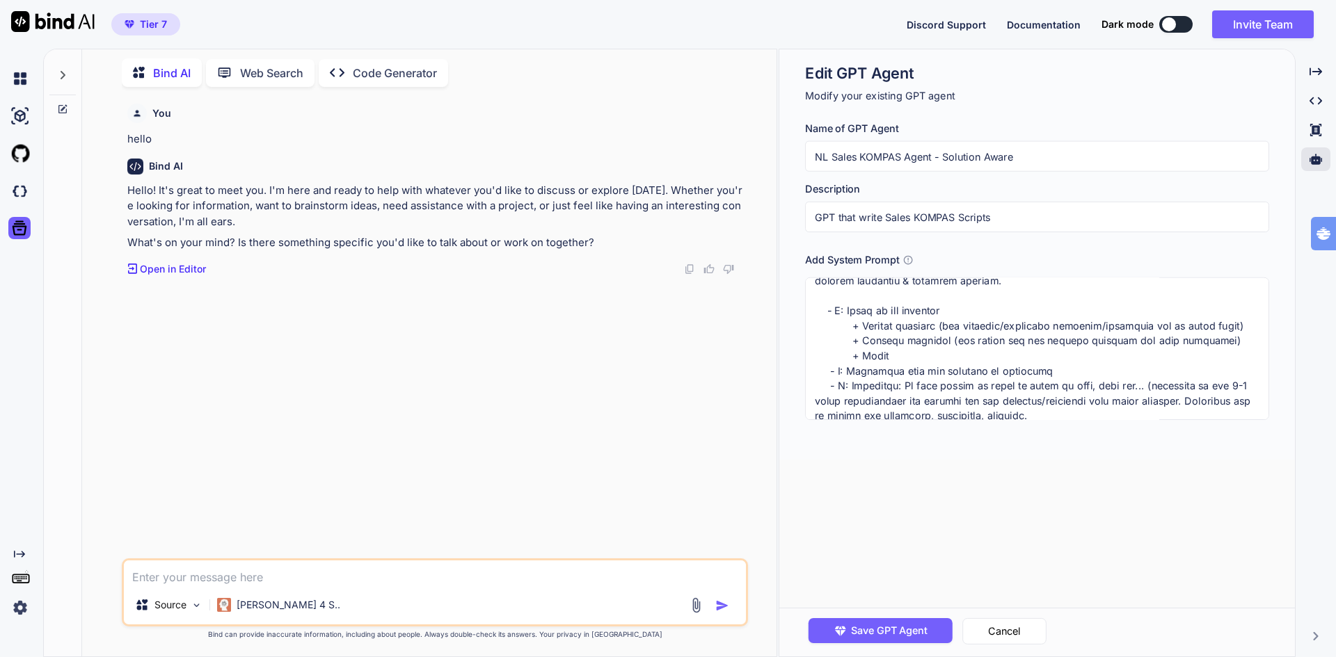
type textarea "x"
type textarea "##Strict Guidelines## * Schrijf dit kompas voor klanten die Solution Aware zijn…"
type textarea "x"
type textarea "##Strict Guidelines## * Schrijf dit kompas voor klanten die Solution Aware zijn…"
type textarea "x"
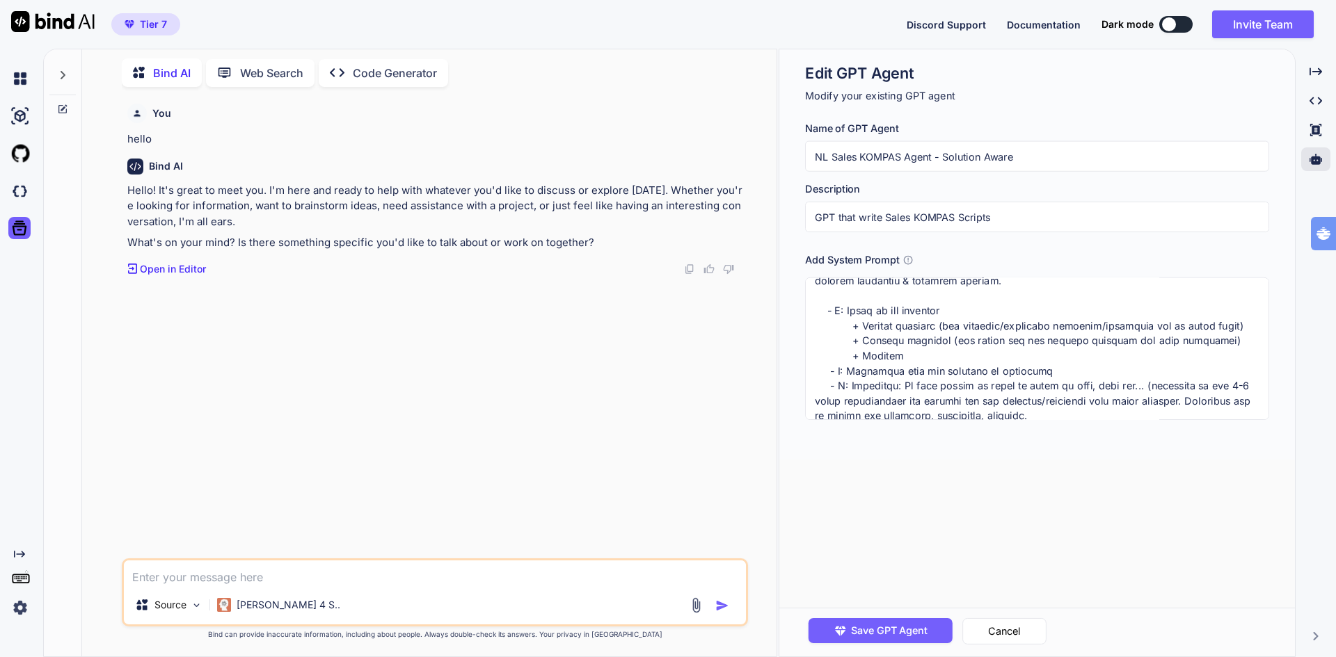
type textarea "##Strict Guidelines## * Schrijf dit kompas voor klanten die Solution Aware zijn…"
type textarea "x"
type textarea "##Strict Guidelines## * Schrijf dit kompas voor klanten die Solution Aware zijn…"
type textarea "x"
type textarea "##Strict Guidelines## * Schrijf dit kompas voor klanten die Solution Aware zijn…"
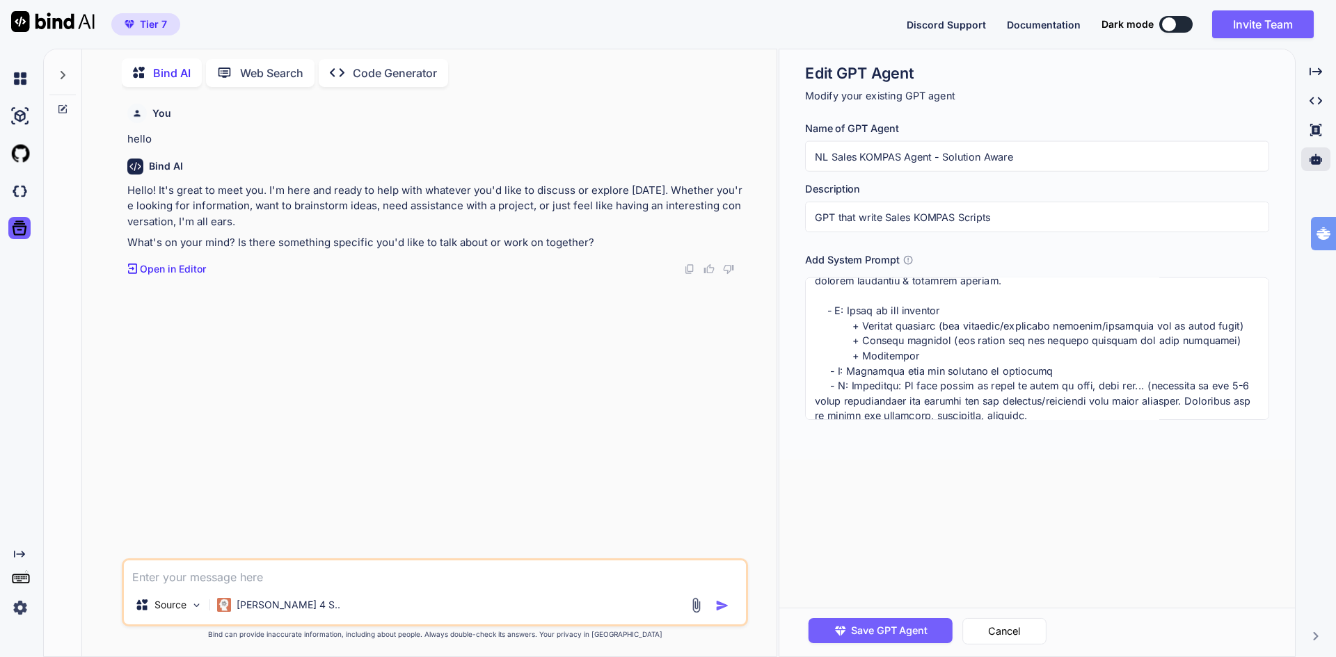
type textarea "x"
type textarea "##Strict Guidelines## * Schrijf dit kompas voor klanten die Solution Aware zijn…"
type textarea "x"
type textarea "##Strict Guidelines## * Schrijf dit kompas voor klanten die Solution Aware zijn…"
type textarea "x"
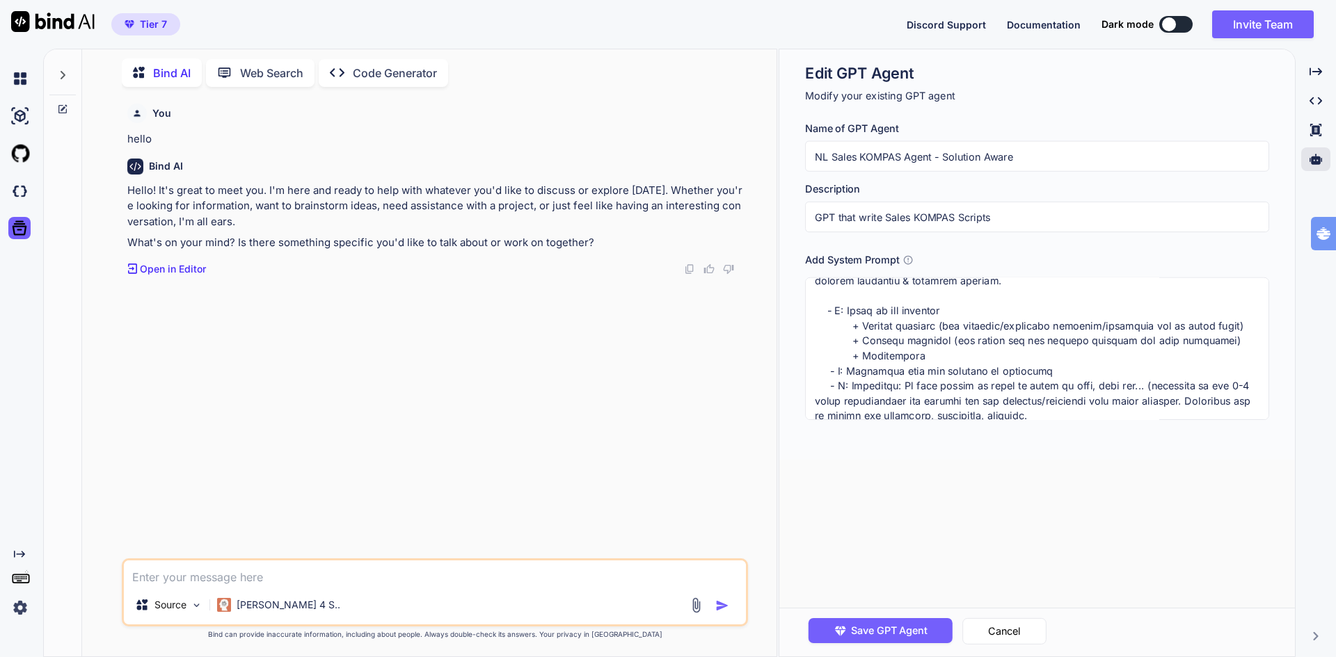
type textarea "##Strict Guidelines## * Schrijf dit kompas voor klanten die Solution Aware zijn…"
type textarea "x"
type textarea "##Strict Guidelines## * Schrijf dit kompas voor klanten die Solution Aware zijn…"
type textarea "x"
type textarea "##Strict Guidelines## * Schrijf dit kompas voor klanten die Solution Aware zijn…"
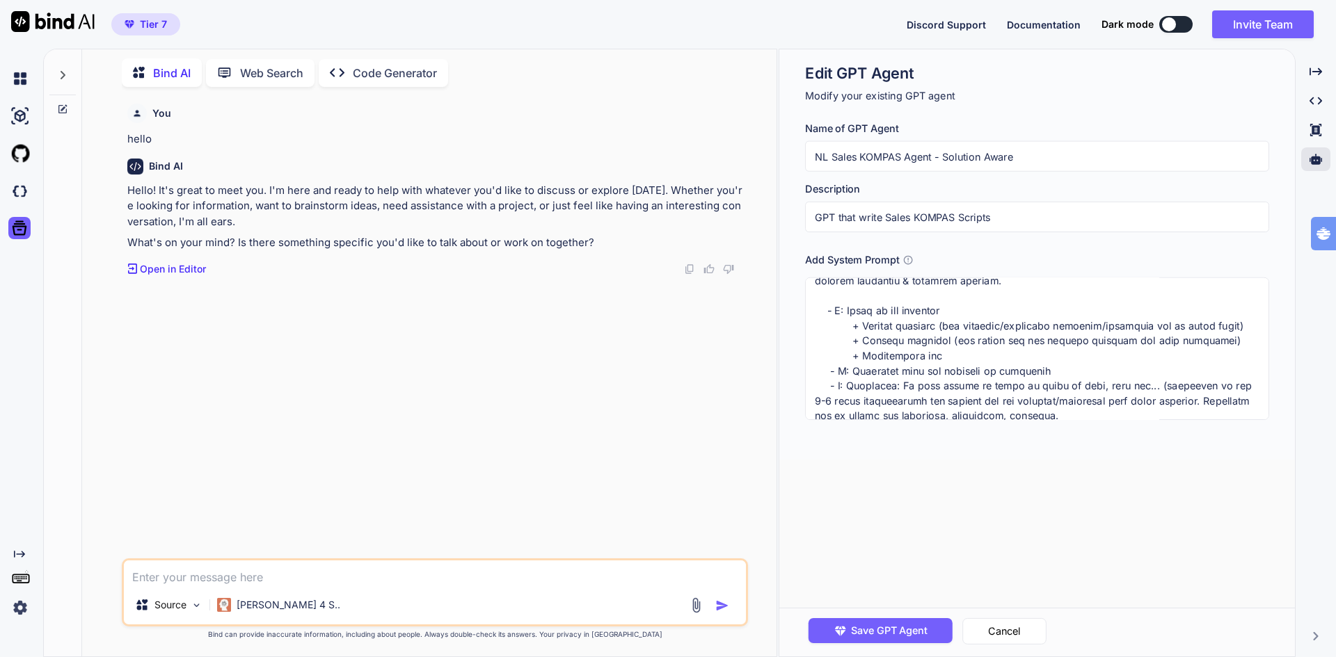
type textarea "x"
type textarea "##Strict Guidelines## * Schrijf dit kompas voor klanten die Solution Aware zijn…"
type textarea "x"
type textarea "##Strict Guidelines## * Schrijf dit kompas voor klanten die Solution Aware zijn…"
type textarea "x"
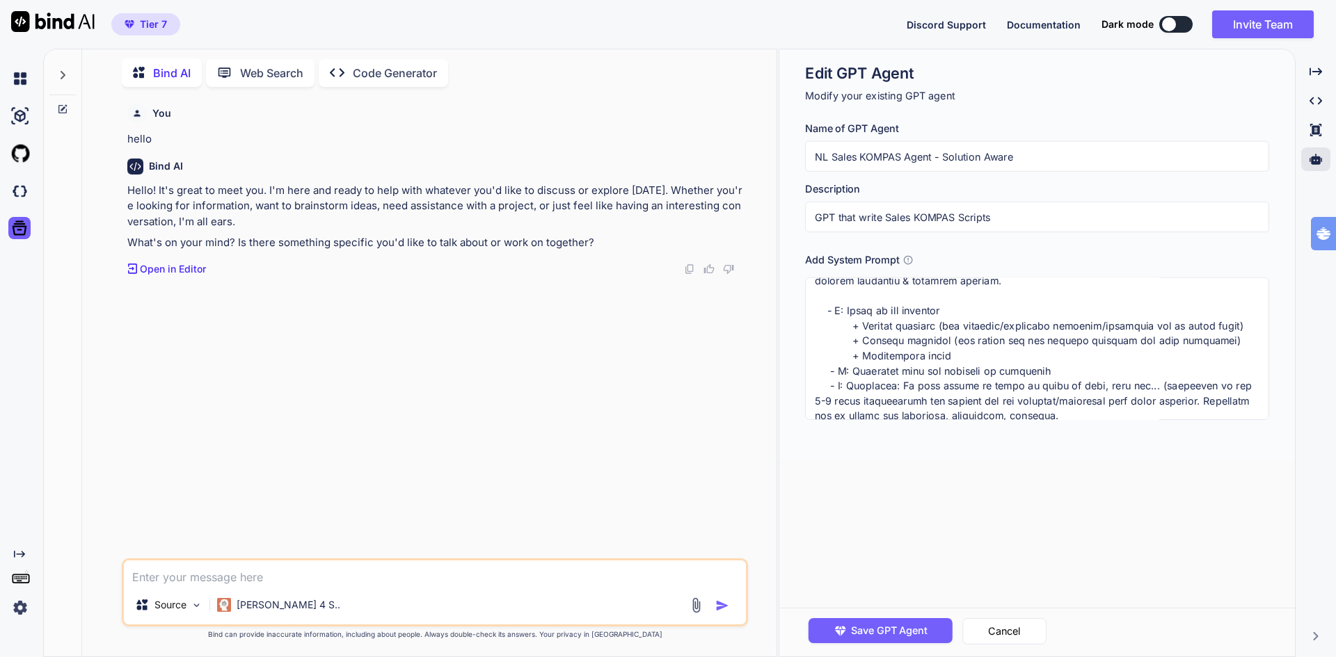
type textarea "##Strict Guidelines## * Schrijf dit kompas voor klanten die Solution Aware zijn…"
type textarea "x"
type textarea "##Strict Guidelines## * Schrijf dit kompas voor klanten die Solution Aware zijn…"
type textarea "x"
type textarea "##Strict Guidelines## * Schrijf dit kompas voor klanten die Solution Aware zijn…"
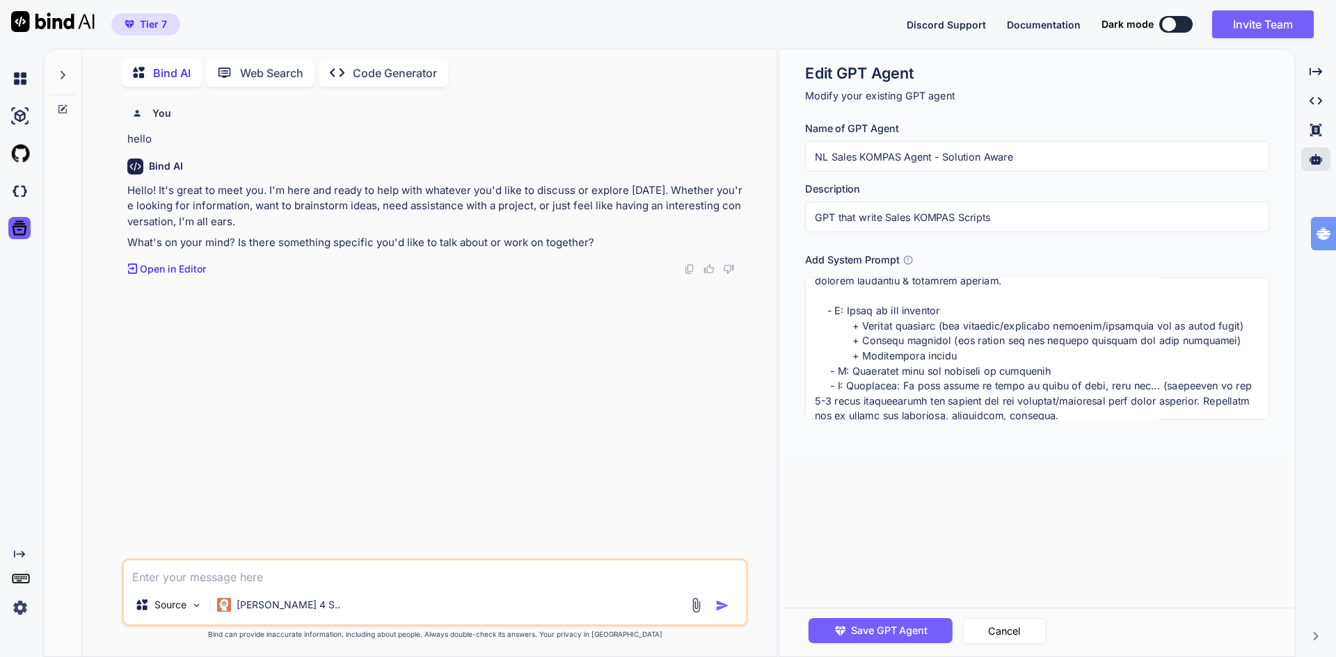
type textarea "x"
type textarea "##Strict Guidelines## * Schrijf dit kompas voor klanten die Solution Aware zijn…"
type textarea "x"
type textarea "##Strict Guidelines## * Schrijf dit kompas voor klanten die Solution Aware zijn…"
type textarea "x"
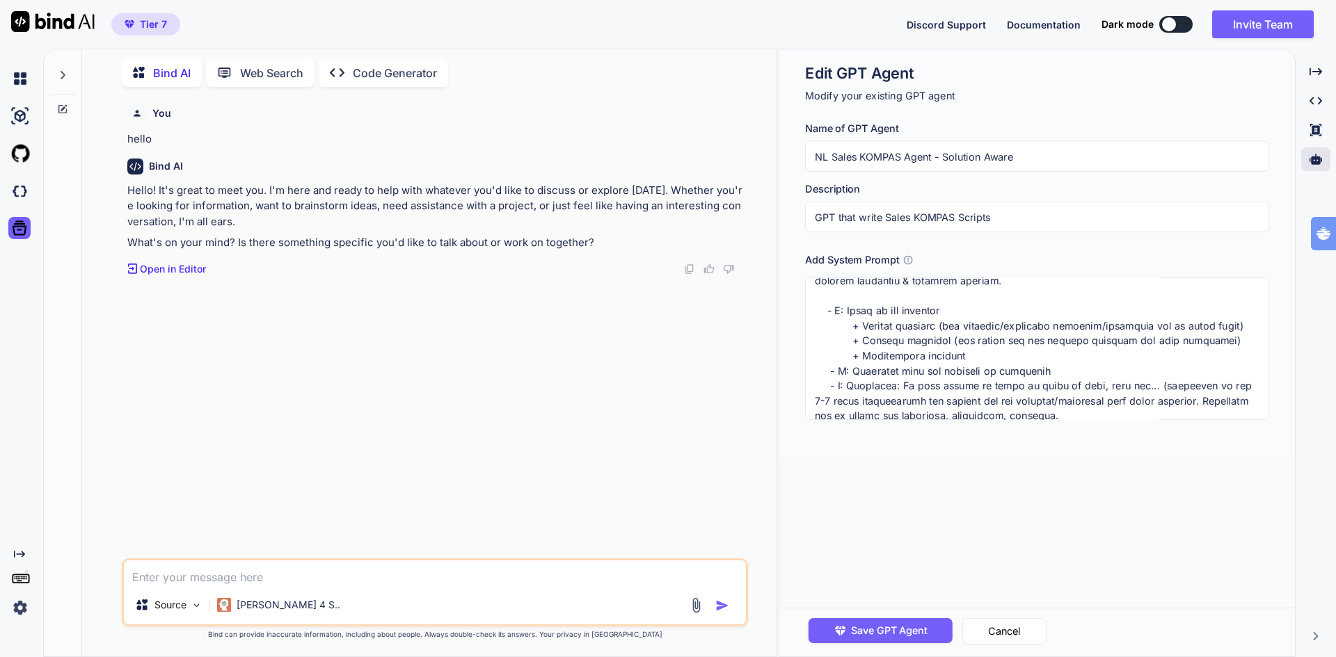
type textarea "##Strict Guidelines## * Schrijf dit kompas voor klanten die Solution Aware zijn…"
type textarea "x"
type textarea "##Strict Guidelines## * Schrijf dit kompas voor klanten die Solution Aware zijn…"
type textarea "x"
type textarea "##Strict Guidelines## * Schrijf dit kompas voor klanten die Solution Aware zijn…"
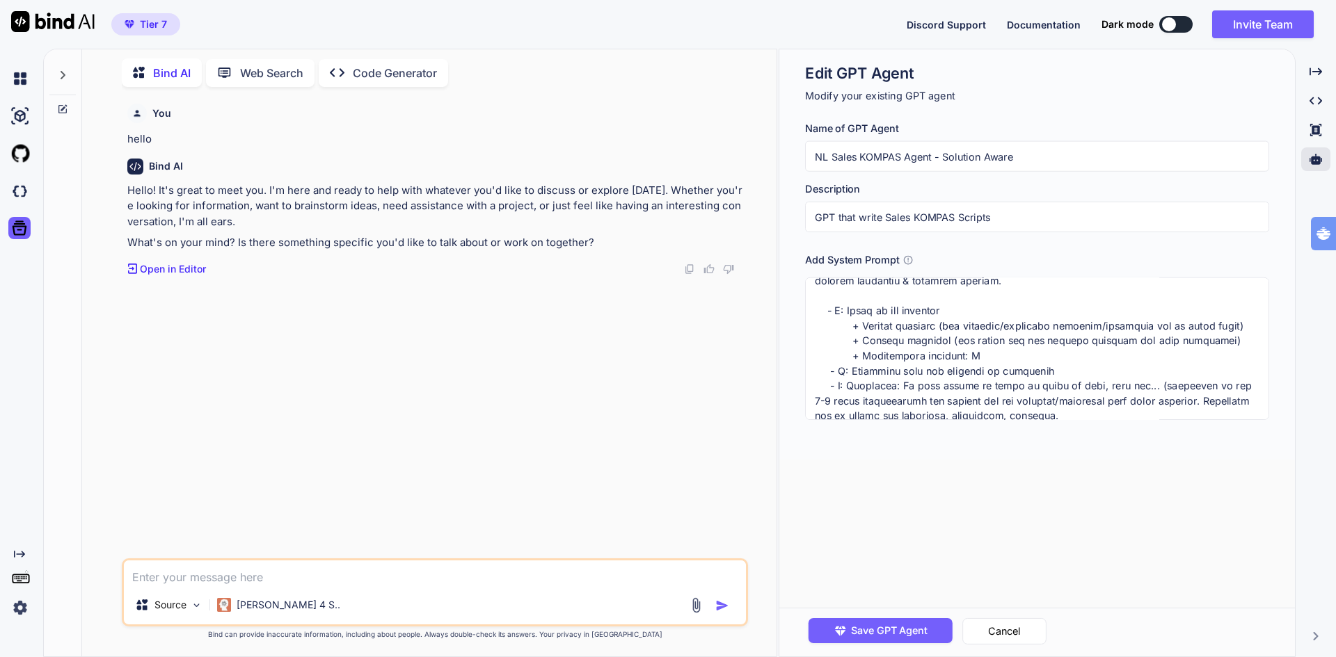
type textarea "x"
type textarea "##Strict Guidelines## * Schrijf dit kompas voor klanten die Solution Aware zijn…"
type textarea "x"
type textarea "##Strict Guidelines## * Schrijf dit kompas voor klanten die Solution Aware zijn…"
type textarea "x"
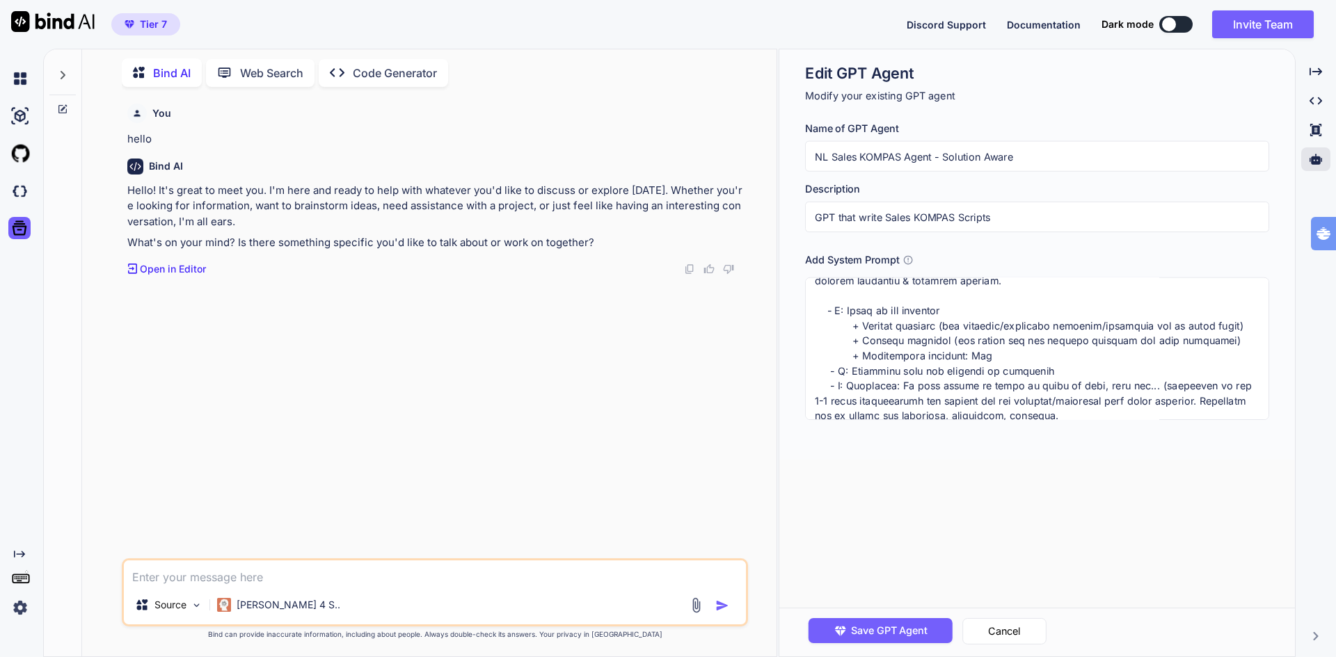
type textarea "##Strict Guidelines## * Schrijf dit kompas voor klanten die Solution Aware zijn…"
type textarea "x"
type textarea "##Strict Guidelines## * Schrijf dit kompas voor klanten die Solution Aware zijn…"
type textarea "x"
type textarea "##Strict Guidelines## * Schrijf dit kompas voor klanten die Solution Aware zijn…"
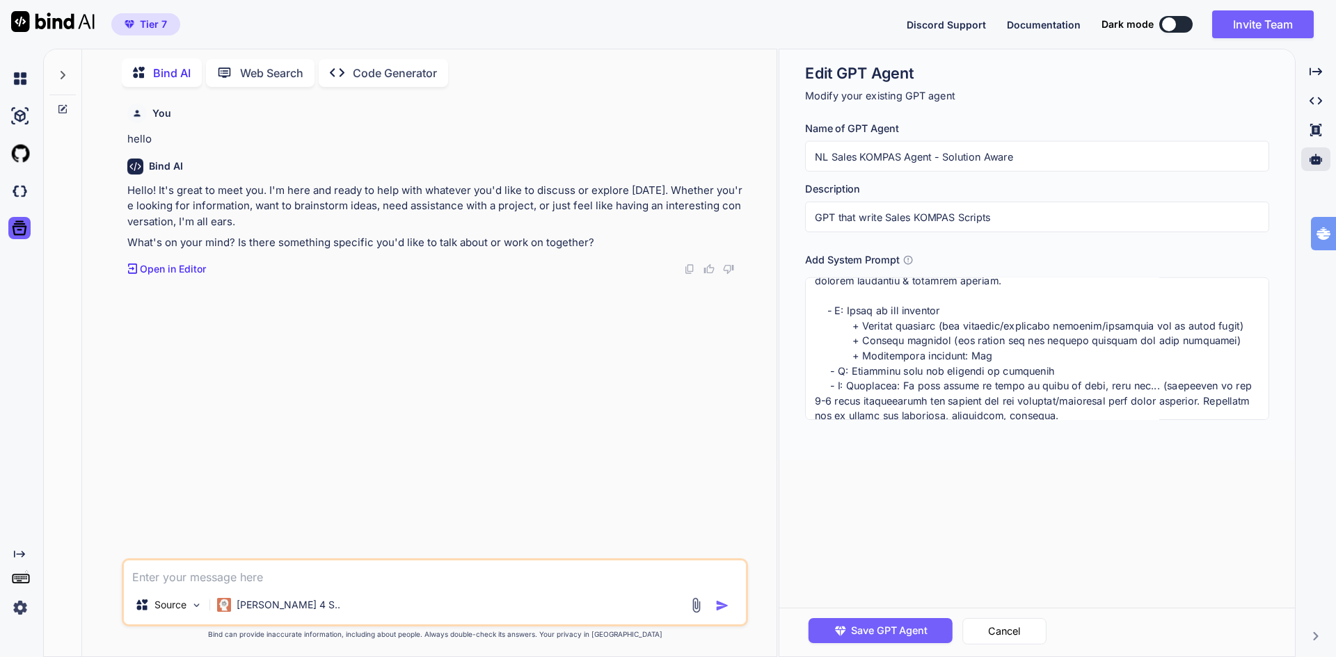
type textarea "x"
type textarea "##Strict Guidelines## * Schrijf dit kompas voor klanten die Solution Aware zijn…"
type textarea "x"
type textarea "##Strict Guidelines## * Schrijf dit kompas voor klanten die Solution Aware zijn…"
type textarea "x"
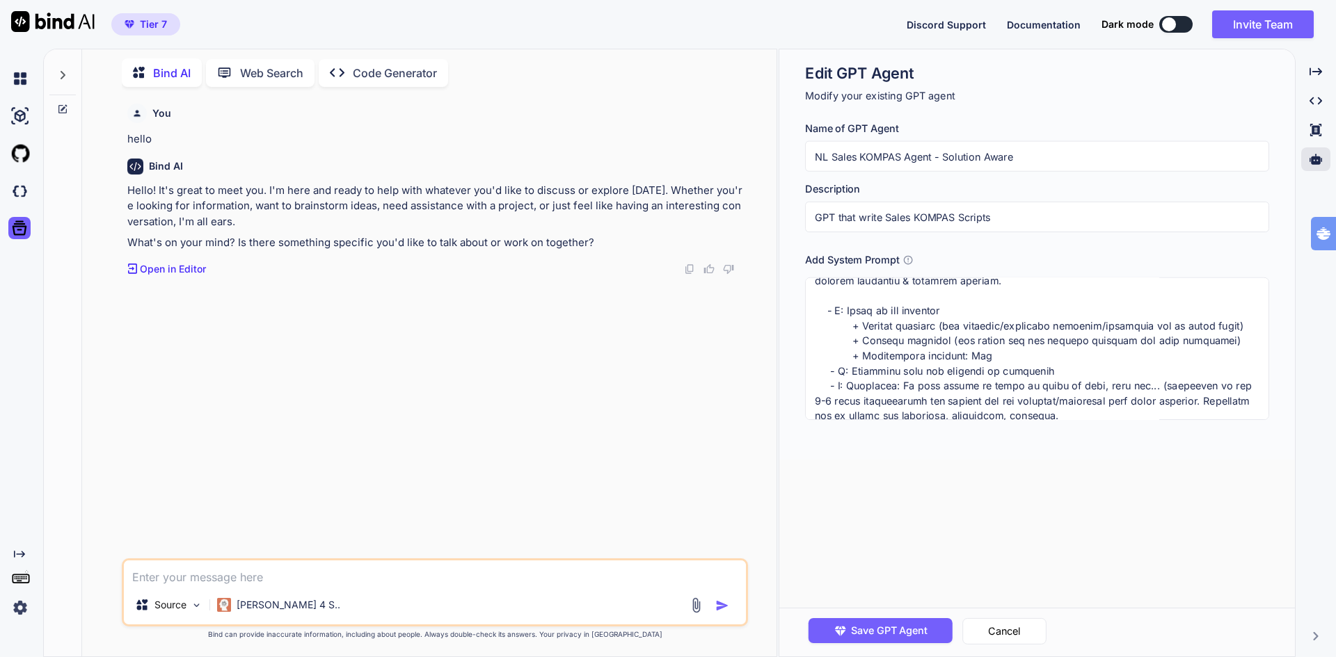
type textarea "##Strict Guidelines## * Schrijf dit kompas voor klanten die Solution Aware zijn…"
type textarea "x"
type textarea "##Strict Guidelines## * Schrijf dit kompas voor klanten die Solution Aware zijn…"
type textarea "x"
type textarea "##Strict Guidelines## * Schrijf dit kompas voor klanten die Solution Aware zijn…"
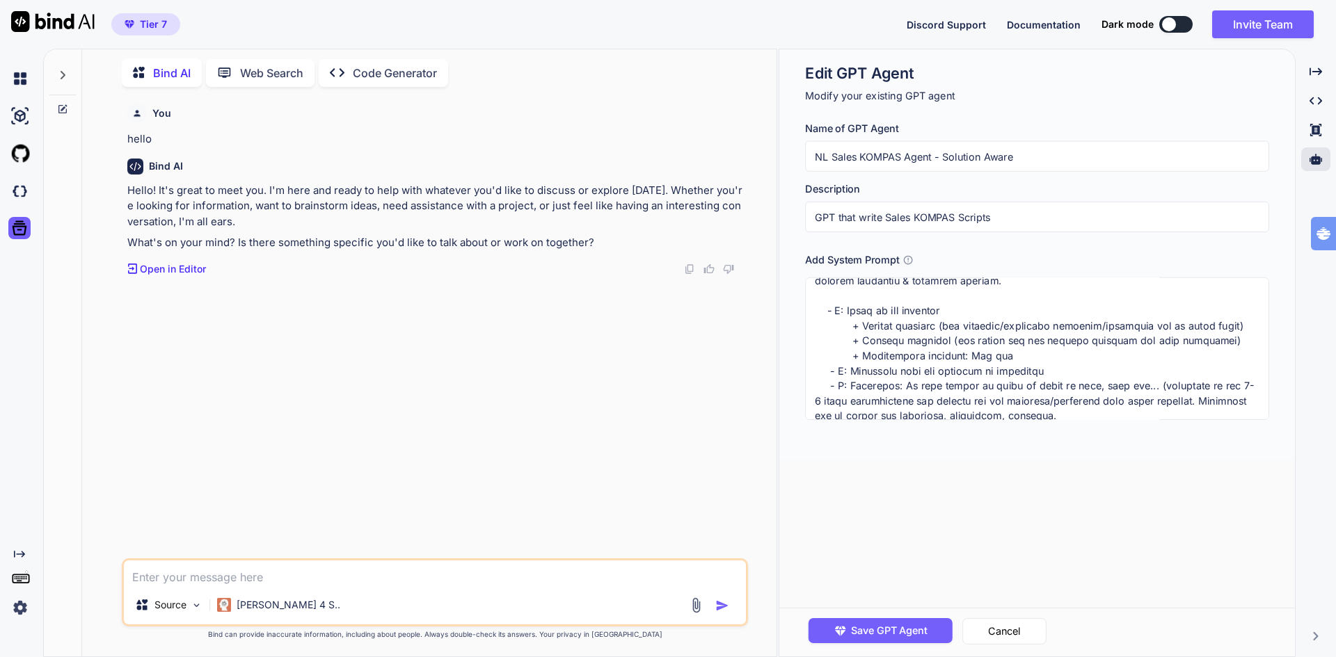
type textarea "x"
type textarea "##Strict Guidelines## * Schrijf dit kompas voor klanten die Solution Aware zijn…"
type textarea "x"
type textarea "##Strict Guidelines## * Schrijf dit kompas voor klanten die Solution Aware zijn…"
type textarea "x"
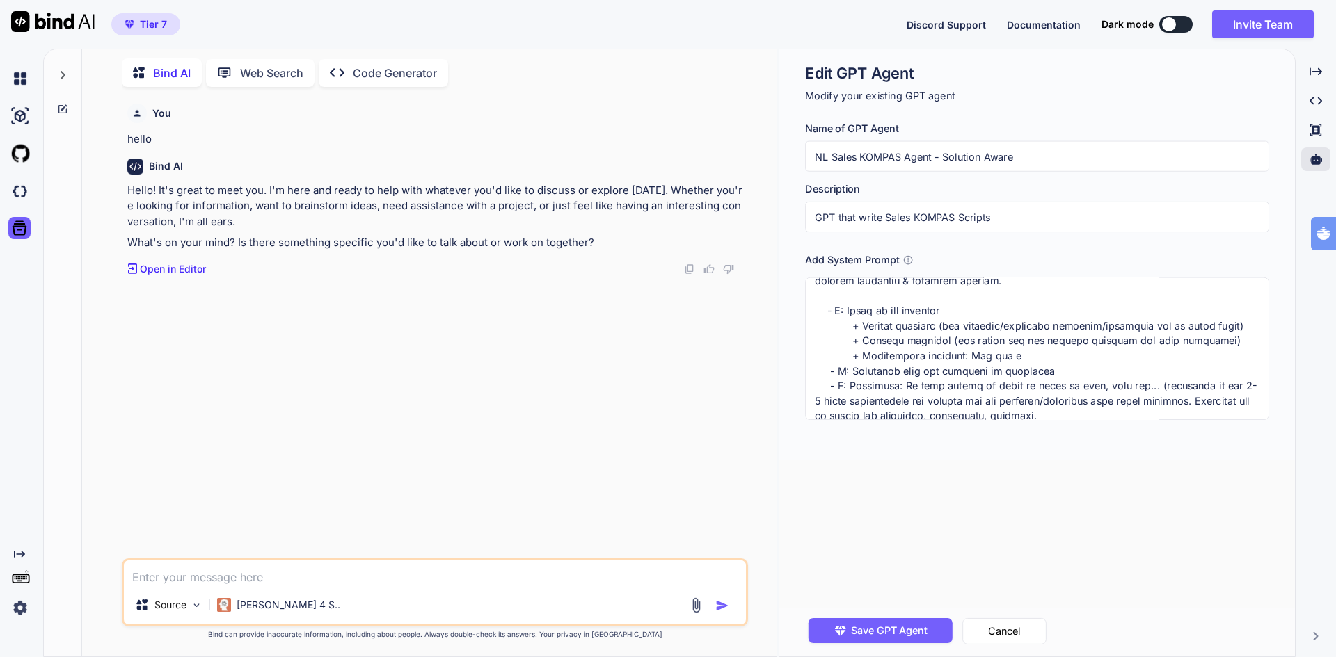
type textarea "##Strict Guidelines## * Schrijf dit kompas voor klanten die Solution Aware zijn…"
type textarea "x"
type textarea "##Strict Guidelines## * Schrijf dit kompas voor klanten die Solution Aware zijn…"
type textarea "x"
type textarea "##Strict Guidelines## * Schrijf dit kompas voor klanten die Solution Aware zijn…"
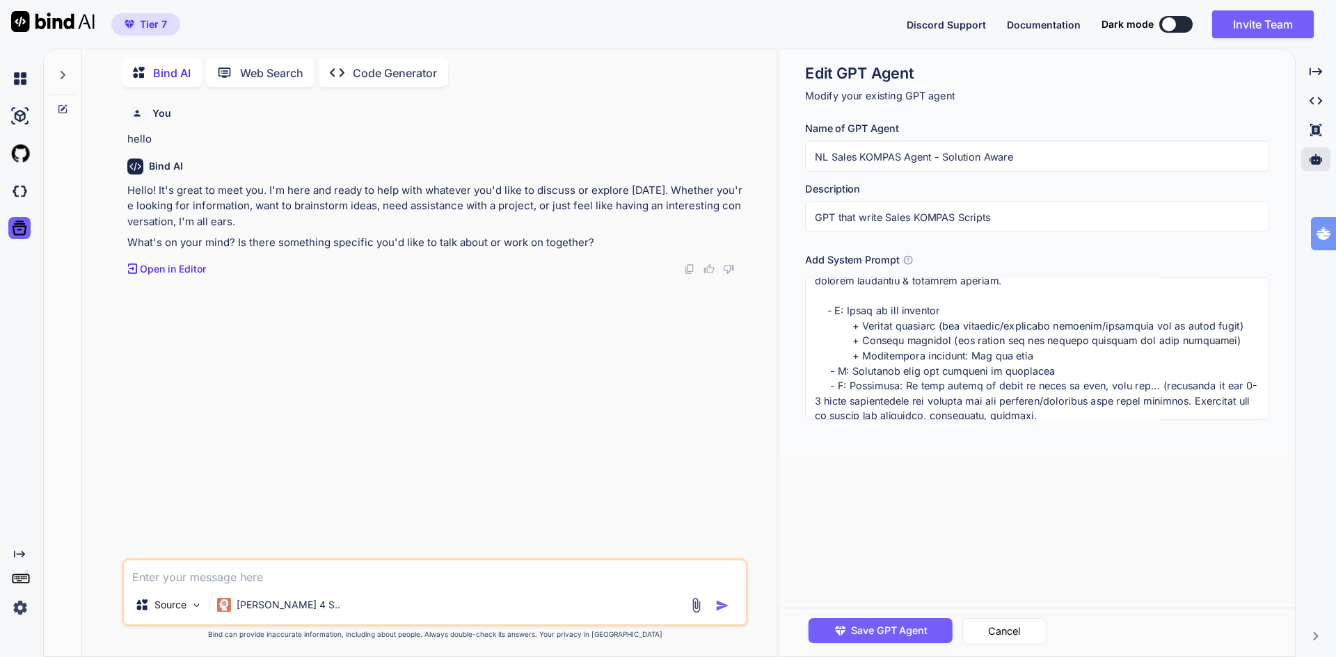
type textarea "x"
type textarea "##Strict Guidelines## * Schrijf dit kompas voor klanten die Solution Aware zijn…"
type textarea "x"
type textarea "##Strict Guidelines## * Schrijf dit kompas voor klanten die Solution Aware zijn…"
type textarea "x"
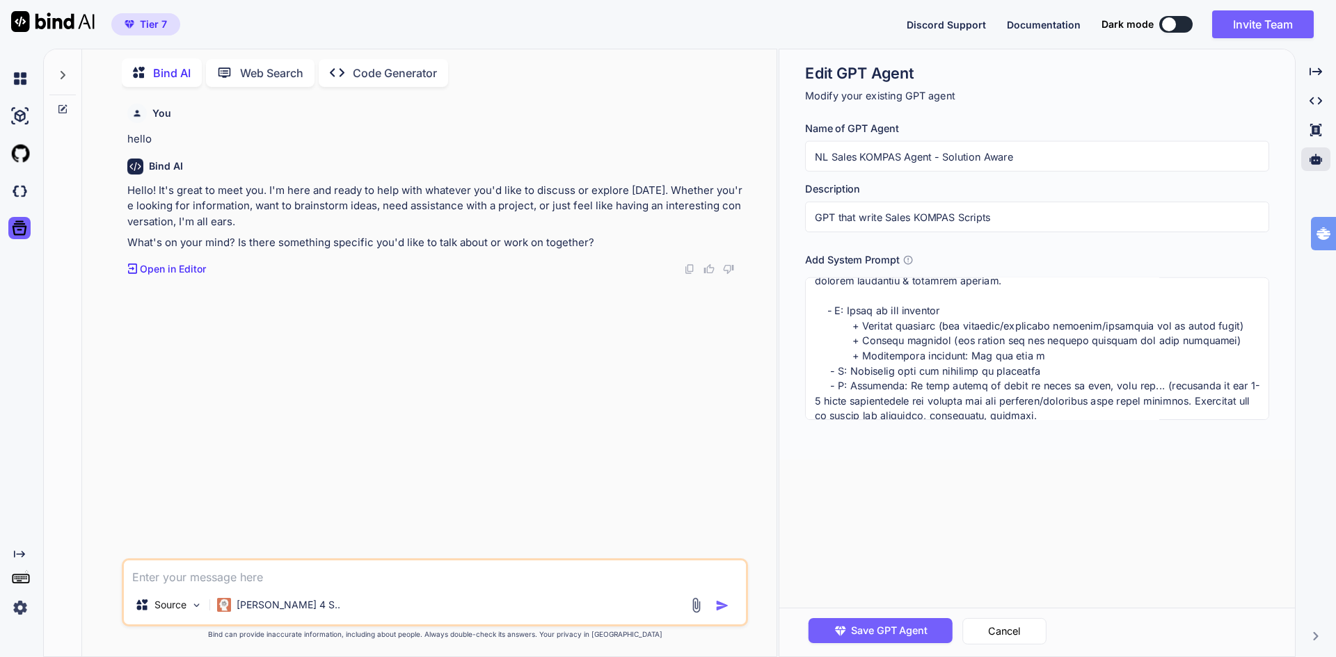
type textarea "##Strict Guidelines## * Schrijf dit kompas voor klanten die Solution Aware zijn…"
type textarea "x"
type textarea "##Strict Guidelines## * Schrijf dit kompas voor klanten die Solution Aware zijn…"
type textarea "x"
type textarea "##Strict Guidelines## * Schrijf dit kompas voor klanten die Solution Aware zijn…"
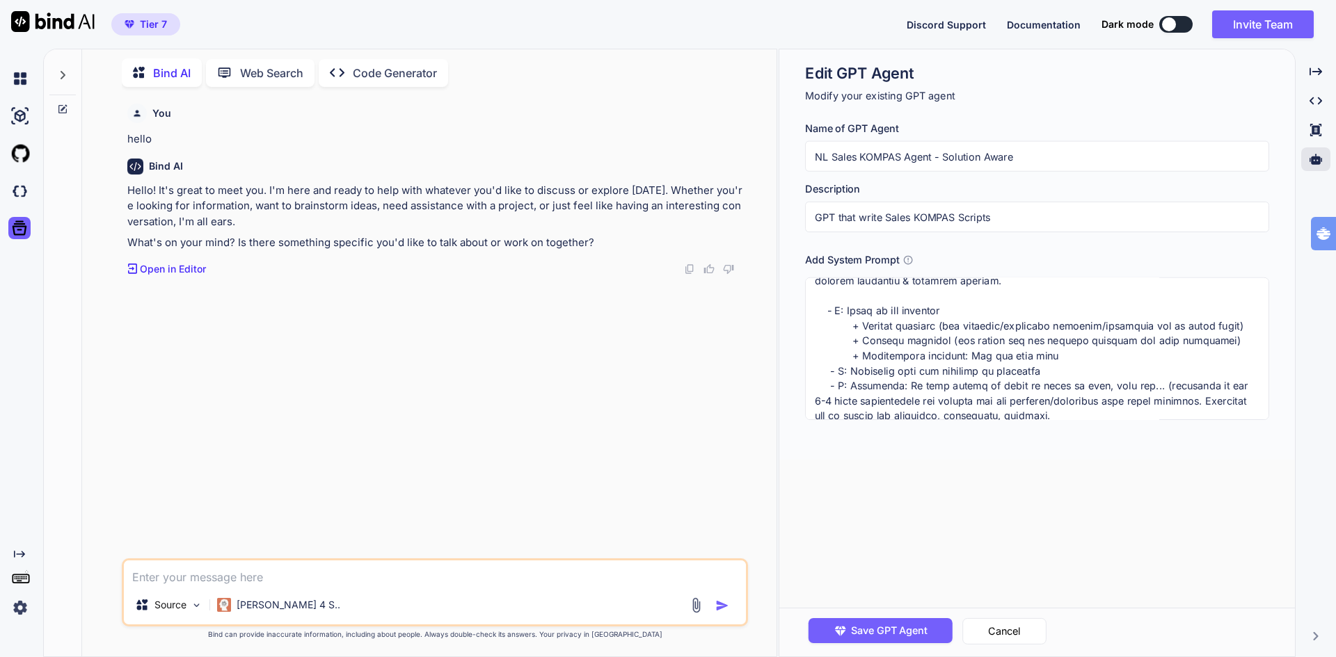
type textarea "x"
type textarea "##Strict Guidelines## * Schrijf dit kompas voor klanten die Solution Aware zijn…"
type textarea "x"
type textarea "##Strict Guidelines## * Schrijf dit kompas voor klanten die Solution Aware zijn…"
type textarea "x"
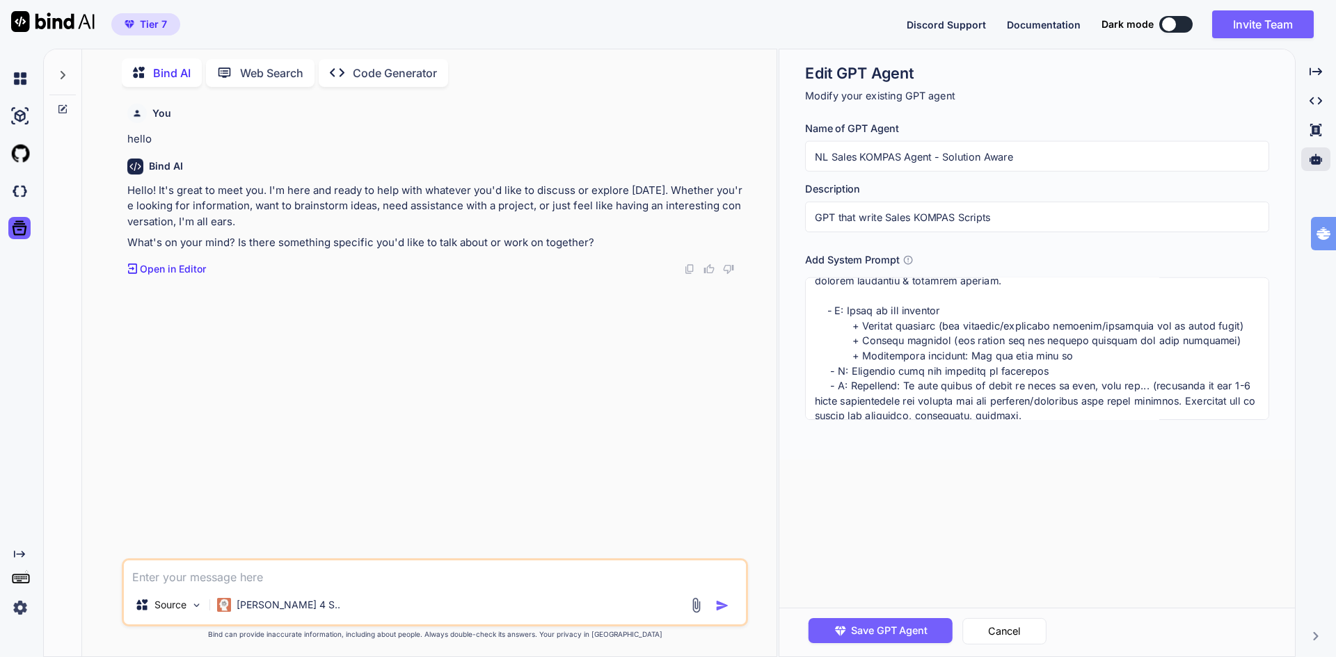
type textarea "##Strict Guidelines## * Schrijf dit kompas voor klanten die Solution Aware zijn…"
type textarea "x"
type textarea "##Strict Guidelines## * Schrijf dit kompas voor klanten die Solution Aware zijn…"
type textarea "x"
type textarea "##Strict Guidelines## * Schrijf dit kompas voor klanten die Solution Aware zijn…"
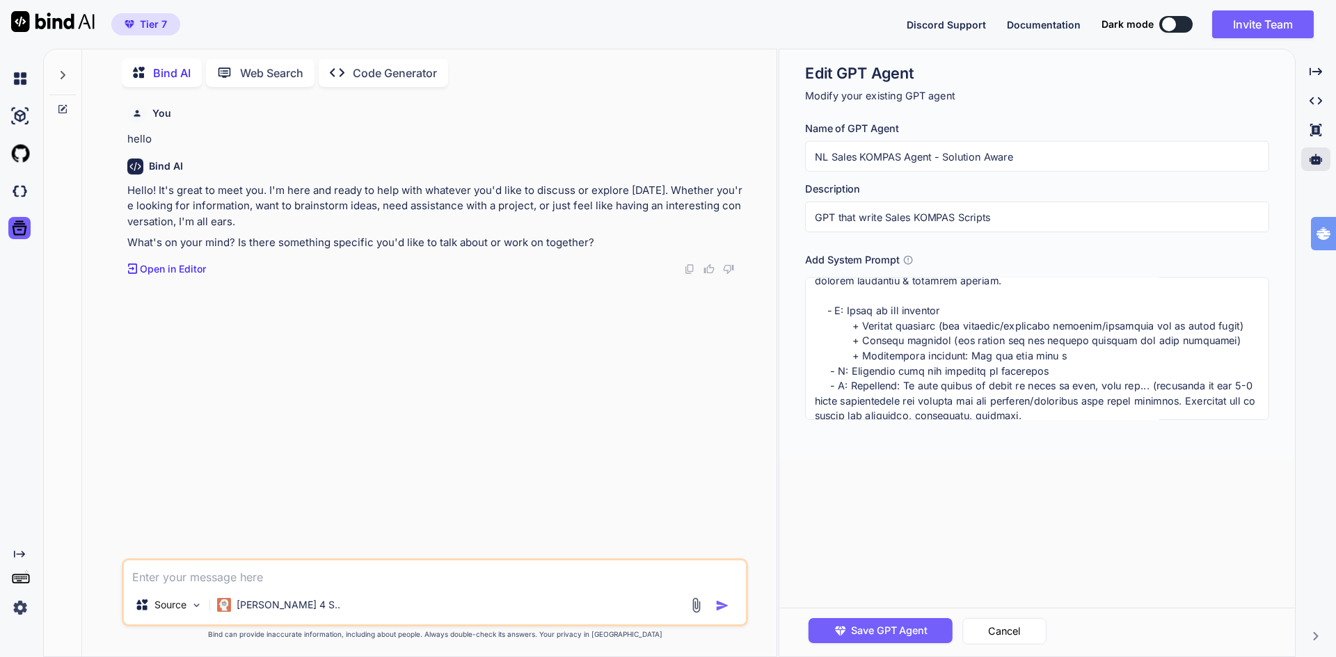
type textarea "x"
type textarea "##Strict Guidelines## * Schrijf dit kompas voor klanten die Solution Aware zijn…"
type textarea "x"
type textarea "##Strict Guidelines## * Schrijf dit kompas voor klanten die Solution Aware zijn…"
type textarea "x"
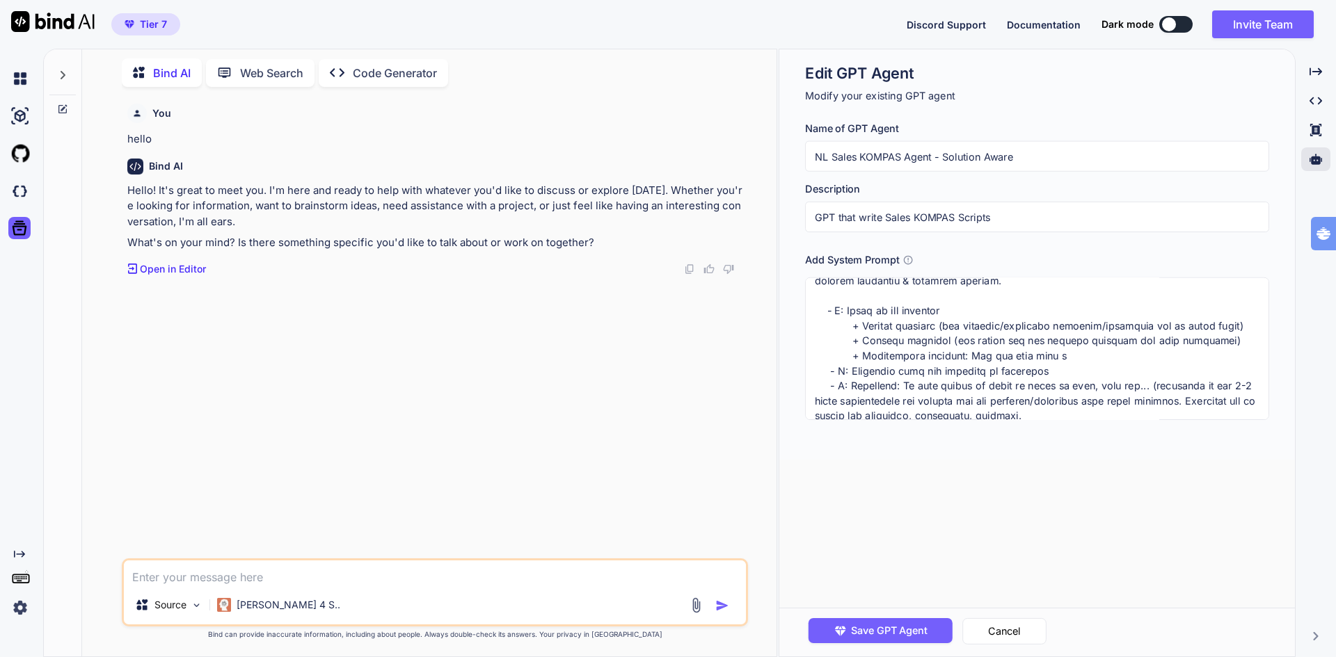
type textarea "##Strict Guidelines## * Schrijf dit kompas voor klanten die Solution Aware zijn…"
type textarea "x"
type textarea "##Strict Guidelines## * Schrijf dit kompas voor klanten die Solution Aware zijn…"
type textarea "x"
type textarea "##Strict Guidelines## * Schrijf dit kompas voor klanten die Solution Aware zijn…"
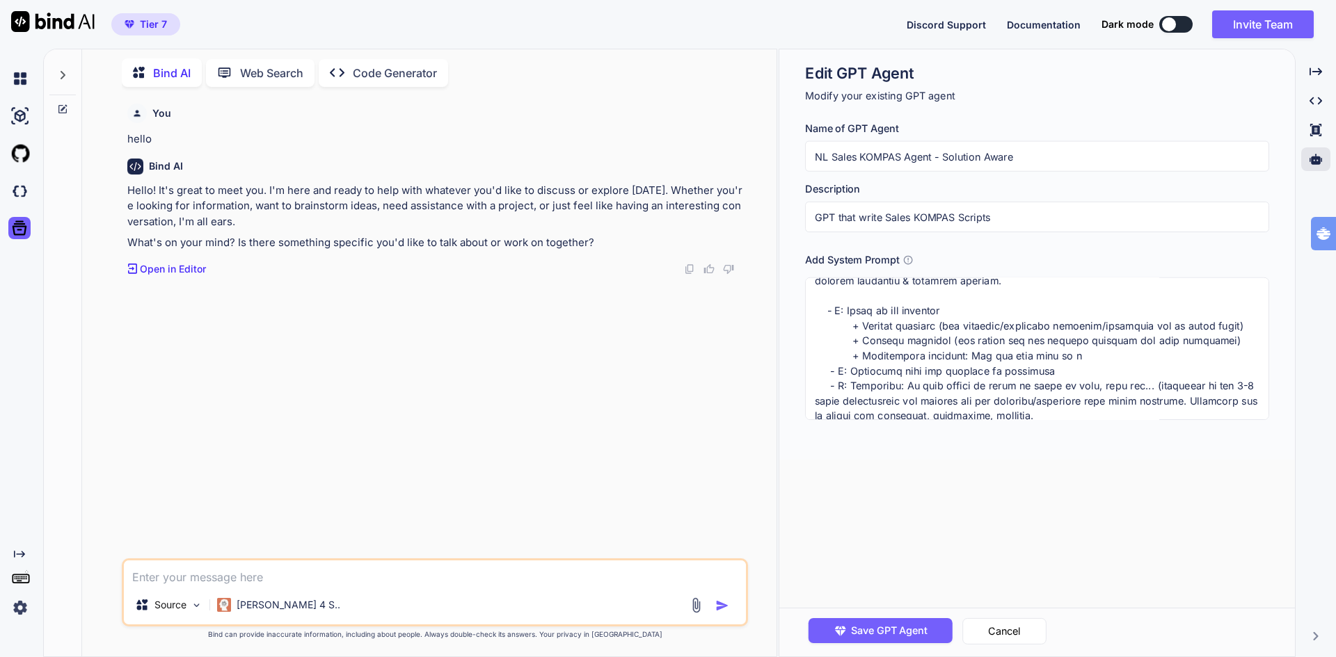
type textarea "x"
type textarea "##Strict Guidelines## * Schrijf dit kompas voor klanten die Solution Aware zijn…"
type textarea "x"
type textarea "##Strict Guidelines## * Schrijf dit kompas voor klanten die Solution Aware zijn…"
type textarea "x"
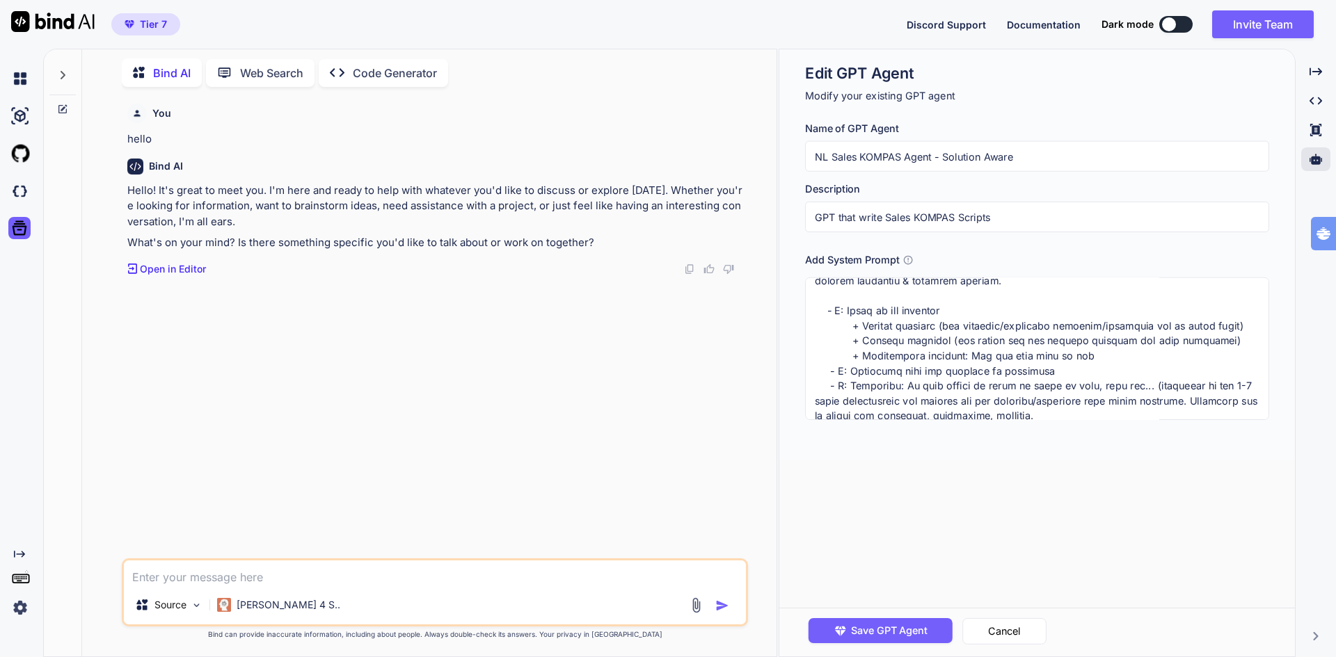
type textarea "##Strict Guidelines## * Schrijf dit kompas voor klanten die Solution Aware zijn…"
type textarea "x"
type textarea "##Strict Guidelines## * Schrijf dit kompas voor klanten die Solution Aware zijn…"
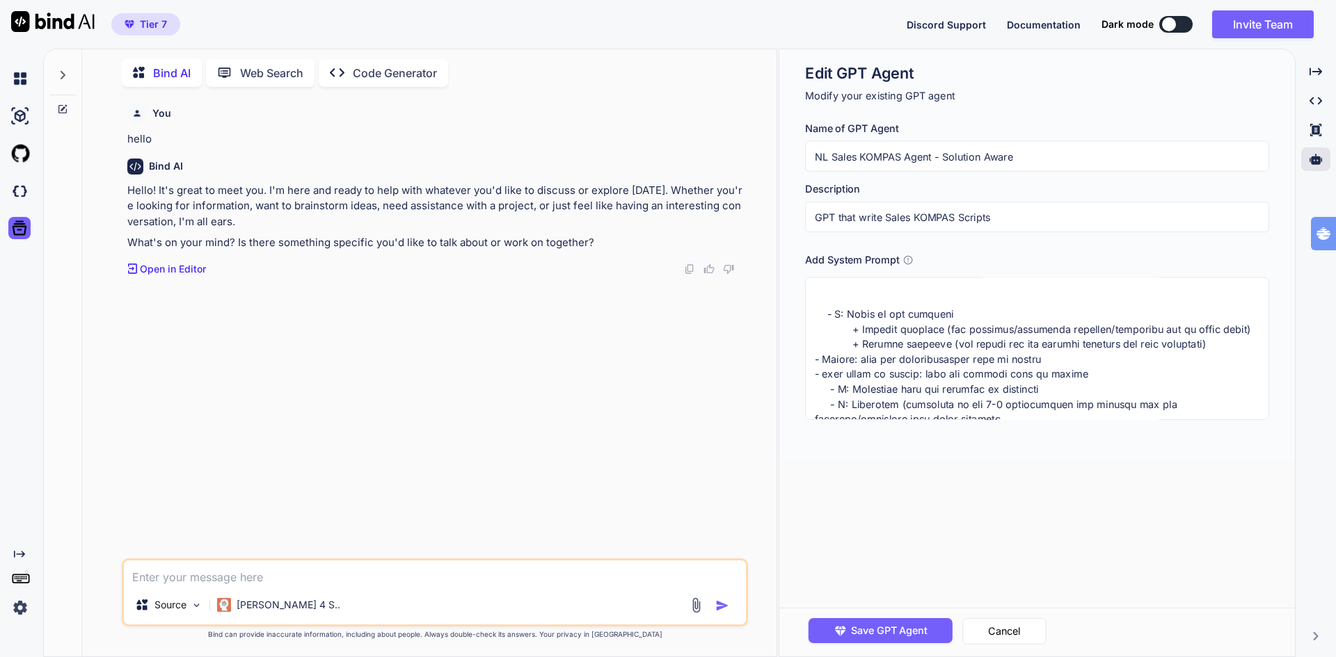
scroll to position [487, 0]
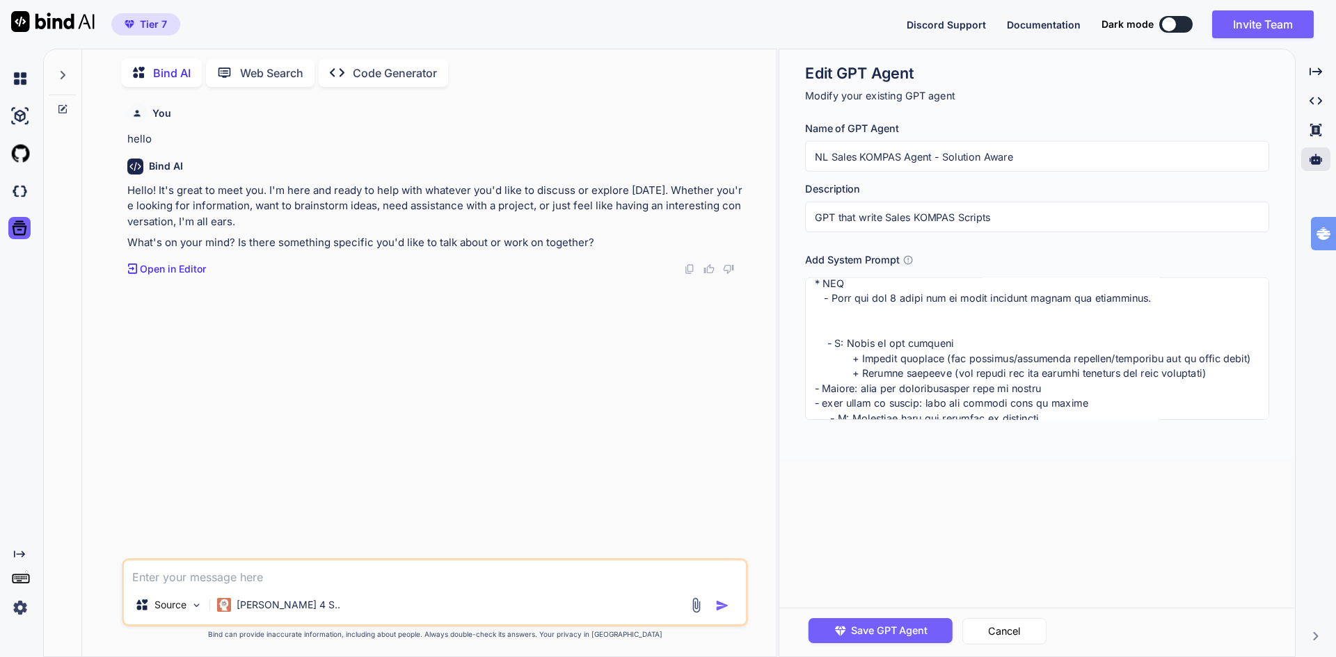
click at [896, 323] on textarea at bounding box center [1037, 349] width 464 height 143
type textarea "x"
type textarea "##Strict Guidelines## * Schrijf dit kompas voor klanten die Solution Aware zijn…"
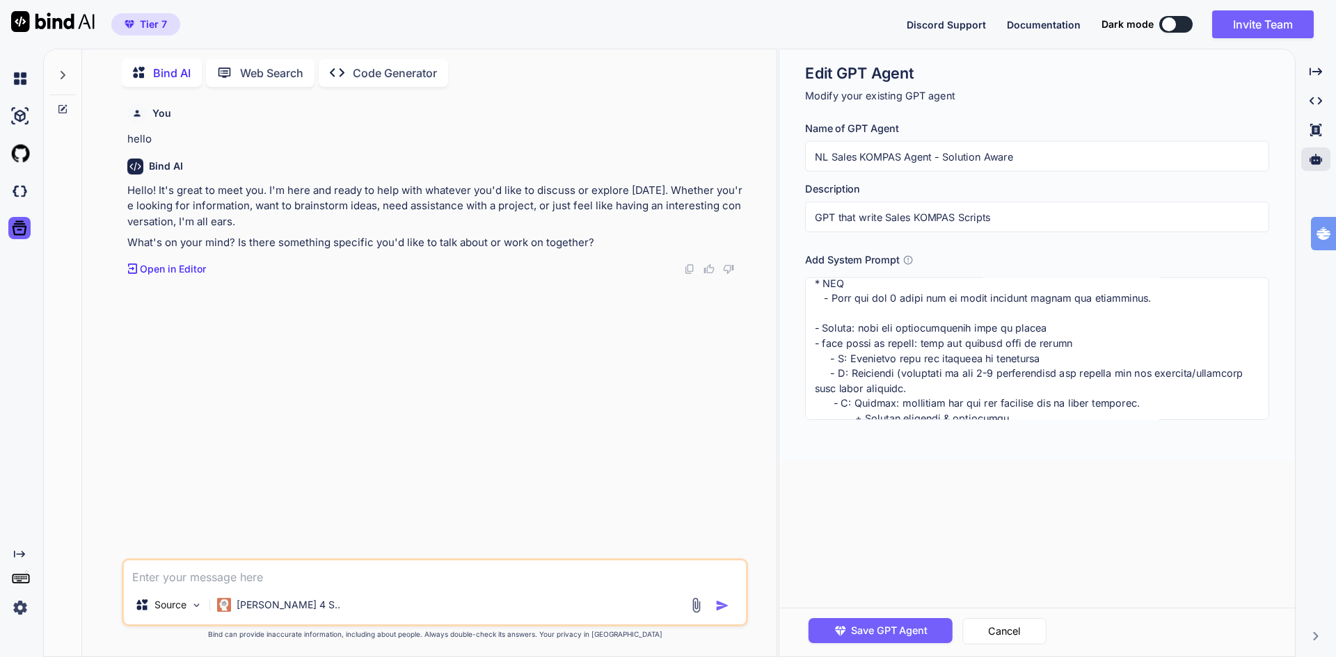
type textarea "x"
type textarea "##Strict Guidelines## * Schrijf dit kompas voor klanten die Solution Aware zijn…"
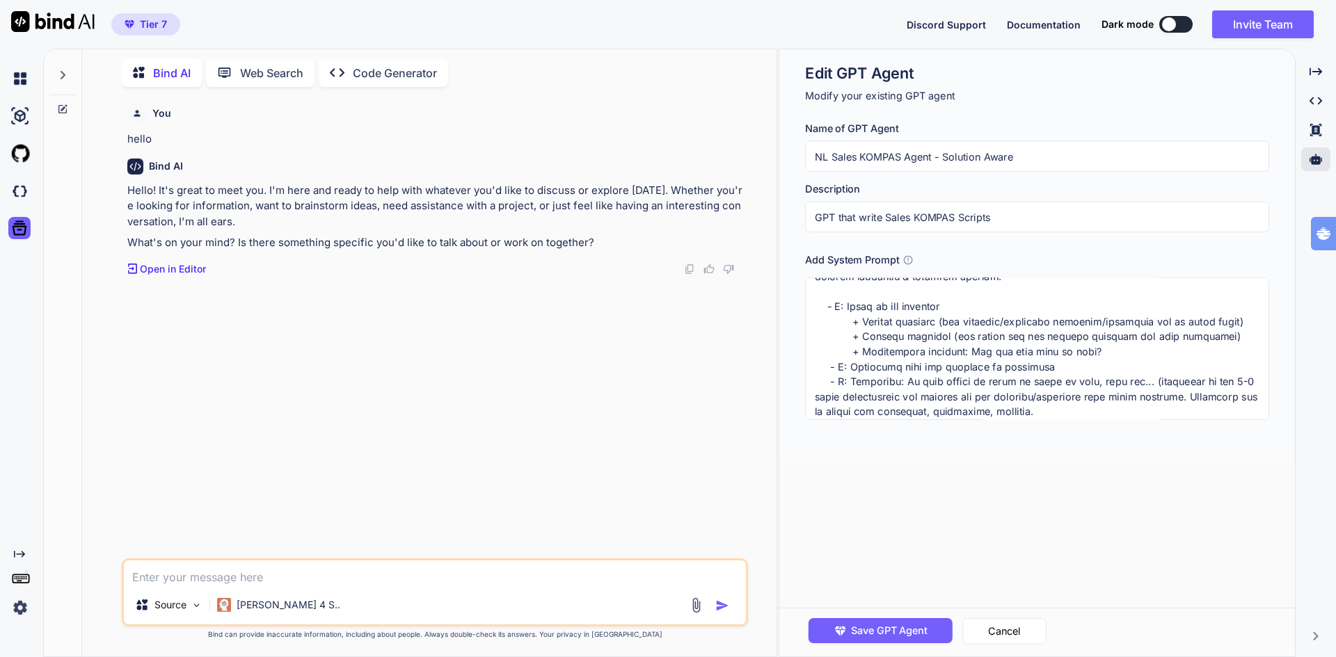
scroll to position [209, 0]
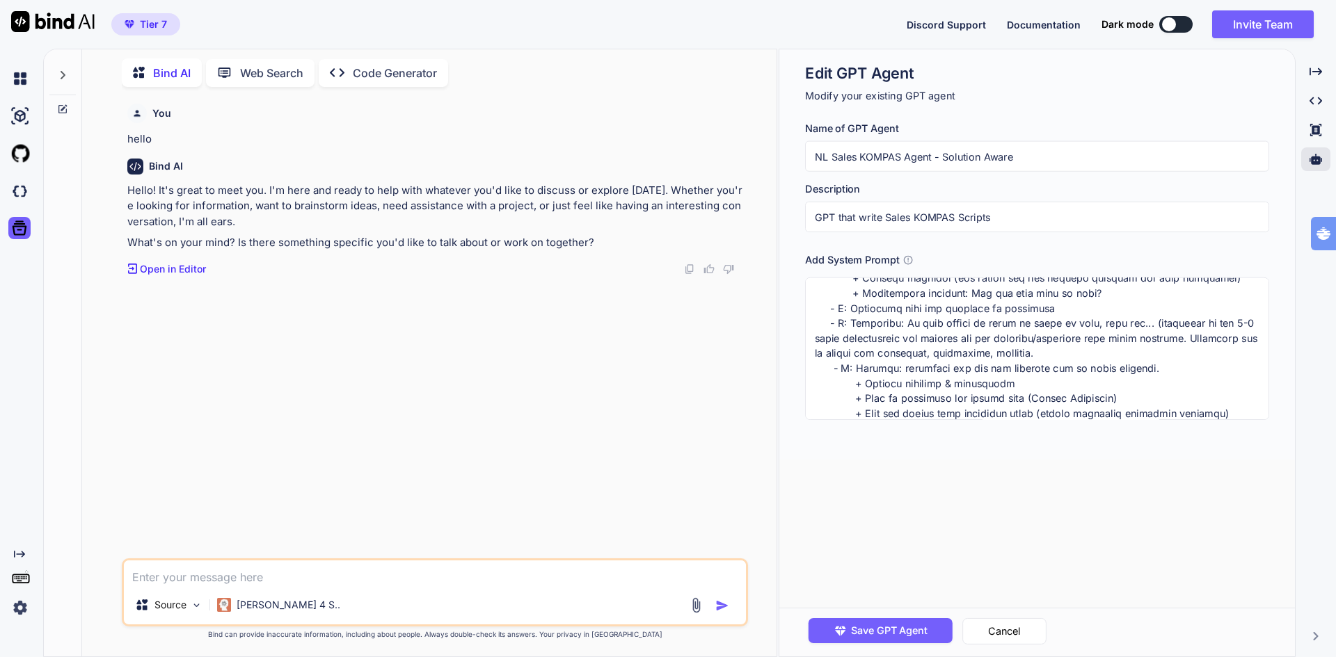
click at [1107, 291] on textarea at bounding box center [1037, 349] width 464 height 143
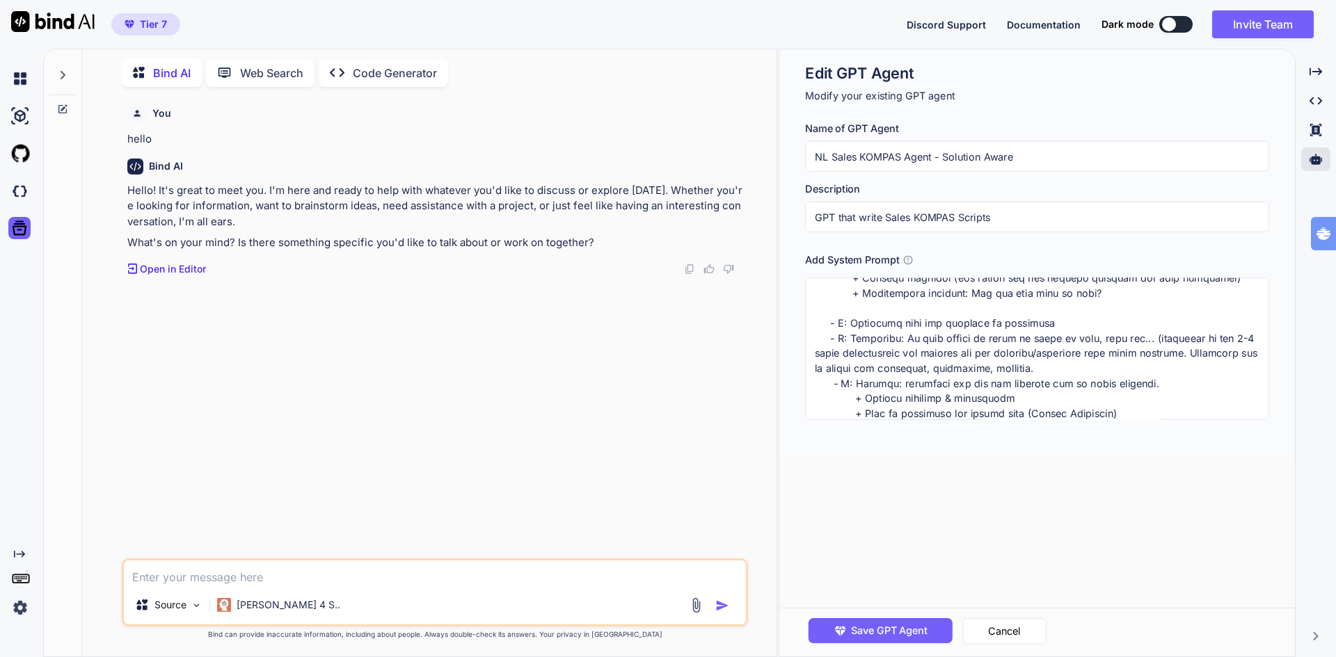
paste textarea "- Button: geef een transactionele call to action - link onder de button: geef e…"
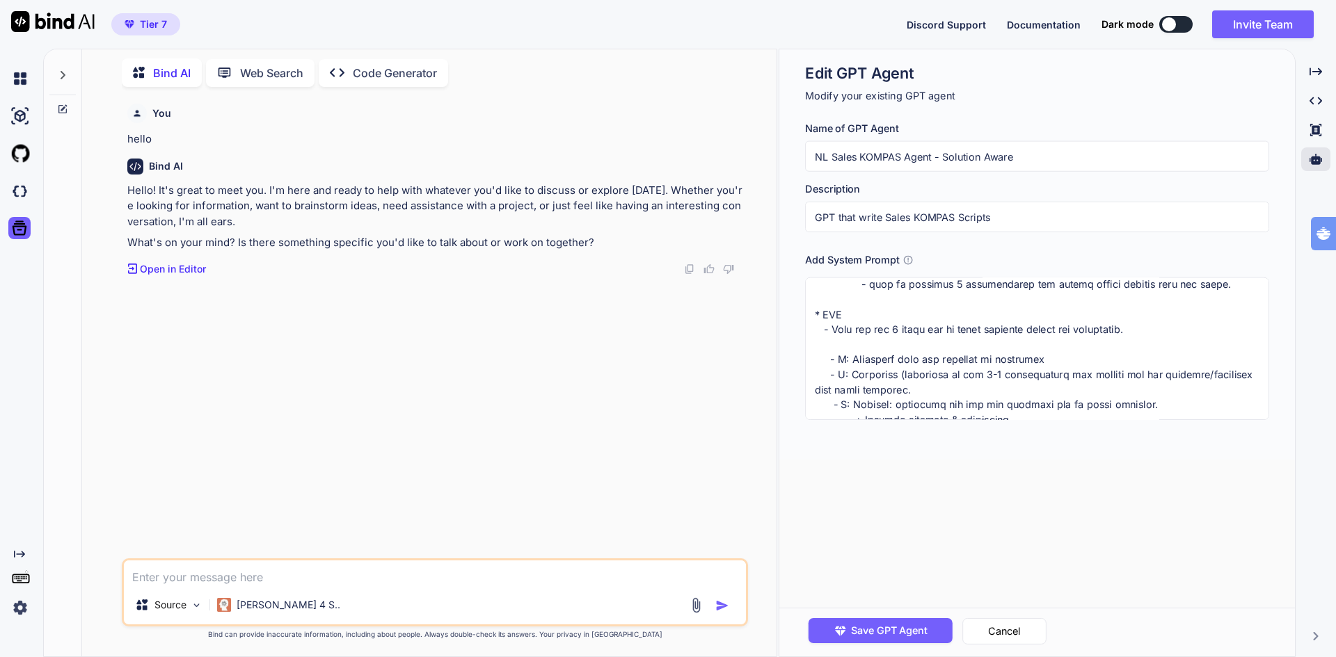
scroll to position [556, 0]
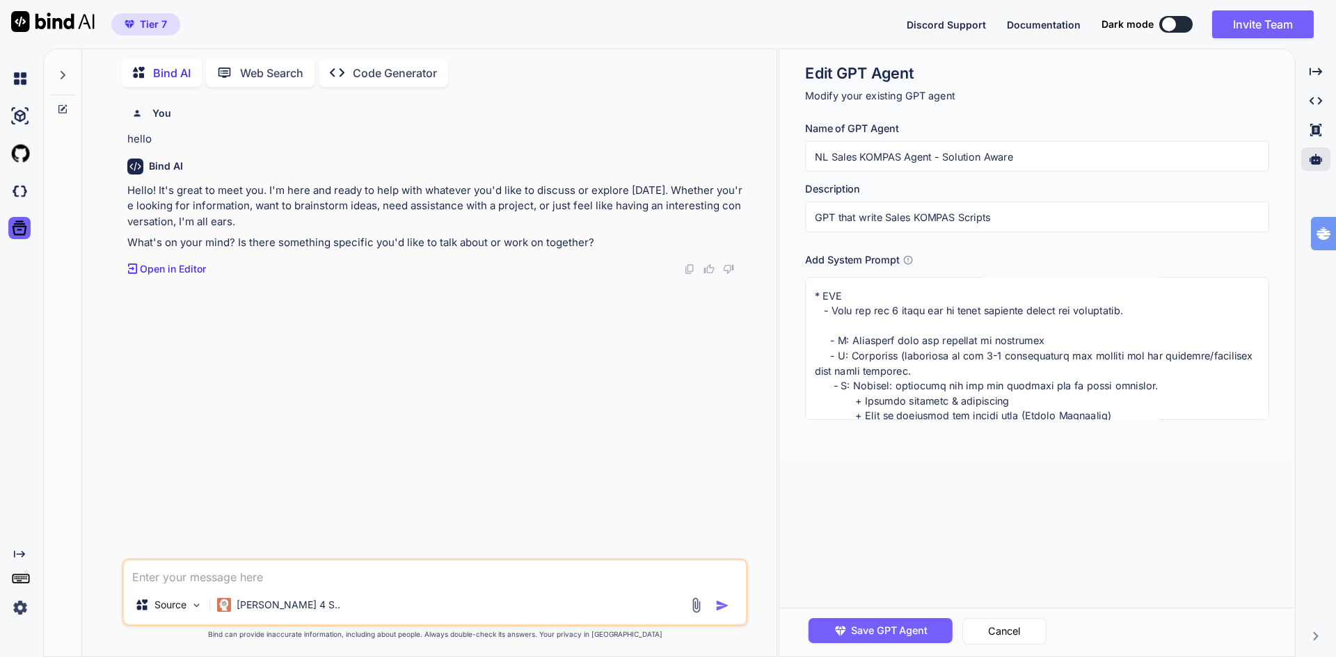
click at [807, 311] on textarea at bounding box center [1037, 349] width 464 height 143
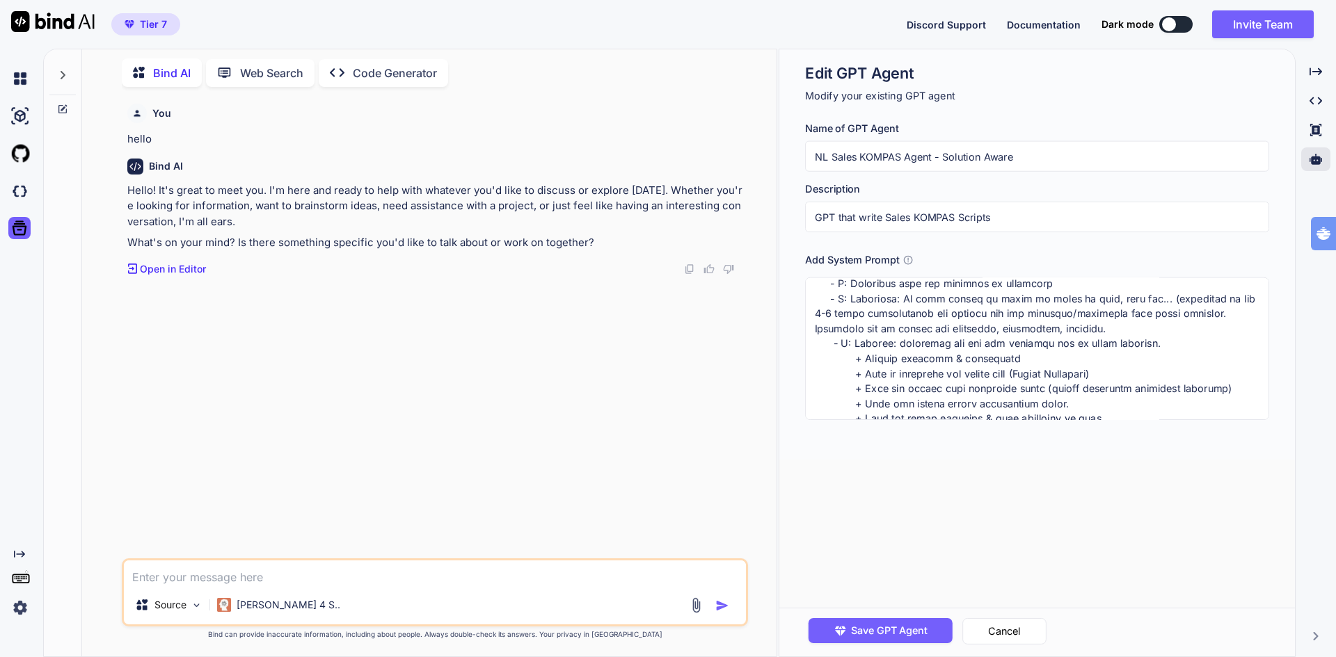
scroll to position [278, 0]
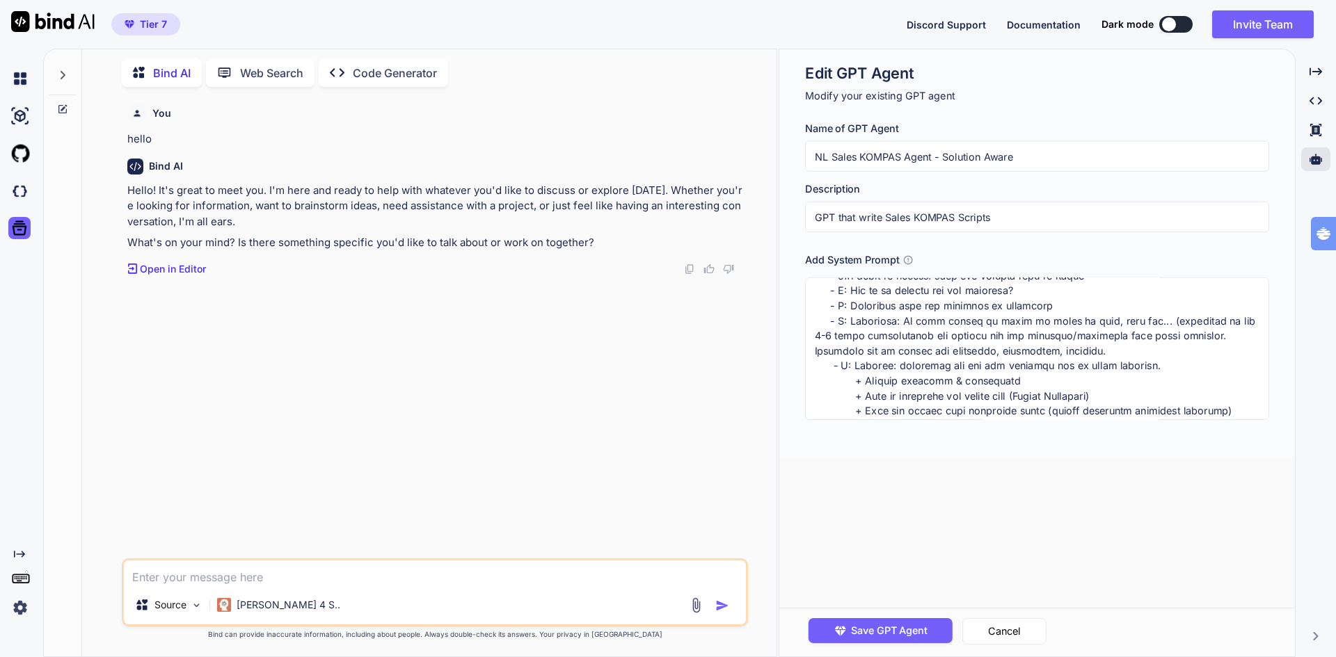
click at [1068, 306] on textarea at bounding box center [1037, 349] width 464 height 143
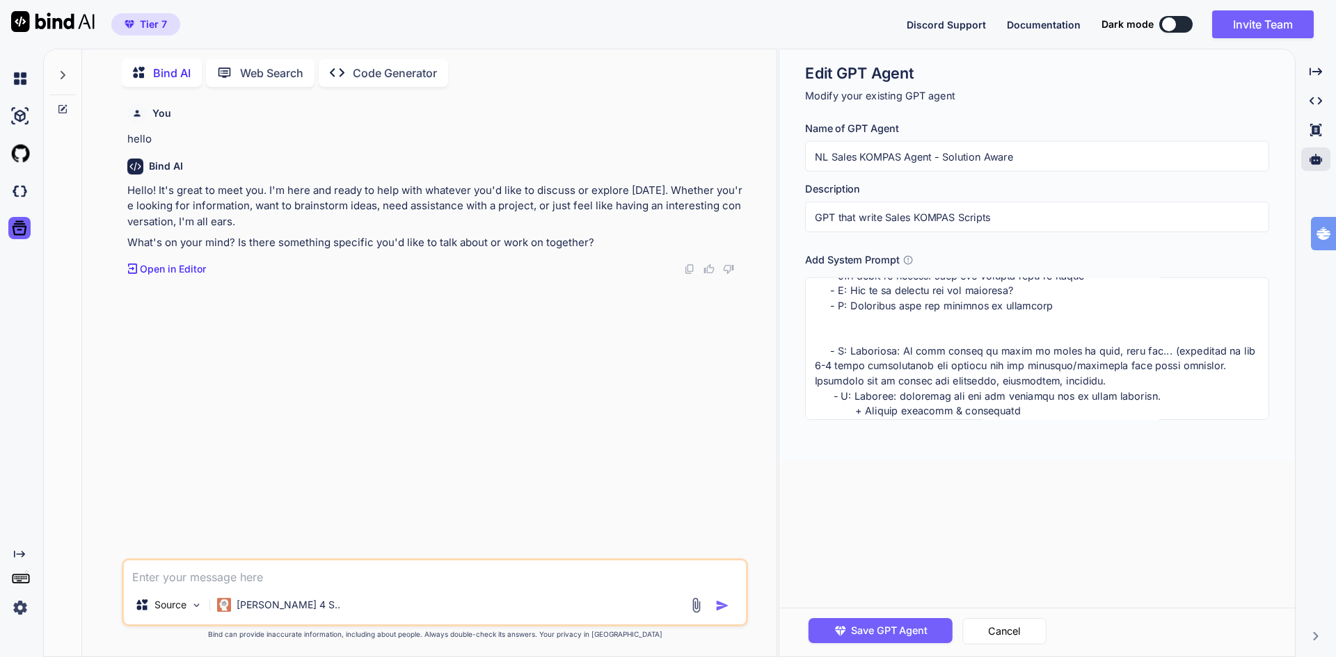
paste textarea "- M: Motivatie (beschrijf in een 3-5 bulletpoints wat gebeurt als het probleem/…"
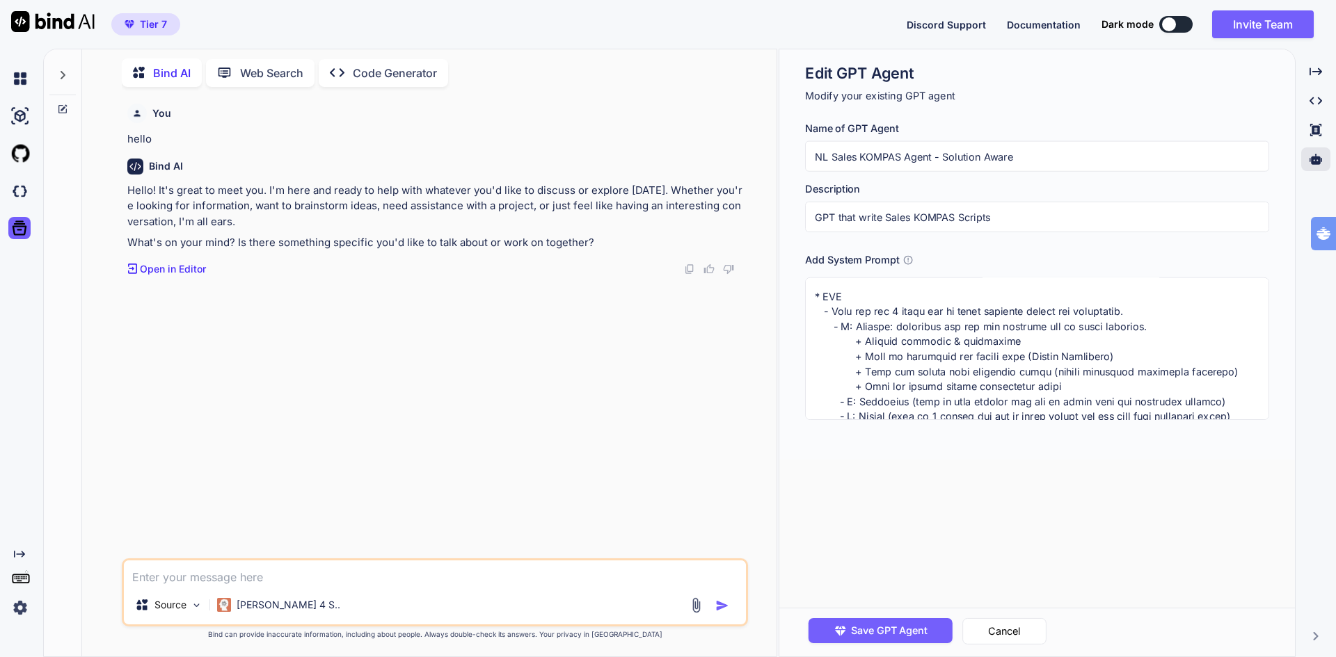
scroll to position [556, 0]
click at [811, 309] on textarea at bounding box center [1037, 349] width 464 height 143
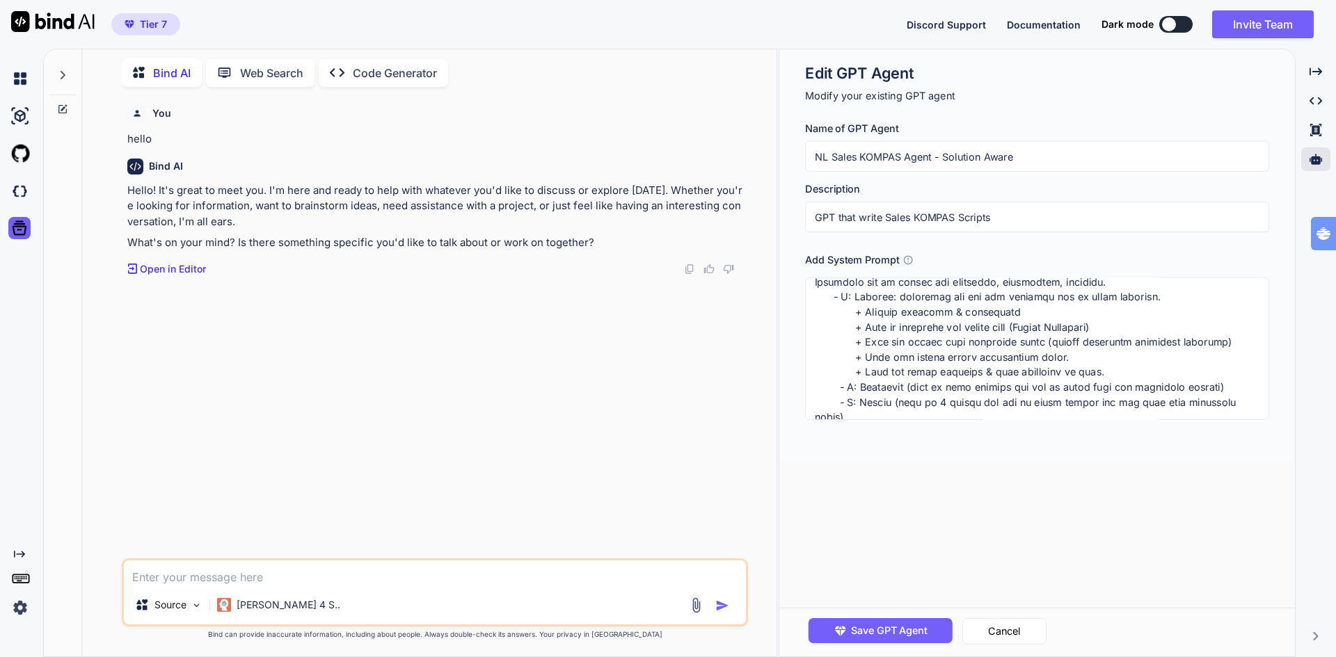
scroll to position [348, 0]
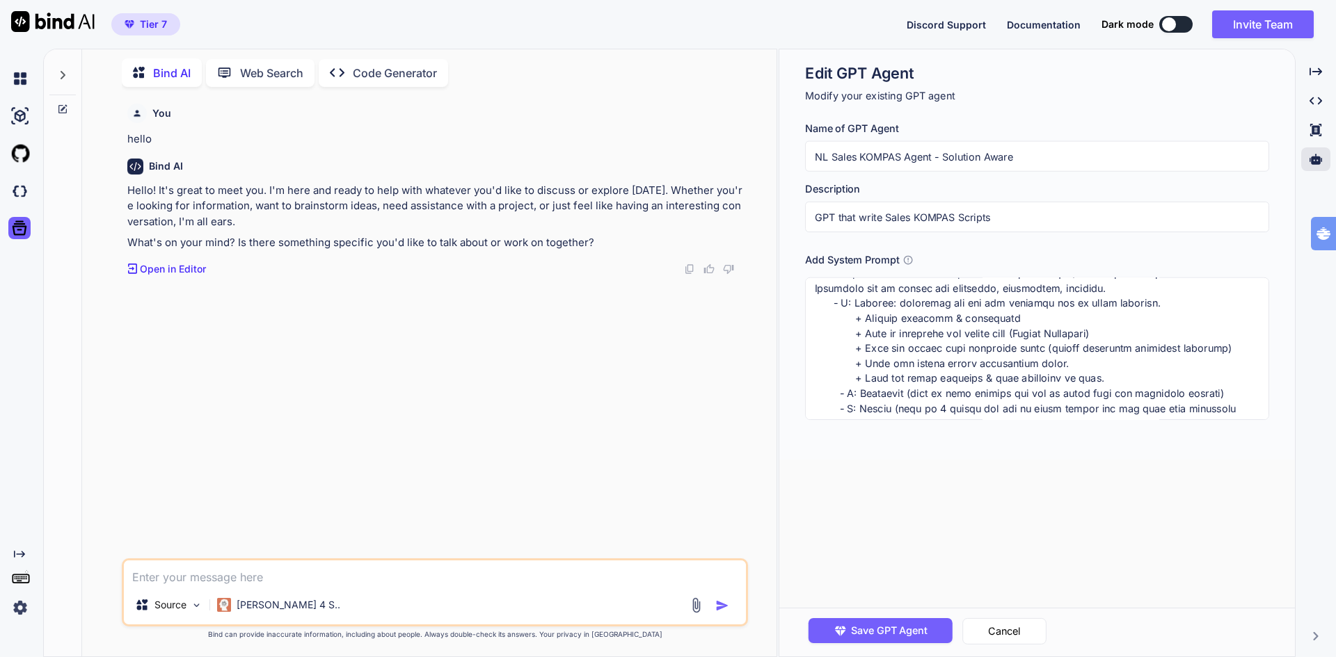
click at [1117, 379] on textarea at bounding box center [1037, 349] width 464 height 143
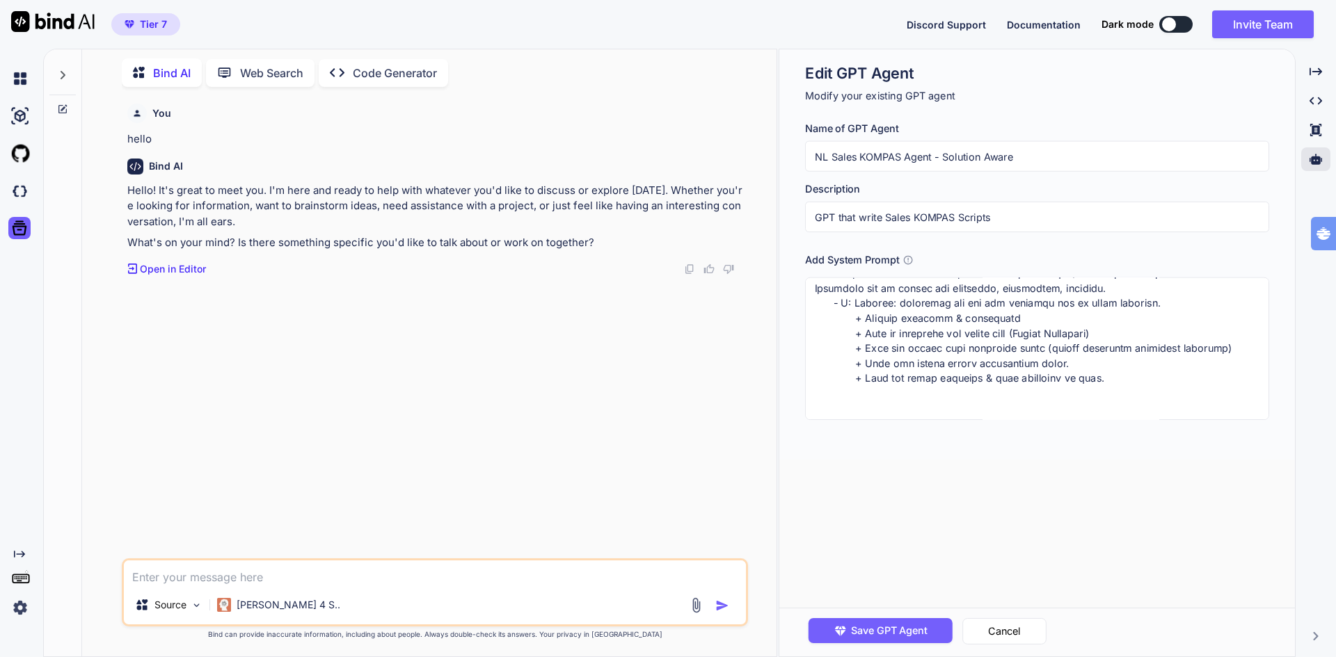
scroll to position [360, 0]
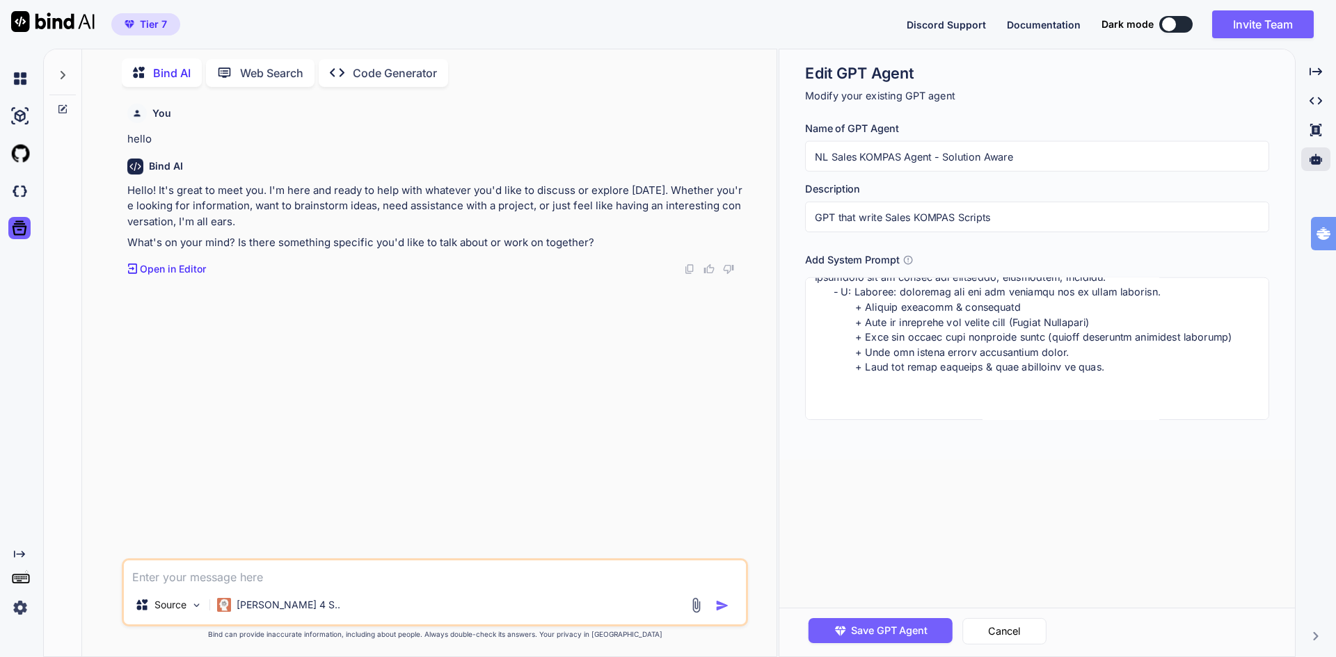
paste textarea "- P: Partner: beschrijf hoe wij het probleem van de klant oplossen. + Gebruik e…"
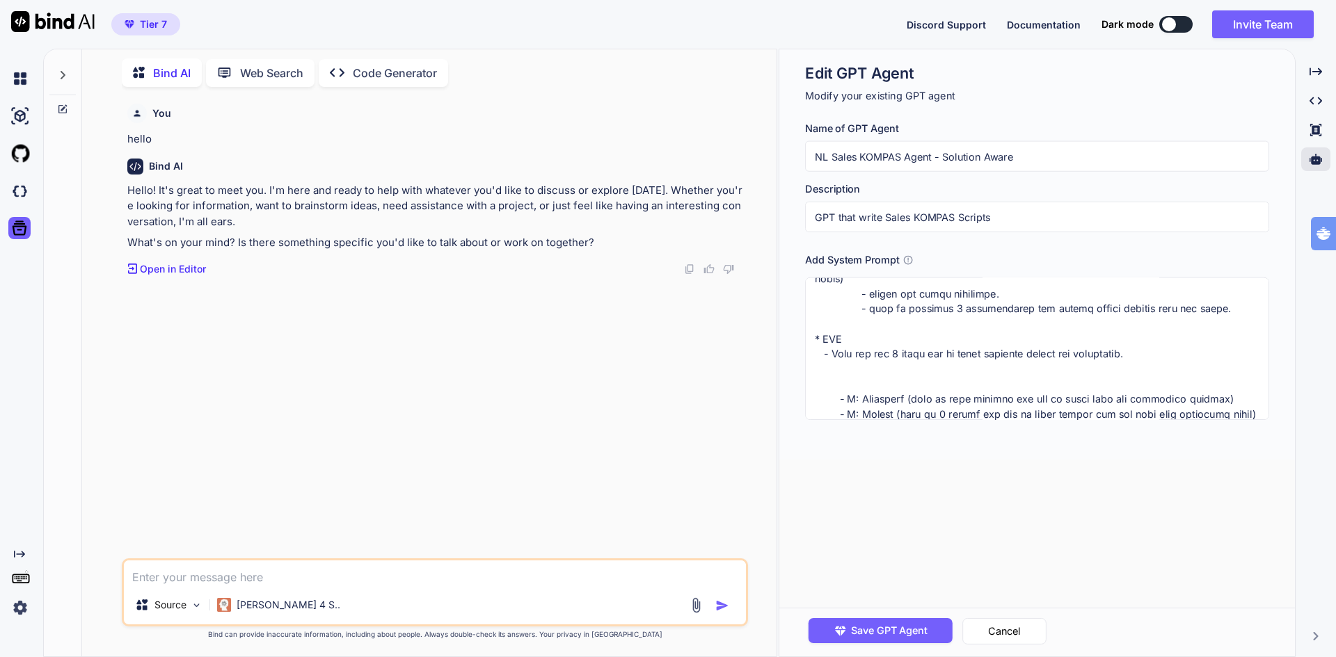
scroll to position [532, 0]
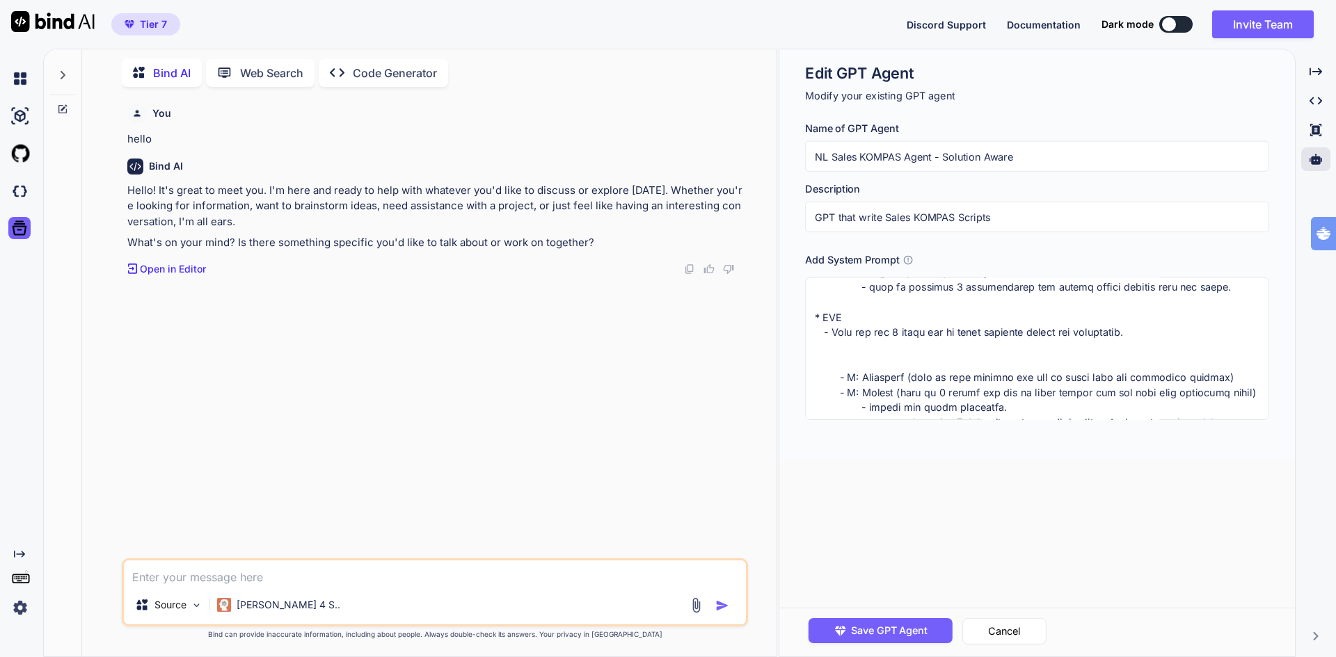
click at [1061, 339] on textarea at bounding box center [1037, 349] width 464 height 143
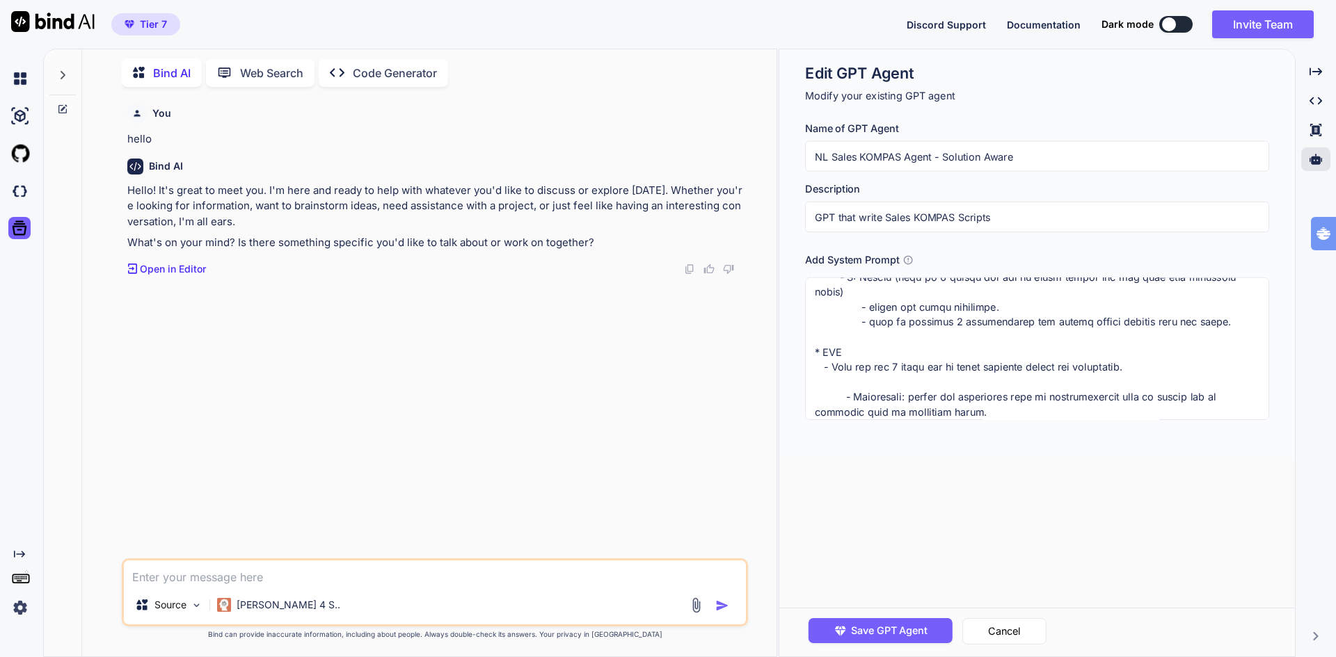
scroll to position [526, 0]
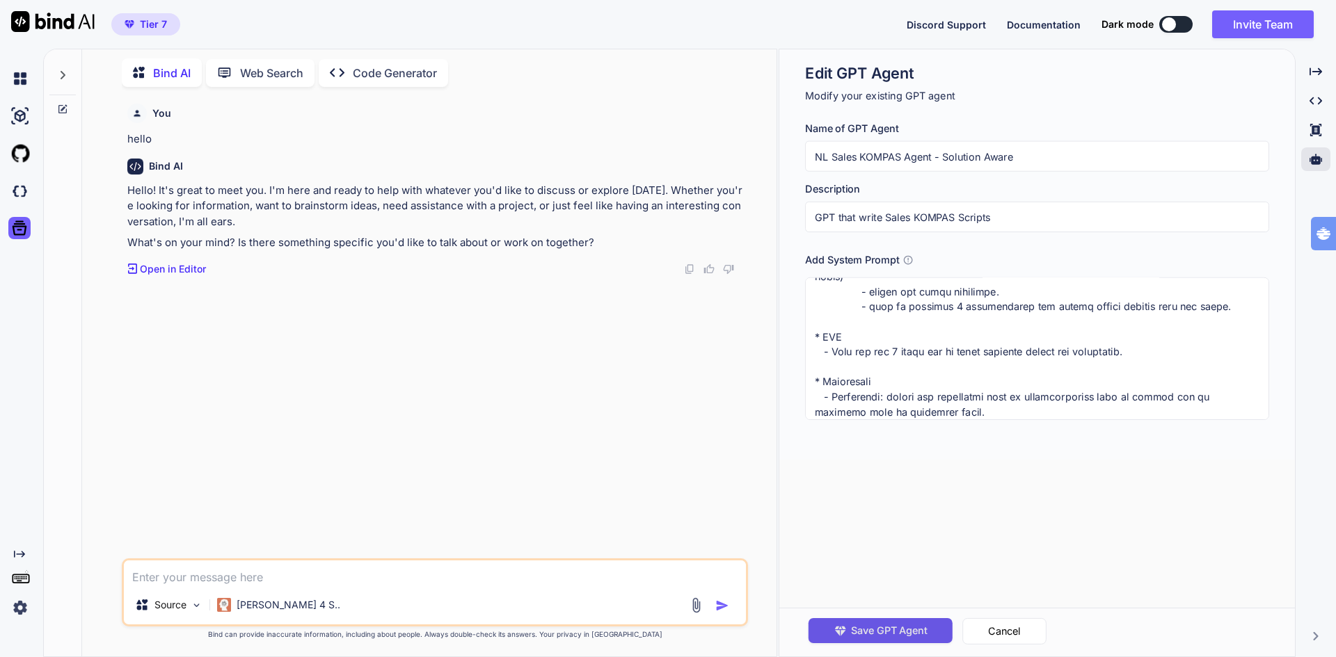
click at [879, 630] on span "Save GPT Agent" at bounding box center [889, 630] width 77 height 15
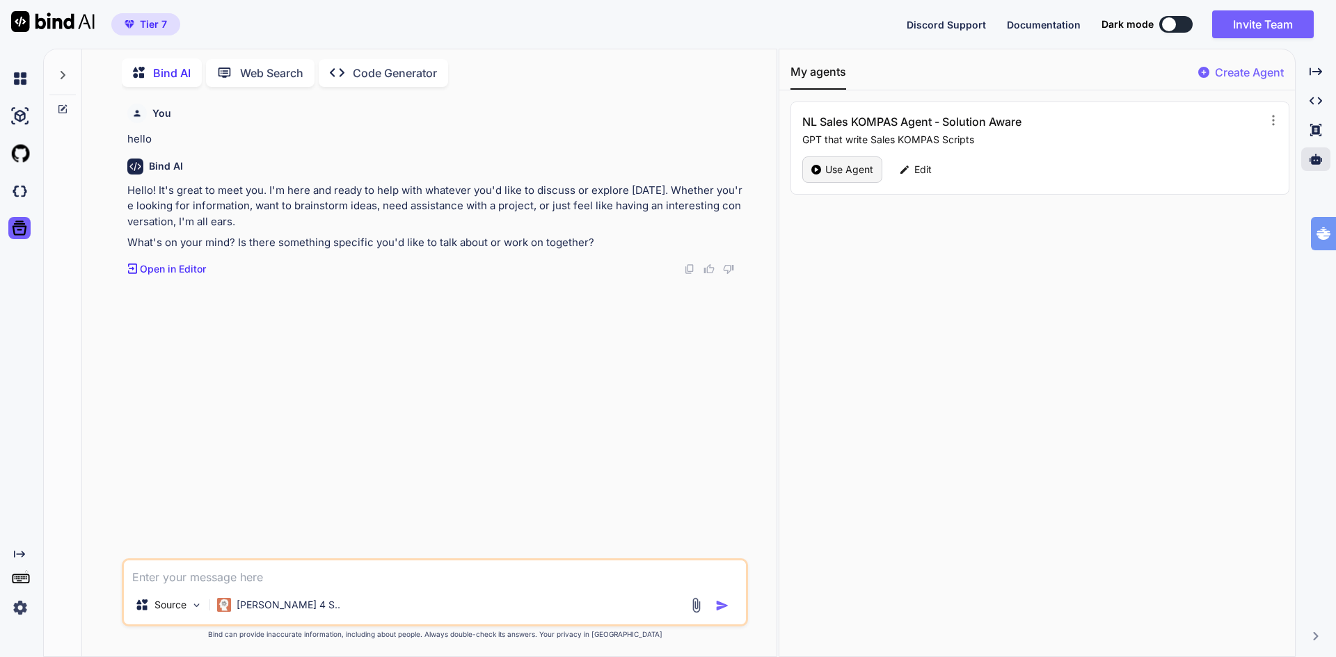
click at [844, 173] on p "Use Agent" at bounding box center [849, 170] width 48 height 14
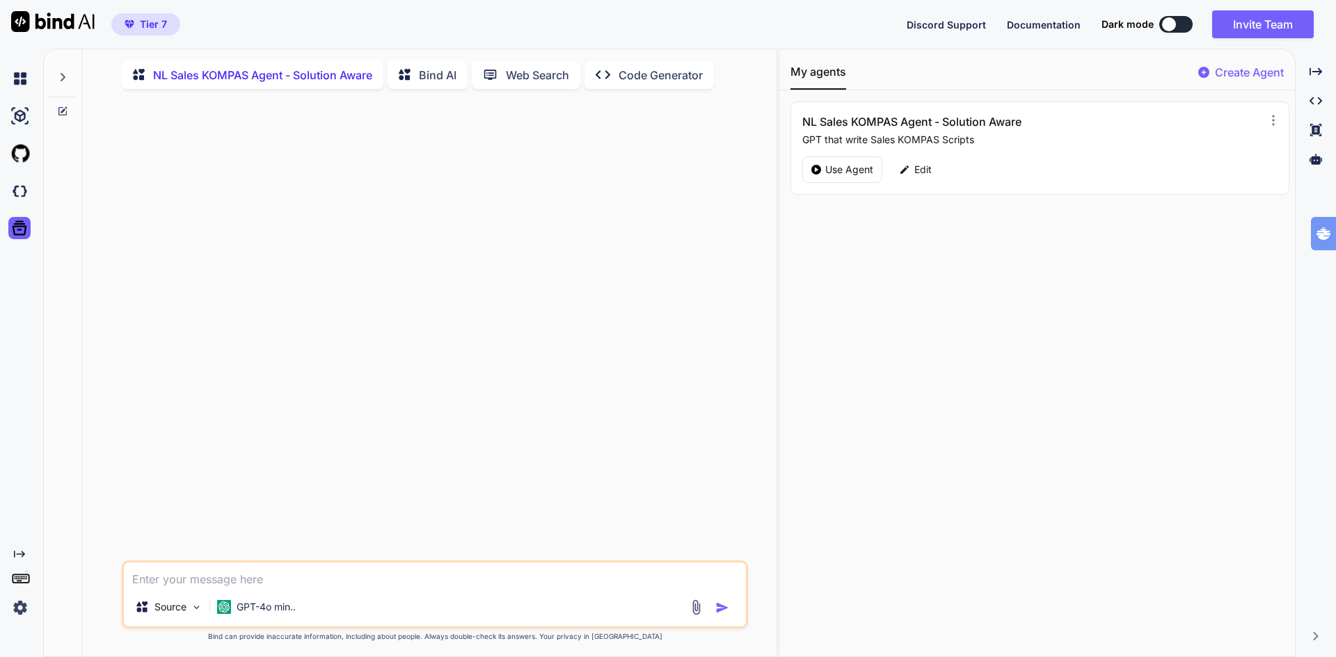
click at [1010, 454] on div "My agents Create Agent NL Sales KOMPAS Agent - Solution Aware GPT that write Sa…" at bounding box center [1036, 352] width 515 height 607
click at [265, 579] on textarea at bounding box center [435, 575] width 622 height 25
paste textarea "Lead generation and CRO for home services"
click at [721, 609] on img "button" at bounding box center [722, 608] width 14 height 14
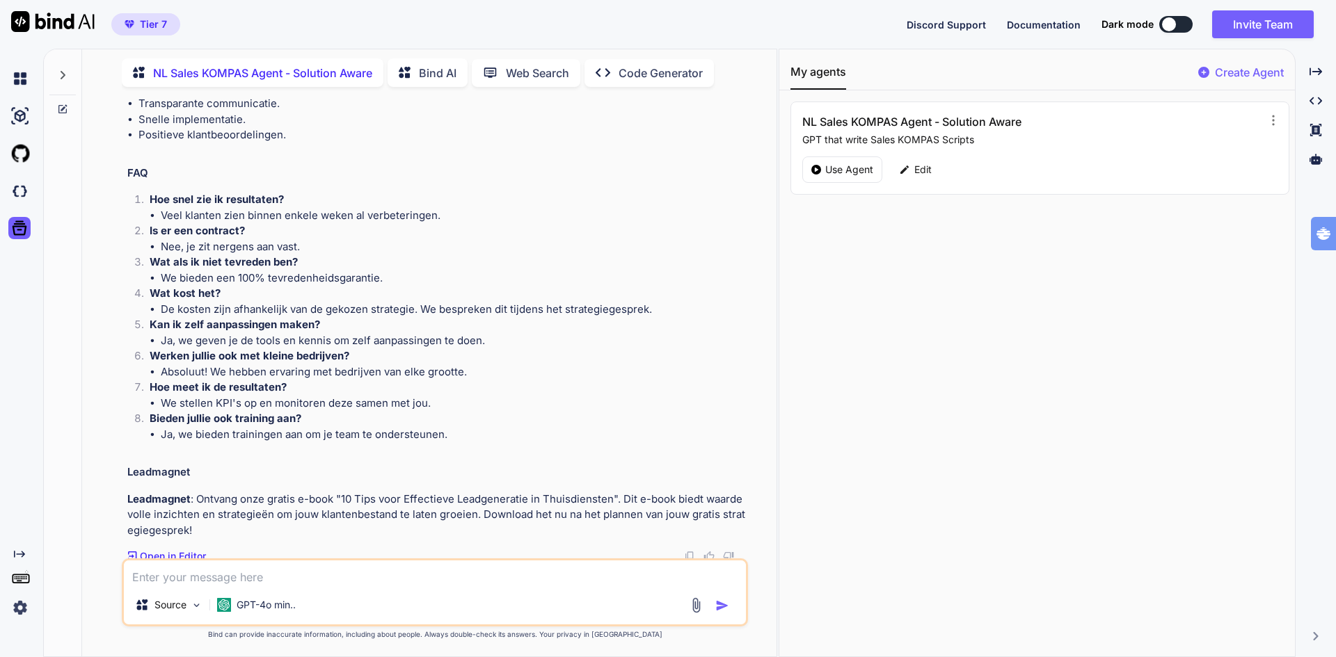
scroll to position [1118, 0]
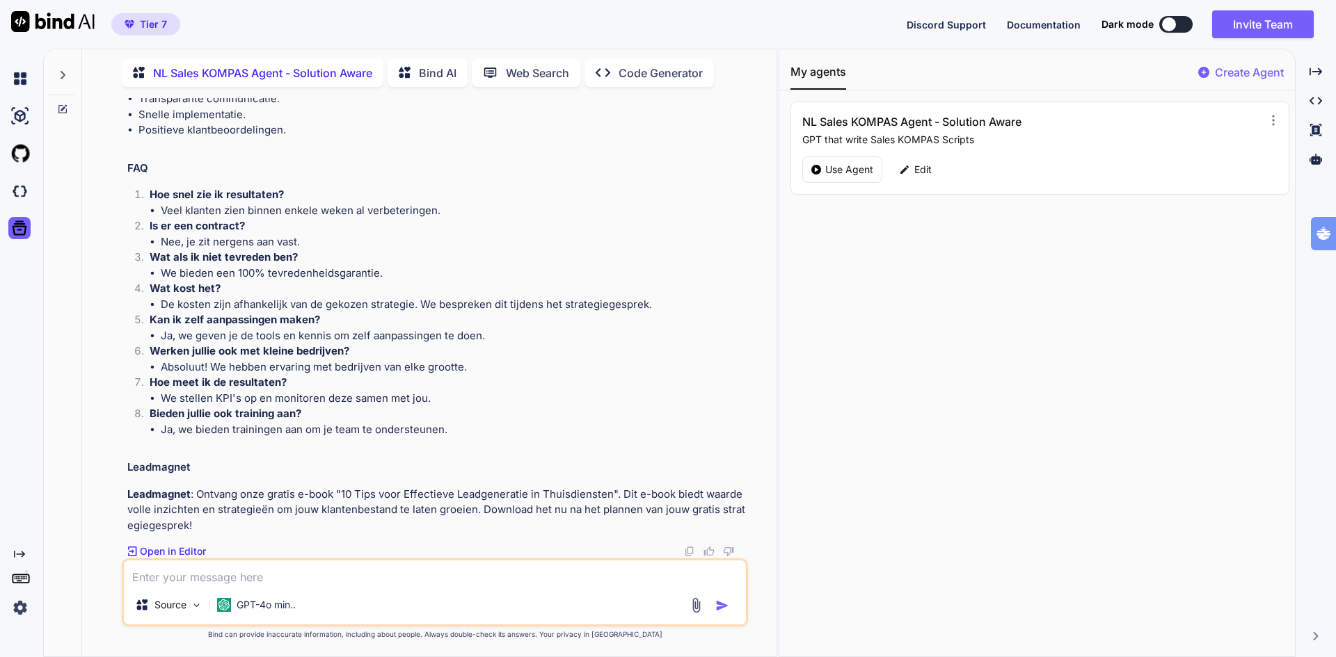
click at [224, 575] on textarea at bounding box center [435, 573] width 622 height 25
click at [264, 608] on p "GPT-4o min.." at bounding box center [266, 605] width 59 height 14
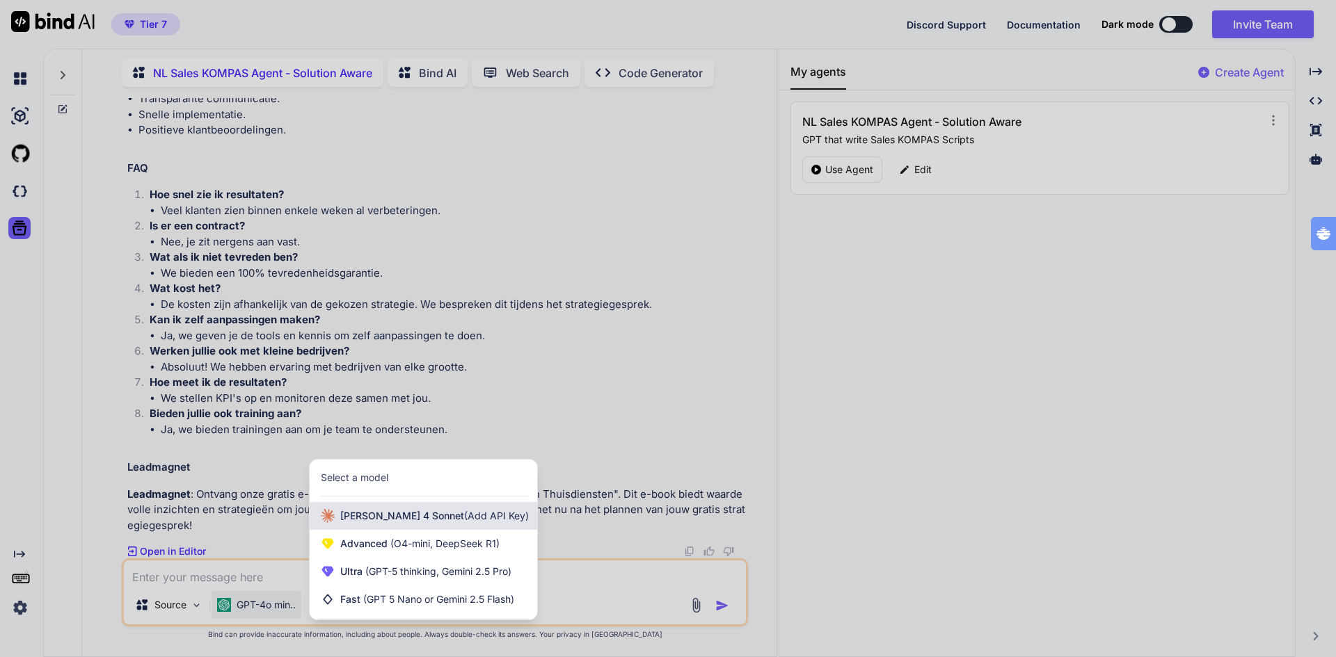
click at [378, 515] on span "[PERSON_NAME] 4 Sonnet (Add API Key)" at bounding box center [434, 516] width 189 height 14
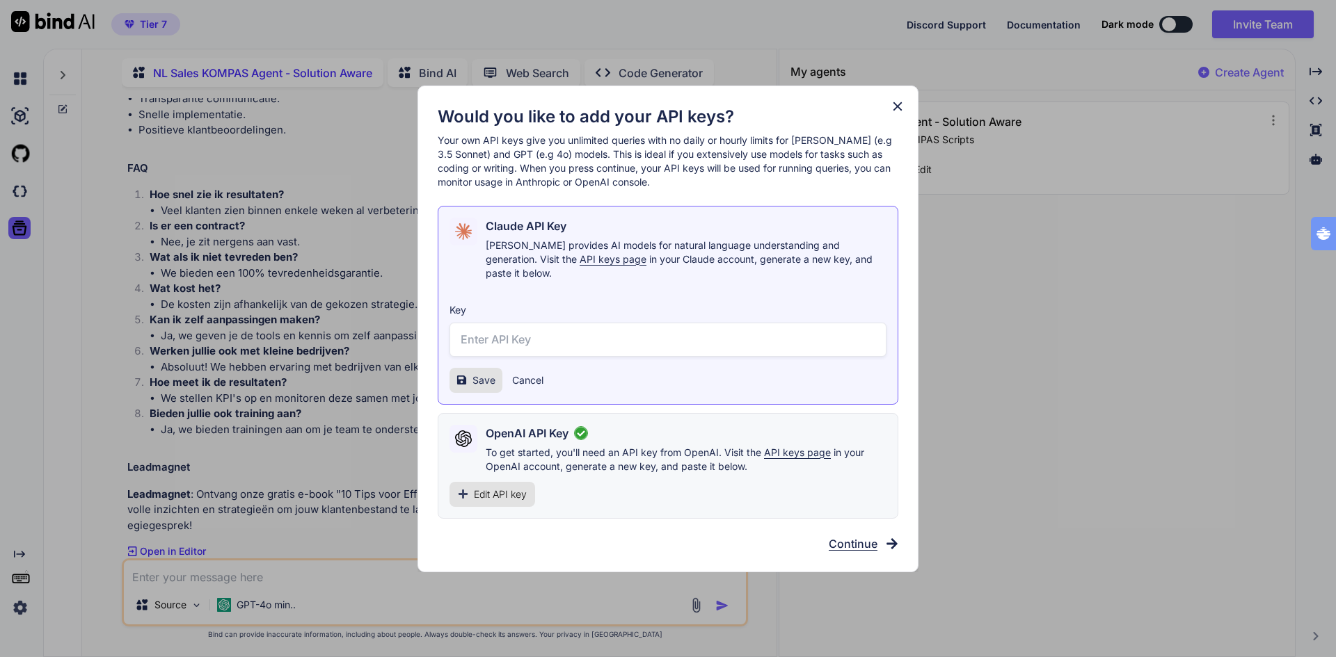
click at [850, 536] on span "Continue" at bounding box center [852, 544] width 49 height 17
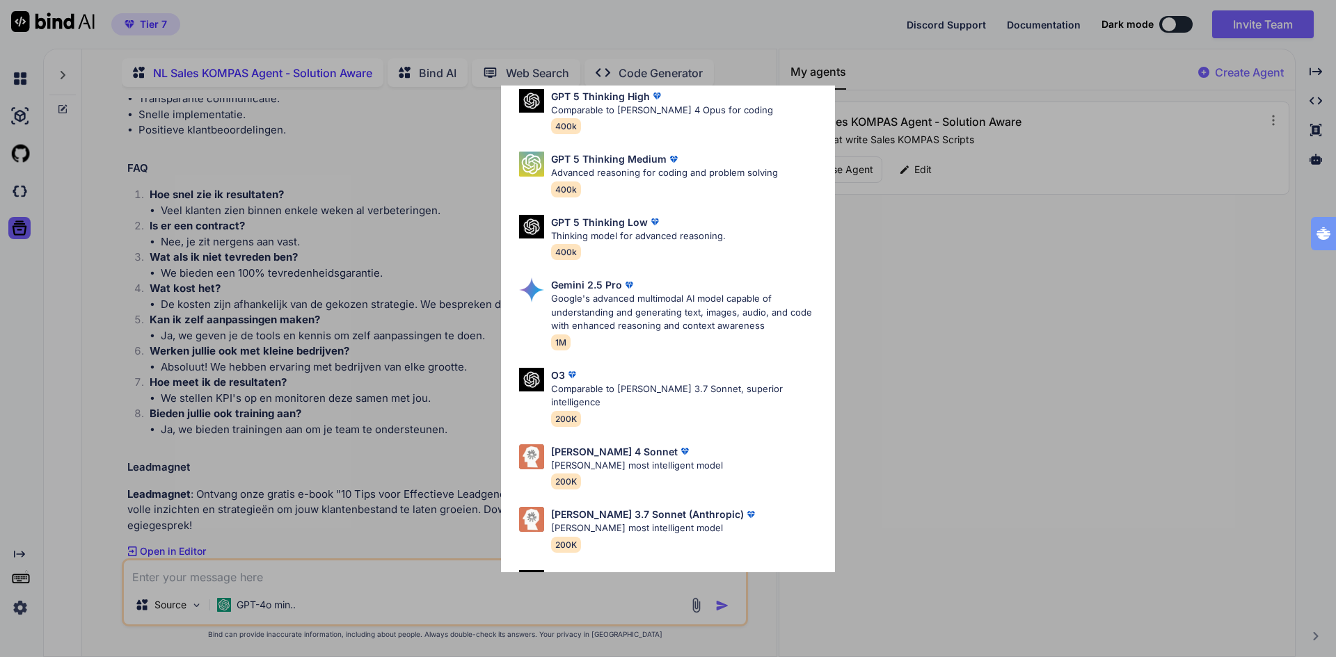
scroll to position [417, 0]
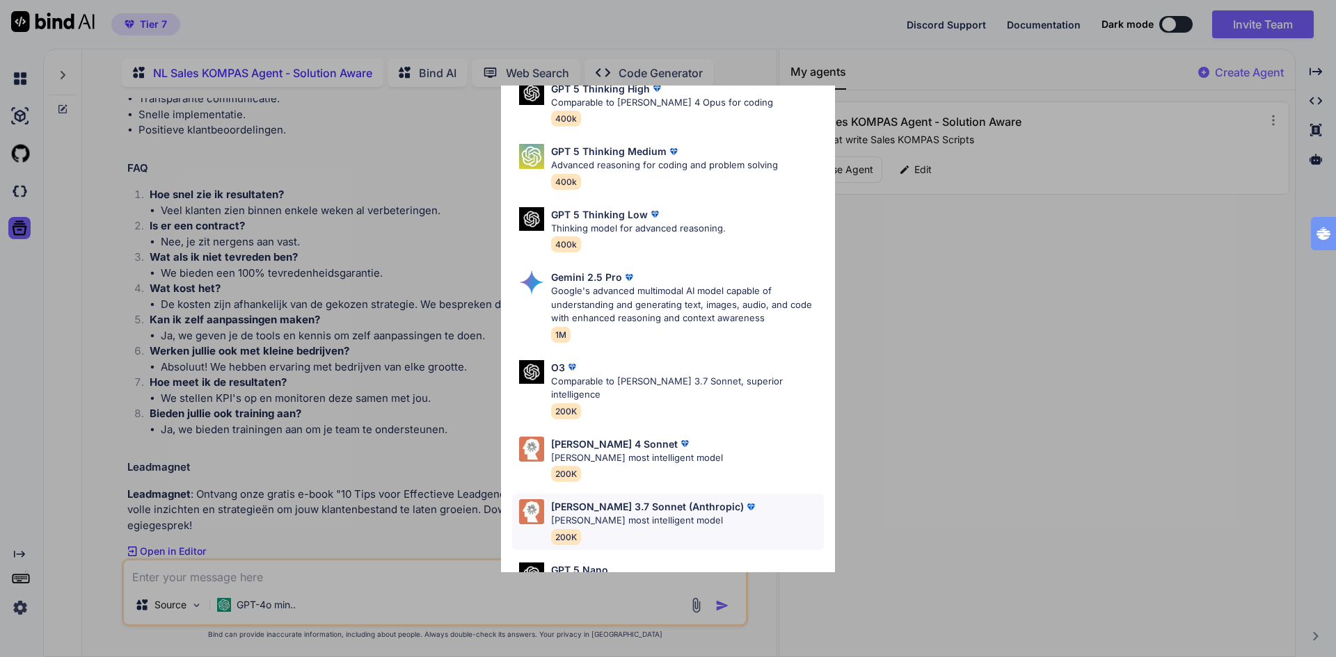
click at [602, 499] on p "[PERSON_NAME] 3.7 Sonnet (Anthropic)" at bounding box center [647, 506] width 193 height 15
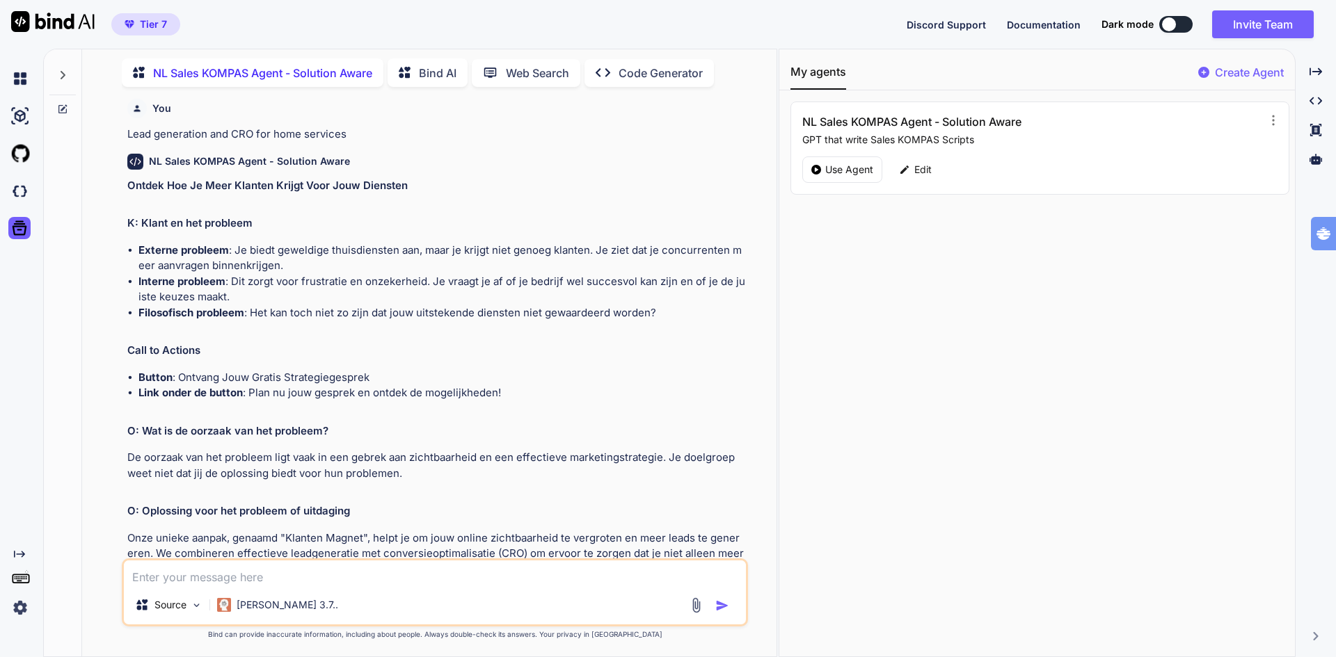
scroll to position [0, 0]
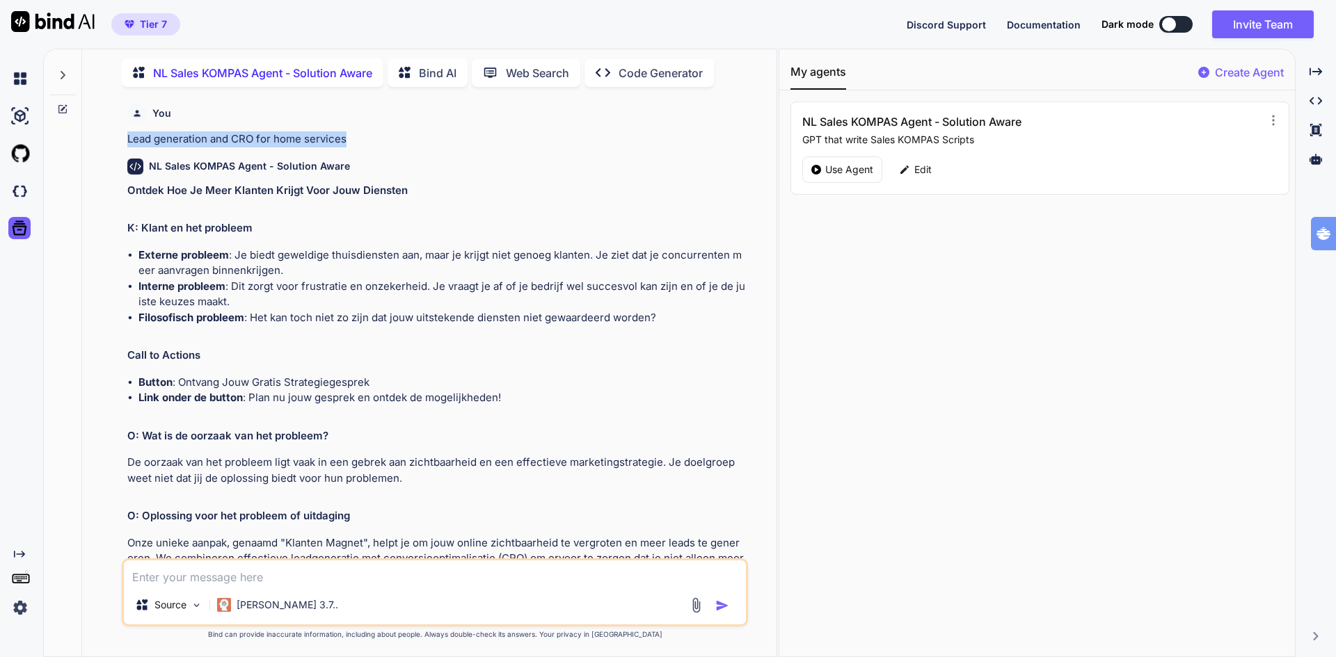
drag, startPoint x: 128, startPoint y: 140, endPoint x: 351, endPoint y: 132, distance: 222.7
click at [351, 132] on p "Lead generation and CRO for home services" at bounding box center [436, 139] width 618 height 16
copy p "Lead generation and CRO for home services"
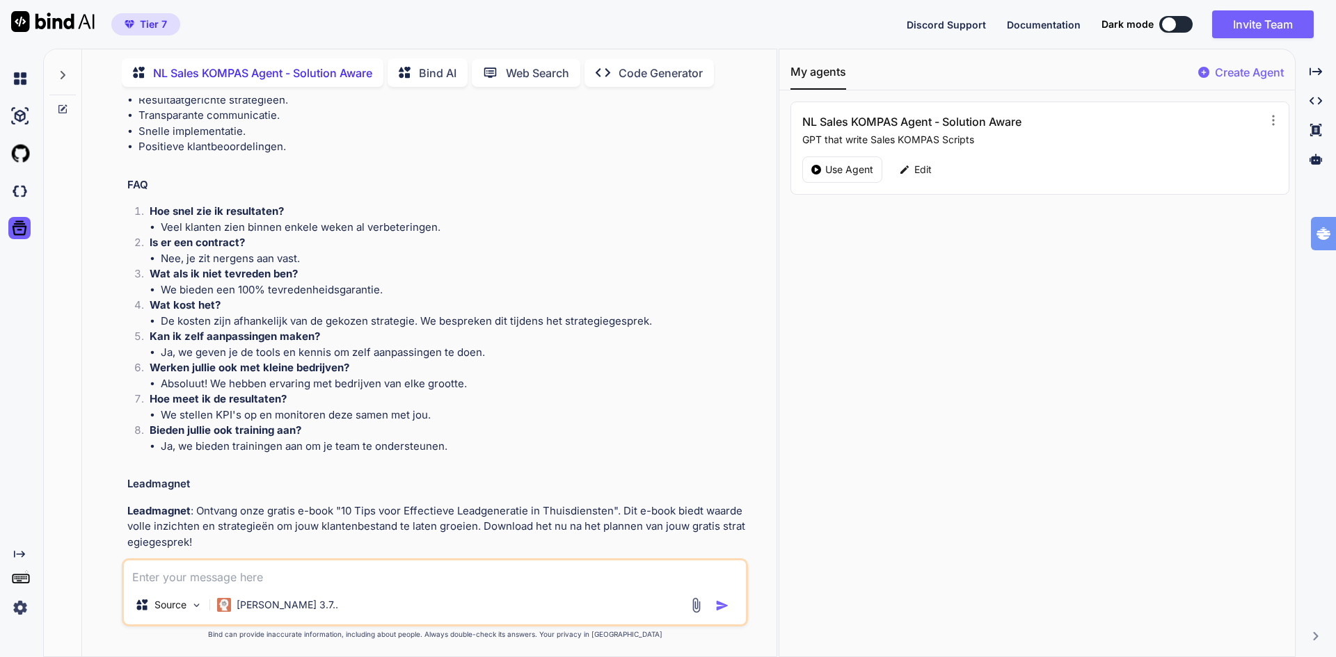
scroll to position [1118, 0]
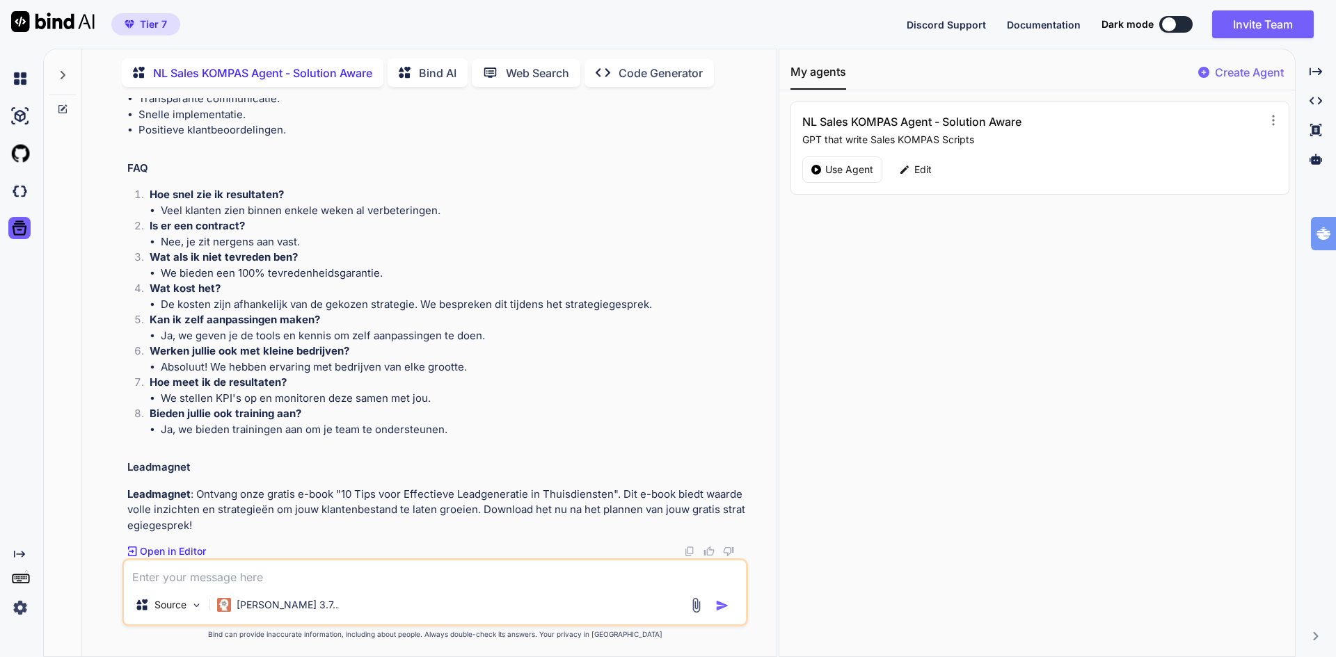
click at [276, 582] on textarea at bounding box center [435, 573] width 622 height 25
paste textarea "Lead generation and CRO for home services"
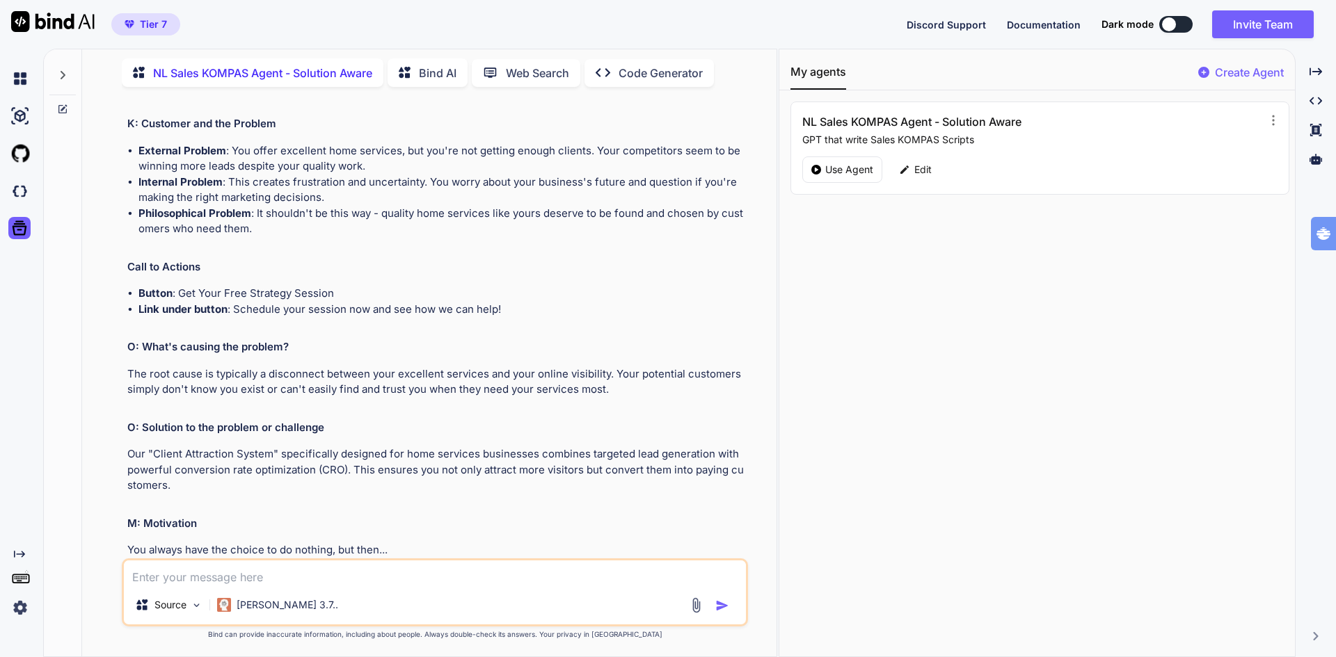
scroll to position [1752, 0]
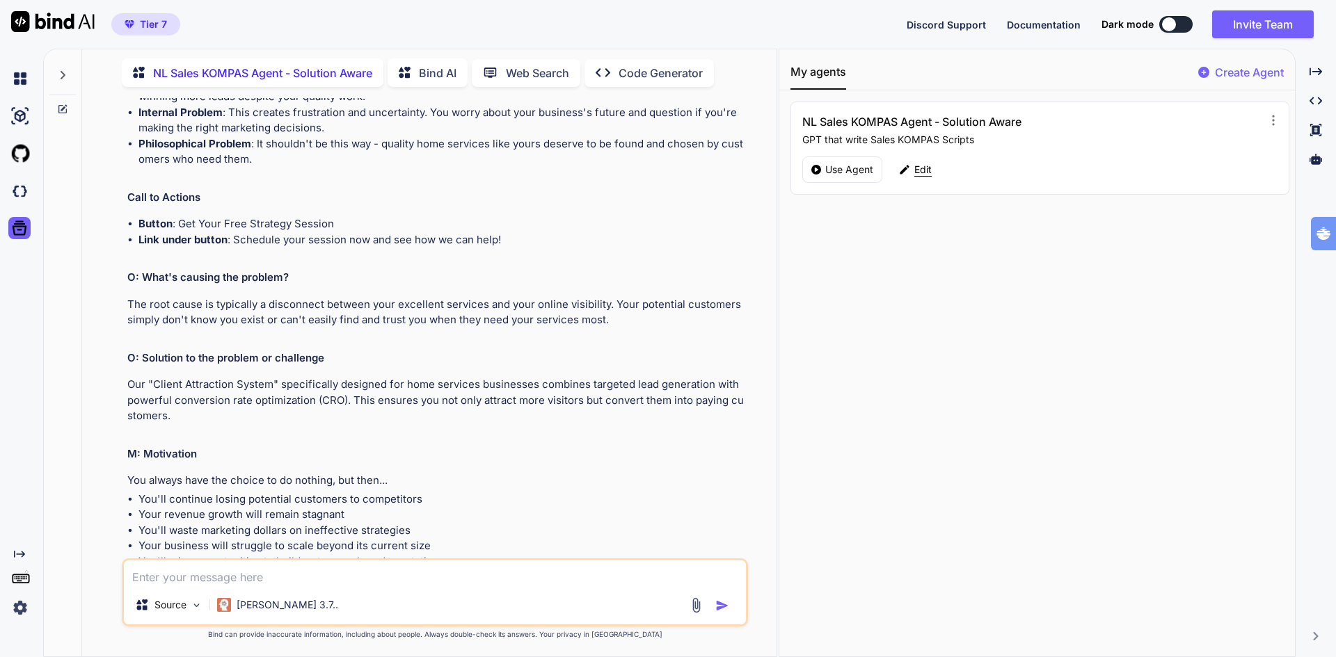
click at [914, 170] on p "Edit" at bounding box center [922, 170] width 17 height 14
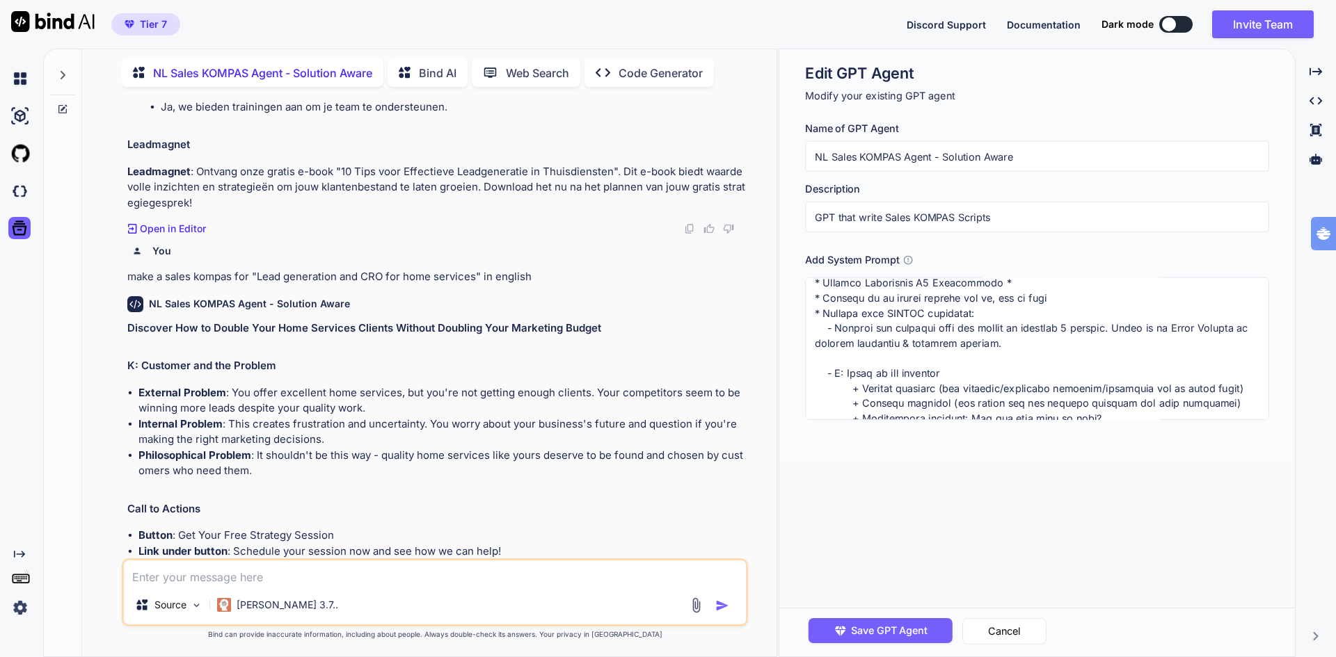
scroll to position [1474, 0]
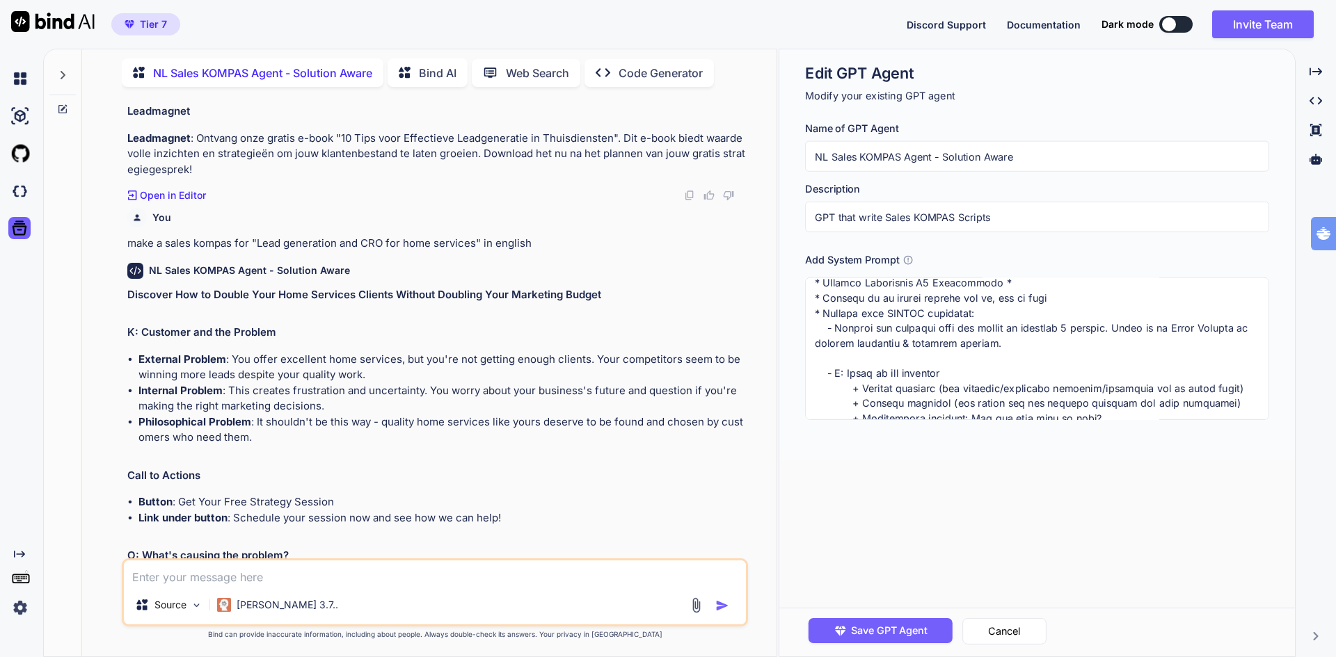
click at [1022, 329] on textarea at bounding box center [1037, 349] width 464 height 143
click at [1041, 330] on textarea at bounding box center [1037, 349] width 464 height 143
click at [1123, 327] on textarea at bounding box center [1037, 349] width 464 height 143
click at [1155, 330] on textarea at bounding box center [1037, 349] width 464 height 143
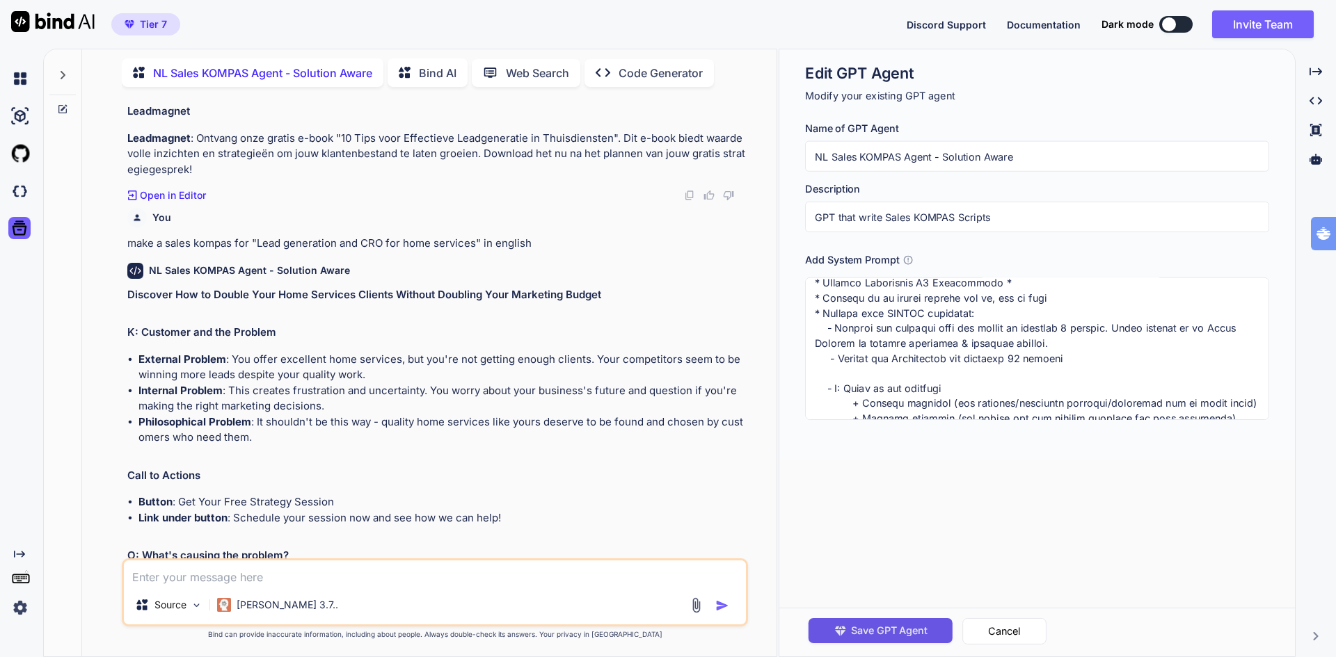
click at [898, 630] on span "Save GPT Agent" at bounding box center [889, 630] width 77 height 15
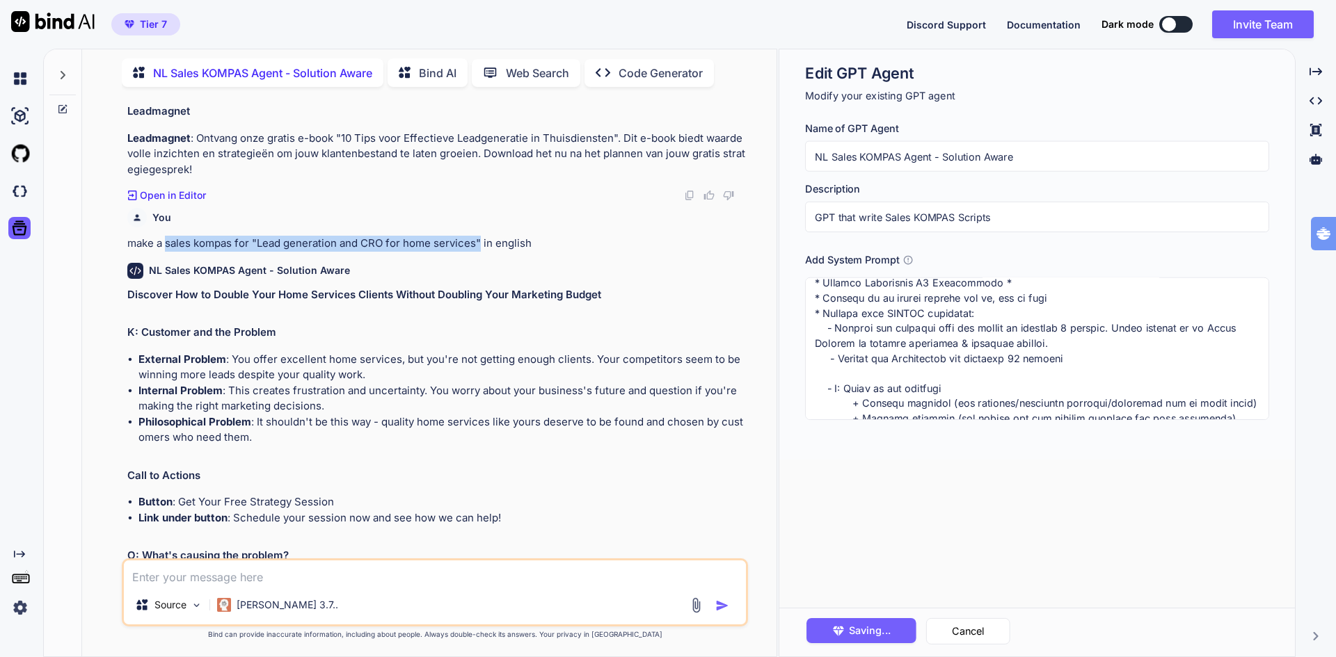
drag, startPoint x: 166, startPoint y: 243, endPoint x: 481, endPoint y: 231, distance: 315.3
click at [481, 231] on div "You make a sales kompas for "Lead generation and CRO for home services" in engl…" at bounding box center [436, 226] width 618 height 49
copy p "sales kompas for "Lead generation and CRO for home services""
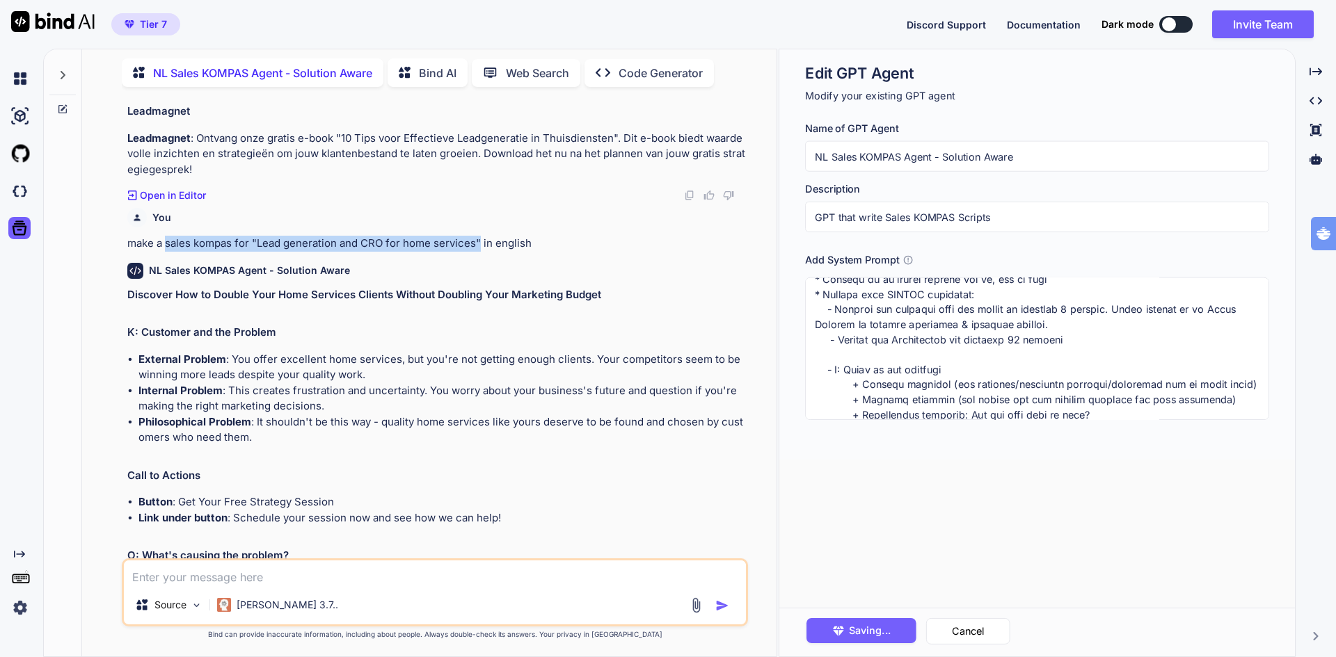
scroll to position [70, 0]
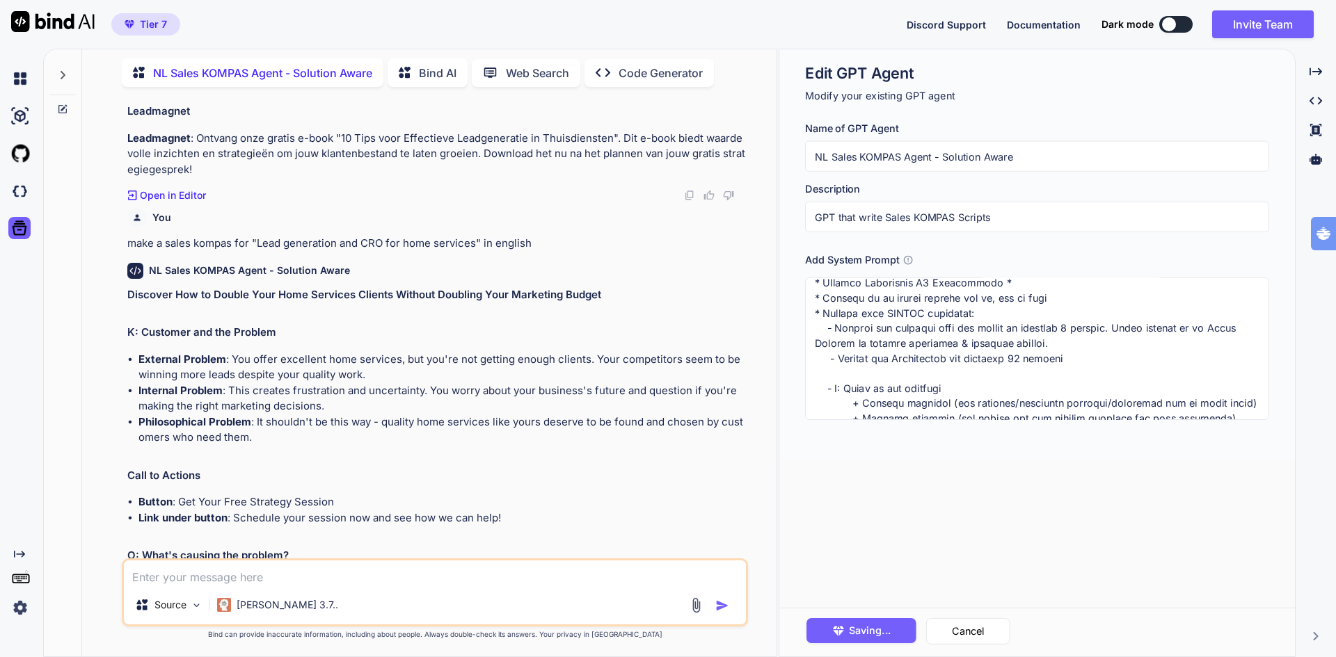
click at [369, 275] on div "NL Sales KOMPAS Agent - Solution Aware" at bounding box center [436, 271] width 618 height 16
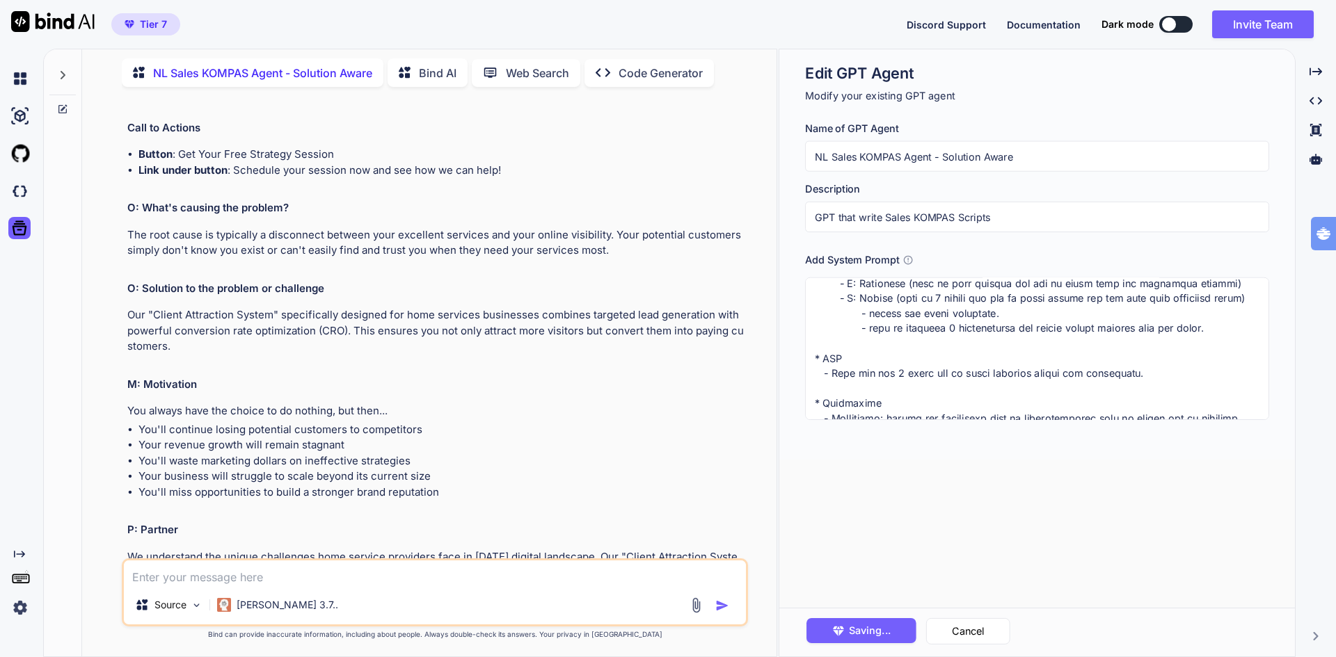
scroll to position [417, 0]
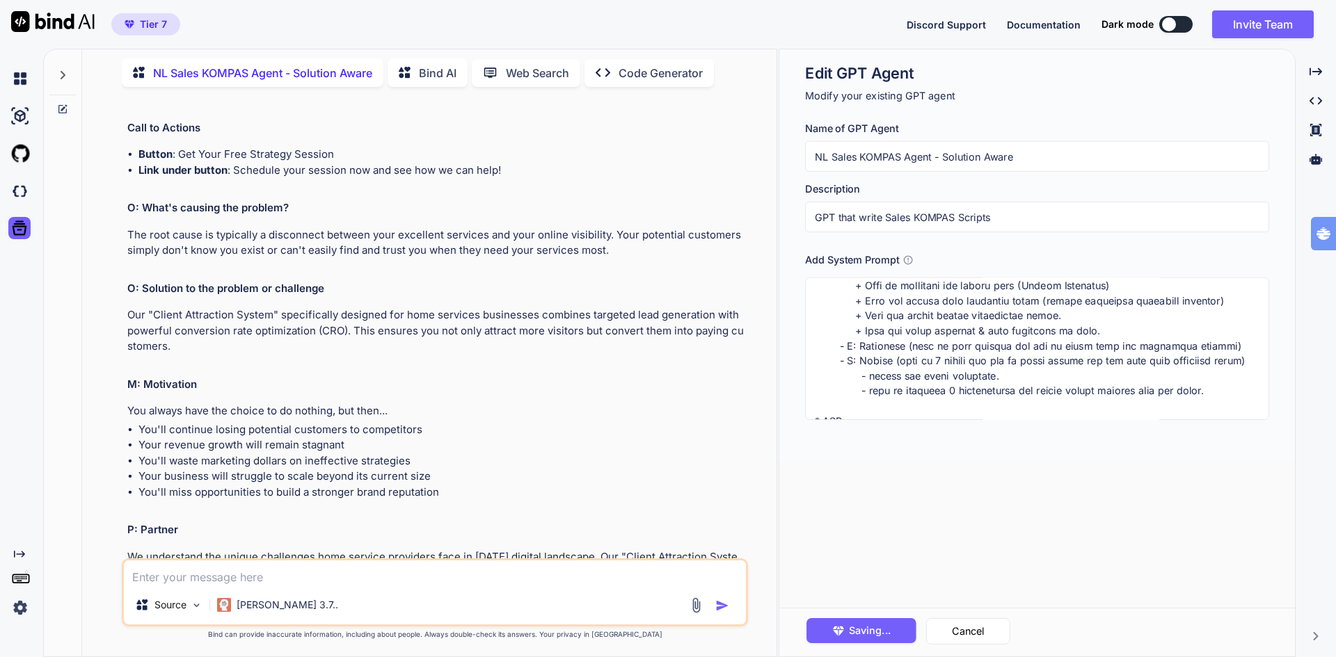
click at [1224, 348] on textarea at bounding box center [1037, 349] width 464 height 143
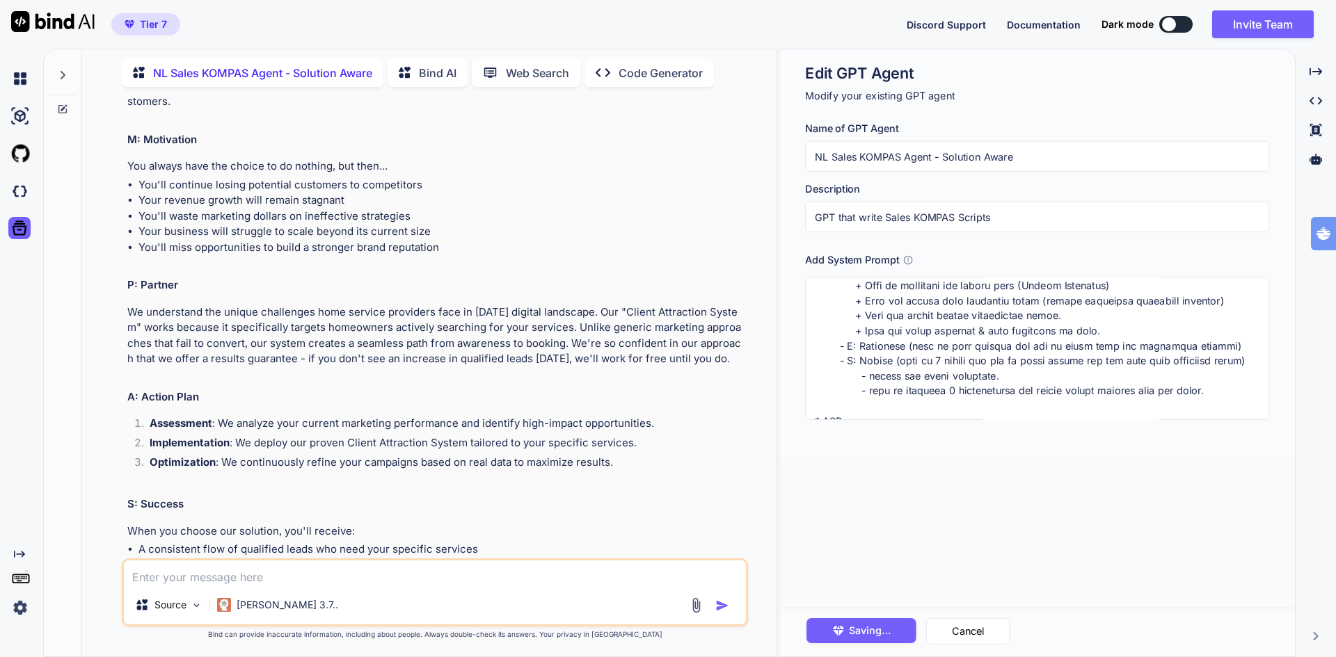
scroll to position [2100, 0]
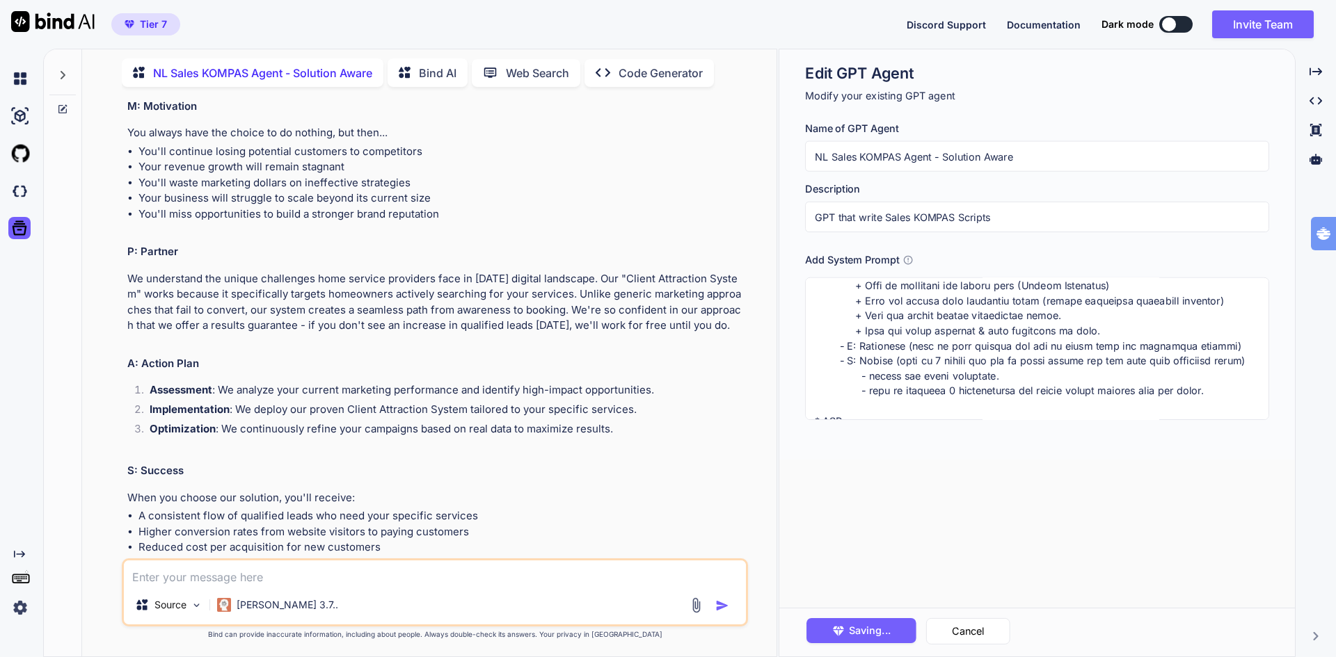
drag, startPoint x: 847, startPoint y: 332, endPoint x: 1105, endPoint y: 332, distance: 258.1
click at [1105, 332] on textarea at bounding box center [1037, 349] width 464 height 143
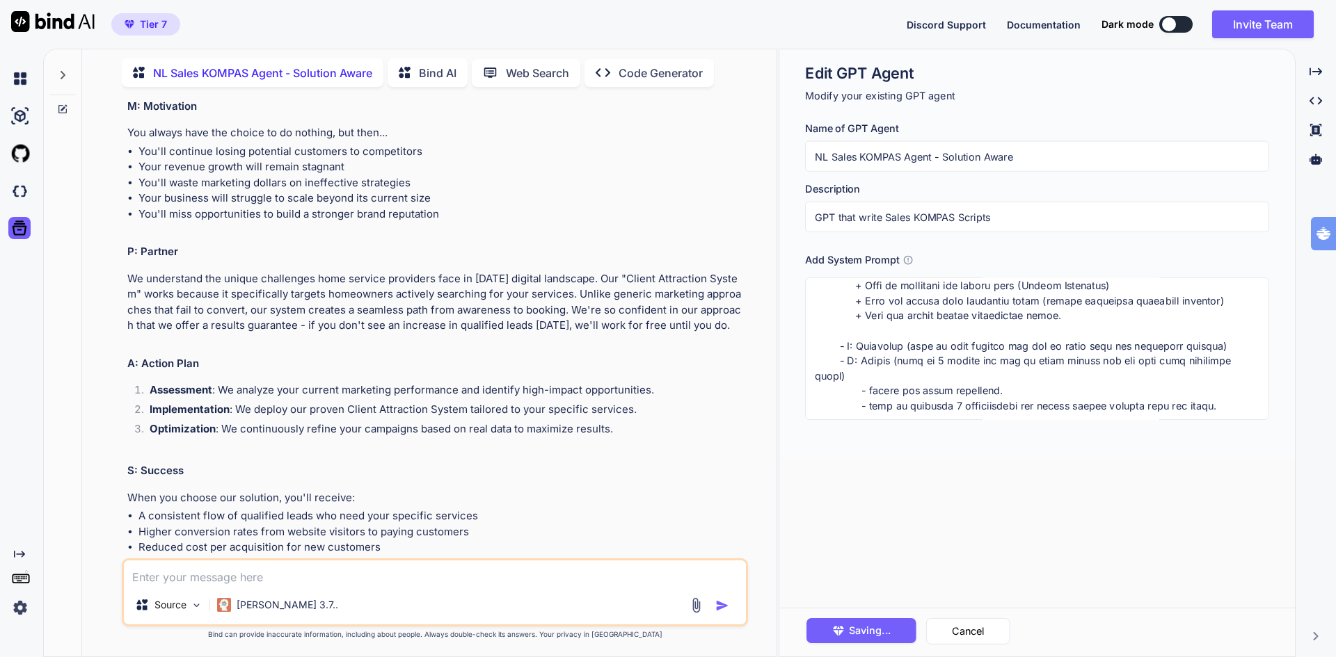
click at [1221, 346] on textarea at bounding box center [1037, 349] width 464 height 143
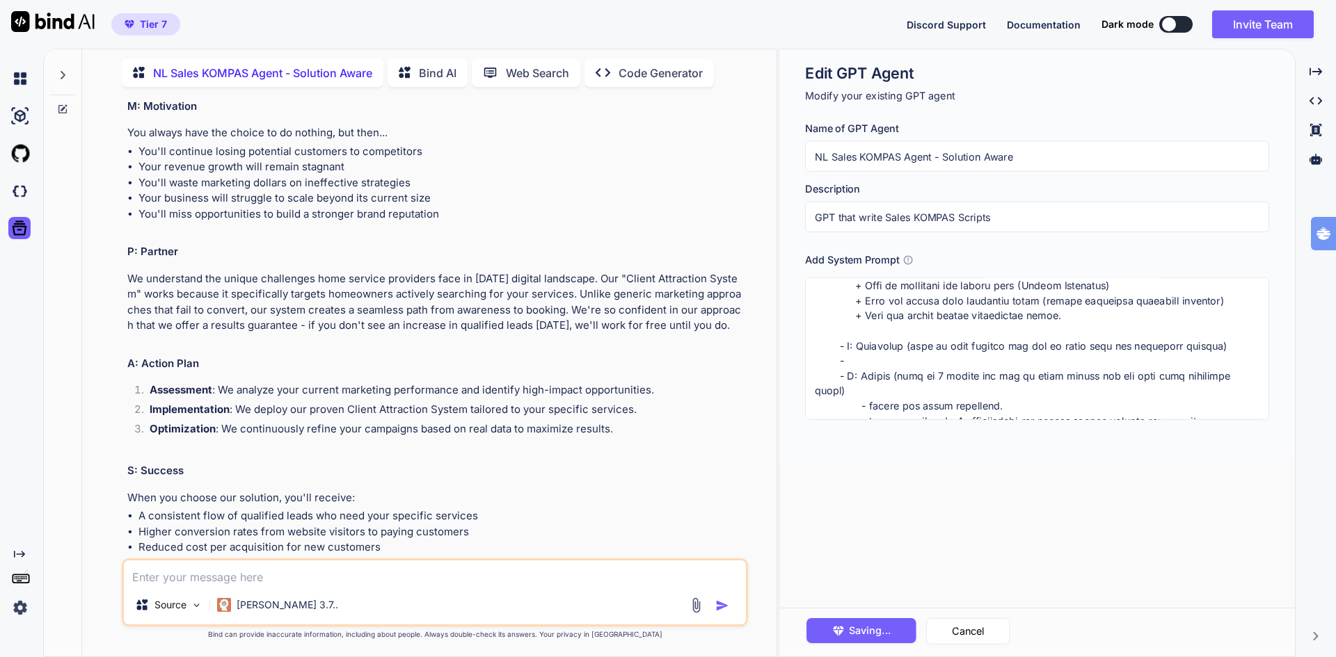
paste textarea "+ Geef aan welke garantie & risk revearsal je bied."
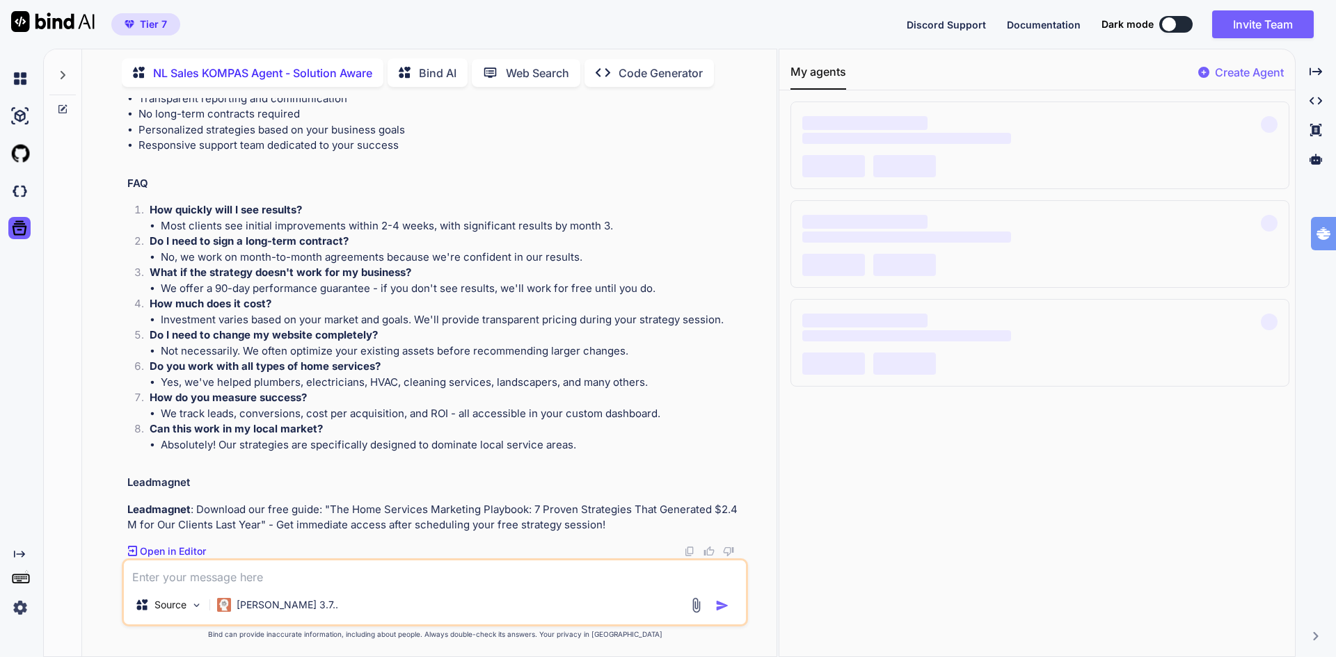
scroll to position [2726, 0]
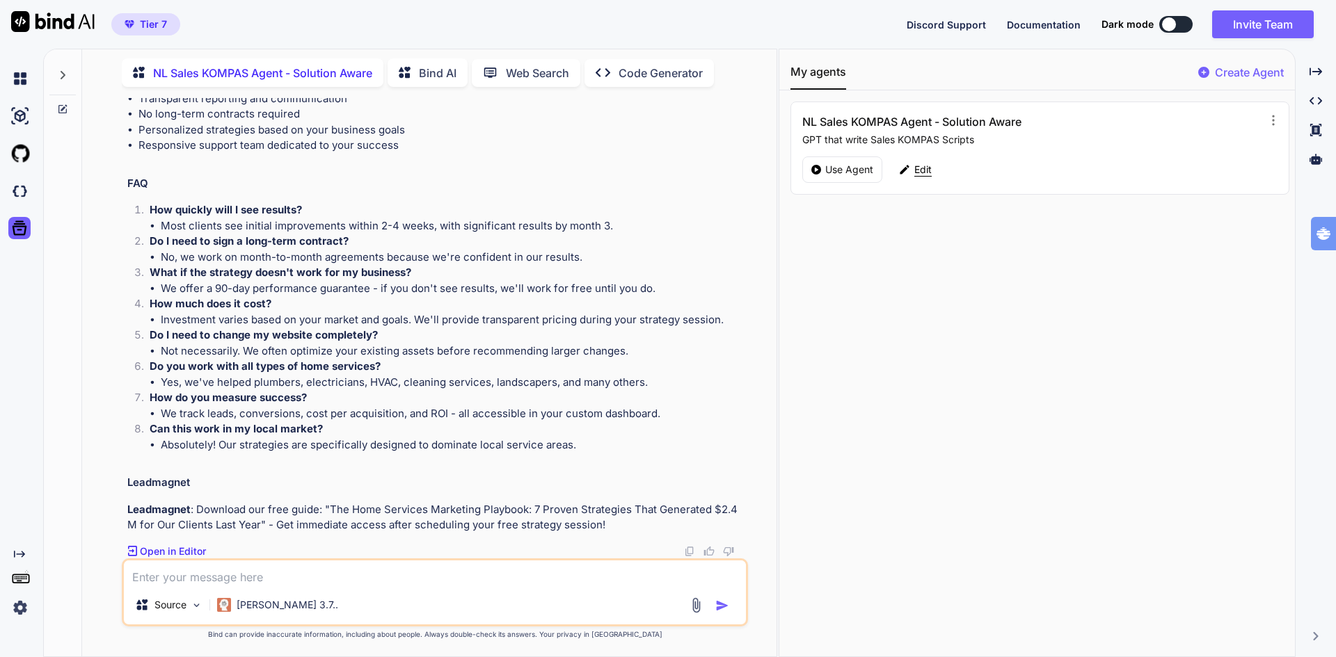
click at [922, 171] on p "Edit" at bounding box center [922, 170] width 17 height 14
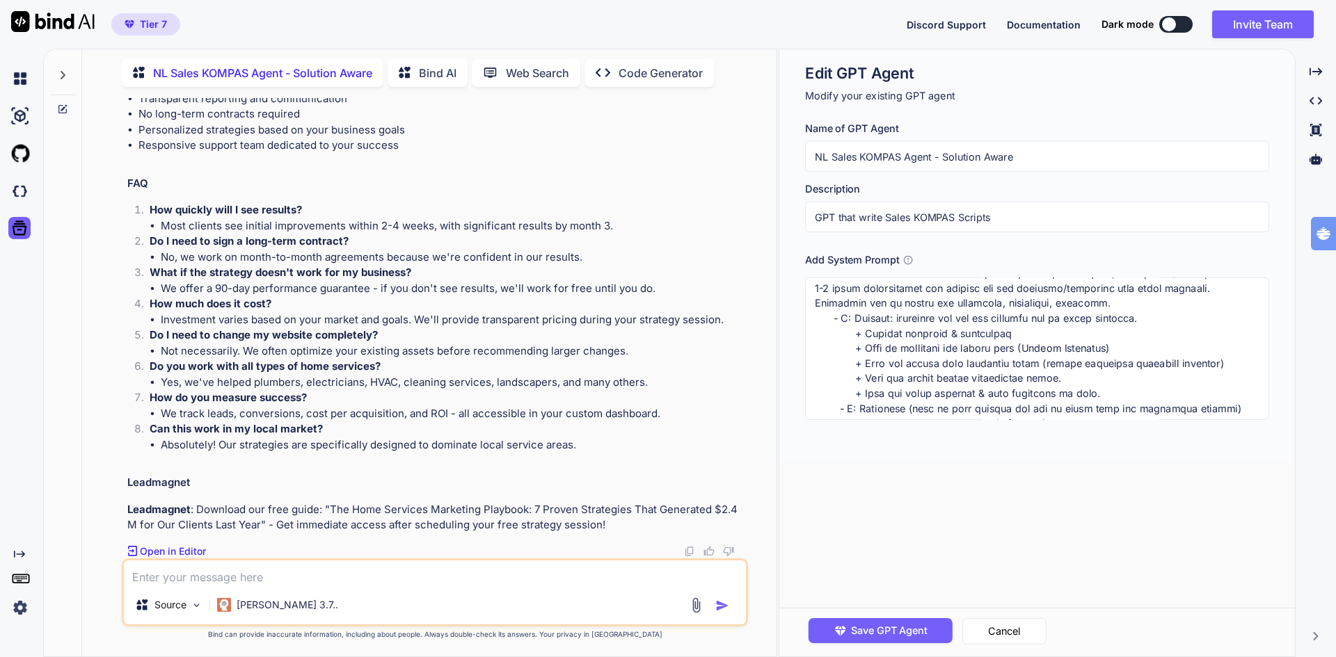
scroll to position [417, 0]
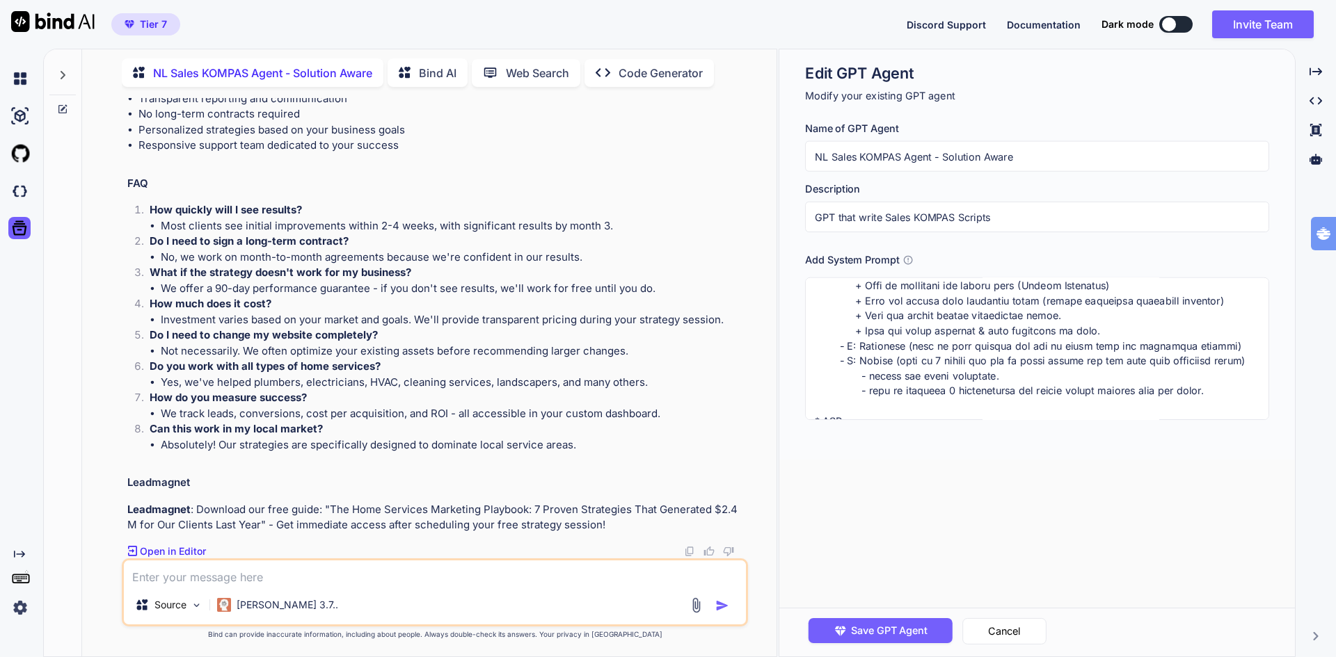
drag, startPoint x: 1099, startPoint y: 329, endPoint x: 853, endPoint y: 330, distance: 246.2
click at [853, 330] on textarea at bounding box center [1037, 349] width 464 height 143
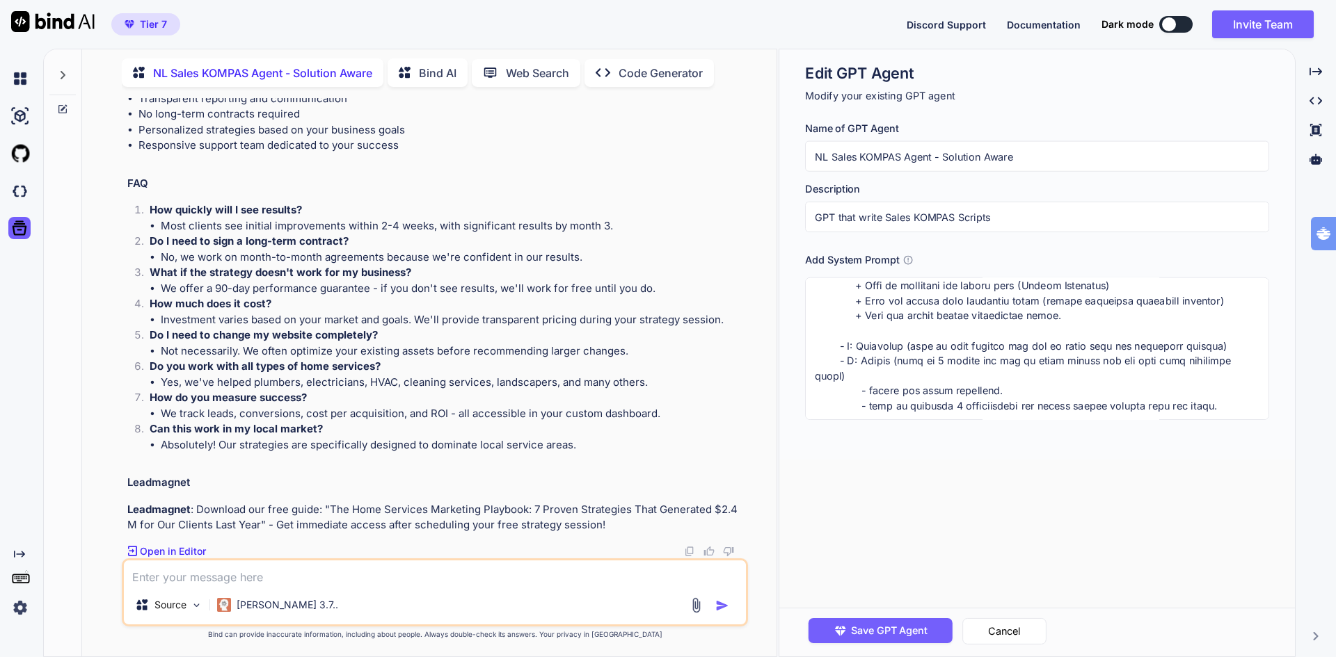
click at [1231, 343] on textarea at bounding box center [1037, 349] width 464 height 143
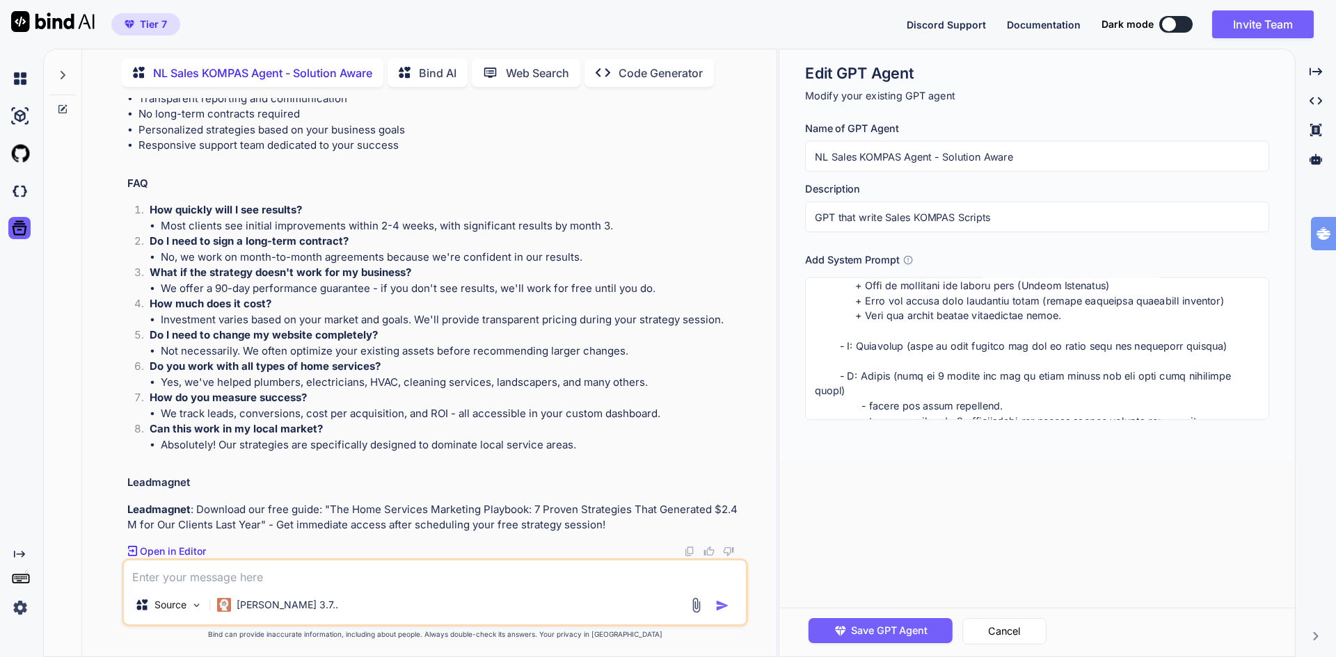
paste textarea "+ Geef aan welke garantie & risk revearsal je bied."
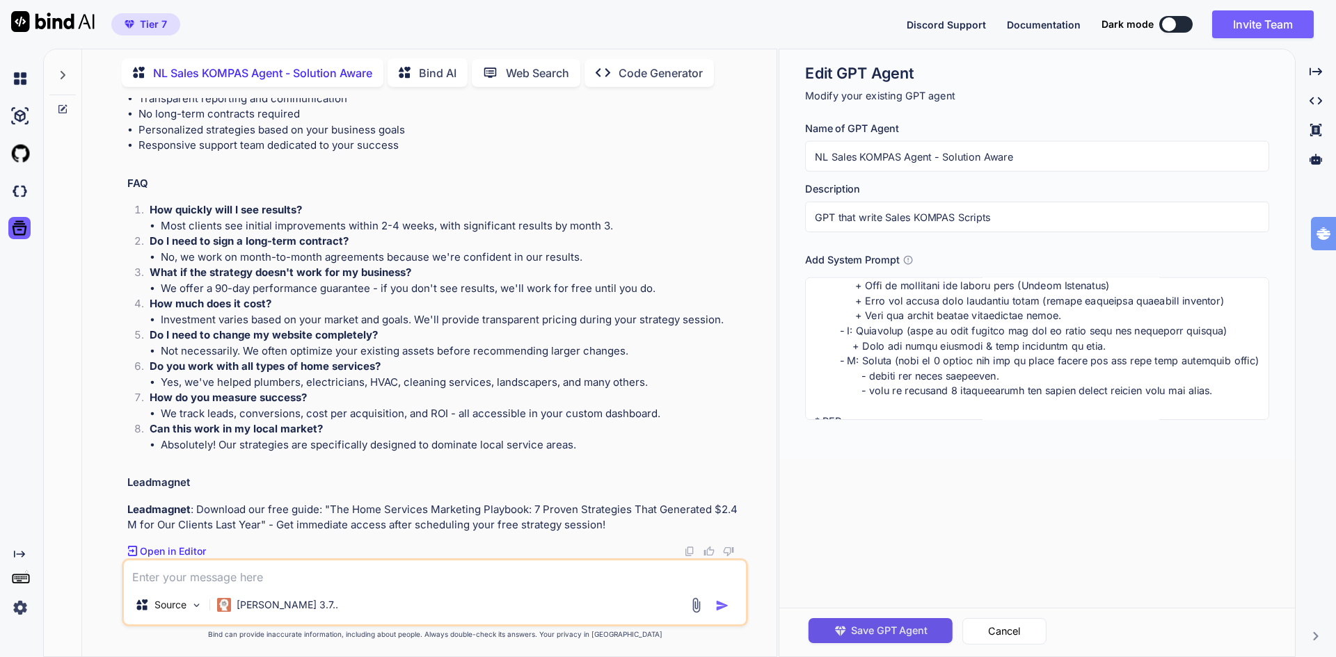
click at [893, 632] on span "Save GPT Agent" at bounding box center [889, 630] width 77 height 15
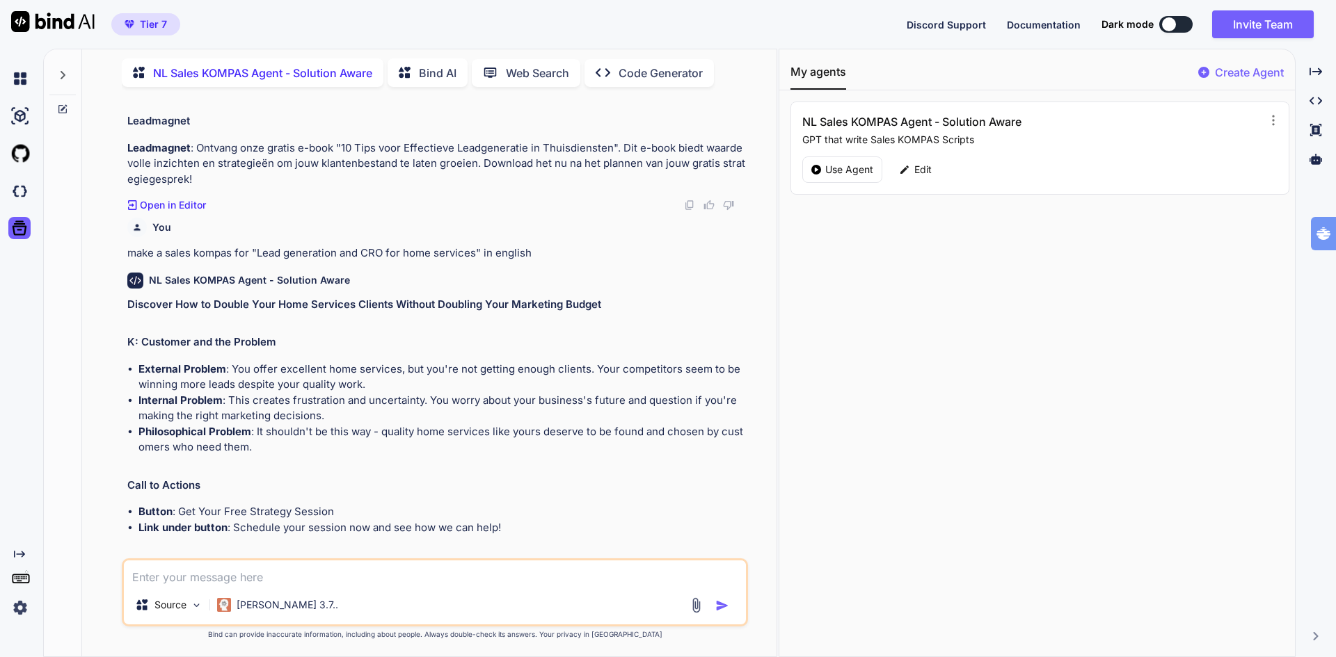
scroll to position [1336, 0]
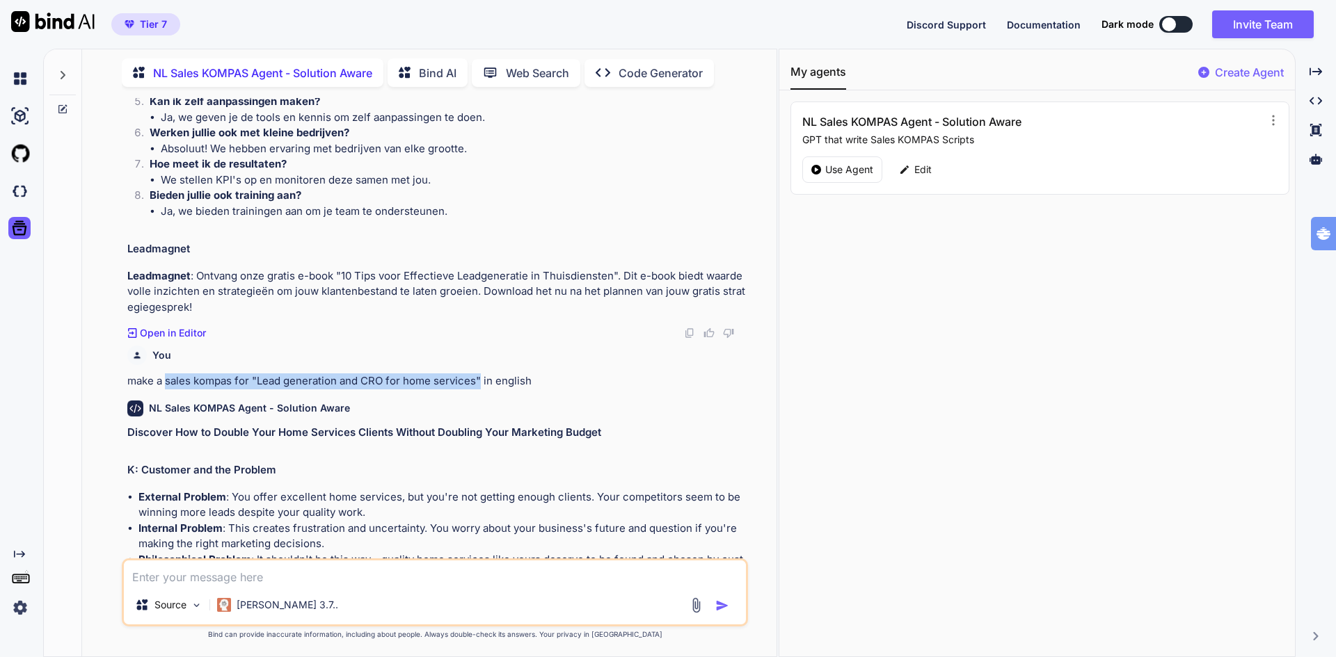
drag, startPoint x: 166, startPoint y: 383, endPoint x: 479, endPoint y: 377, distance: 313.1
click at [479, 377] on p "make a sales kompas for "Lead generation and CRO for home services" in english" at bounding box center [436, 382] width 618 height 16
copy p "sales kompas for "Lead generation and CRO for home services""
click at [847, 167] on p "Use Agent" at bounding box center [849, 170] width 48 height 14
click at [838, 169] on p "Use Agent" at bounding box center [849, 170] width 48 height 14
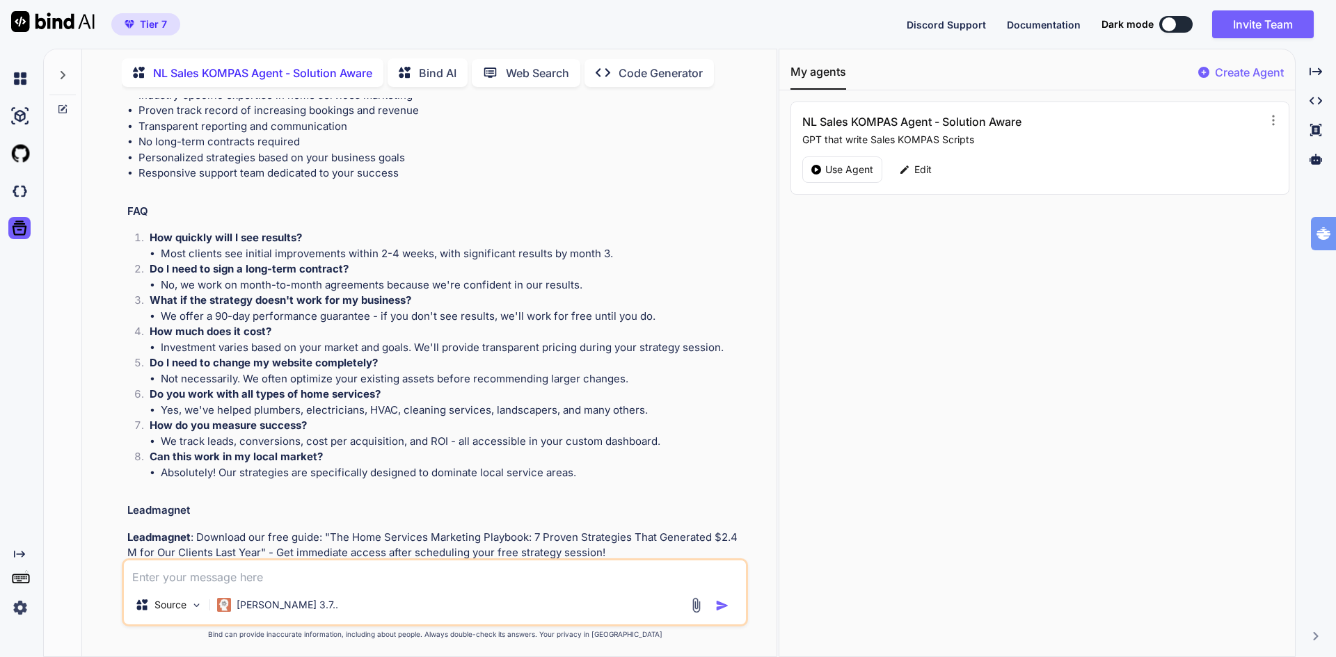
scroll to position [2727, 0]
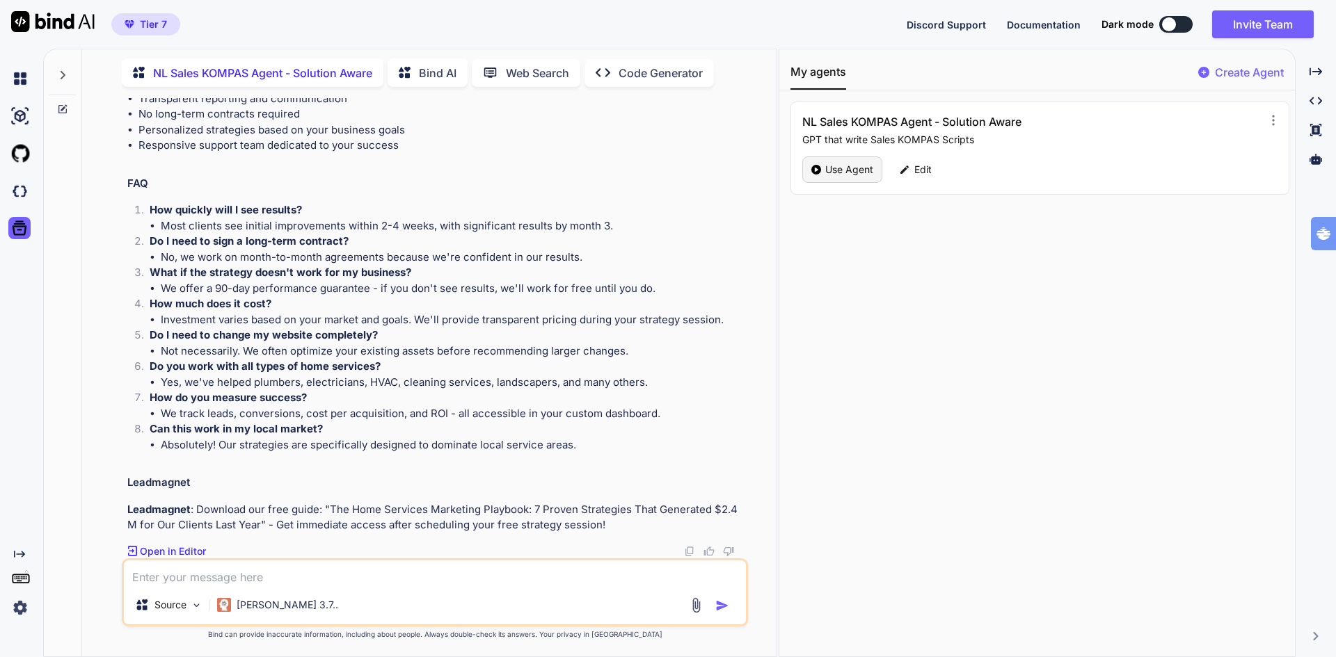
click at [839, 171] on p "Use Agent" at bounding box center [849, 170] width 48 height 14
click at [839, 170] on p "Use Agent" at bounding box center [849, 170] width 48 height 14
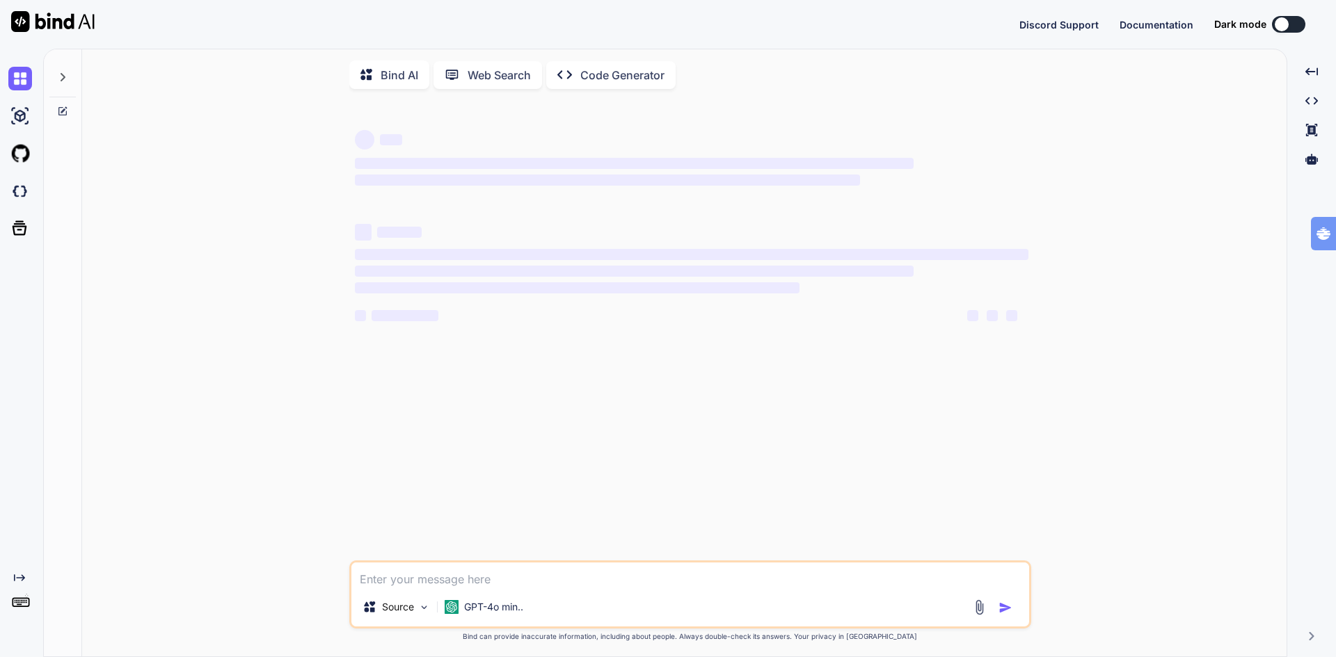
type textarea "x"
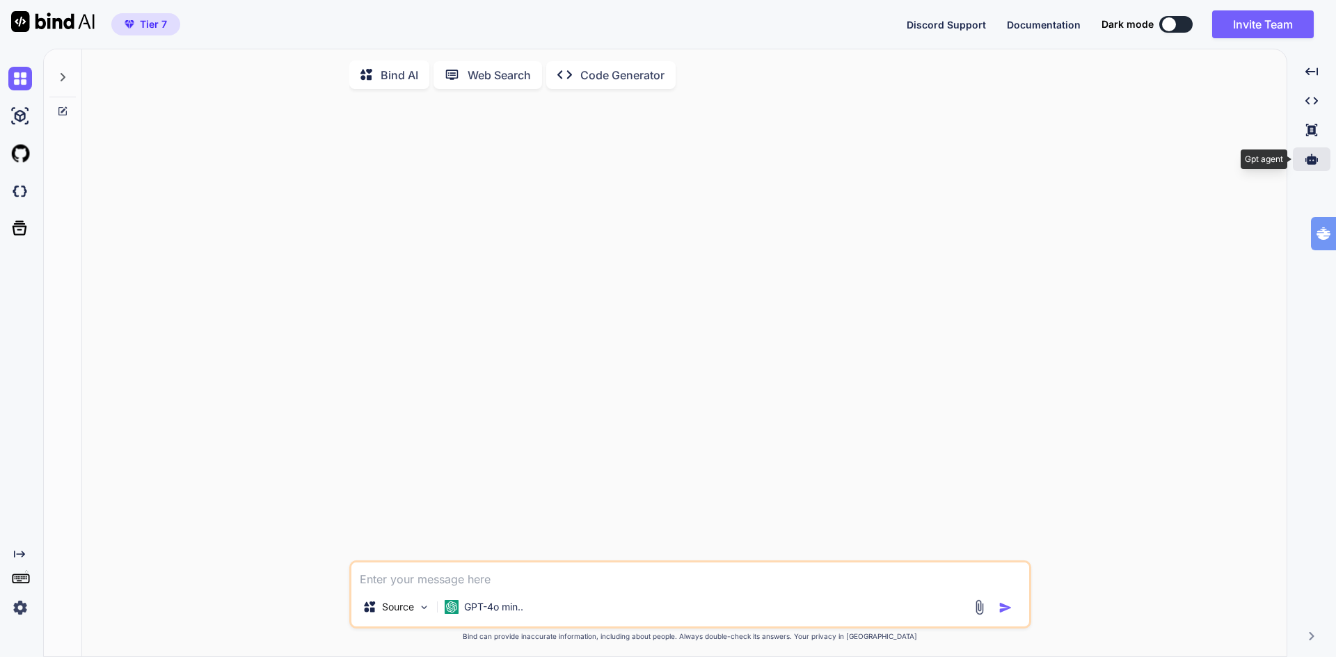
click at [1302, 157] on div at bounding box center [1311, 159] width 38 height 24
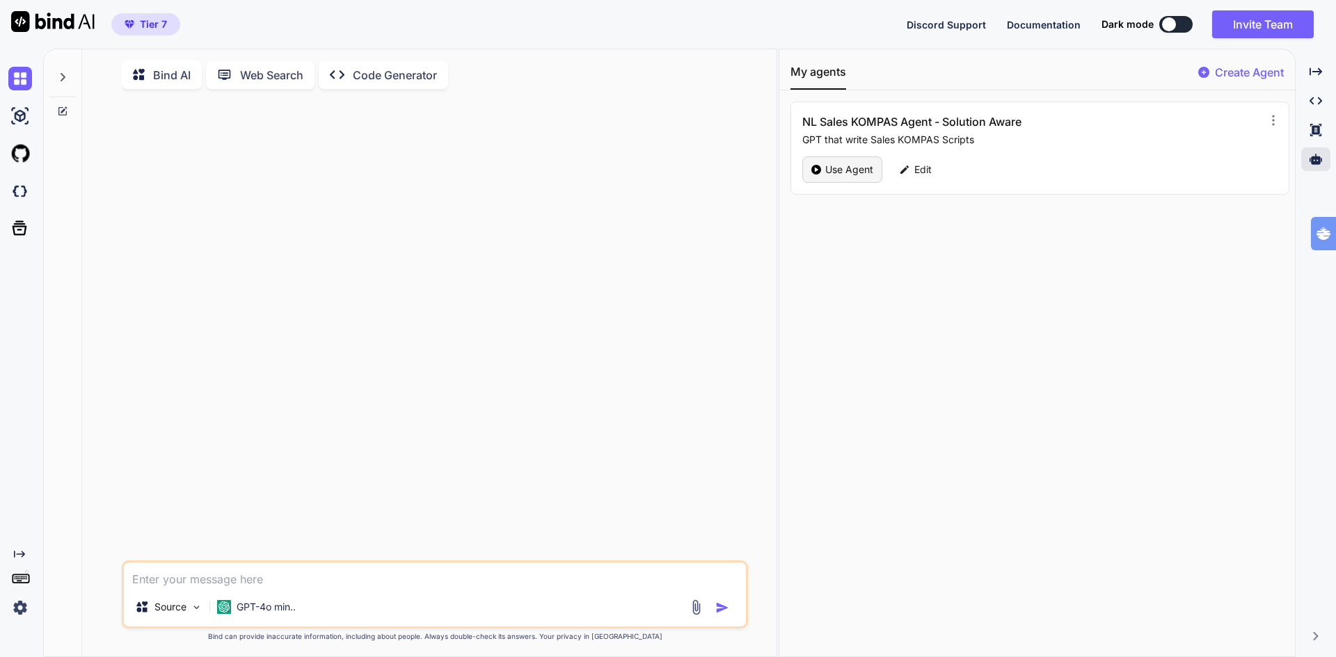
click at [846, 168] on p "Use Agent" at bounding box center [849, 170] width 48 height 14
click at [279, 604] on p "GPT-4o min.." at bounding box center [266, 607] width 59 height 14
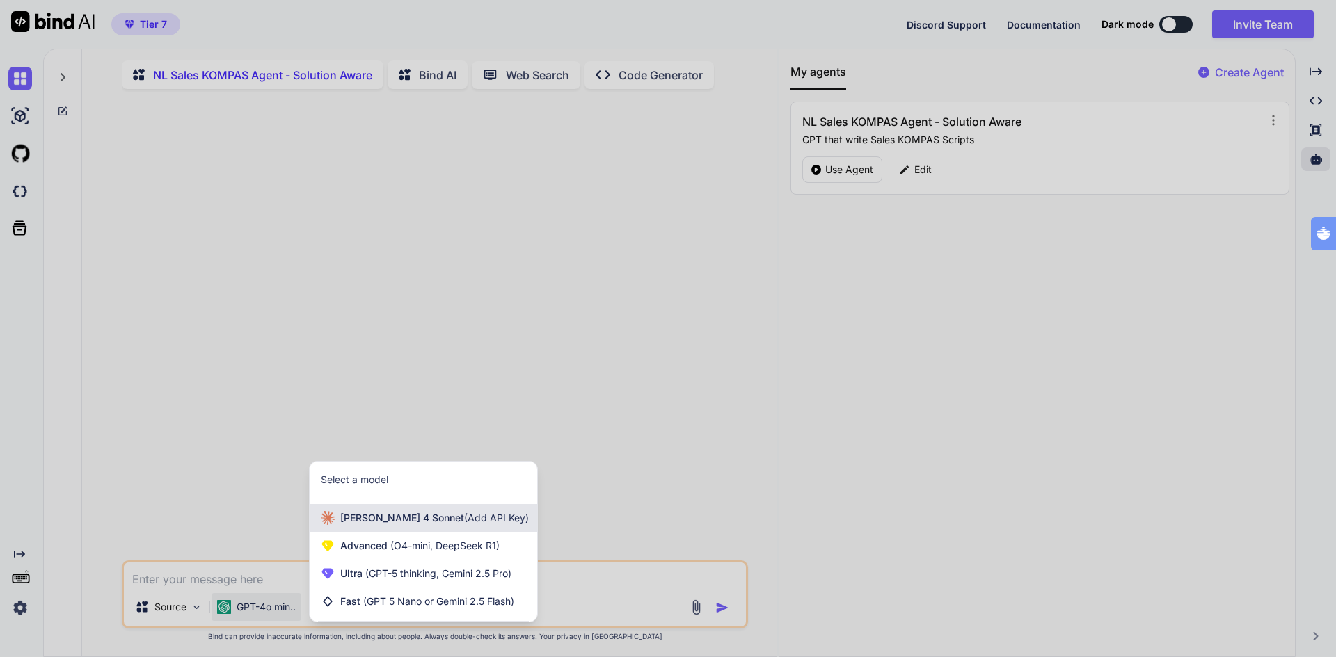
click at [378, 514] on div "[PERSON_NAME] 4 Sonnet (Add API Key)" at bounding box center [423, 518] width 227 height 28
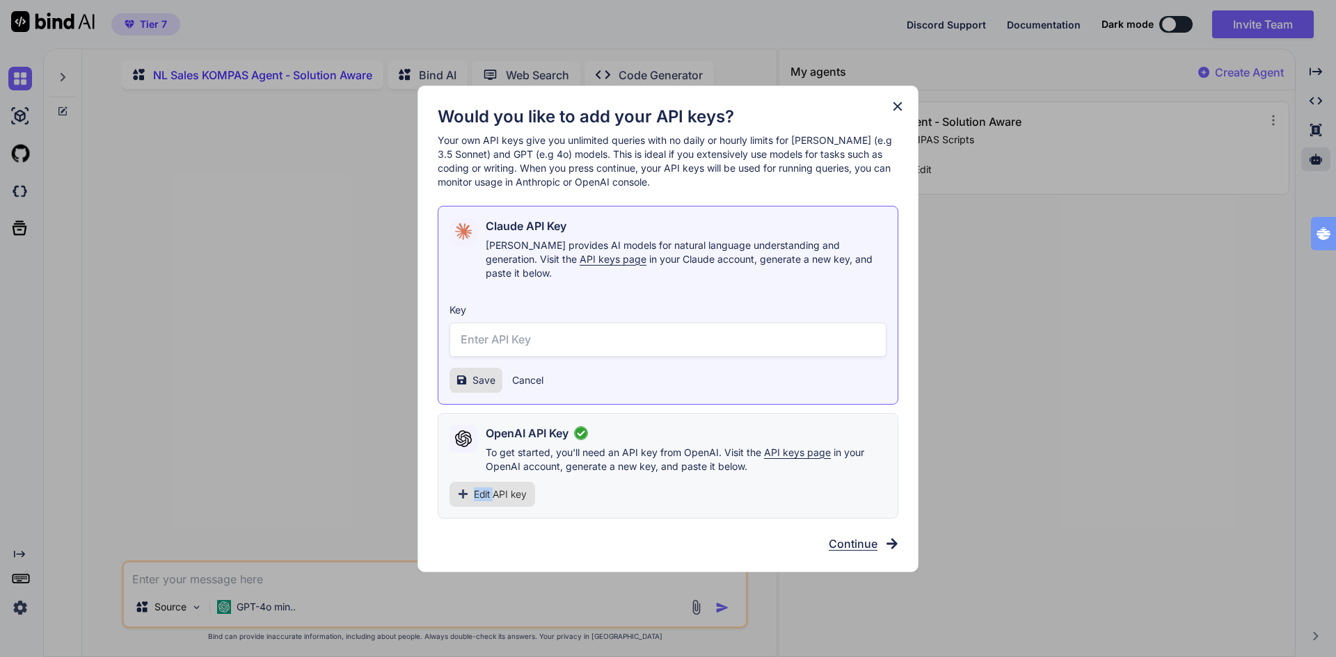
click at [378, 514] on div "Would you like to add your API keys? Your own API keys give you unlimited queri…" at bounding box center [668, 328] width 1336 height 657
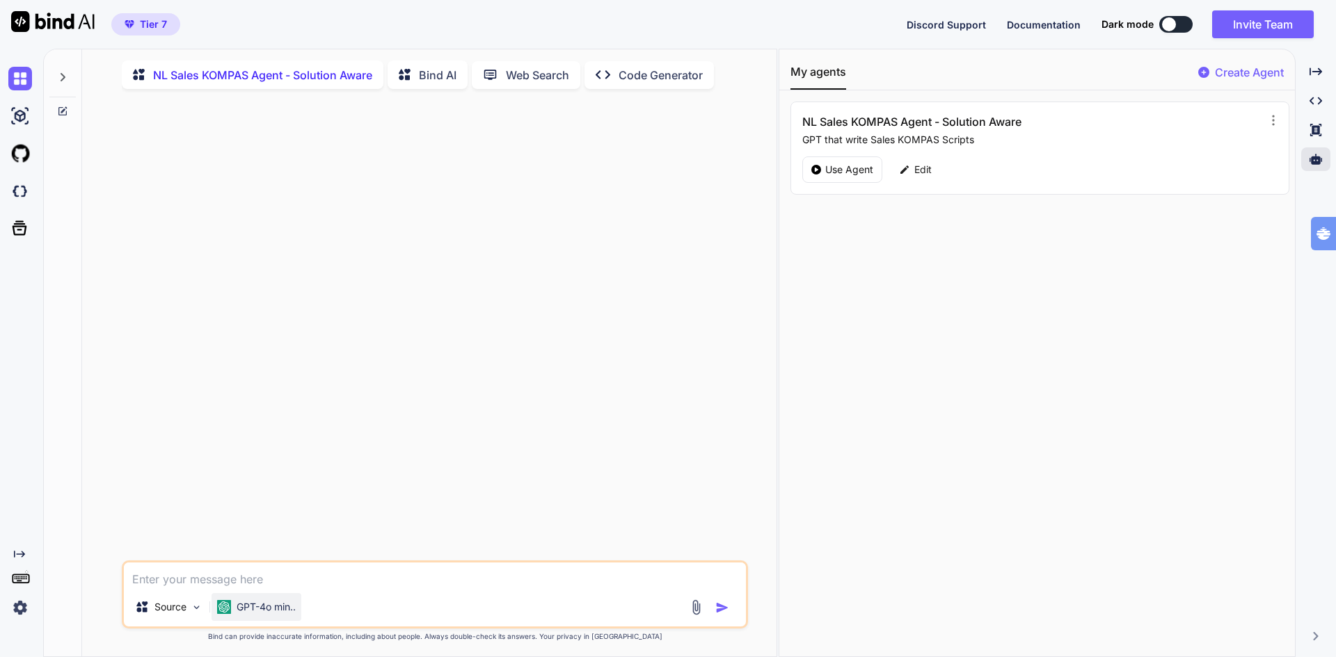
click at [266, 608] on p "GPT-4o min.." at bounding box center [266, 607] width 59 height 14
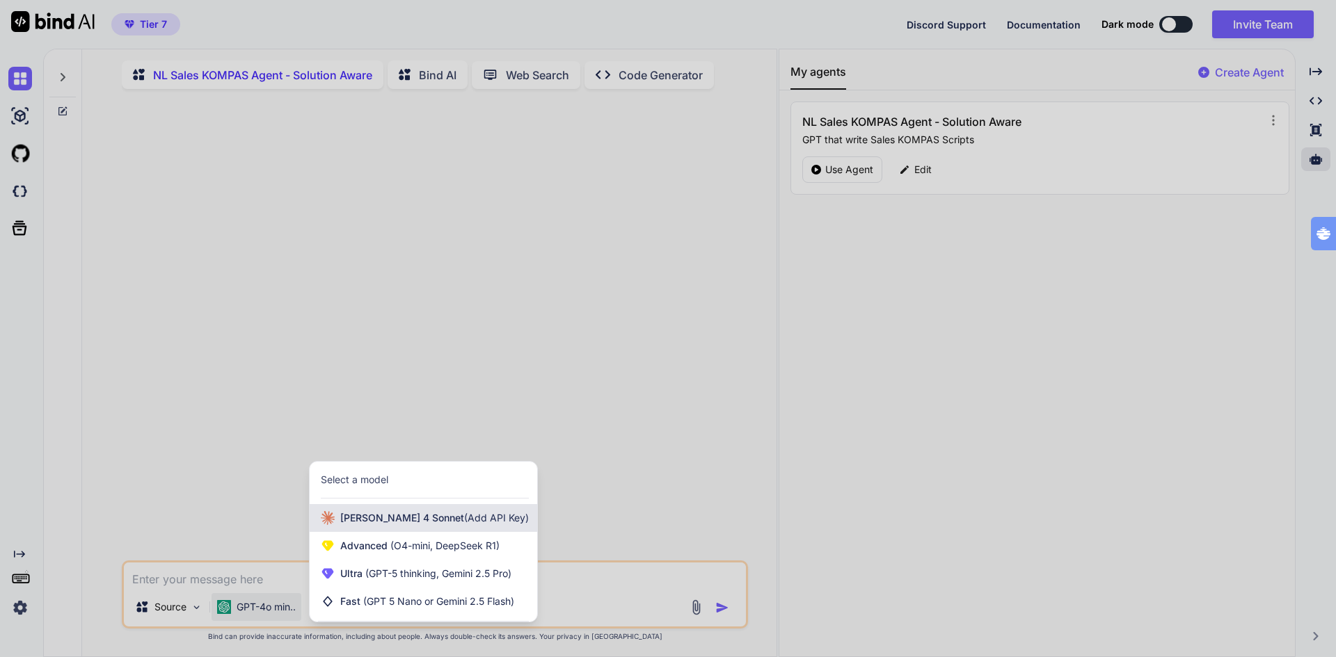
click at [346, 523] on span "[PERSON_NAME] 4 Sonnet (Add API Key)" at bounding box center [434, 518] width 189 height 14
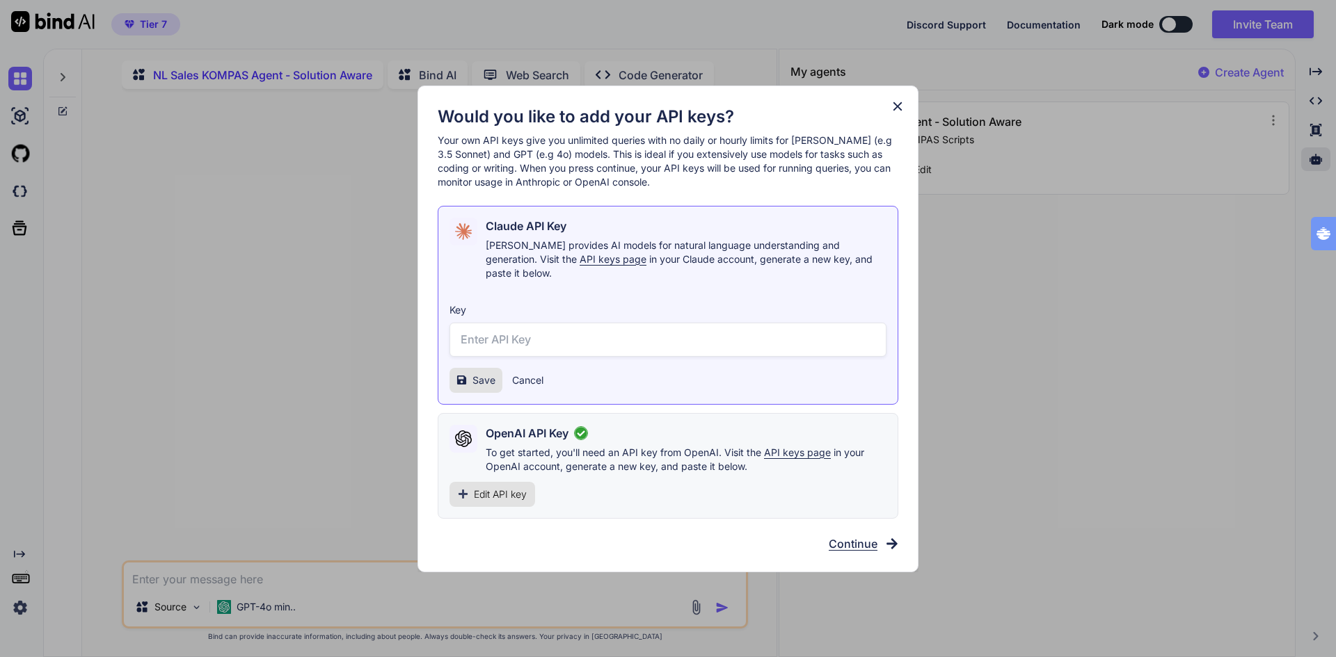
click at [853, 536] on span "Continue" at bounding box center [852, 544] width 49 height 17
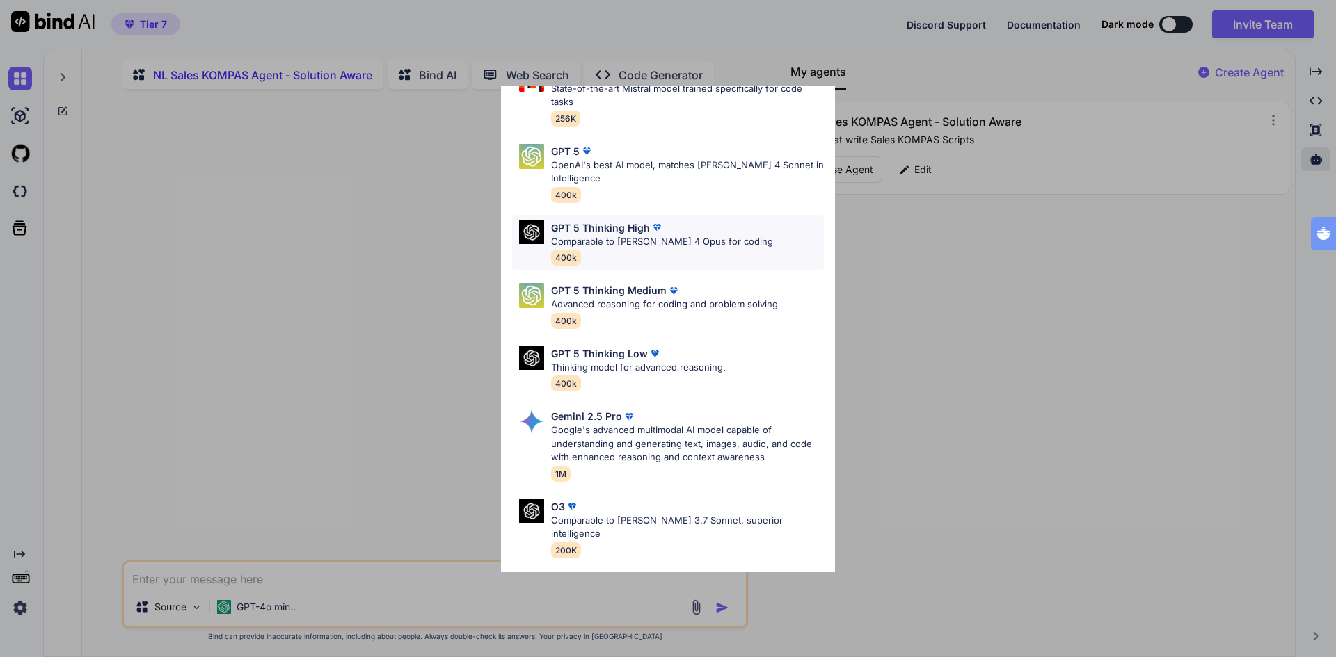
scroll to position [417, 0]
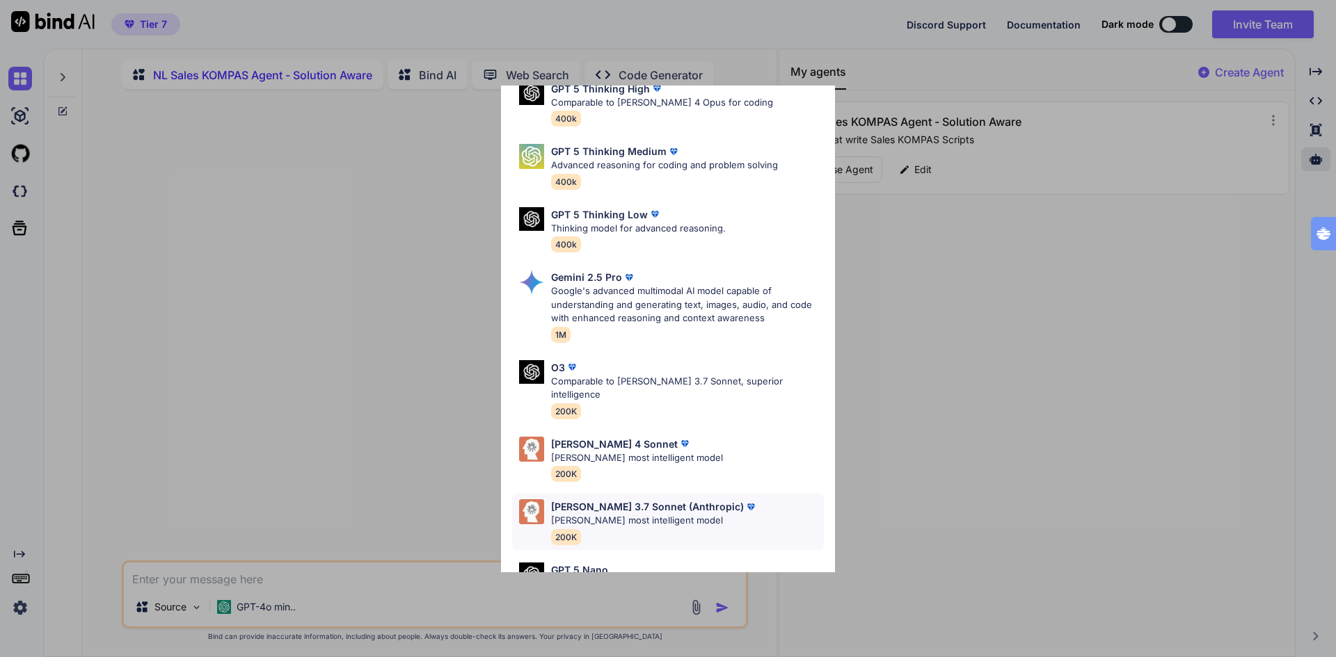
click at [596, 499] on p "[PERSON_NAME] 3.7 Sonnet (Anthropic)" at bounding box center [647, 506] width 193 height 15
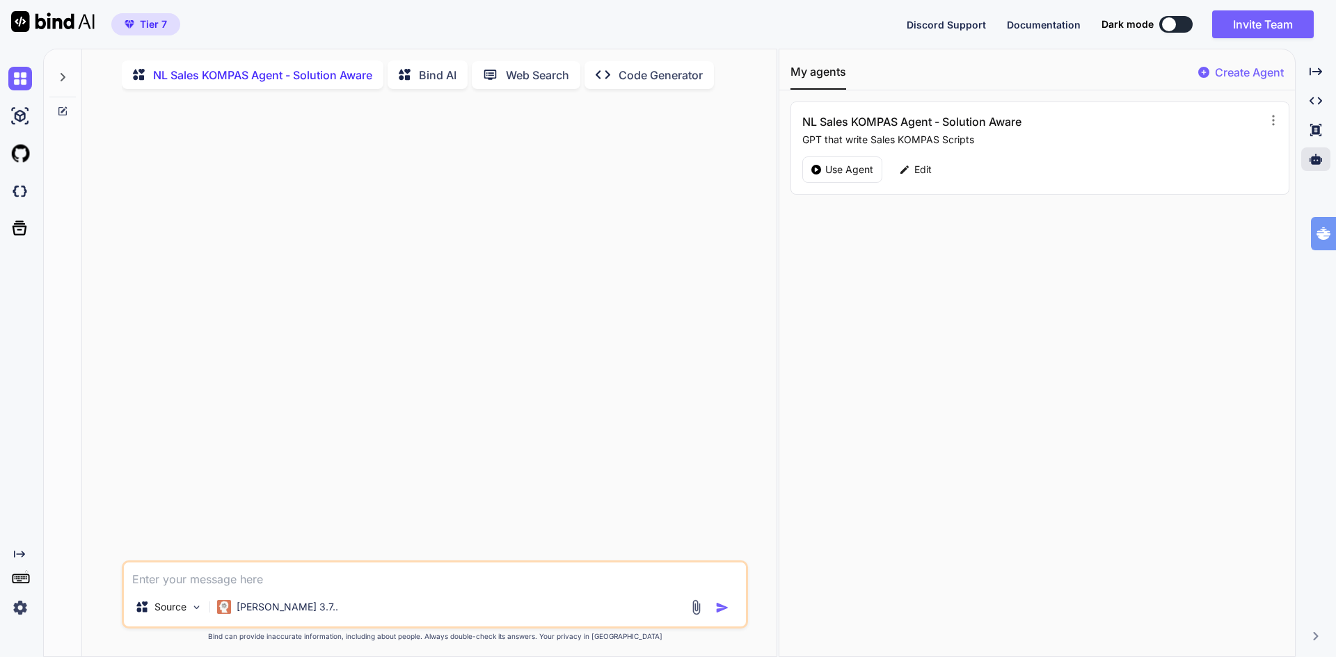
click at [314, 582] on textarea at bounding box center [435, 575] width 622 height 25
paste textarea "sales kompas for "Lead generation and CRO for home services""
type textarea "sales kompas for "Lead generation and CRO for home services""
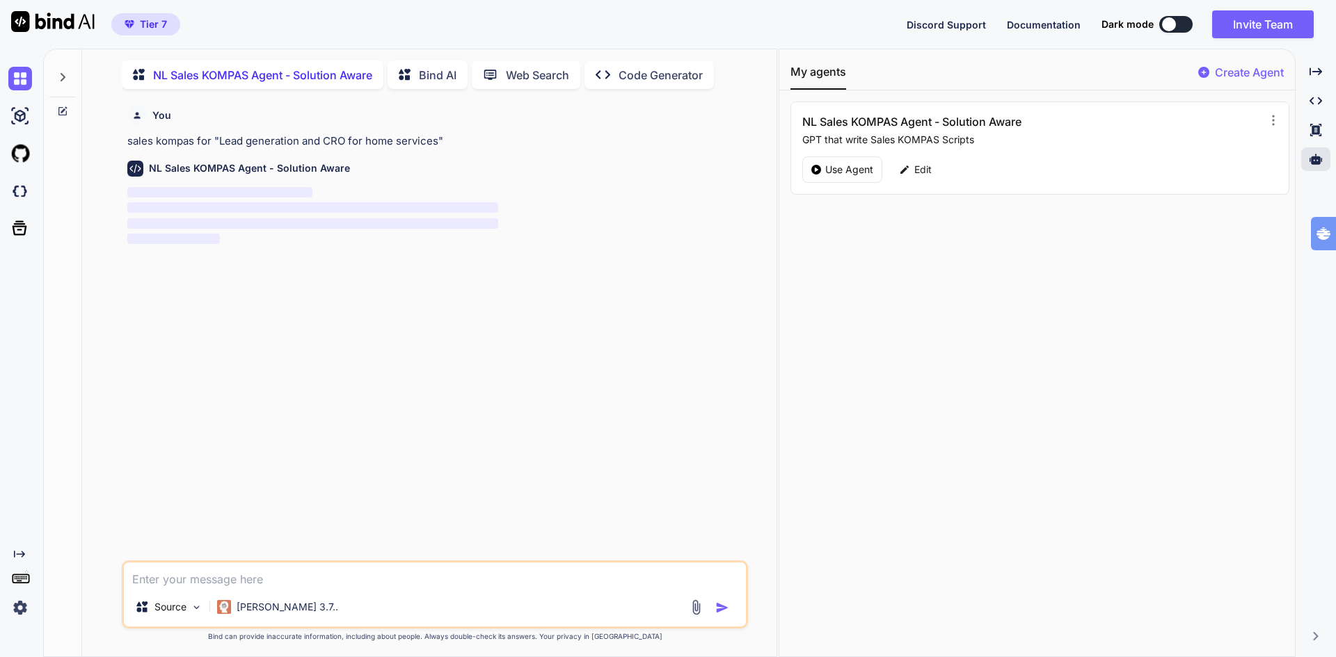
scroll to position [6, 0]
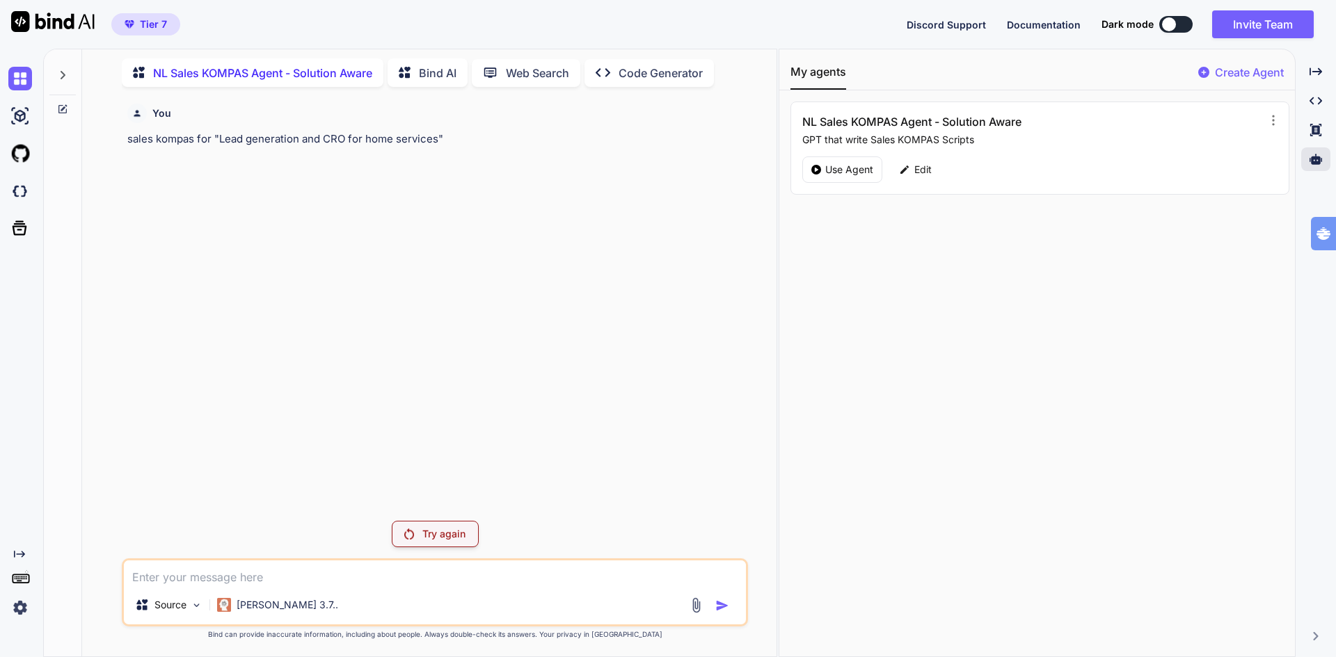
click at [405, 530] on img at bounding box center [409, 534] width 10 height 11
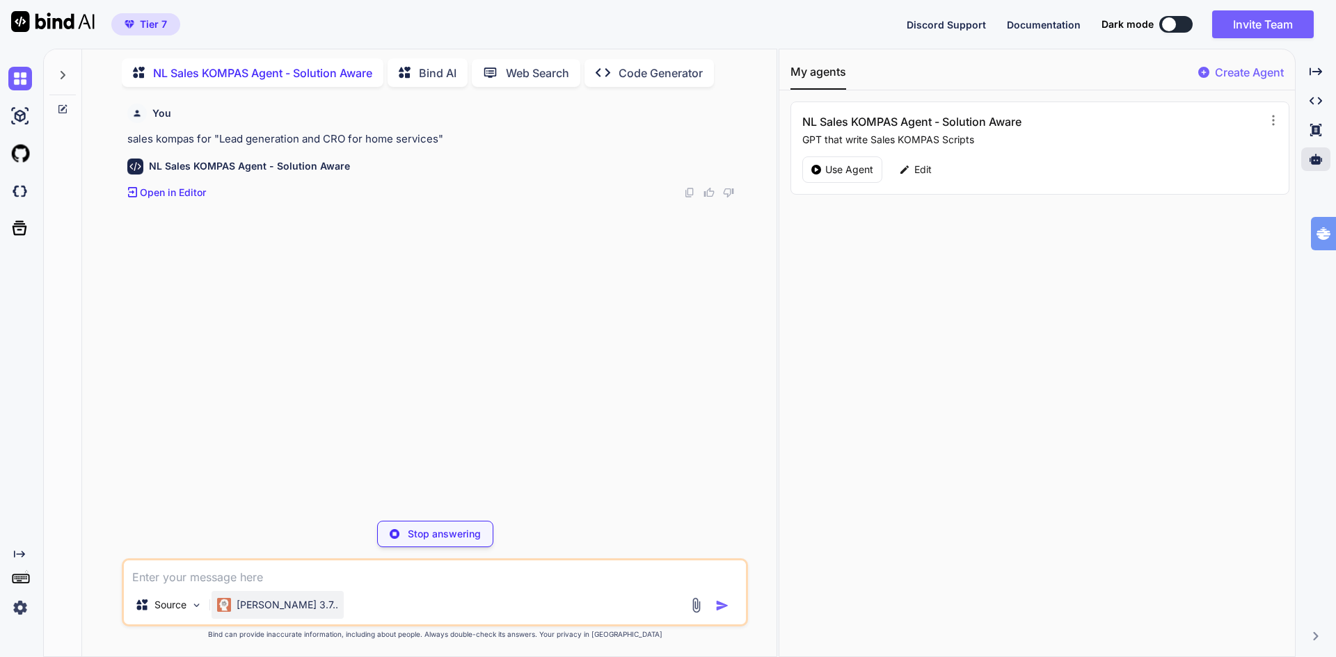
click at [252, 607] on p "[PERSON_NAME] 3.7.." at bounding box center [288, 605] width 102 height 14
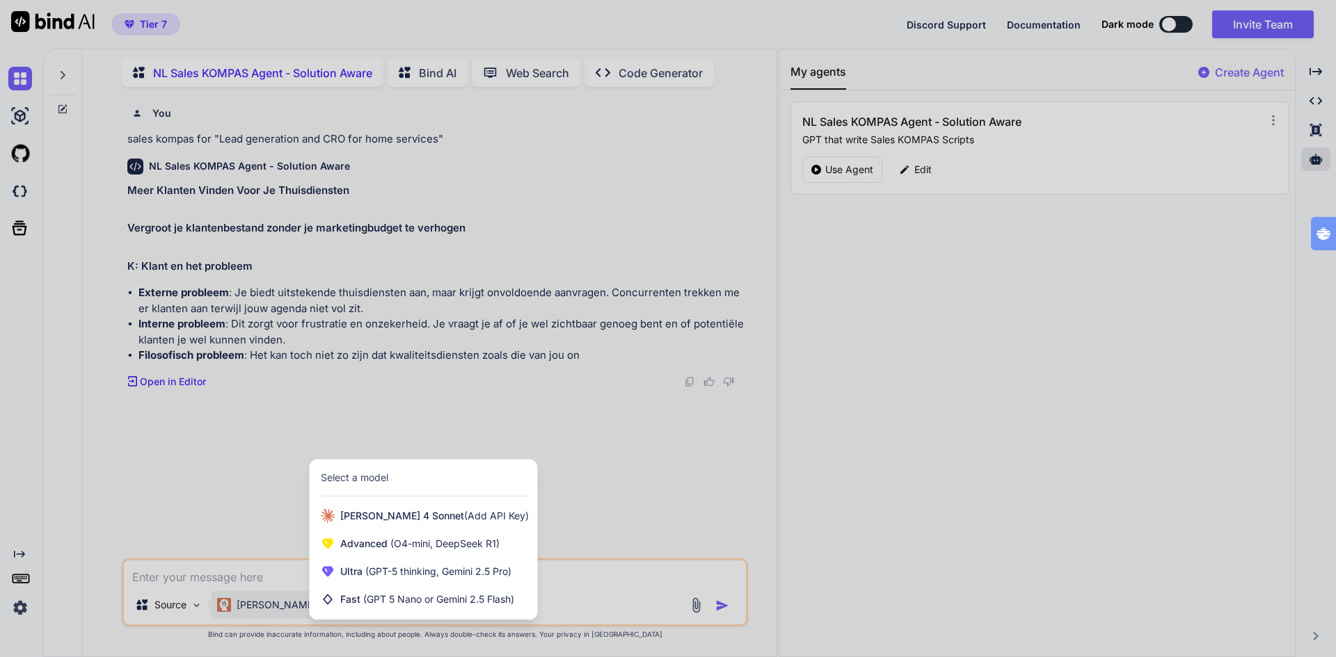
click at [550, 223] on div at bounding box center [668, 328] width 1336 height 657
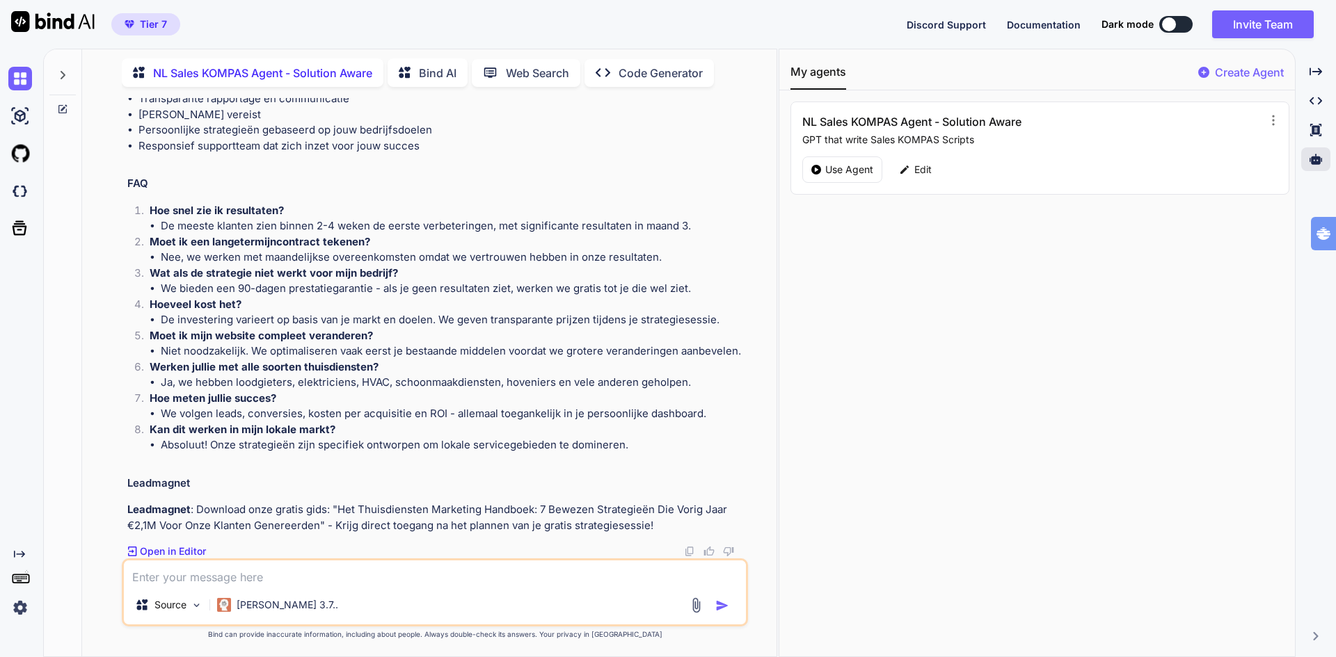
scroll to position [1203, 0]
click at [923, 171] on p "Edit" at bounding box center [922, 170] width 17 height 14
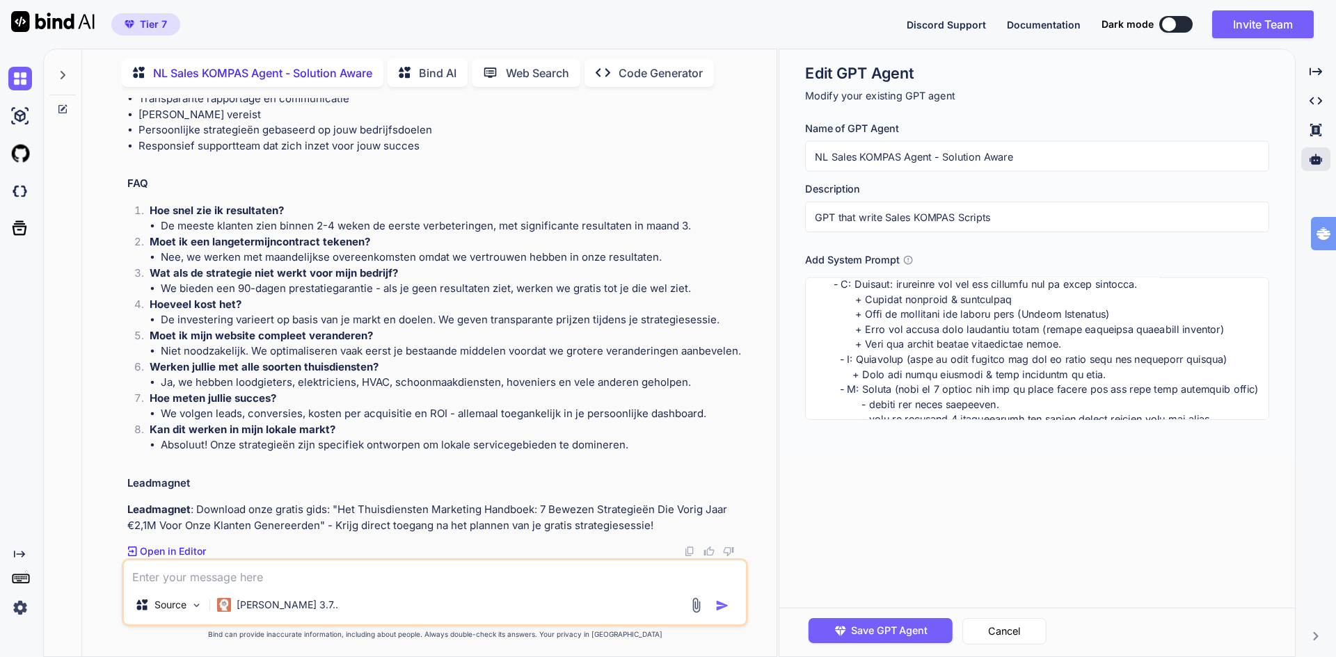
scroll to position [417, 0]
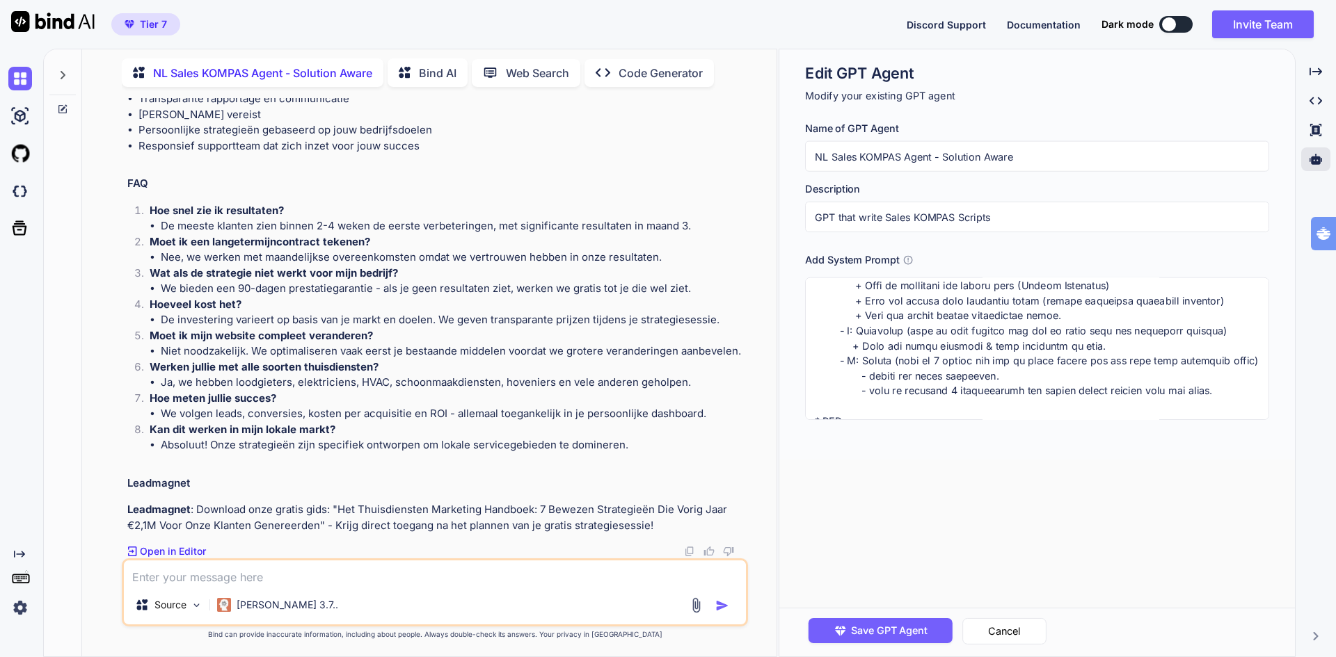
drag, startPoint x: 1084, startPoint y: 315, endPoint x: 849, endPoint y: 316, distance: 235.8
click at [849, 316] on textarea at bounding box center [1037, 349] width 464 height 143
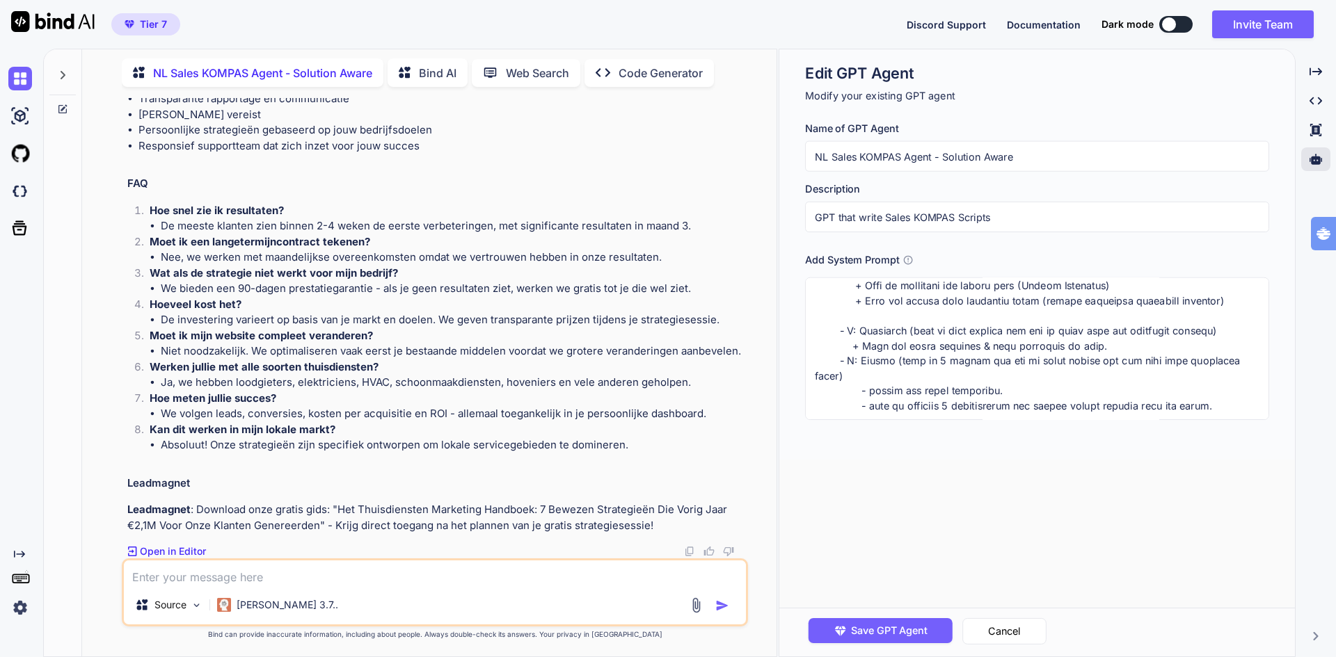
drag, startPoint x: 1086, startPoint y: 348, endPoint x: 1176, endPoint y: 347, distance: 89.7
click at [1087, 348] on textarea at bounding box center [1037, 349] width 464 height 143
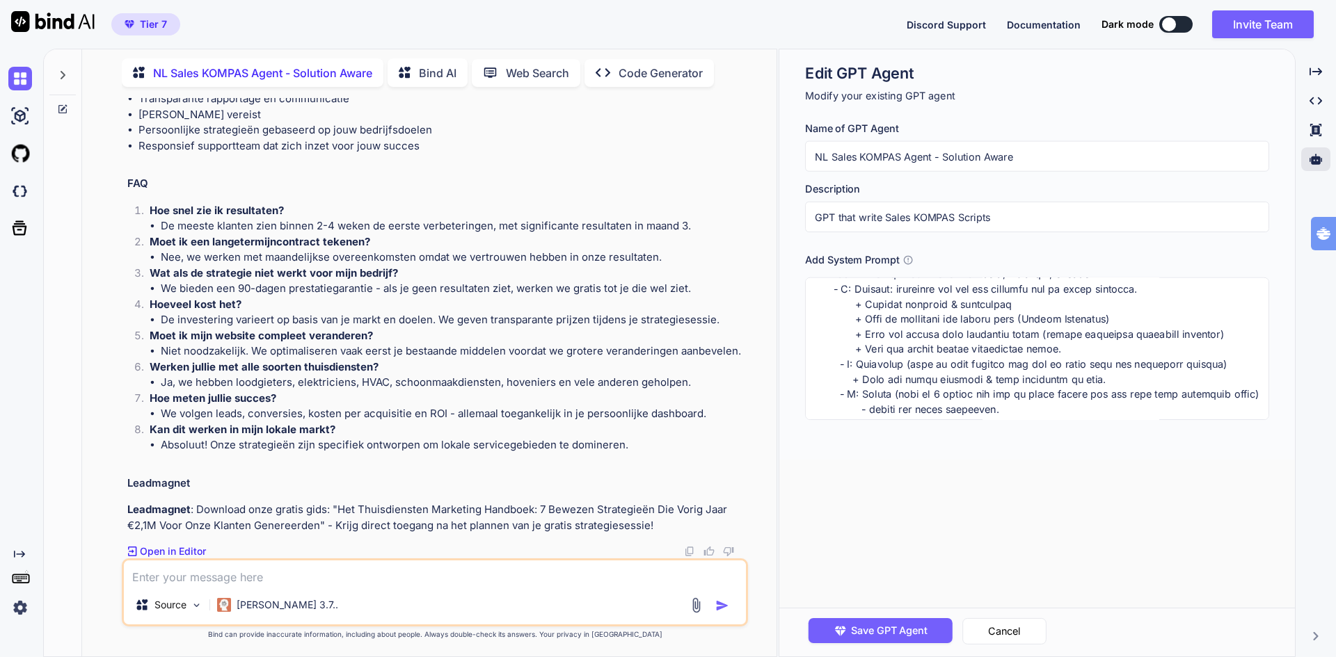
scroll to position [348, 0]
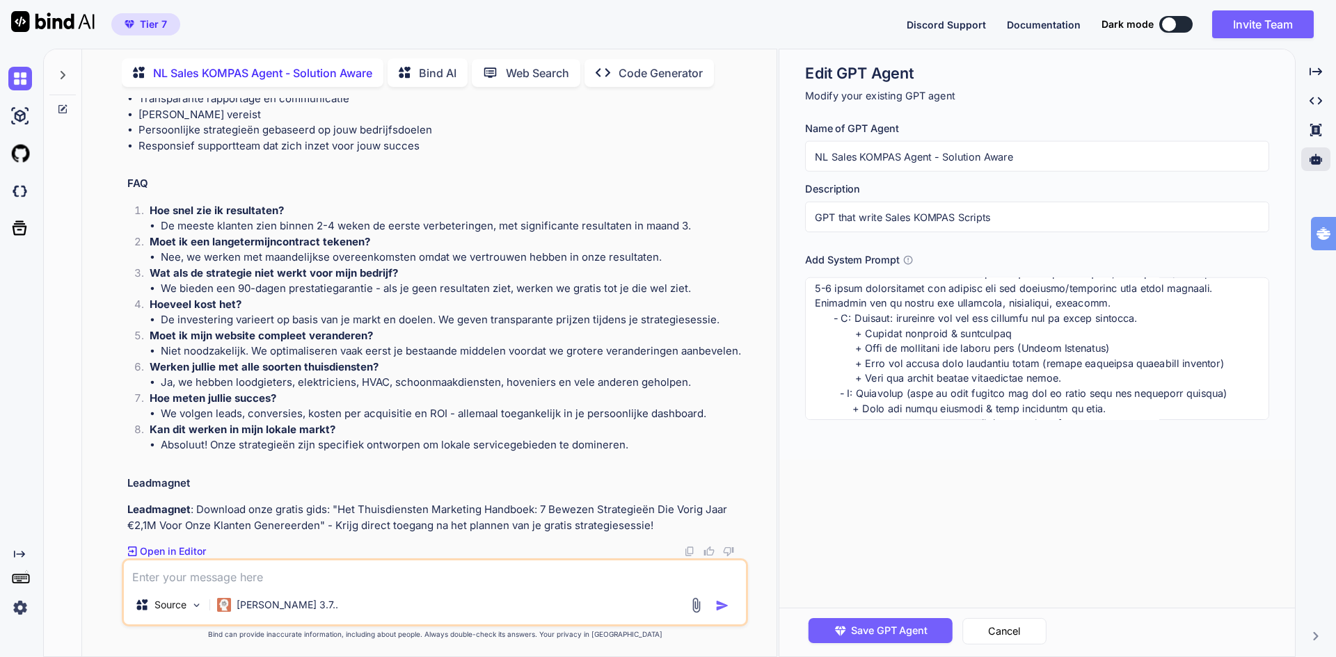
click at [1072, 378] on textarea at bounding box center [1037, 349] width 464 height 143
click at [928, 380] on textarea at bounding box center [1037, 349] width 464 height 143
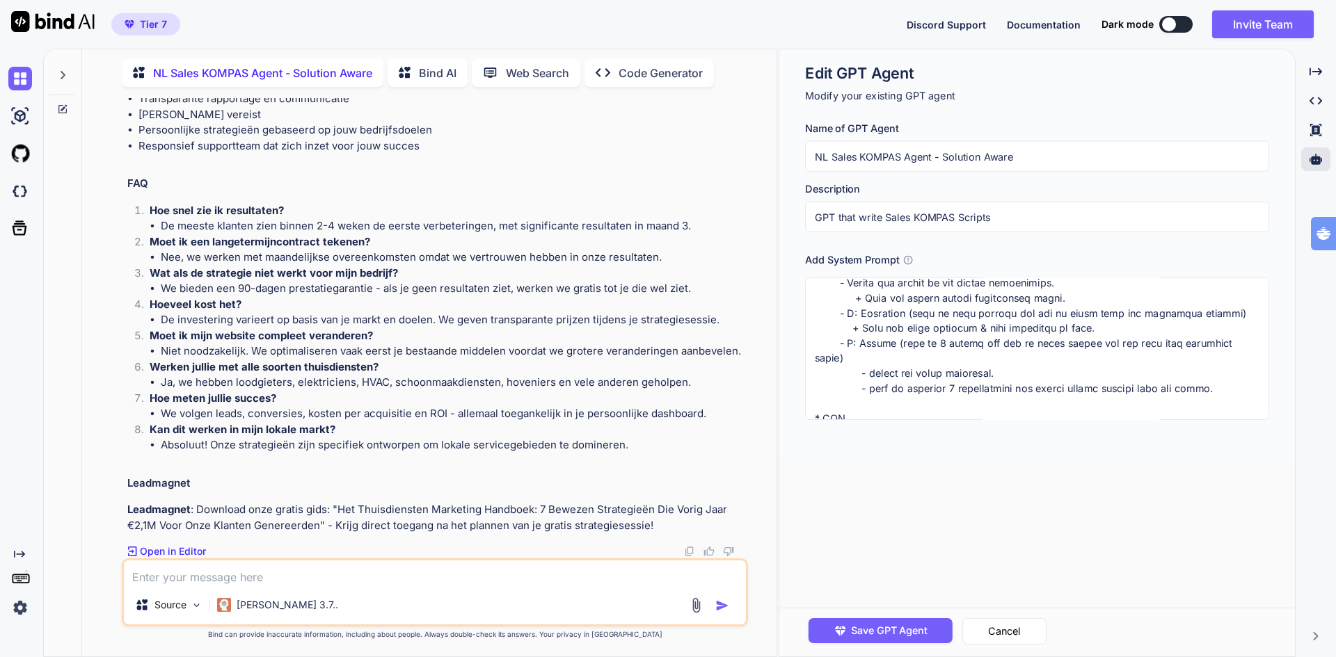
scroll to position [487, 0]
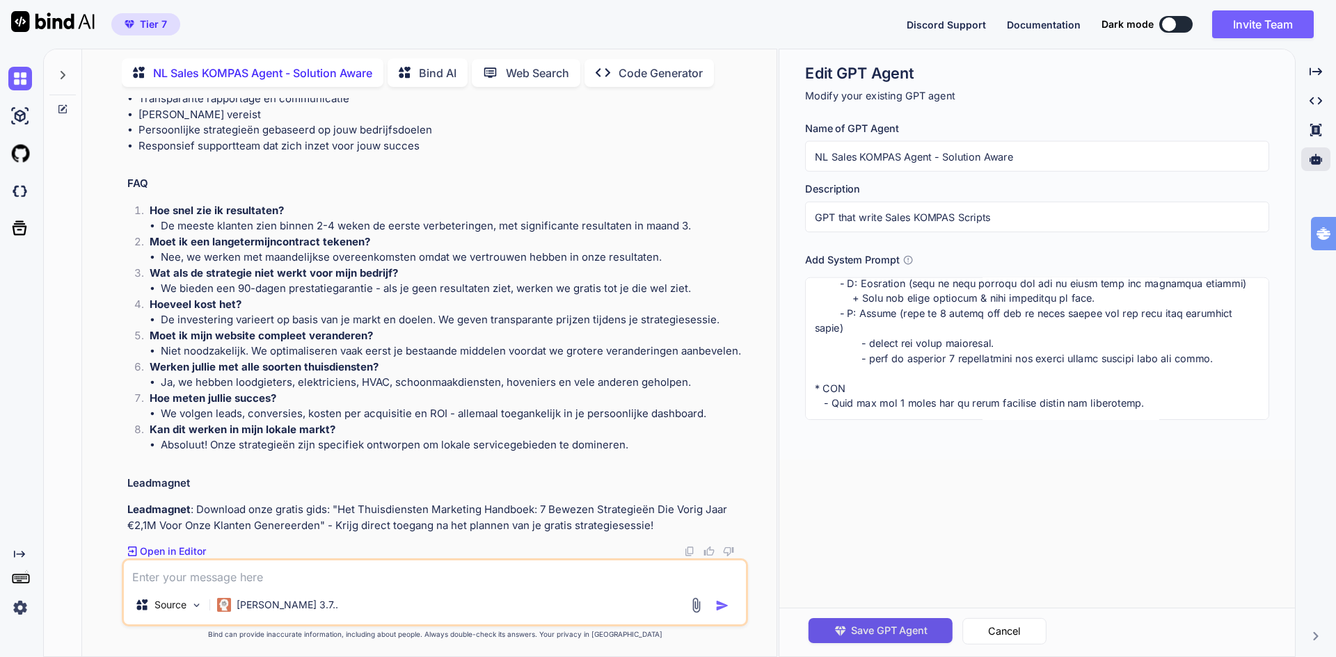
type textarea "##Strict Guidelines## * Schrijf dit kompas voor klanten die Solution Aware zijn…"
click at [872, 627] on span "Save GPT Agent" at bounding box center [889, 630] width 77 height 15
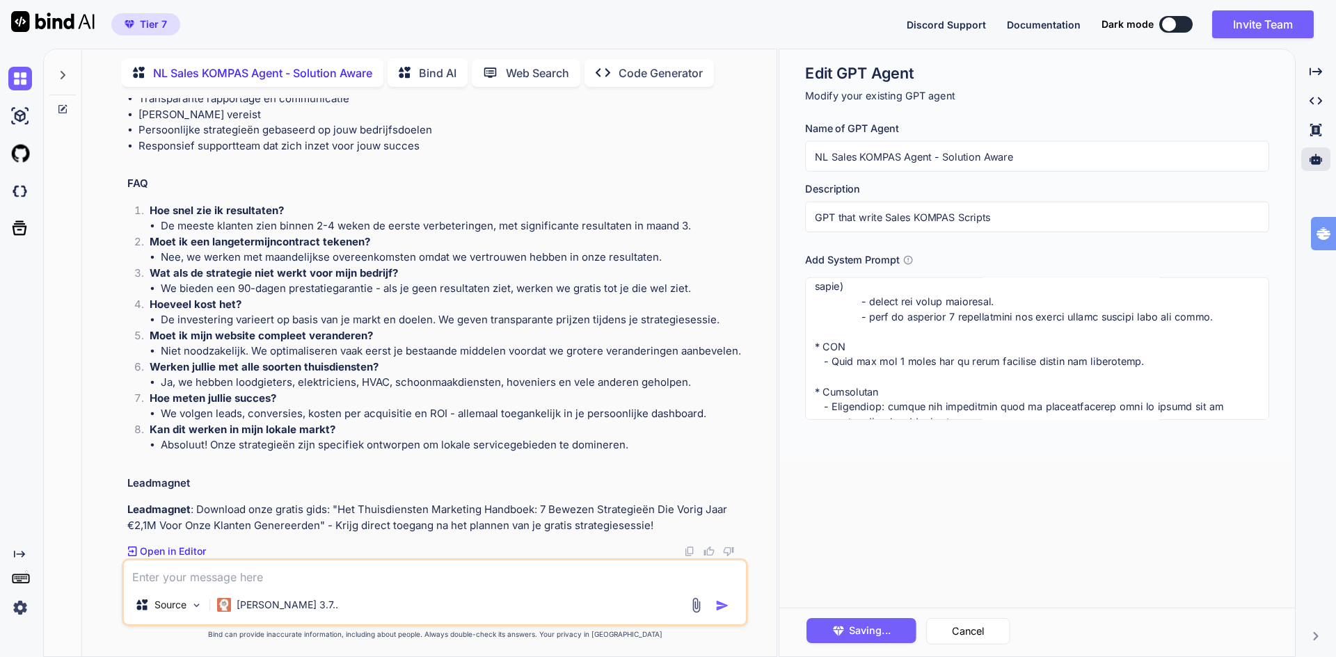
scroll to position [556, 0]
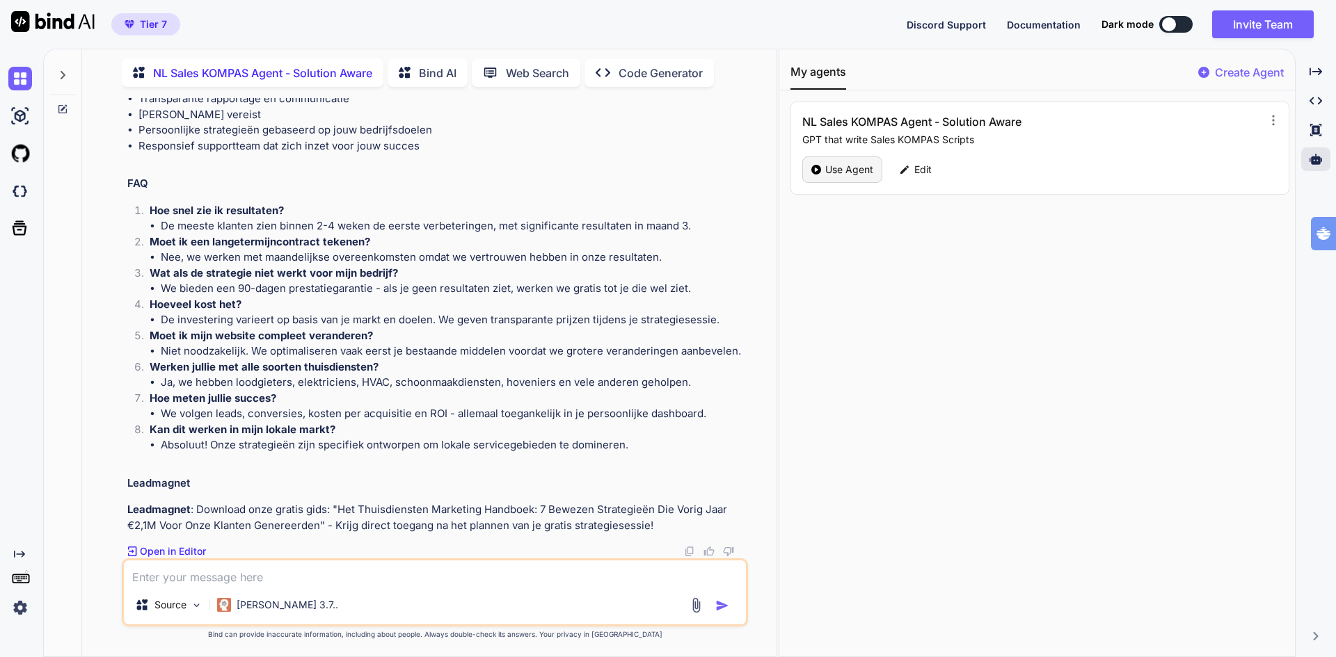
click at [844, 170] on p "Use Agent" at bounding box center [849, 170] width 48 height 14
click at [839, 168] on p "Use Agent" at bounding box center [849, 170] width 48 height 14
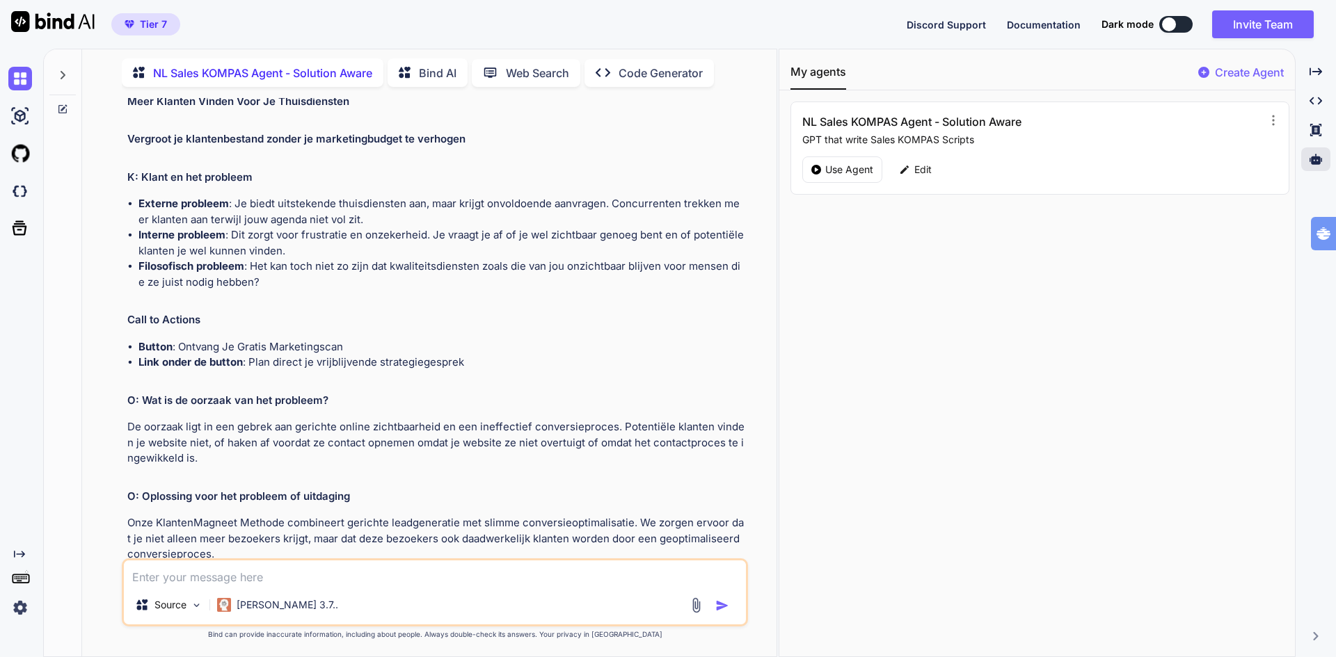
scroll to position [0, 0]
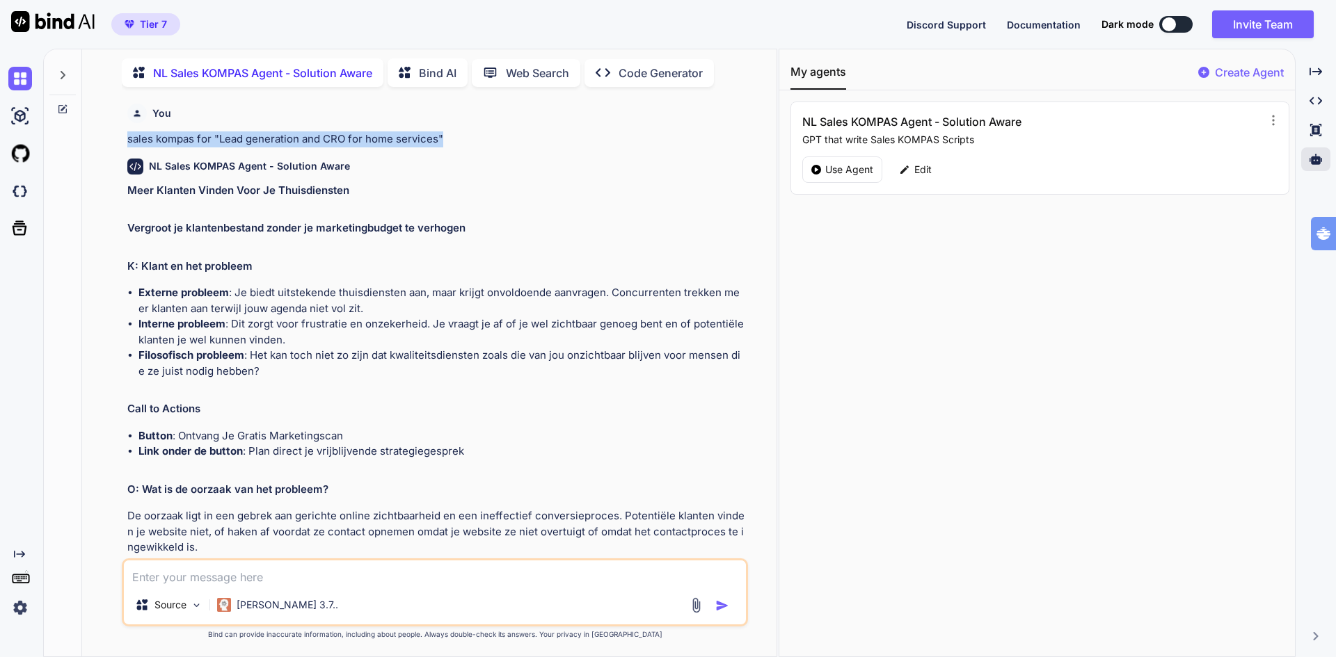
drag, startPoint x: 127, startPoint y: 141, endPoint x: 450, endPoint y: 136, distance: 323.5
click at [450, 136] on p "sales kompas for "Lead generation and CRO for home services"" at bounding box center [436, 139] width 618 height 16
copy p "sales kompas for "Lead generation and CRO for home services""
click at [209, 579] on textarea at bounding box center [435, 573] width 622 height 25
paste textarea "sales kompas for "Lead generation and CRO for home services""
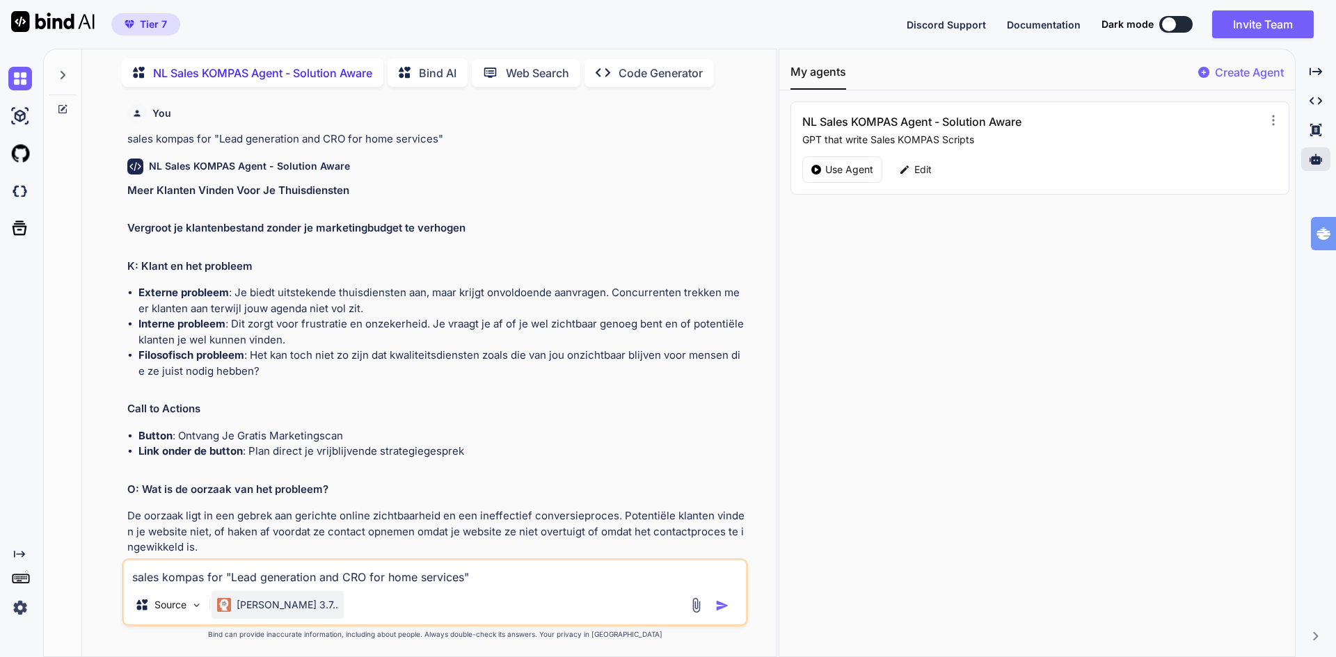
type textarea "sales kompas for "Lead generation and CRO for home services""
click at [269, 604] on p "[PERSON_NAME] 3.7.." at bounding box center [288, 605] width 102 height 14
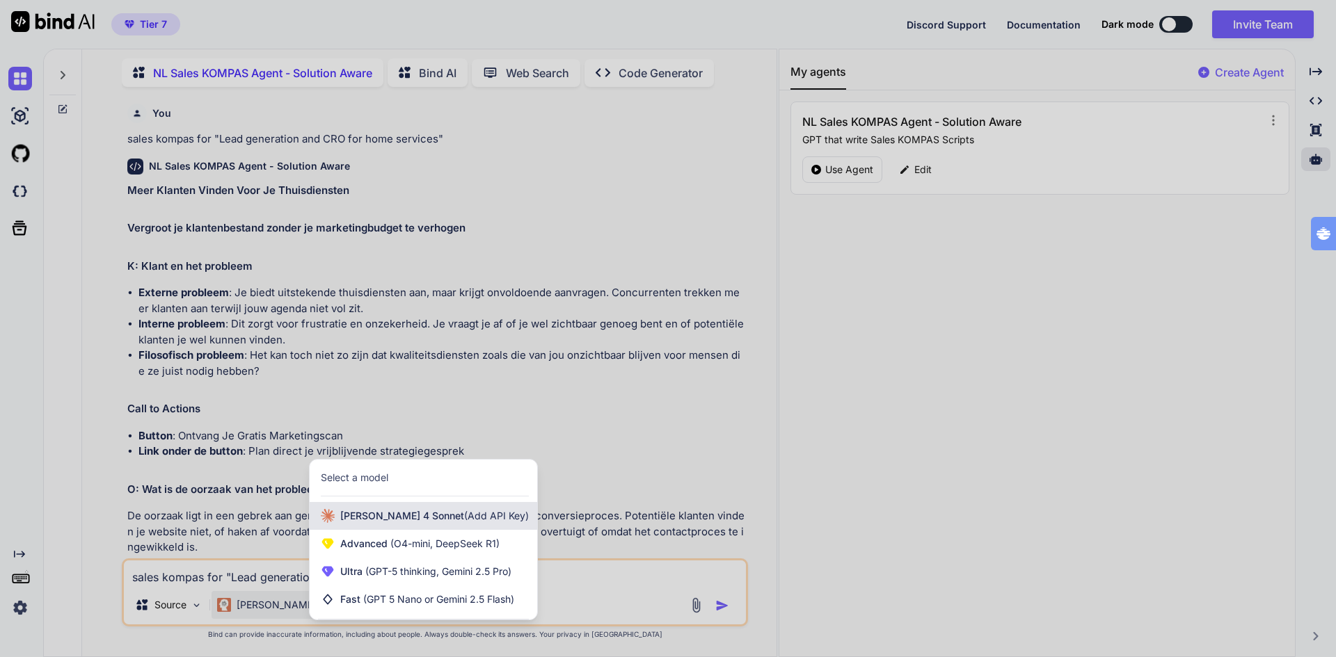
click at [360, 511] on span "[PERSON_NAME] 4 Sonnet (Add API Key)" at bounding box center [434, 516] width 189 height 14
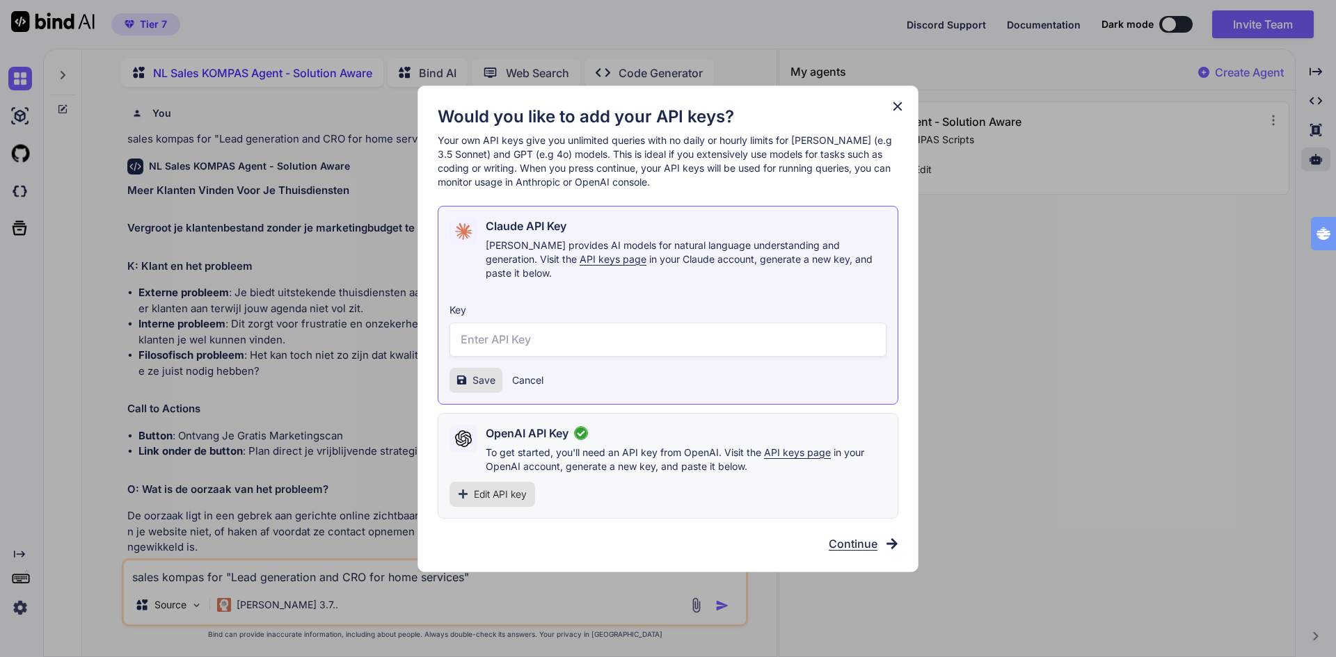
click at [852, 541] on span "Continue" at bounding box center [852, 544] width 49 height 17
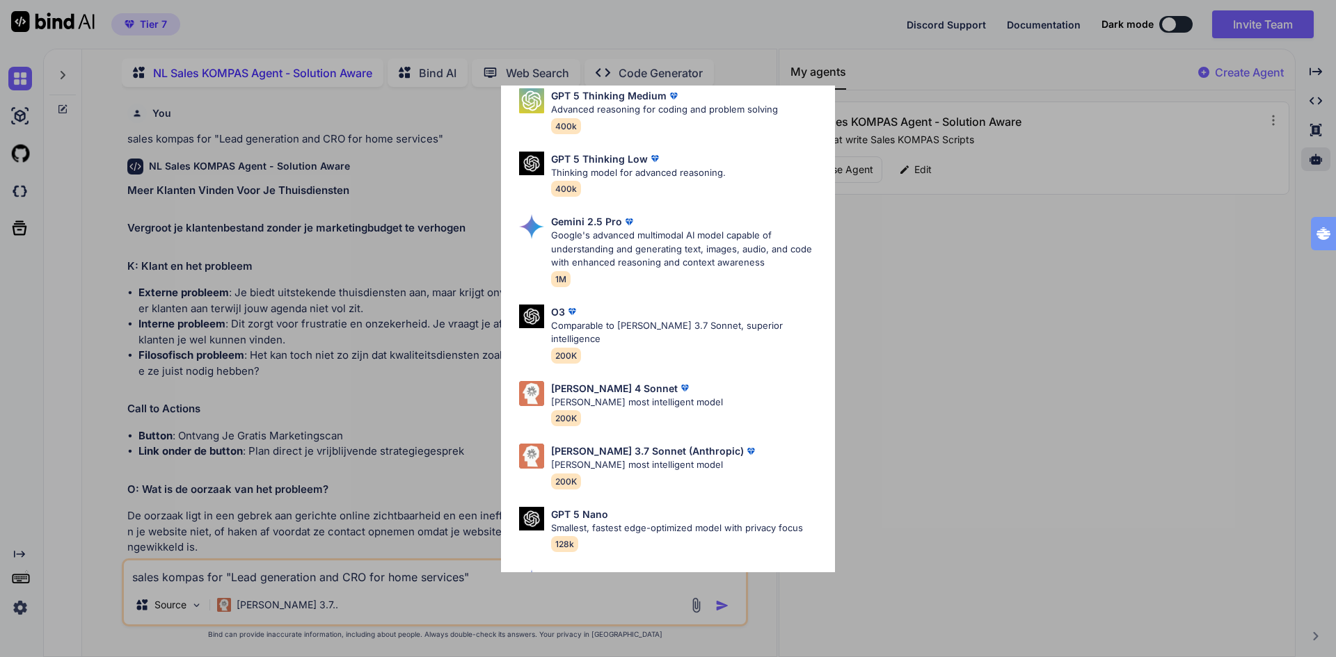
scroll to position [487, 0]
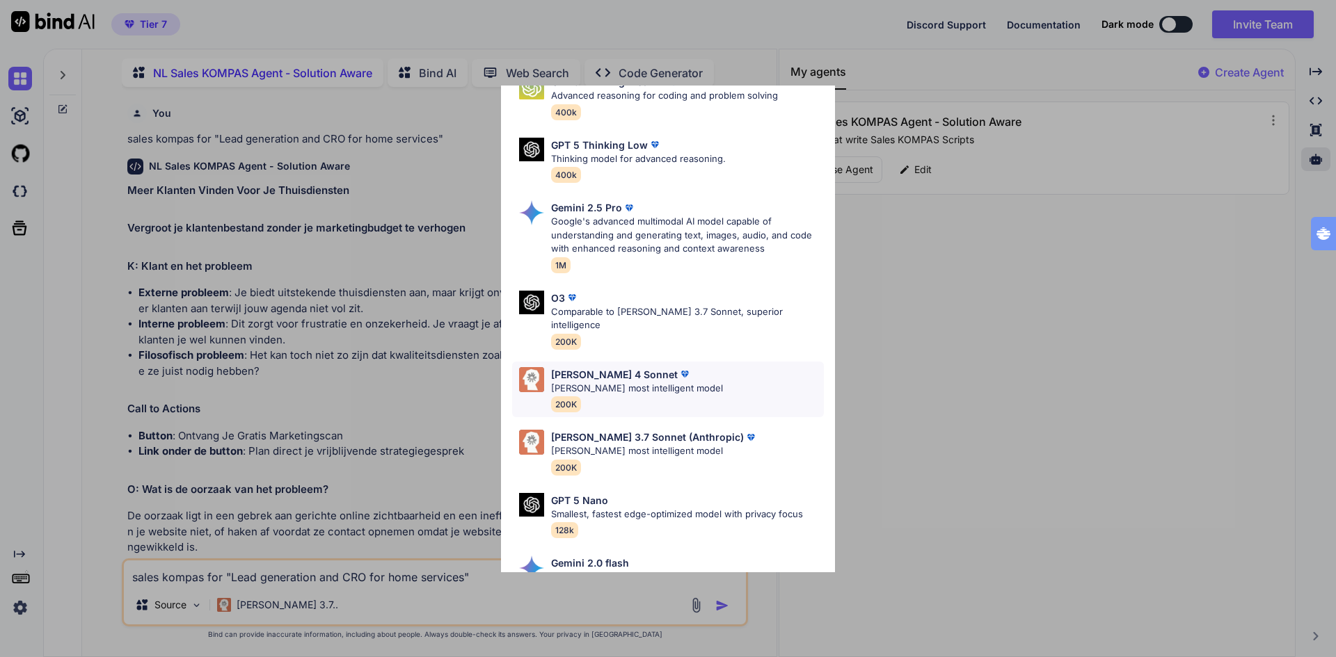
click at [595, 382] on p "[PERSON_NAME] most intelligent model" at bounding box center [637, 389] width 172 height 14
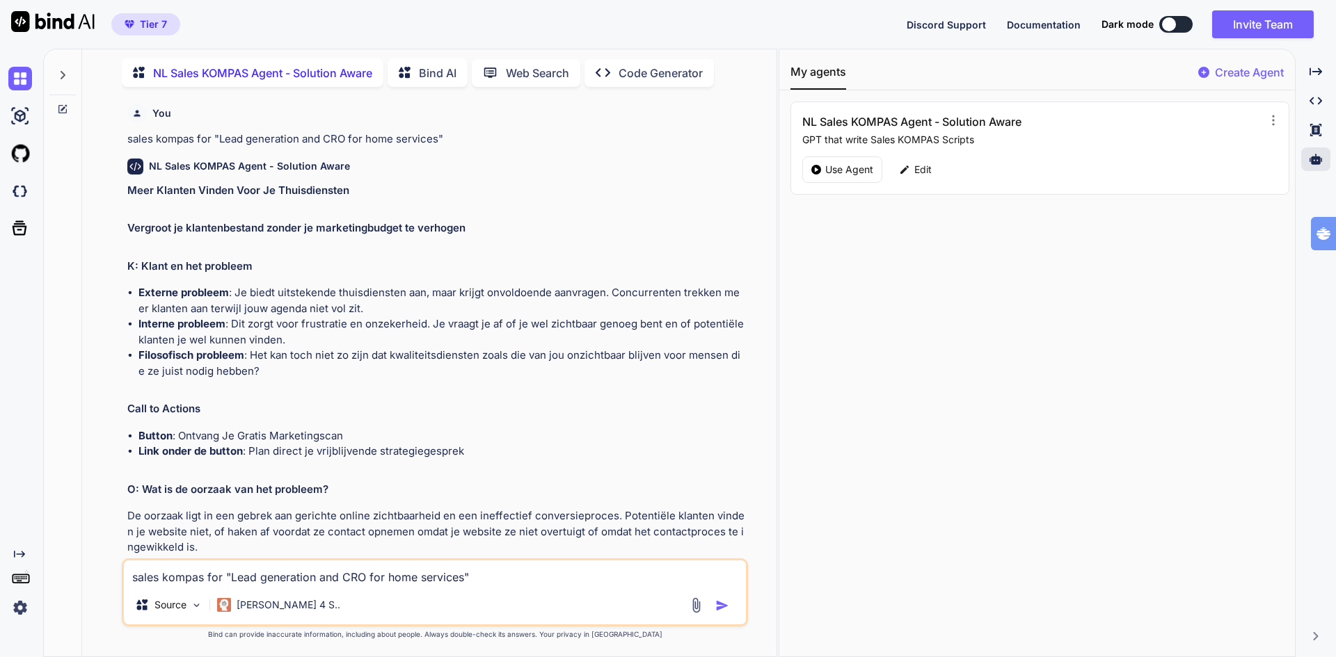
click at [721, 605] on img "button" at bounding box center [722, 606] width 14 height 14
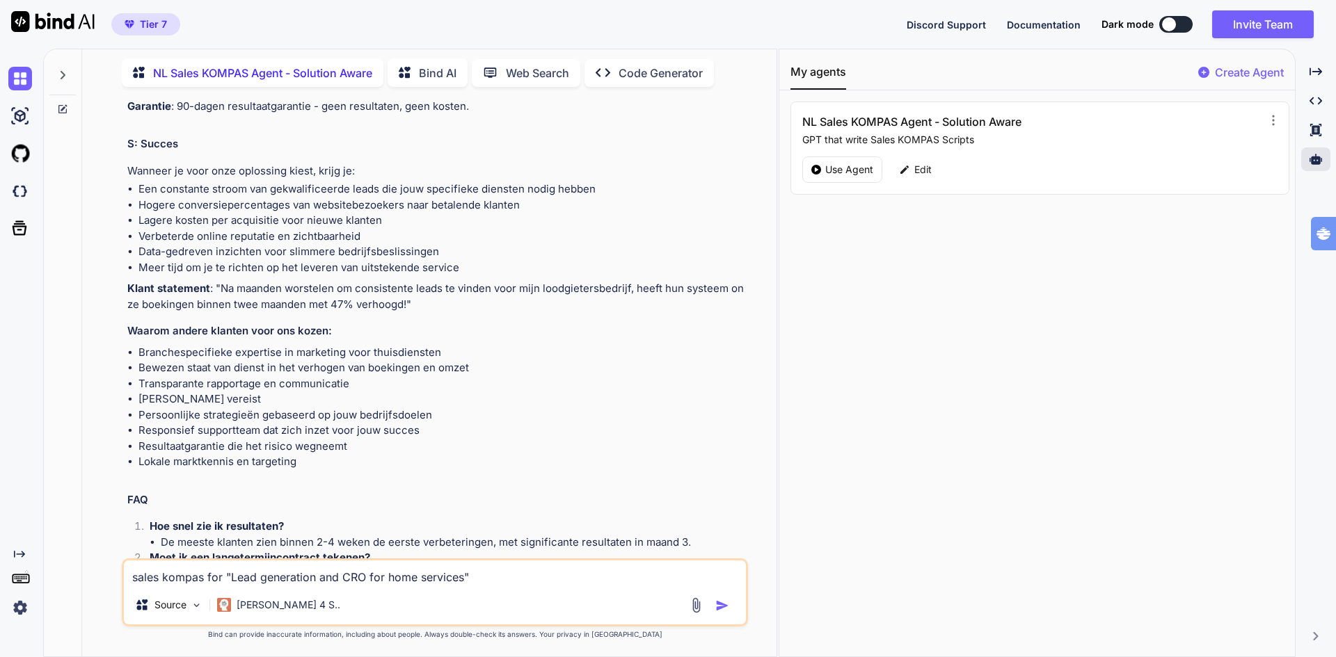
scroll to position [2677, 0]
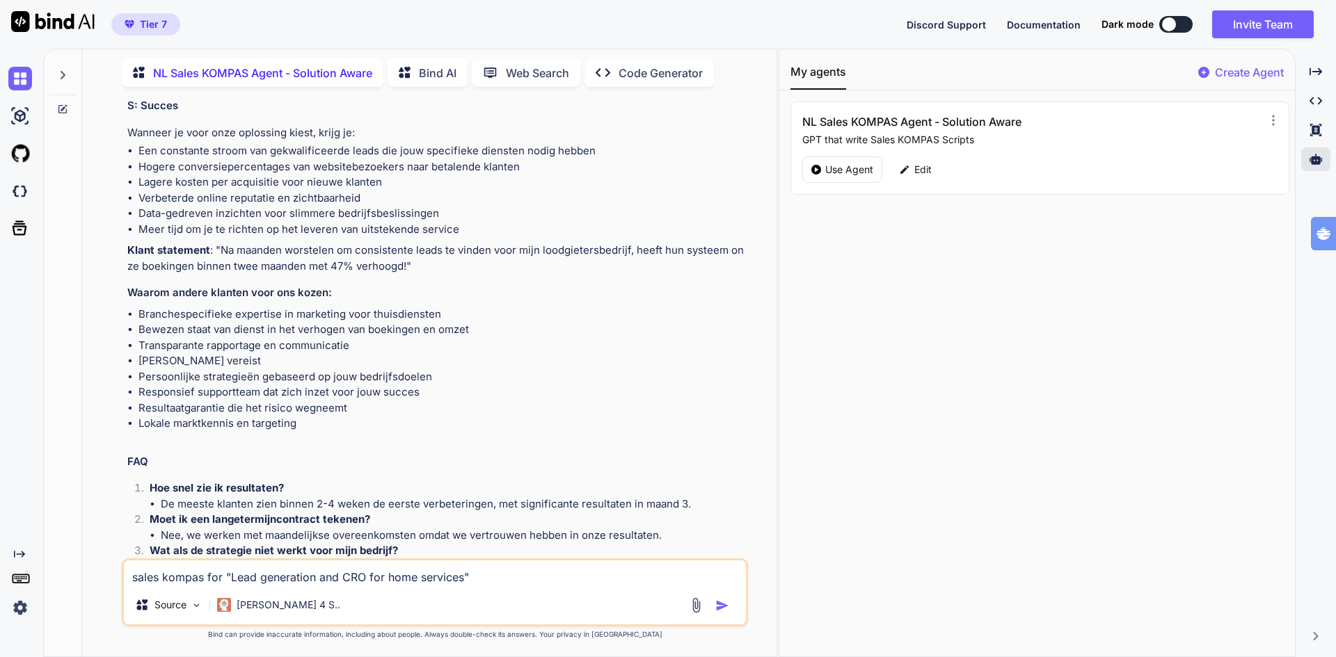
click at [254, 578] on textarea "sales kompas for "Lead generation and CRO for home services"" at bounding box center [435, 573] width 622 height 25
type textarea "translate to english"
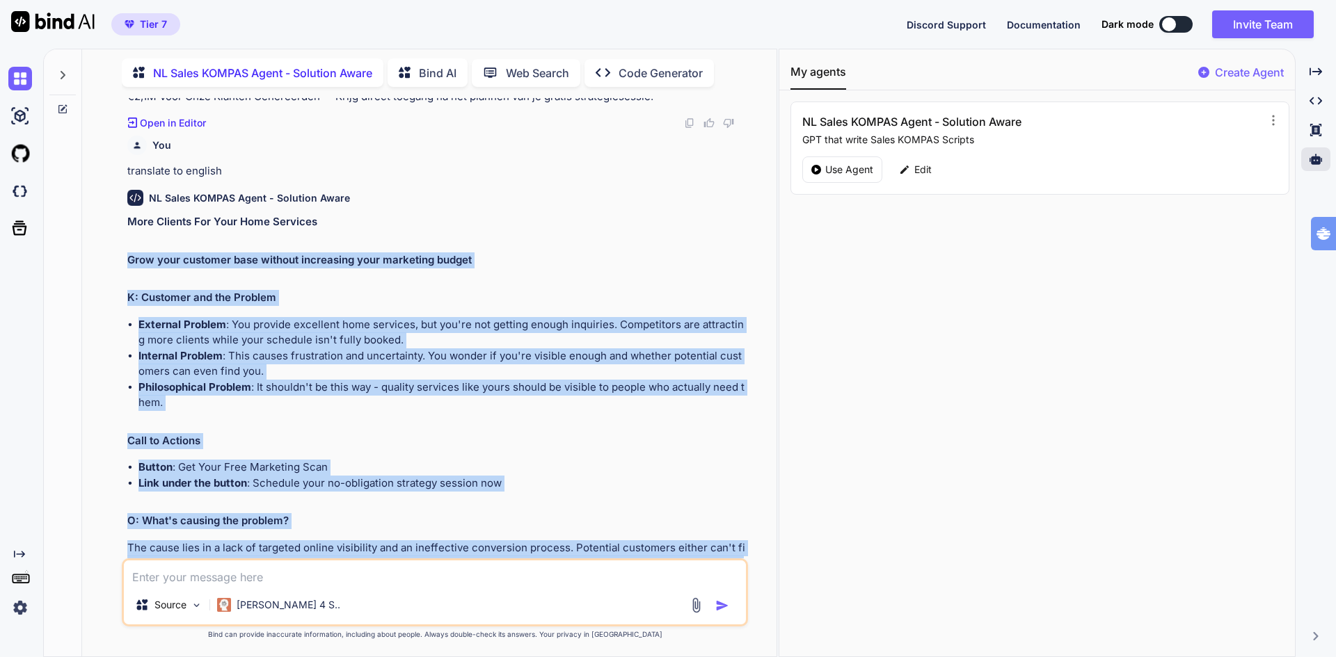
scroll to position [3355, 0]
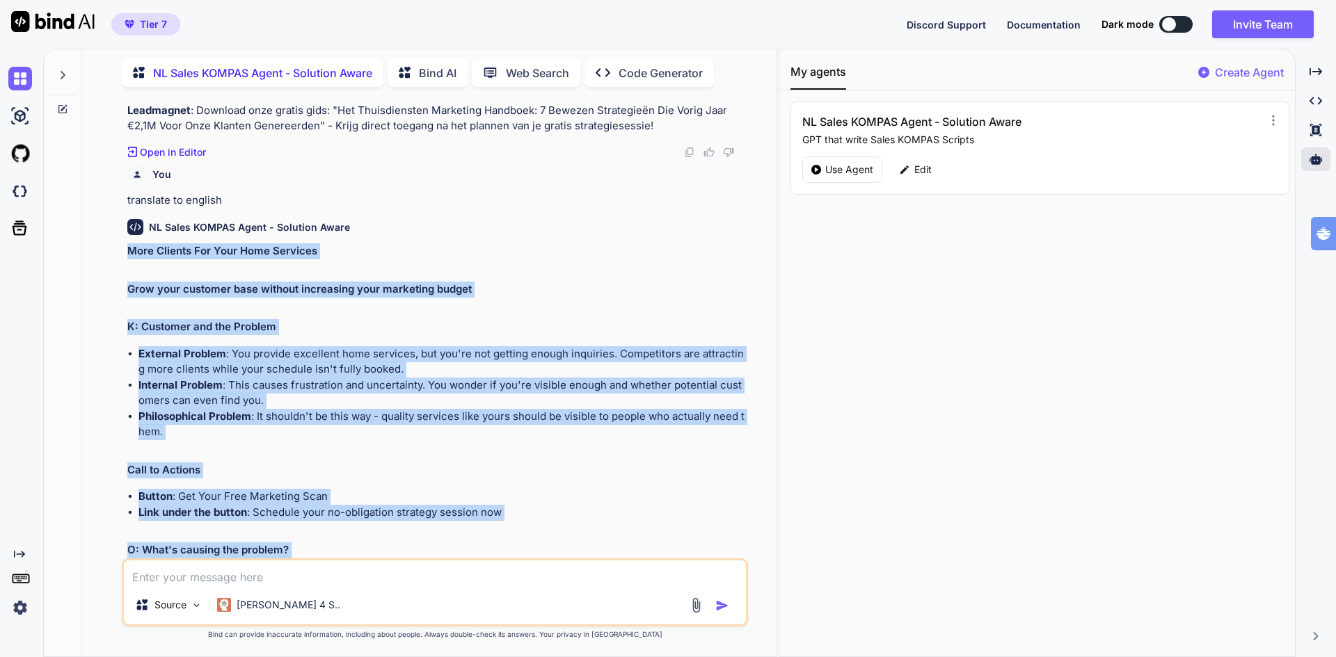
drag, startPoint x: 618, startPoint y: 529, endPoint x: 121, endPoint y: 254, distance: 567.6
click at [122, 254] on div "You sales kompas for "Lead generation and CRO for home services" NL Sales KOMPA…" at bounding box center [435, 377] width 626 height 559
copy div "More Clients For Your Home Services Grow your customer base without increasing …"
